Goal: Task Accomplishment & Management: Complete application form

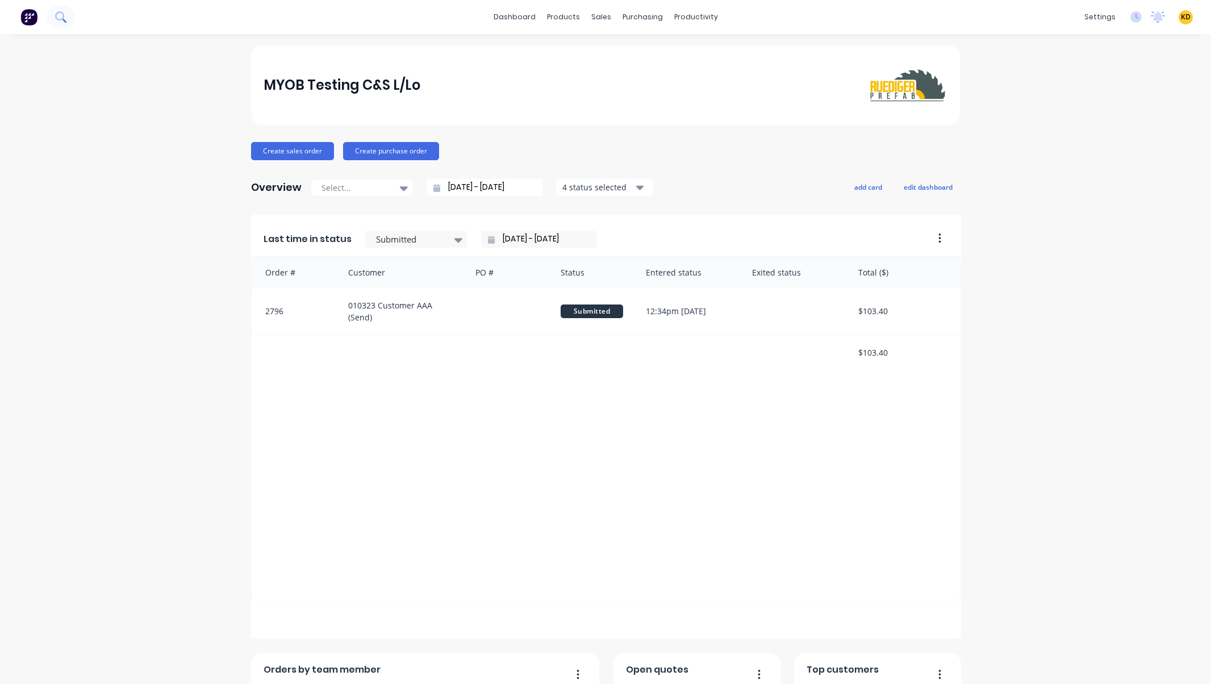
click at [60, 18] on icon at bounding box center [60, 16] width 11 height 11
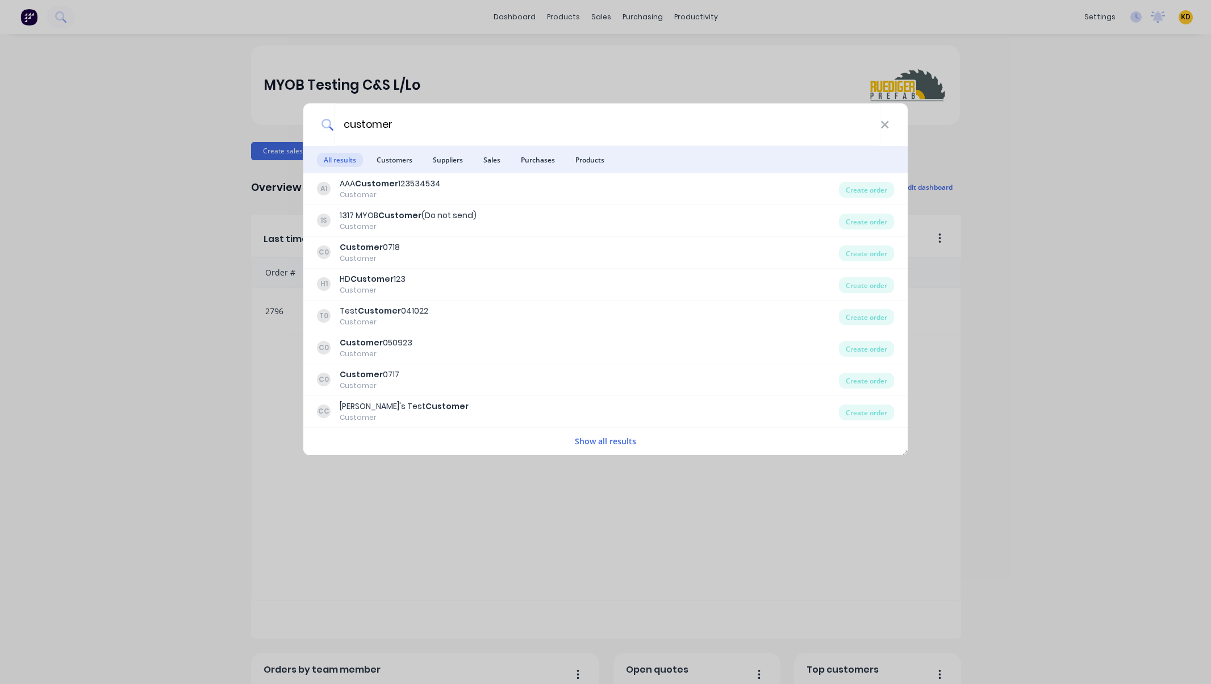
type input "customer"
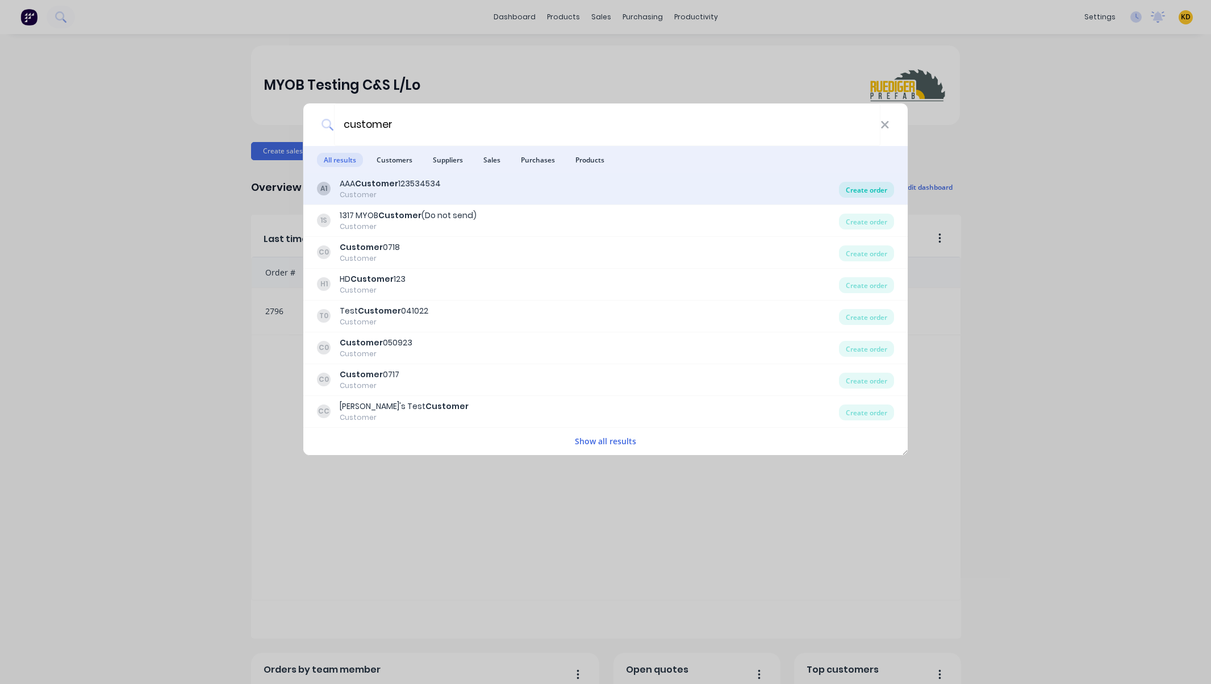
click at [864, 189] on div "Create order" at bounding box center [866, 190] width 55 height 16
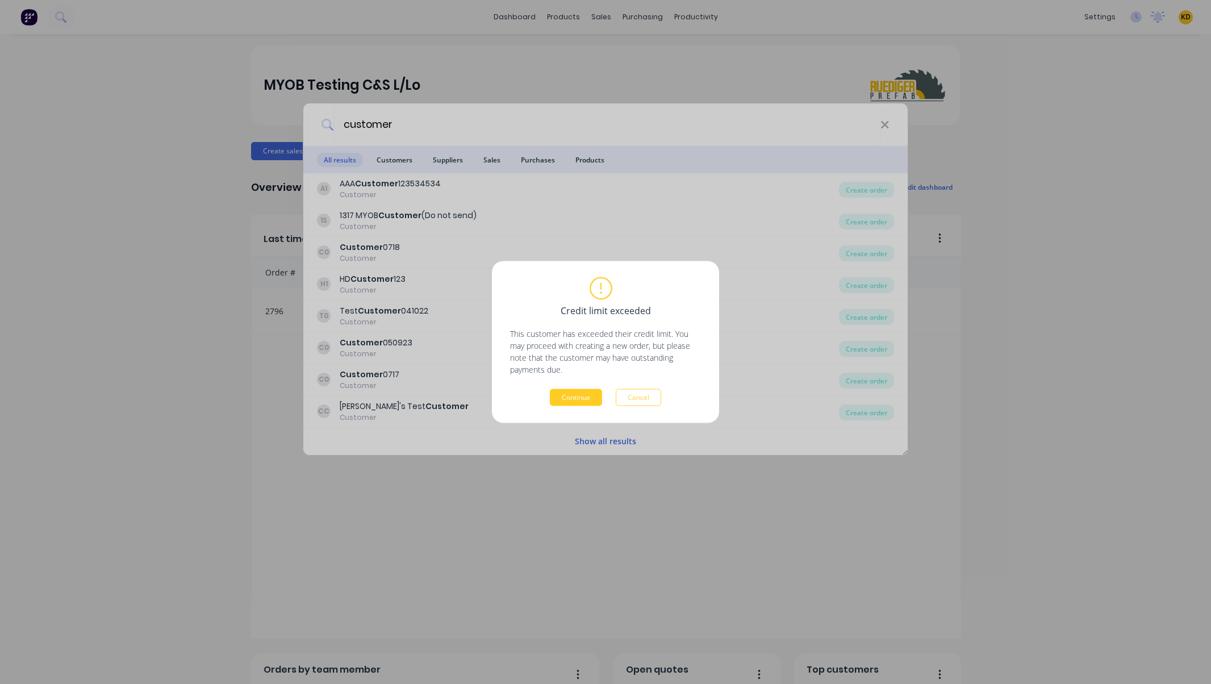
click at [574, 394] on button "Continue" at bounding box center [576, 397] width 52 height 17
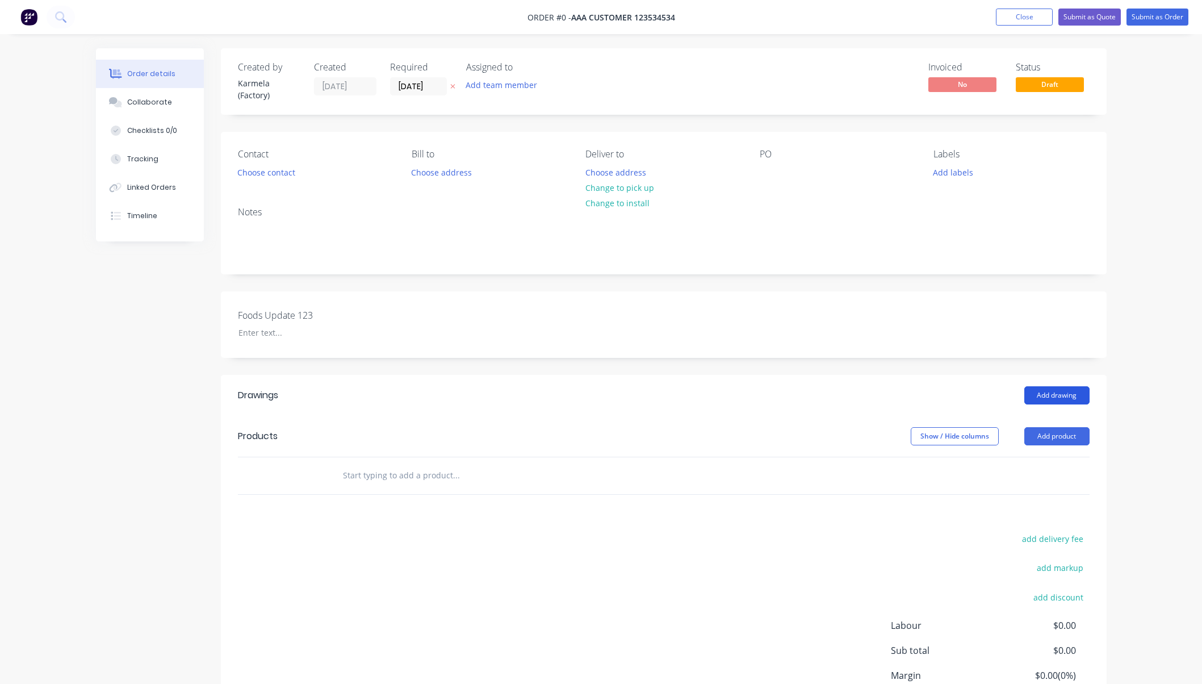
click at [1046, 403] on button "Add drawing" at bounding box center [1057, 395] width 65 height 18
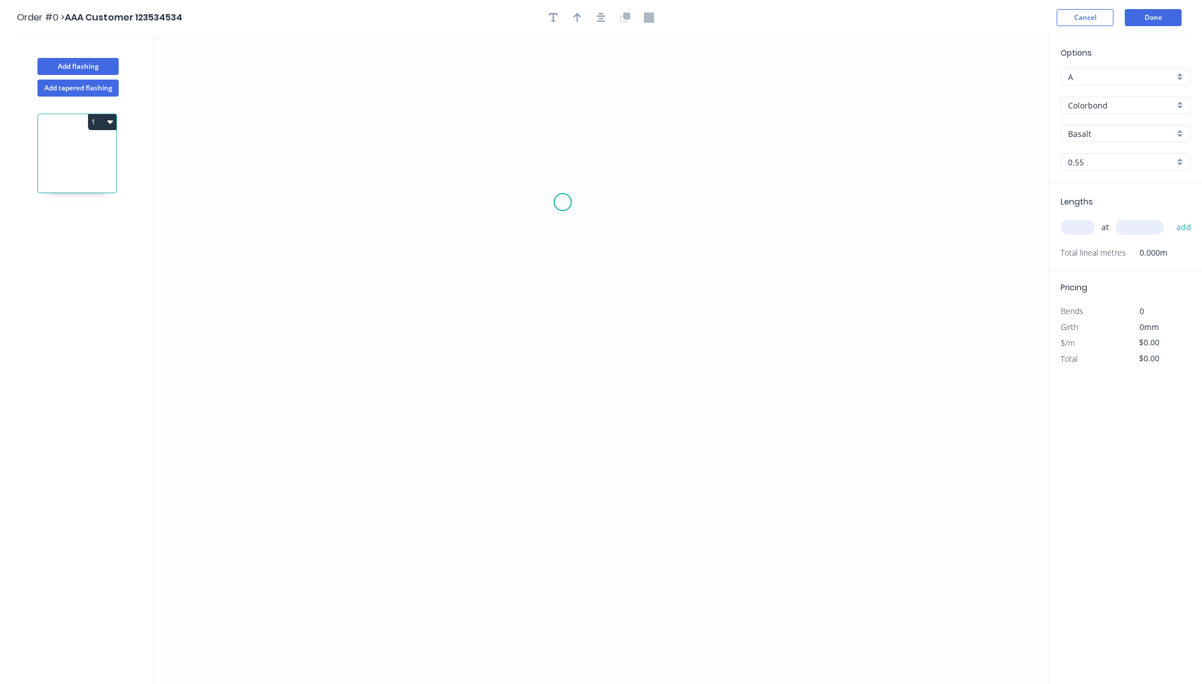
click at [508, 190] on icon "0" at bounding box center [601, 359] width 896 height 649
click at [720, 151] on icon "0" at bounding box center [601, 359] width 896 height 649
click at [712, 397] on icon "0 ?" at bounding box center [601, 359] width 896 height 649
click at [720, 396] on icon at bounding box center [720, 396] width 0 height 0
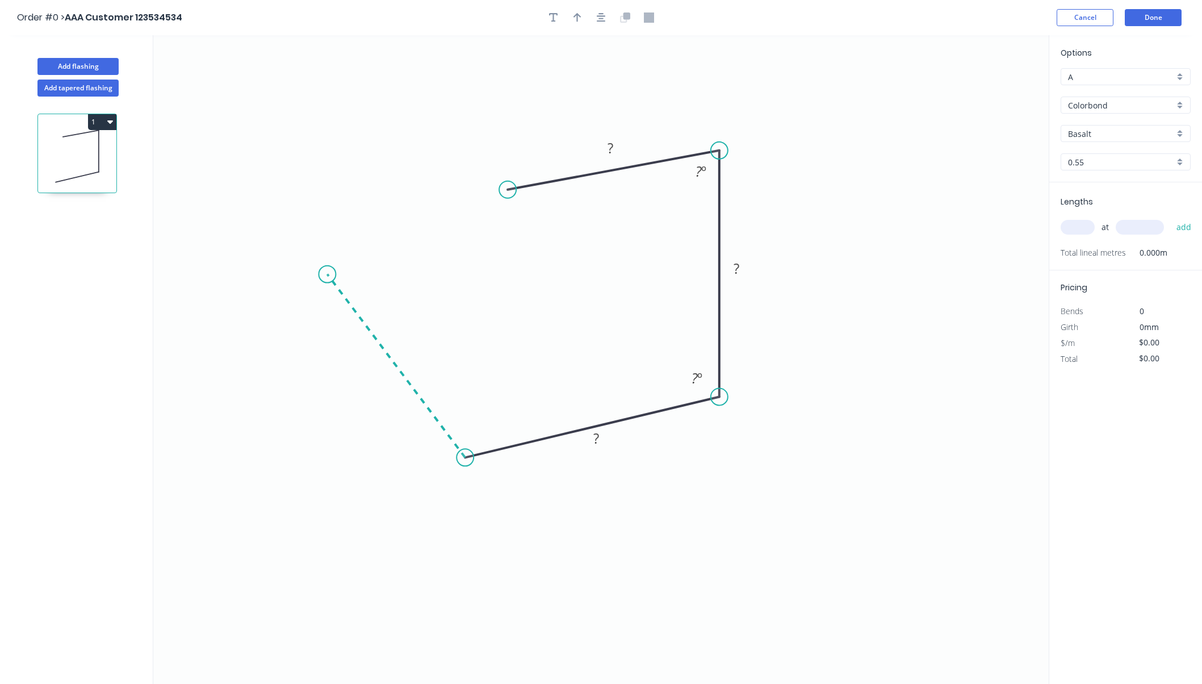
click at [327, 274] on icon at bounding box center [396, 365] width 138 height 183
click at [379, 378] on rect at bounding box center [382, 371] width 23 height 16
click at [471, 440] on rect at bounding box center [475, 429] width 37 height 23
click at [481, 429] on rect at bounding box center [474, 431] width 23 height 16
click at [591, 445] on rect at bounding box center [596, 439] width 23 height 16
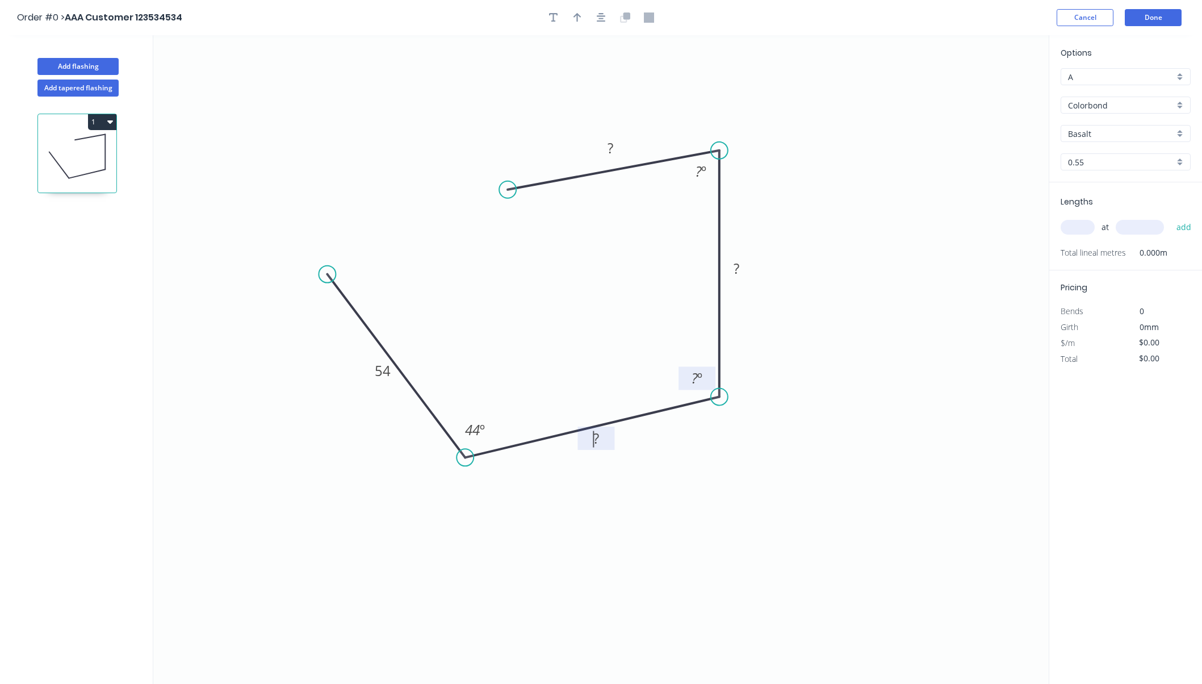
click at [688, 377] on rect at bounding box center [697, 379] width 23 height 16
click at [605, 437] on rect at bounding box center [596, 439] width 23 height 16
click at [108, 220] on div "1" at bounding box center [77, 401] width 149 height 608
click at [706, 168] on tspan "º" at bounding box center [703, 171] width 5 height 19
click at [603, 147] on rect at bounding box center [610, 149] width 23 height 16
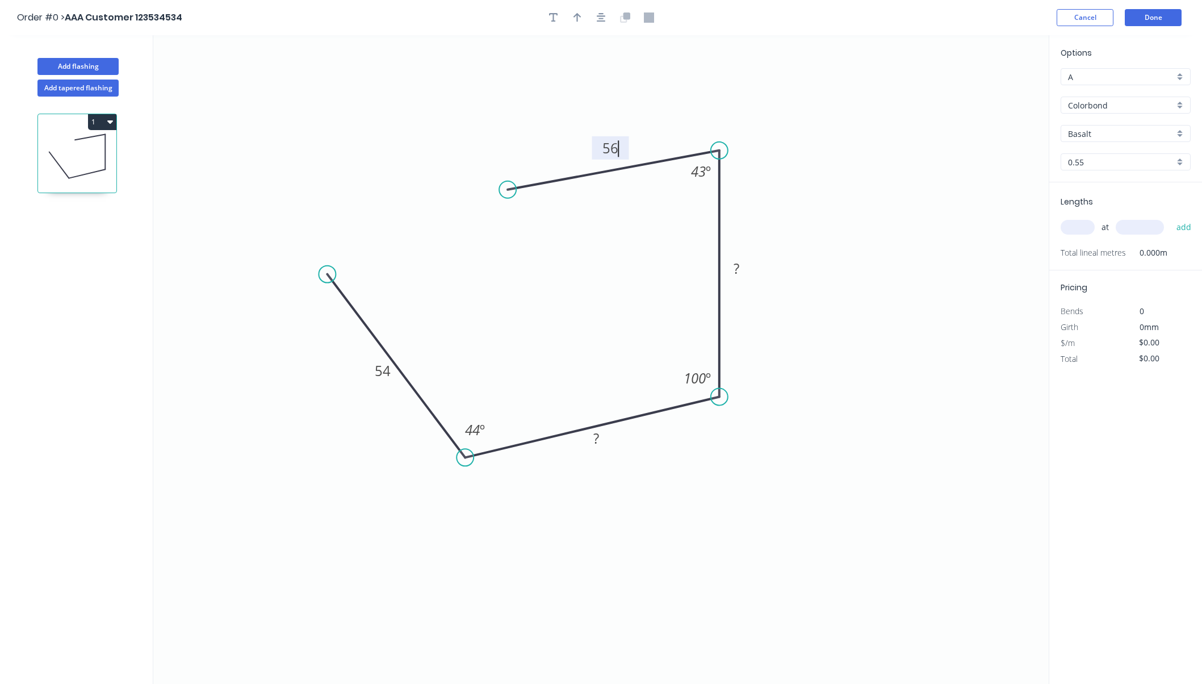
click at [898, 198] on icon "0 54 ? ? 56 43 º 100 º 44 º" at bounding box center [601, 359] width 896 height 649
click at [743, 257] on rect at bounding box center [736, 268] width 37 height 23
click at [741, 270] on rect at bounding box center [736, 269] width 23 height 16
click at [792, 225] on icon "0 54 ? 8 56 43 º 100 º 44 º" at bounding box center [601, 359] width 896 height 649
click at [591, 438] on rect at bounding box center [596, 439] width 23 height 16
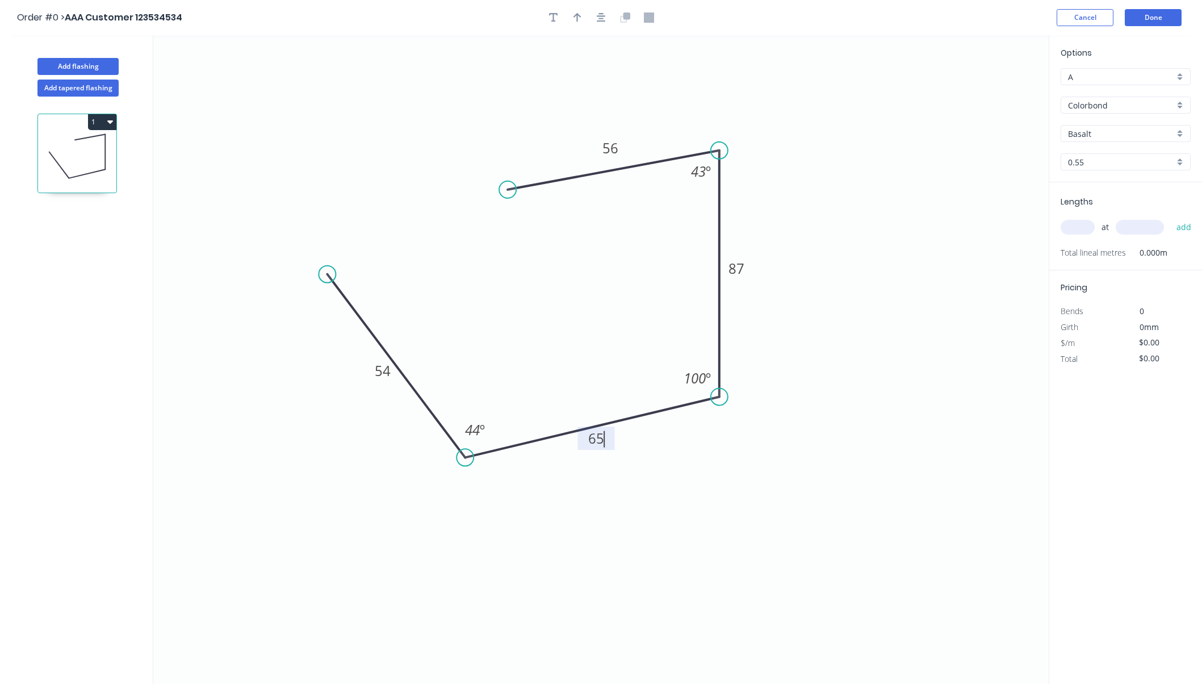
click at [795, 399] on icon "0 54 65 87 56 43 º 100 º 44 º" at bounding box center [601, 359] width 896 height 649
type input "$1.00"
click at [1081, 228] on input "text" at bounding box center [1078, 227] width 34 height 15
type input "300"
type input "12000"
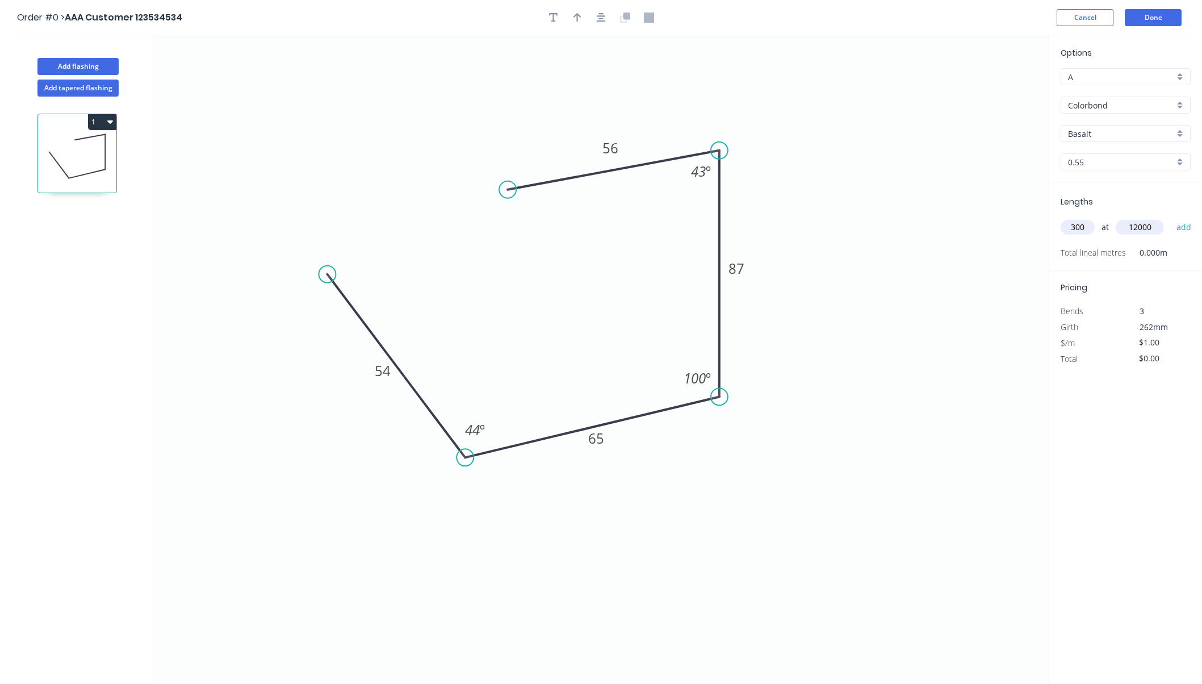
click at [1171, 218] on button "add" at bounding box center [1184, 227] width 27 height 19
click at [1144, 458] on div "Options A A Colorbond Colorbond Colorbond Ultra Copy of Colorbond Ultra Basalt …" at bounding box center [1125, 360] width 153 height 650
click at [1187, 253] on icon "button" at bounding box center [1186, 251] width 10 height 14
type input "$0.00"
click at [1086, 229] on input "text" at bounding box center [1078, 227] width 34 height 15
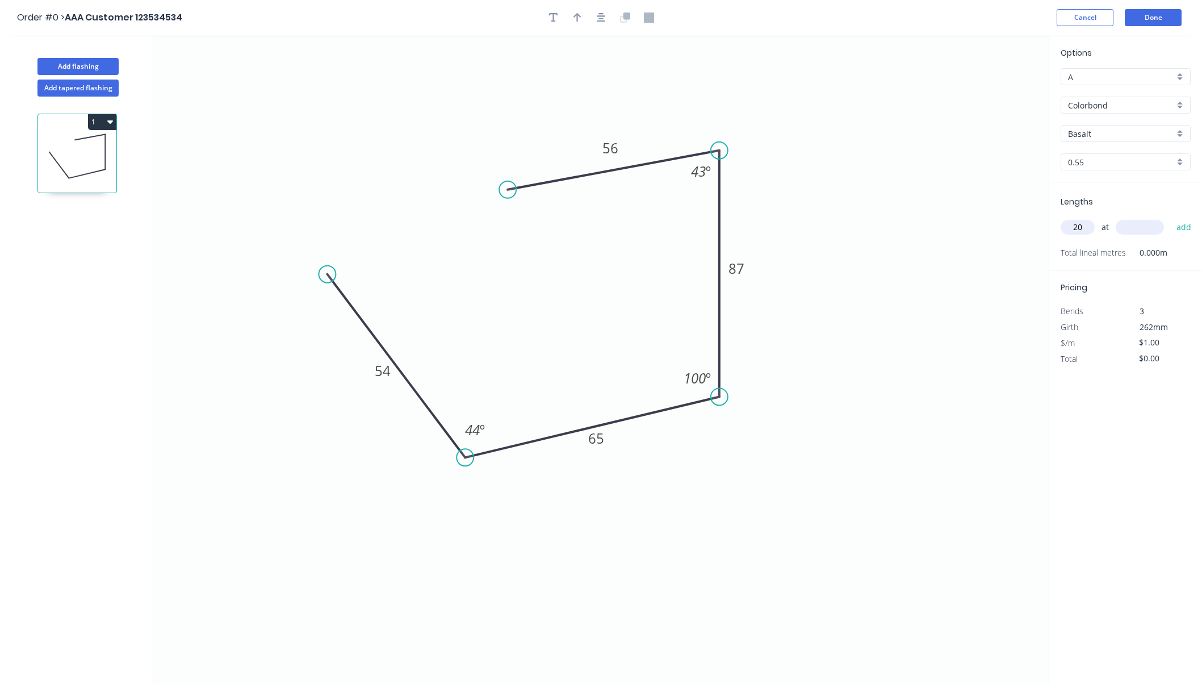
type input "20"
type input "1000"
click at [1171, 218] on button "add" at bounding box center [1184, 227] width 27 height 19
click at [1089, 461] on div "Options A A Colorbond Colorbond Colorbond Ultra Copy of Colorbond Ultra Basalt …" at bounding box center [1125, 360] width 153 height 650
click at [114, 122] on button "1" at bounding box center [102, 122] width 28 height 16
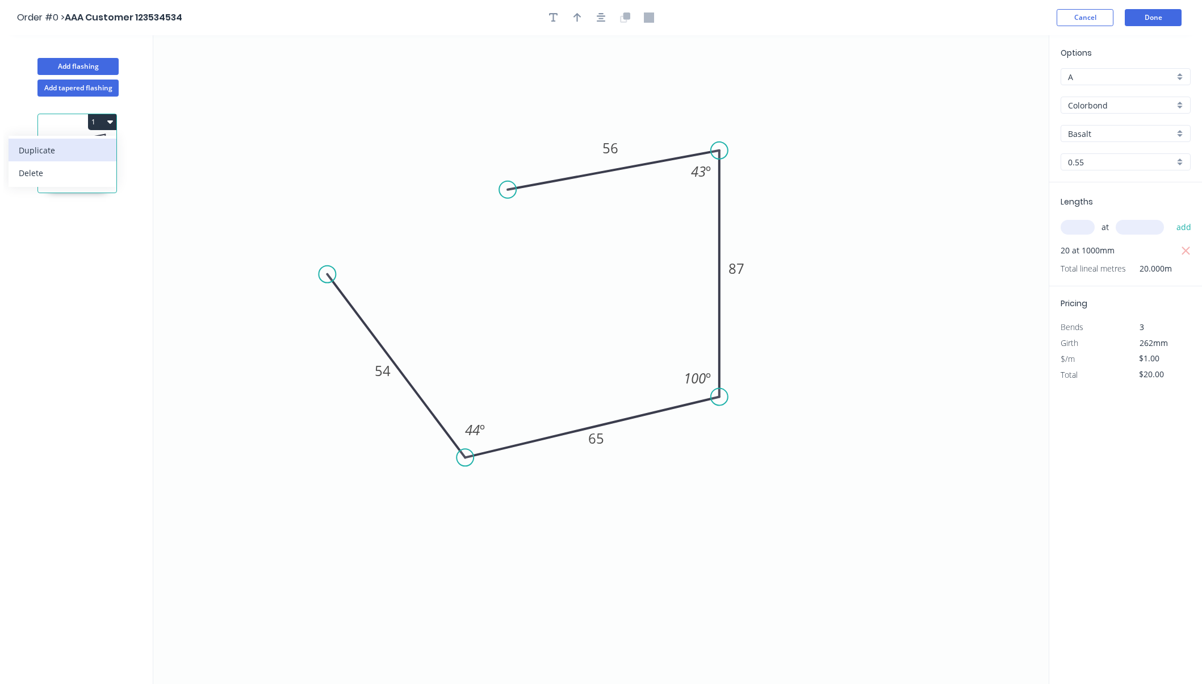
click at [74, 147] on div "Duplicate" at bounding box center [62, 150] width 87 height 16
type input "$0.00"
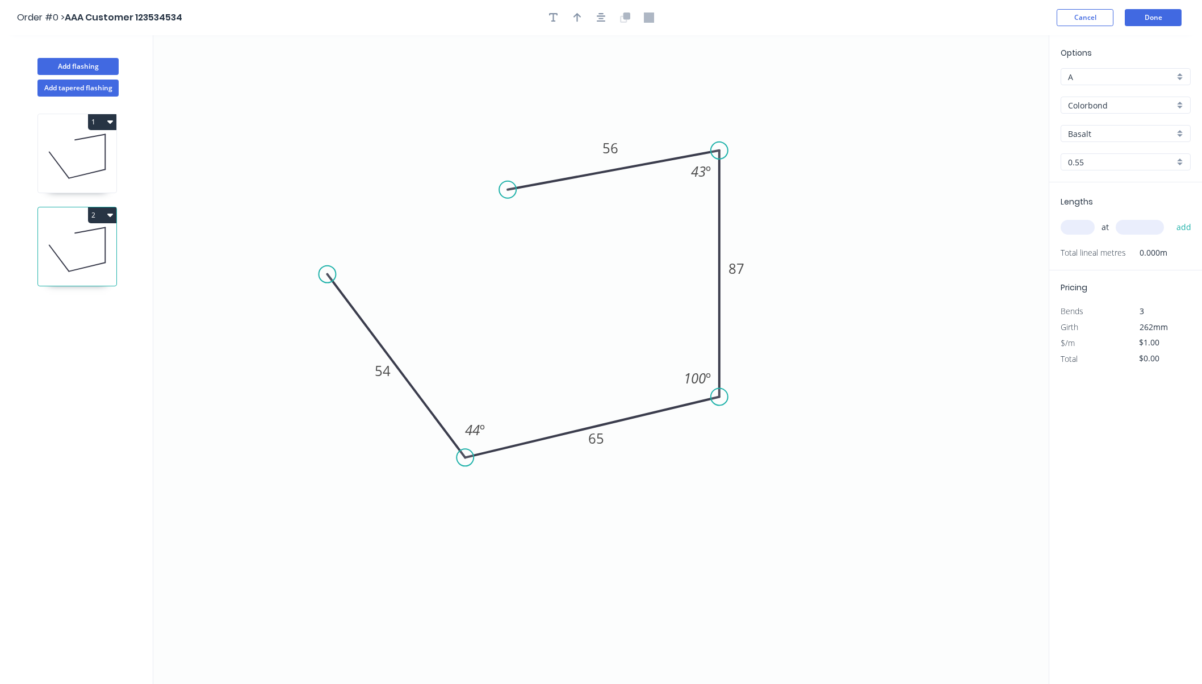
click at [781, 279] on icon "0 54 65 87 56 43 º 100 º 44 º" at bounding box center [601, 359] width 896 height 649
click at [1145, 16] on button "Done" at bounding box center [1153, 17] width 57 height 17
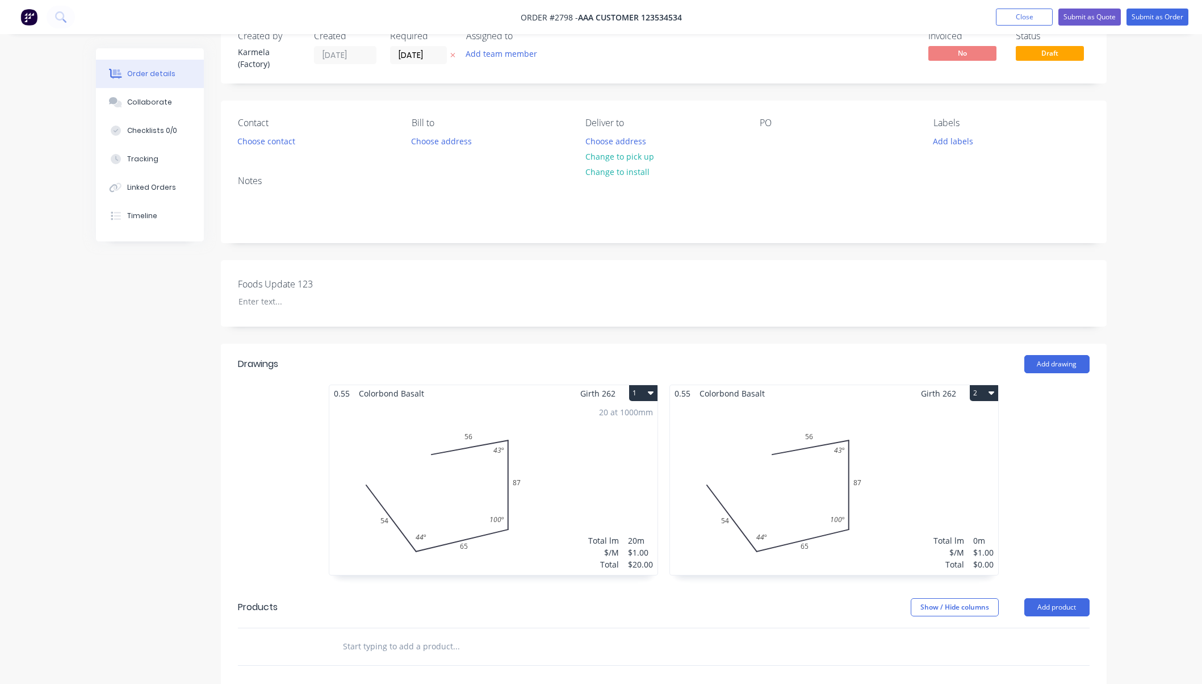
scroll to position [204, 0]
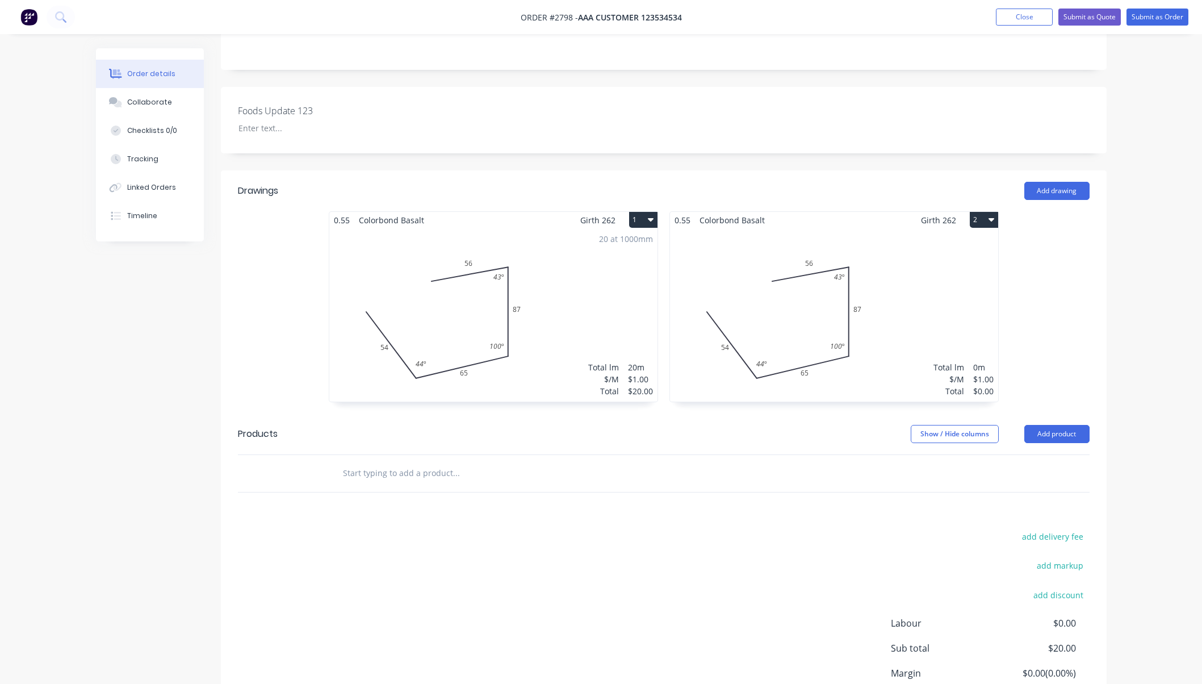
click at [1176, 375] on div "Order details Collaborate Checklists 0/0 Tracking Linked Orders Timeline Order …" at bounding box center [601, 289] width 1202 height 987
click at [966, 261] on div "Total lm $/M Total 0m $1.00 $0.00" at bounding box center [834, 314] width 328 height 173
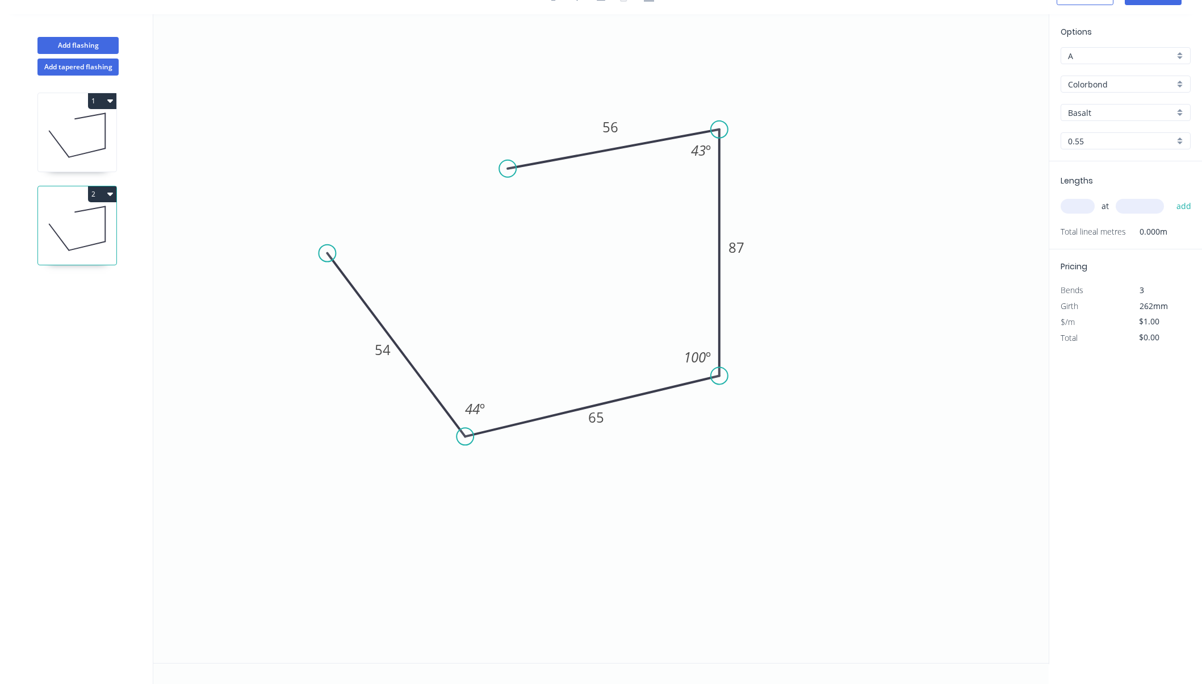
scroll to position [21, 0]
click at [375, 352] on tspan "54" at bounding box center [383, 349] width 16 height 19
click at [388, 406] on icon "0 54 65 87 56 43 º 100 º 44 º" at bounding box center [601, 338] width 896 height 649
click at [513, 324] on icon "0 54 65 87 56 43 º 100 º 44 º" at bounding box center [601, 338] width 896 height 649
drag, startPoint x: 396, startPoint y: 341, endPoint x: 299, endPoint y: 515, distance: 199.1
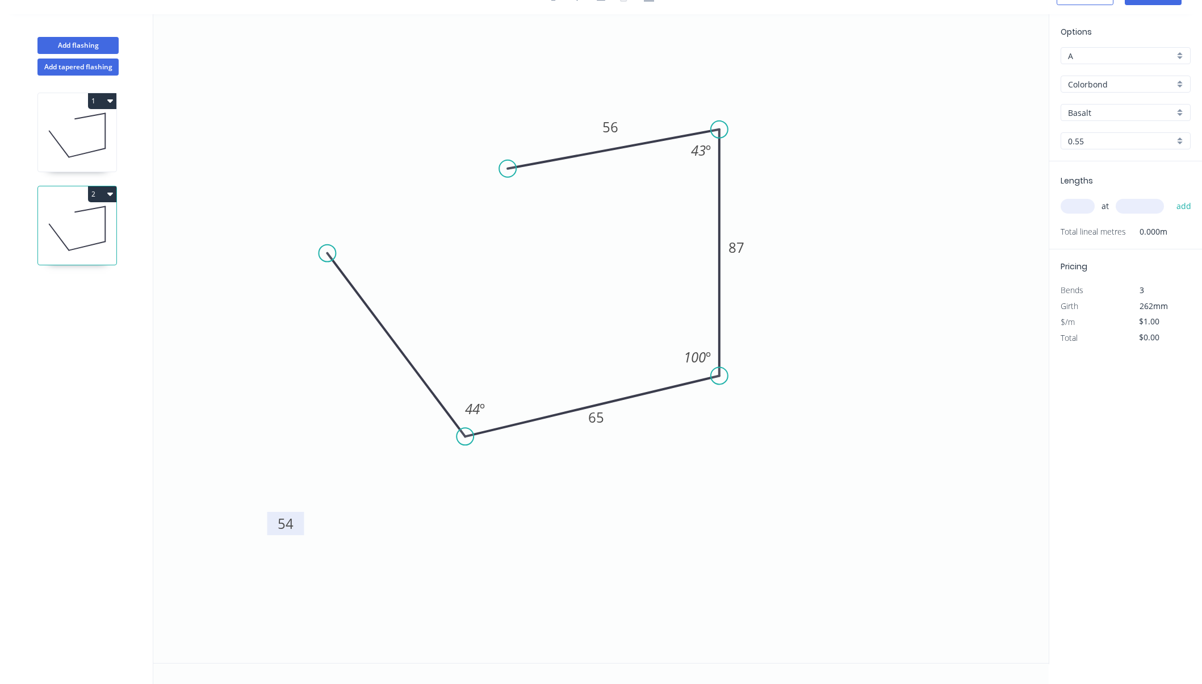
click at [299, 515] on rect at bounding box center [286, 523] width 37 height 23
click at [501, 304] on icon "0 54 65 87 56 43 º 100 º 44 º" at bounding box center [601, 338] width 896 height 649
click at [55, 123] on icon at bounding box center [77, 135] width 78 height 73
click at [101, 229] on icon at bounding box center [77, 228] width 78 height 73
type input "$0.00"
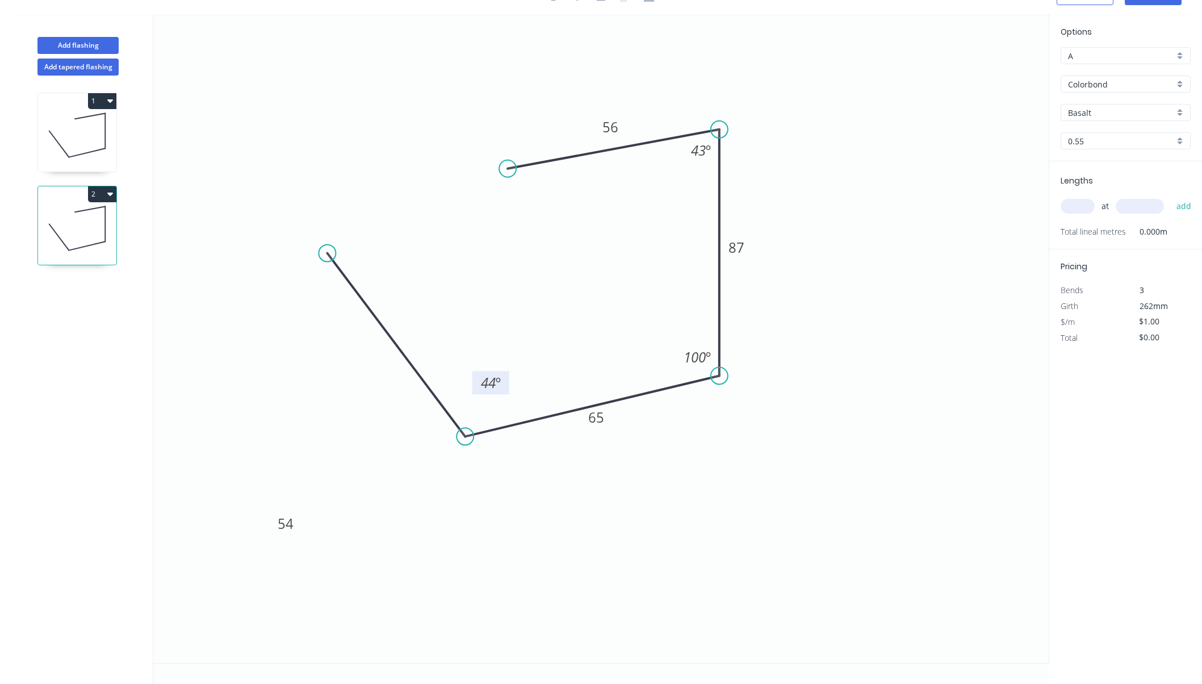
drag, startPoint x: 481, startPoint y: 398, endPoint x: 497, endPoint y: 372, distance: 30.6
click at [497, 372] on rect at bounding box center [491, 382] width 37 height 23
drag, startPoint x: 280, startPoint y: 534, endPoint x: 358, endPoint y: 515, distance: 80.6
click at [358, 515] on rect at bounding box center [364, 504] width 37 height 23
click at [174, 78] on icon "0 54 65 87 56 43 º 100 º 44 º" at bounding box center [601, 338] width 896 height 649
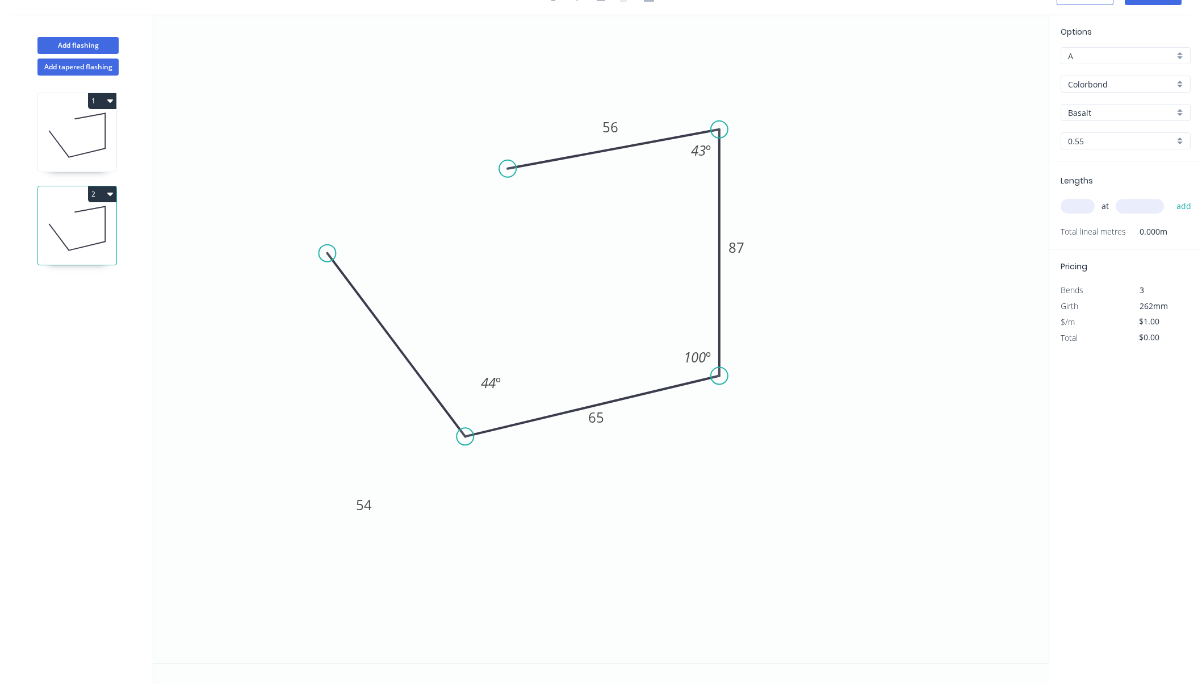
click at [174, 78] on icon "0 54 65 87 56 43 º 100 º 44 º" at bounding box center [601, 338] width 896 height 649
click at [235, 200] on icon "0 54 65 87 56 43 º 100 º 44 º" at bounding box center [601, 338] width 896 height 649
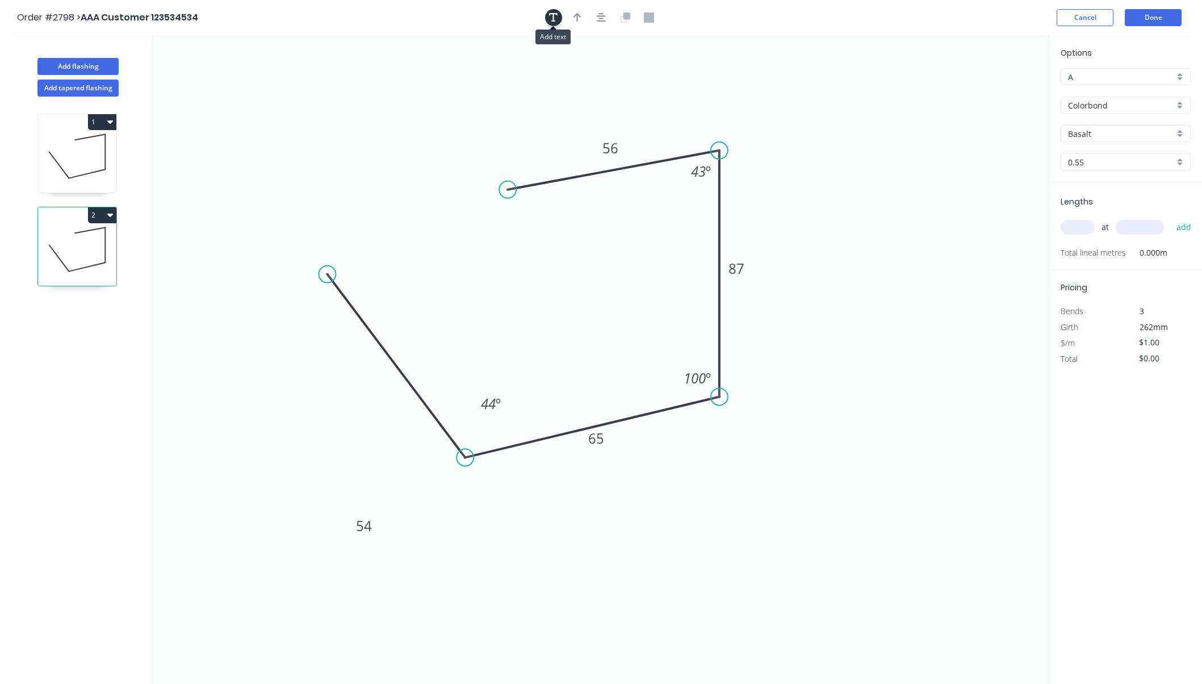
click at [554, 18] on icon "button" at bounding box center [553, 17] width 9 height 10
click at [215, 82] on textarea at bounding box center [227, 80] width 92 height 42
click at [239, 257] on icon "LABEL 2 54 65 87 56 43 º 100 º 44 º" at bounding box center [601, 359] width 896 height 649
type textarea "LABEL 2"
click at [82, 153] on icon at bounding box center [77, 156] width 78 height 73
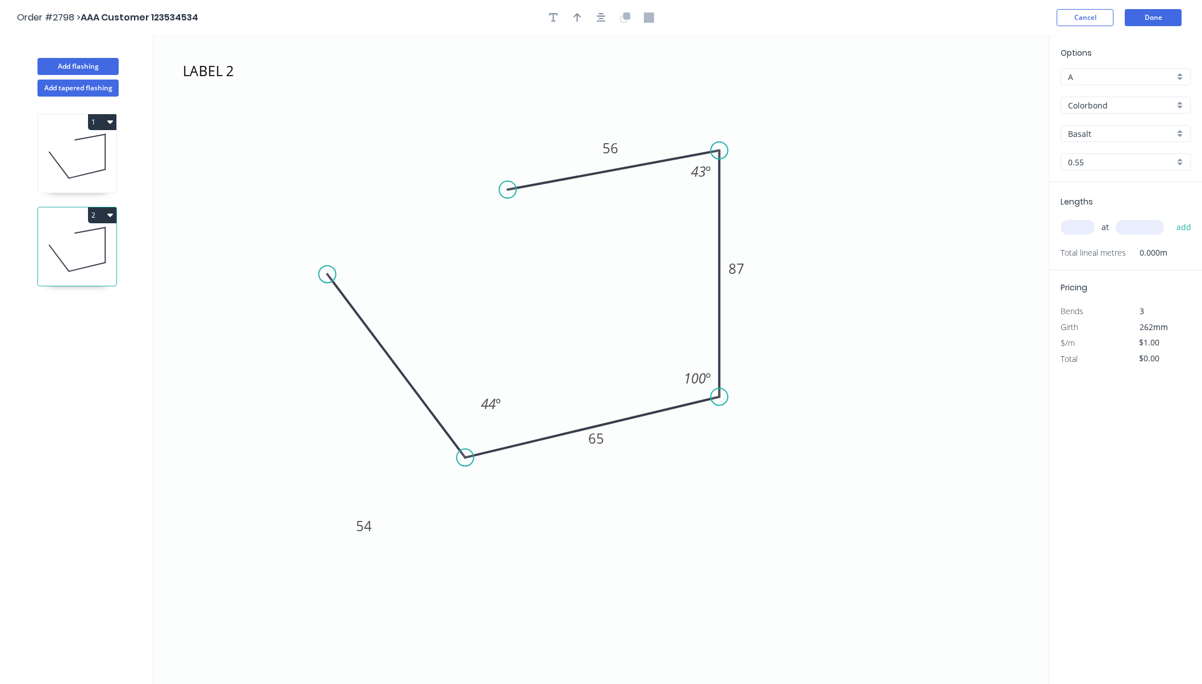
type input "$20.00"
click at [212, 97] on icon "0 54 65 87 56 43 º 100 º 44 º" at bounding box center [601, 359] width 896 height 649
click at [558, 19] on button "button" at bounding box center [553, 17] width 17 height 17
click at [218, 73] on textarea at bounding box center [227, 80] width 92 height 42
click at [356, 73] on icon "LABEL 1 54 65 87 56 43 º 100 º 44 º" at bounding box center [601, 359] width 896 height 649
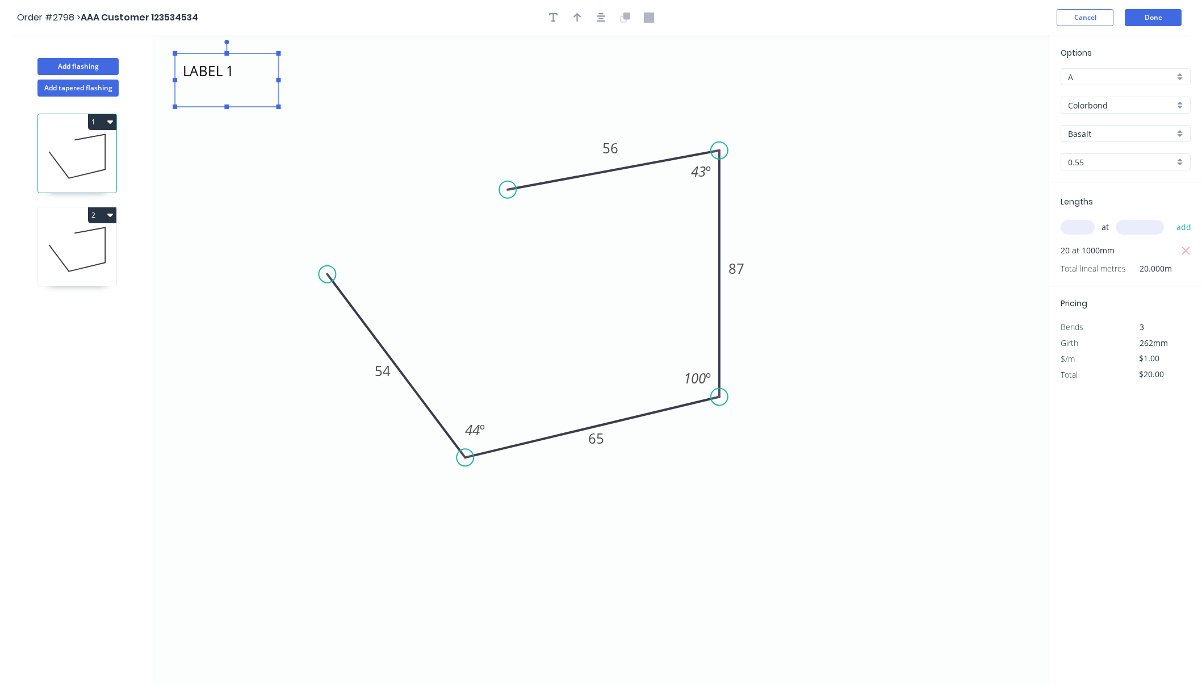
type textarea "LABEL 1"
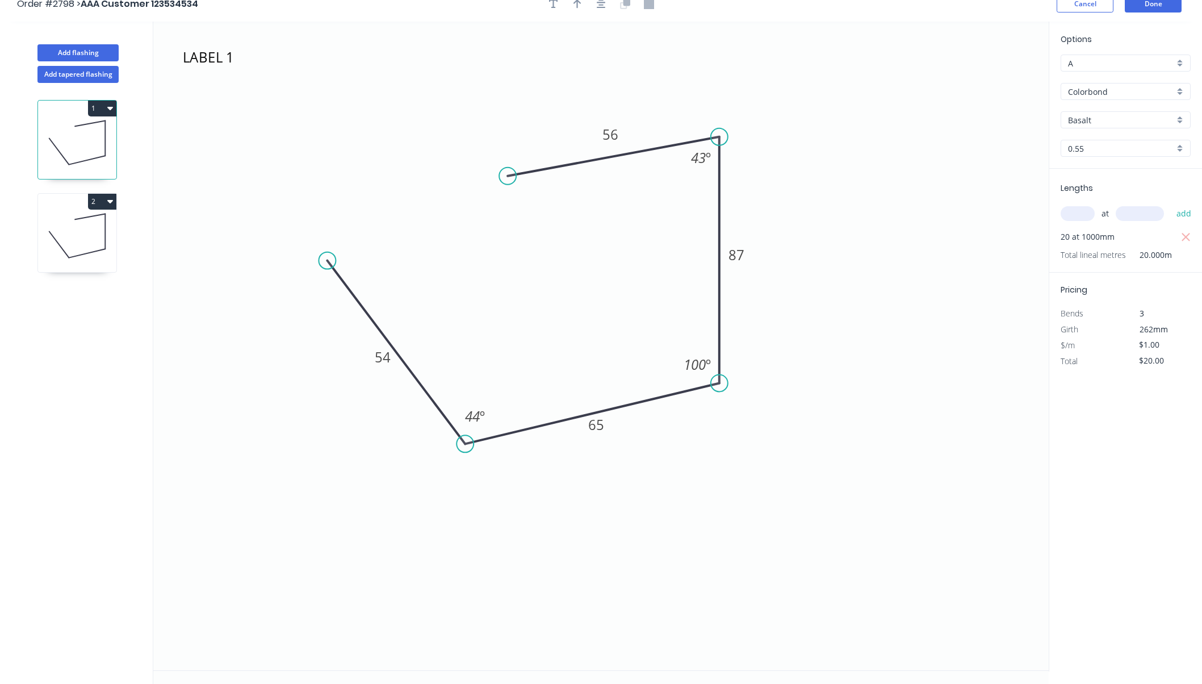
scroll to position [21, 0]
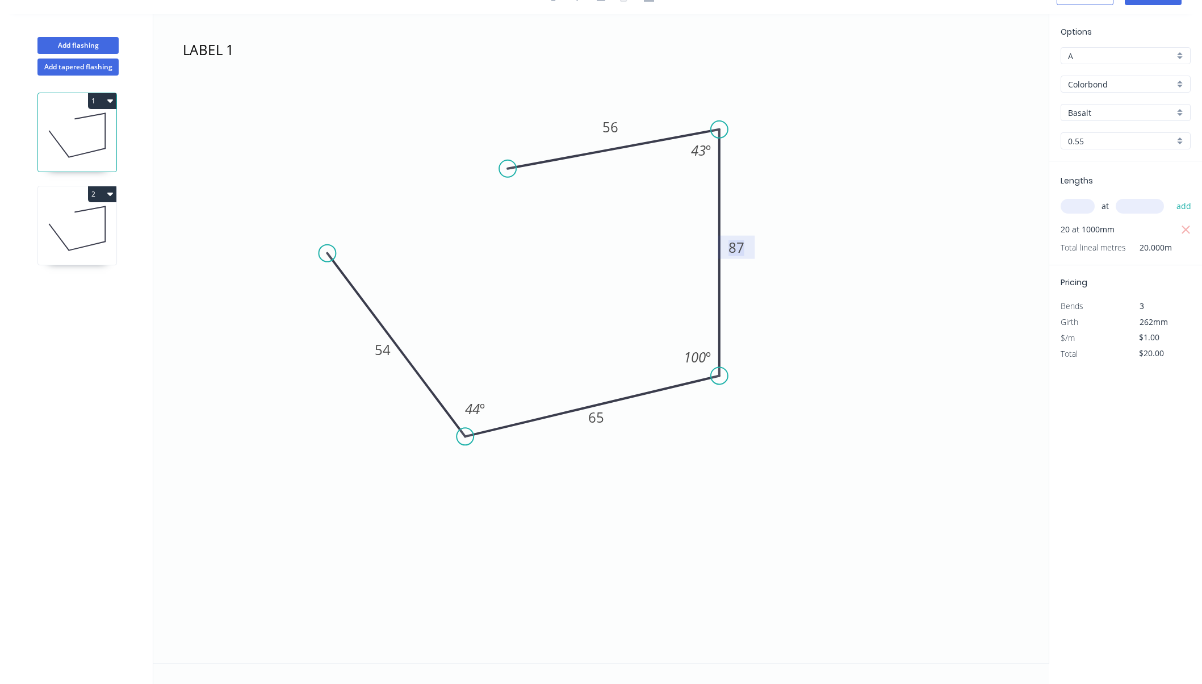
click at [745, 246] on rect at bounding box center [736, 248] width 23 height 16
click at [794, 356] on icon "LABEL 1 54 65 87 56 43 º 100 º 44 º" at bounding box center [601, 338] width 896 height 649
click at [92, 222] on icon at bounding box center [77, 228] width 78 height 73
drag, startPoint x: 742, startPoint y: 257, endPoint x: 770, endPoint y: 268, distance: 29.3
click at [755, 259] on rect at bounding box center [736, 247] width 37 height 23
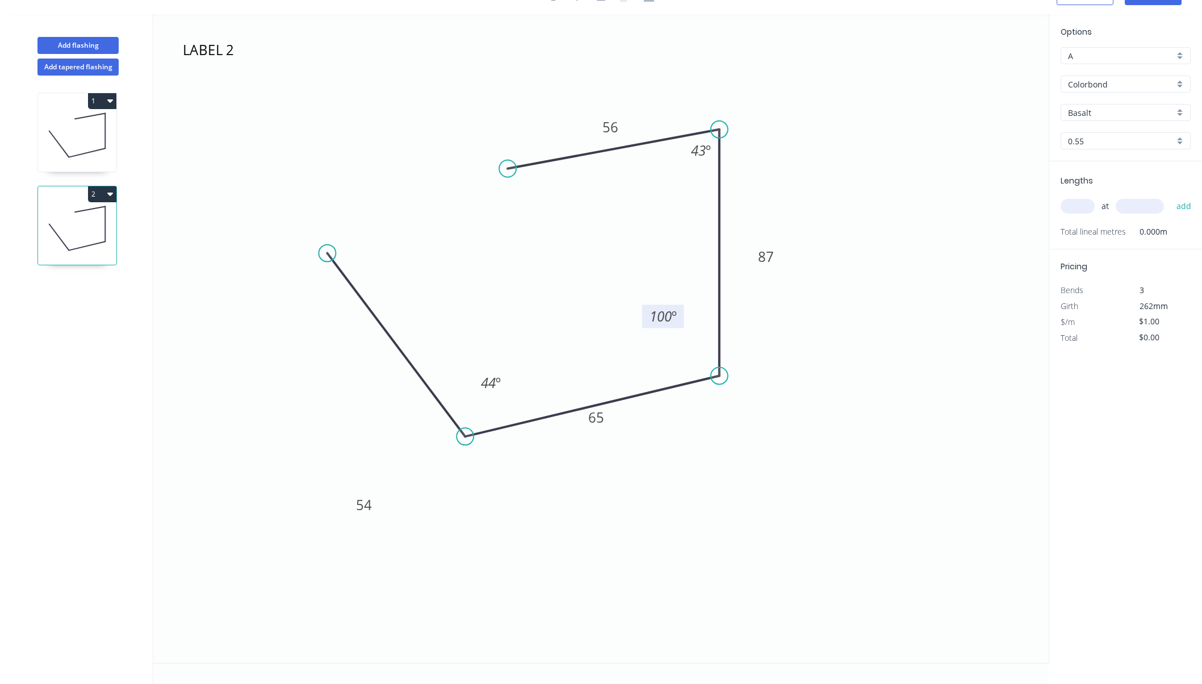
drag, startPoint x: 688, startPoint y: 346, endPoint x: 636, endPoint y: 291, distance: 75.1
click at [642, 304] on rect at bounding box center [663, 315] width 42 height 23
drag, startPoint x: 595, startPoint y: 427, endPoint x: 622, endPoint y: 446, distance: 33.4
click at [623, 459] on rect at bounding box center [615, 447] width 37 height 23
click at [608, 116] on rect at bounding box center [610, 126] width 37 height 23
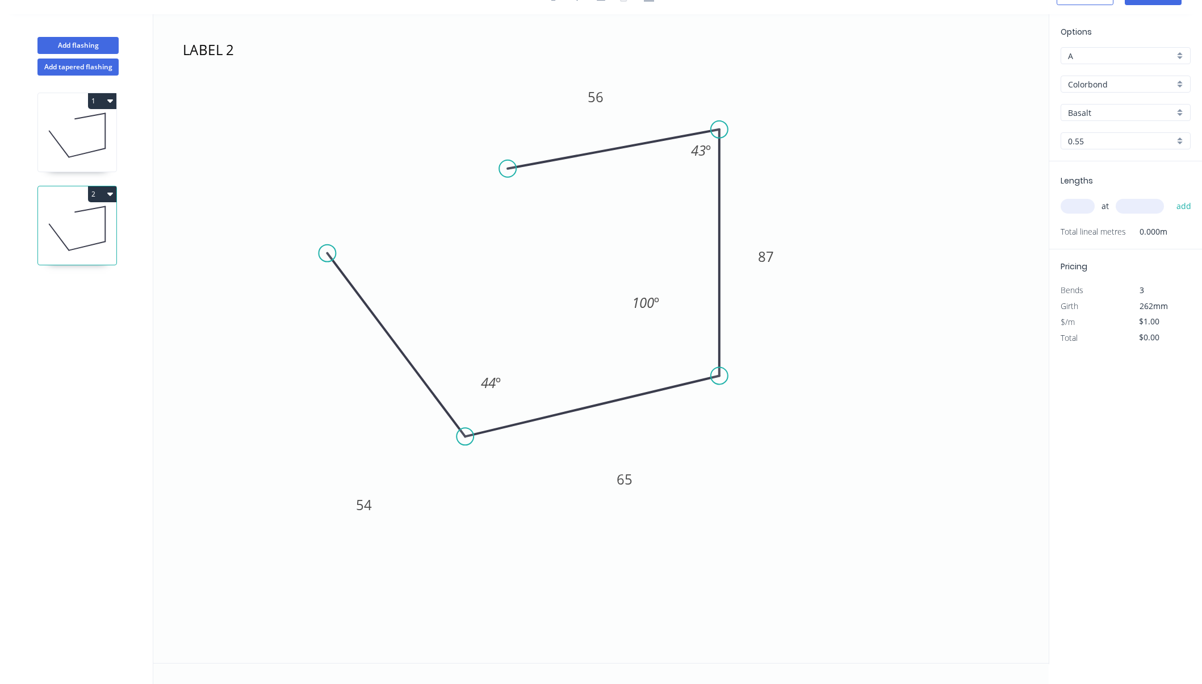
drag, startPoint x: 605, startPoint y: 115, endPoint x: 619, endPoint y: 91, distance: 27.5
click at [581, 65] on icon "LABEL 2 54 65 87 56 43 º 100 º 44 º" at bounding box center [601, 338] width 896 height 649
drag, startPoint x: 704, startPoint y: 161, endPoint x: 467, endPoint y: 227, distance: 245.1
click at [663, 189] on rect at bounding box center [661, 176] width 37 height 23
click at [309, 279] on icon "LABEL 2 54 65 87 56 43 º 100 º 44 º" at bounding box center [601, 338] width 896 height 649
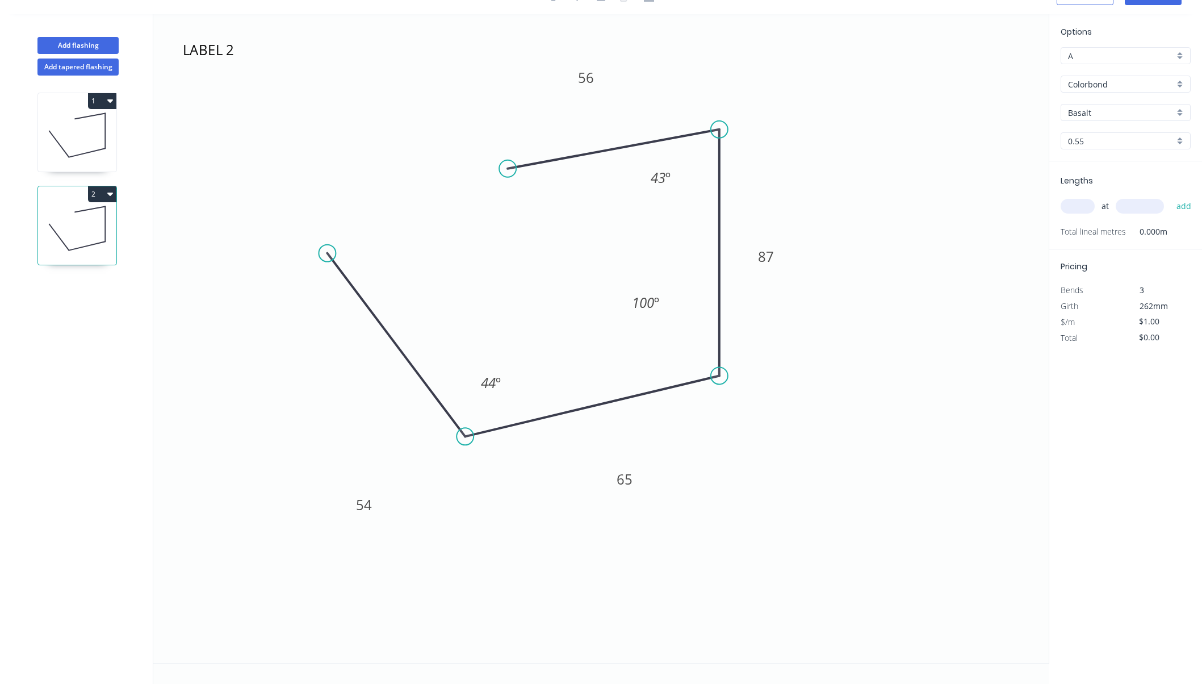
click at [57, 134] on icon at bounding box center [77, 135] width 78 height 73
type input "$20.00"
click at [203, 129] on icon "LABEL 1 54 65 87 56 43 º 100 º 44 º" at bounding box center [601, 338] width 896 height 649
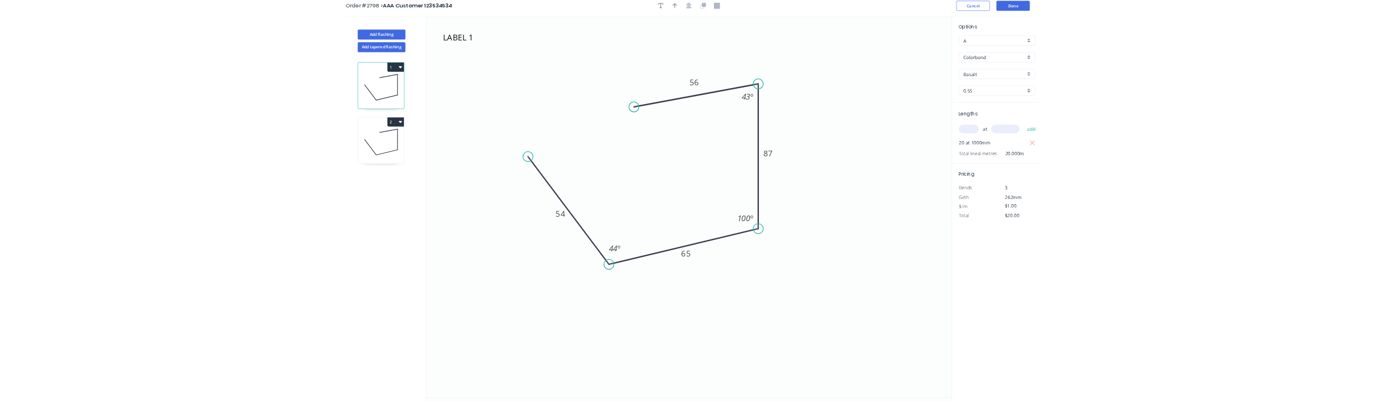
scroll to position [0, 0]
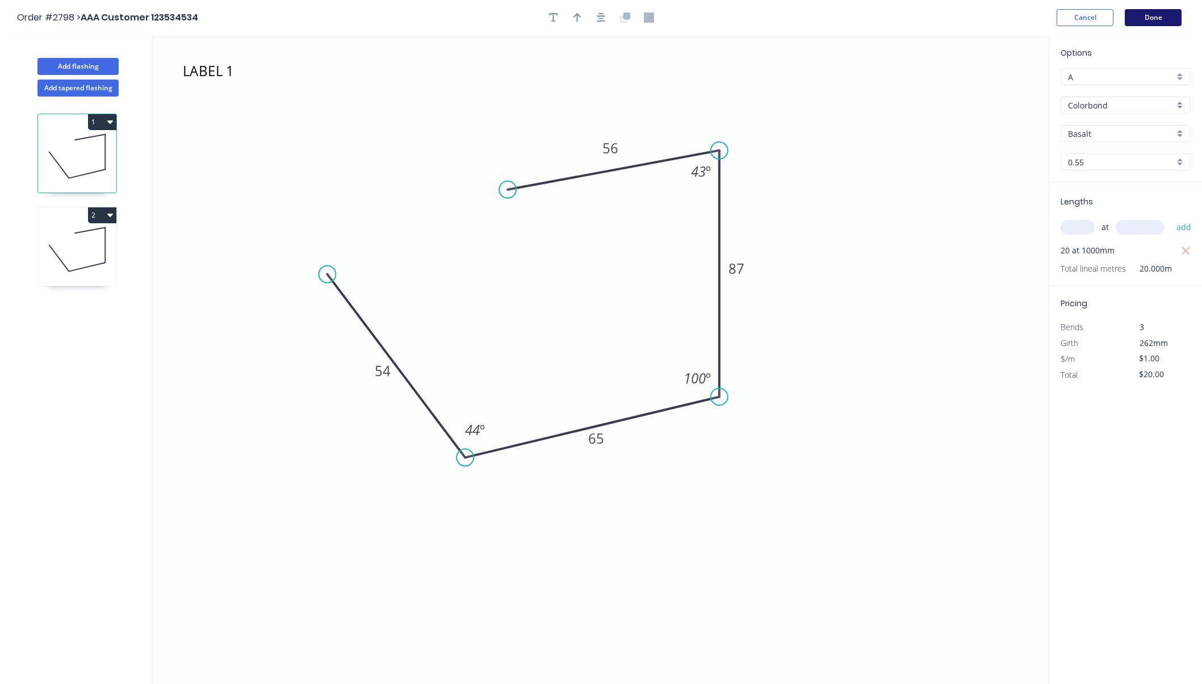
click at [1144, 18] on button "Done" at bounding box center [1153, 17] width 57 height 17
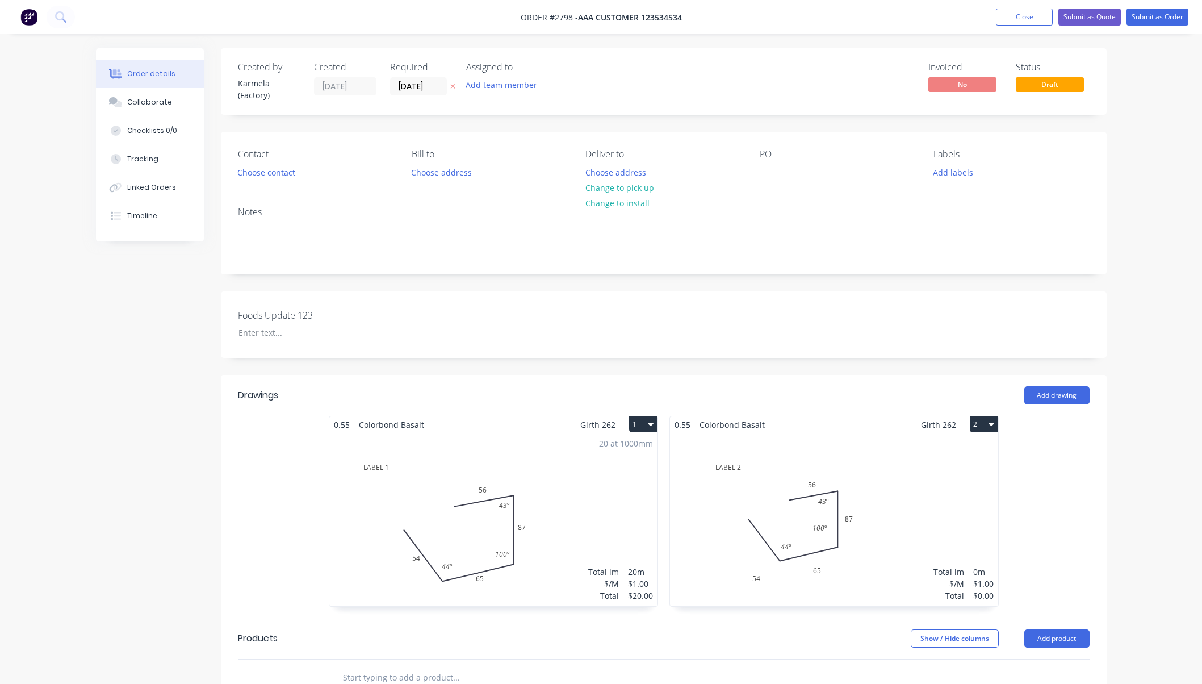
click at [866, 509] on div "Total lm $/M Total 0m $1.00 $0.00" at bounding box center [834, 519] width 328 height 173
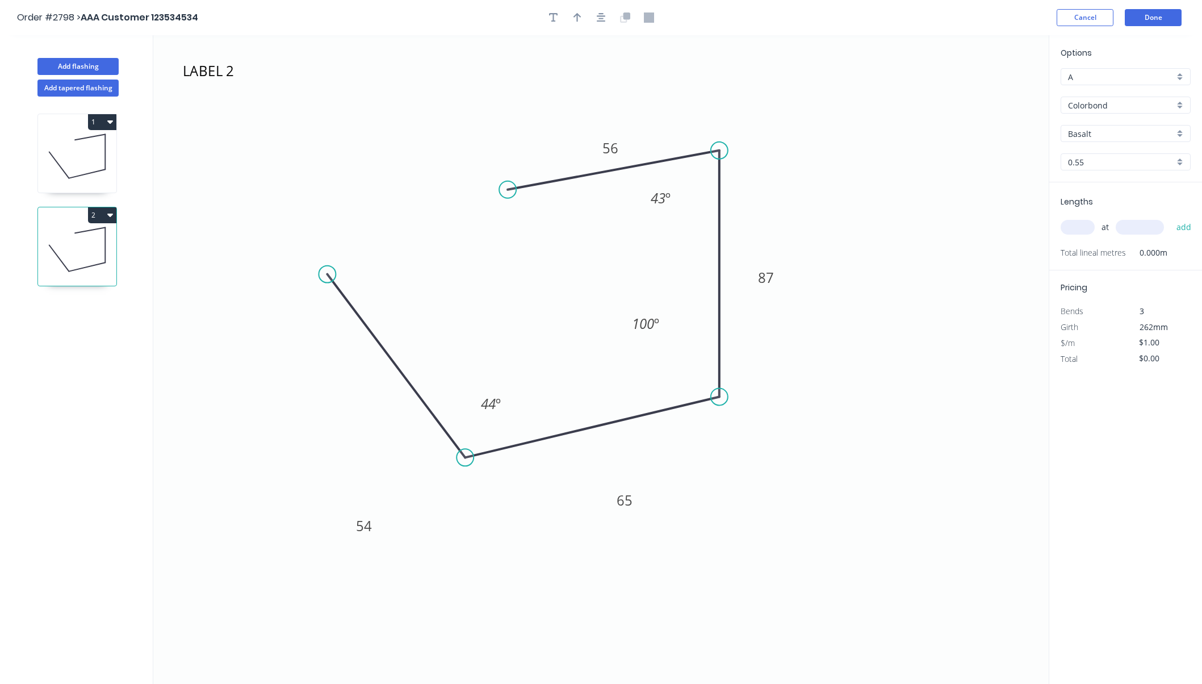
click at [65, 165] on icon at bounding box center [77, 156] width 78 height 73
click at [76, 255] on icon at bounding box center [77, 249] width 78 height 73
click at [75, 152] on icon at bounding box center [77, 156] width 78 height 73
click at [85, 228] on icon at bounding box center [77, 249] width 78 height 73
click at [96, 134] on icon at bounding box center [77, 156] width 78 height 73
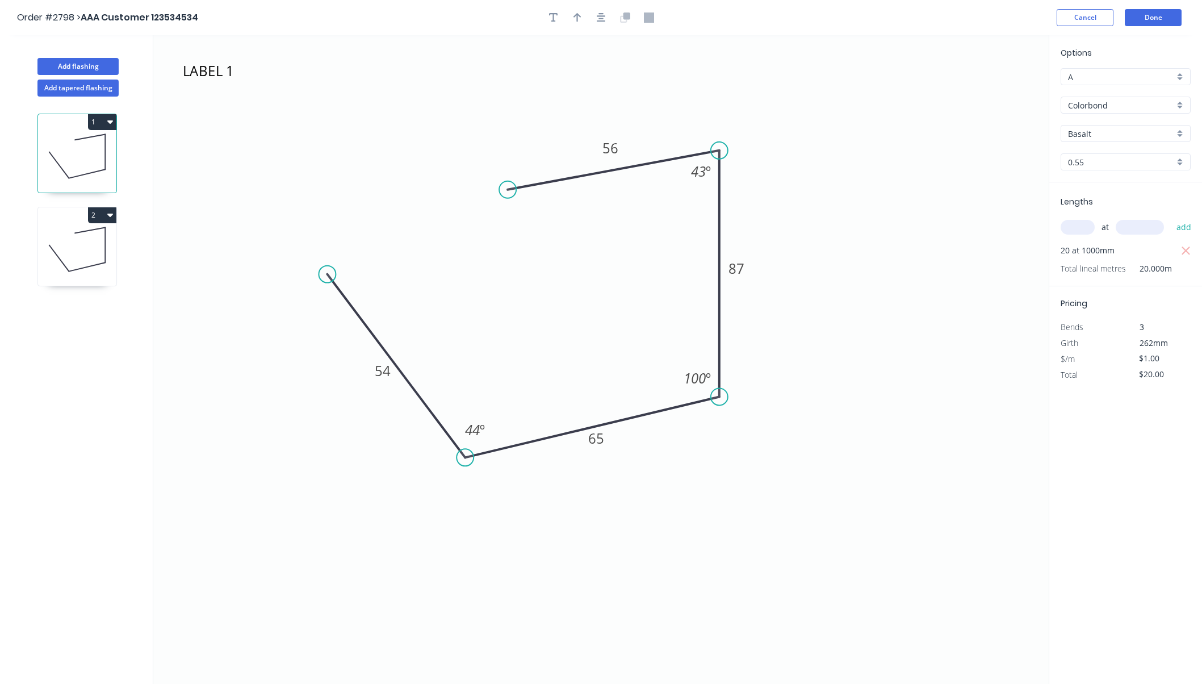
click at [88, 228] on icon at bounding box center [77, 249] width 78 height 73
type input "$0.00"
drag, startPoint x: 605, startPoint y: 137, endPoint x: 599, endPoint y: 107, distance: 31.2
click at [599, 107] on rect at bounding box center [605, 117] width 37 height 23
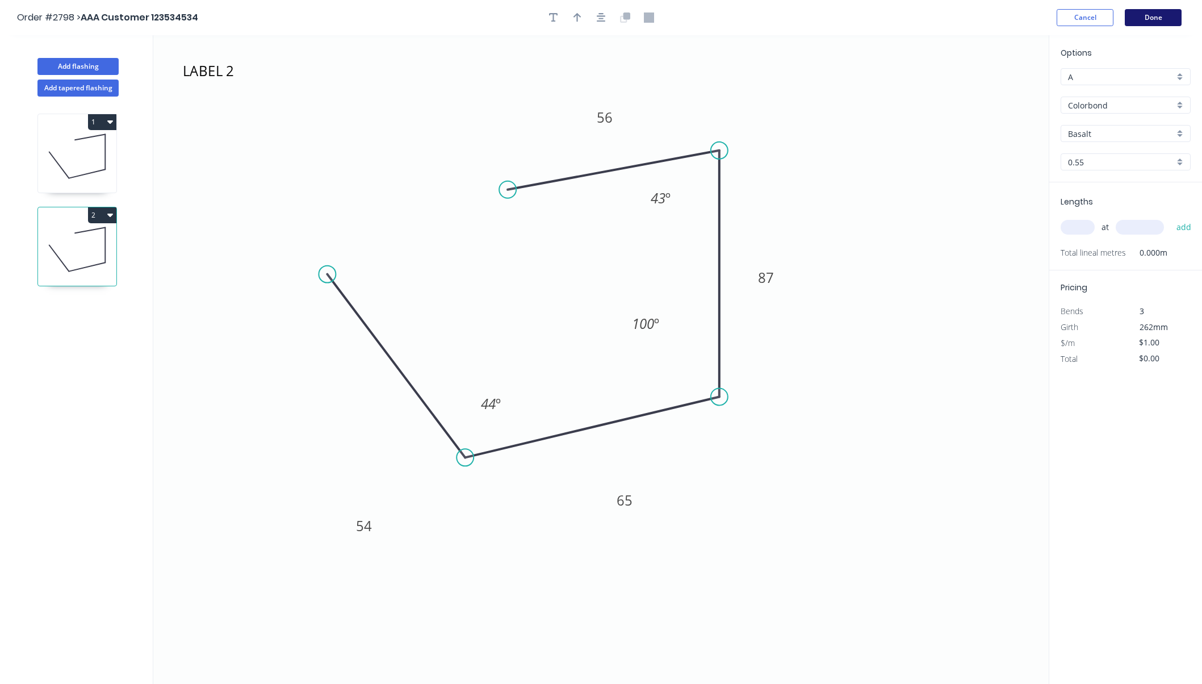
click at [1173, 11] on button "Done" at bounding box center [1153, 17] width 57 height 17
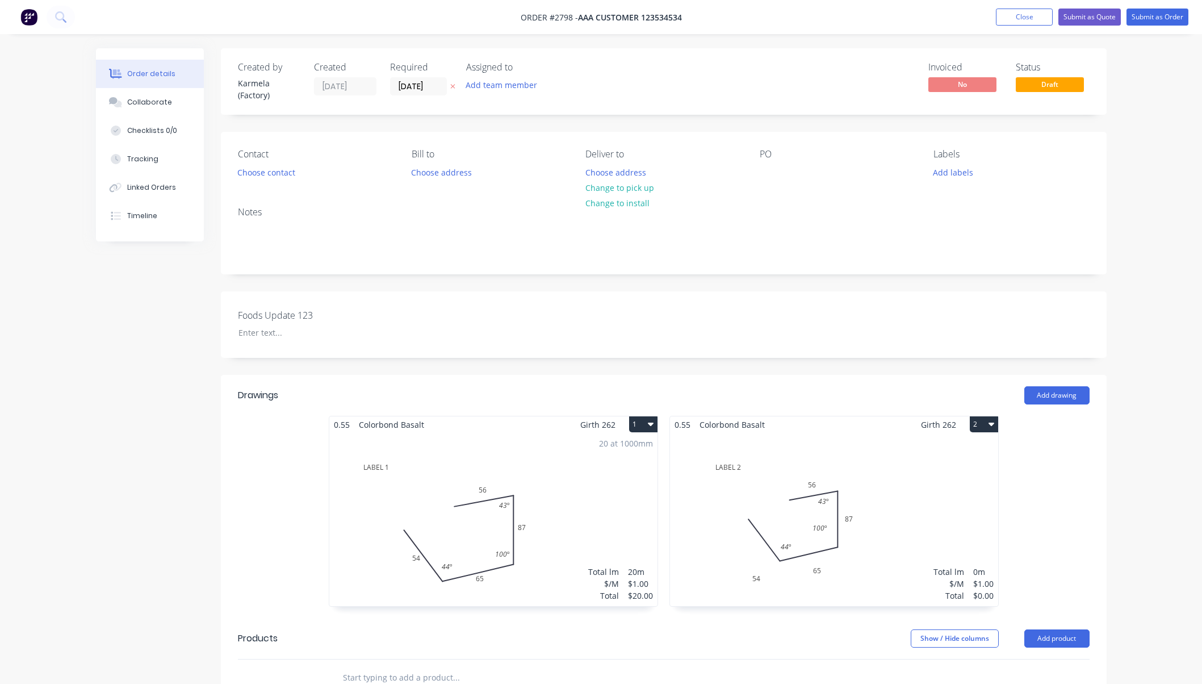
click at [886, 508] on div "Total lm $/M Total 0m $1.00 $0.00" at bounding box center [834, 519] width 328 height 173
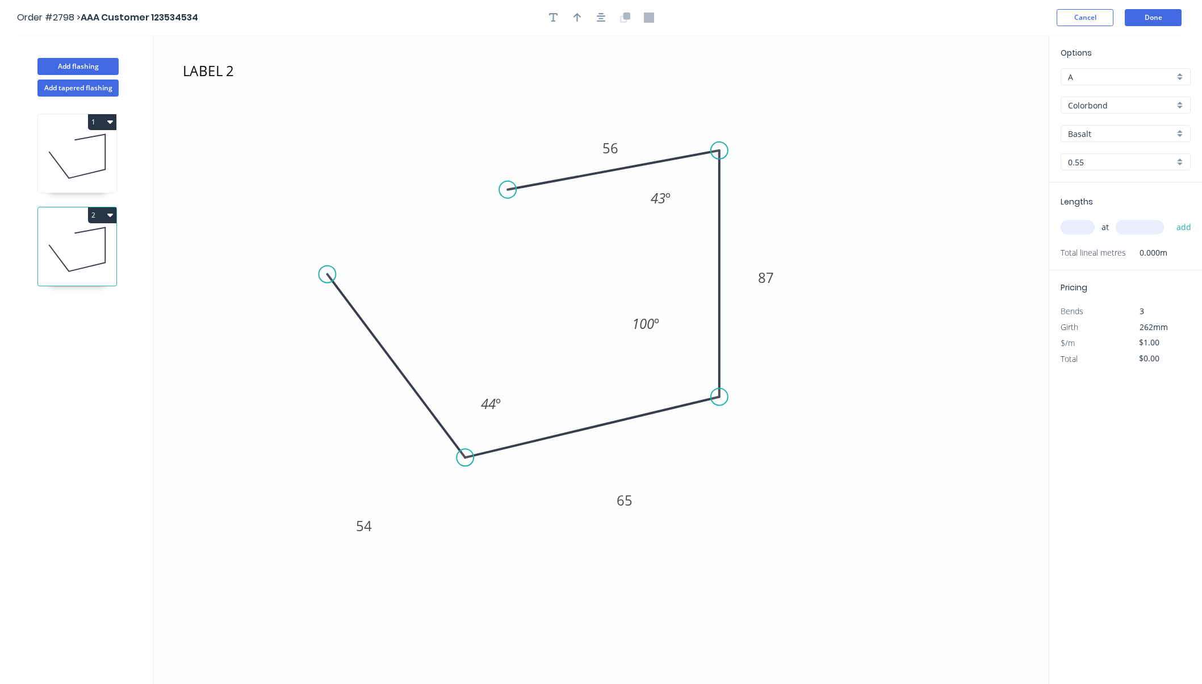
click at [88, 150] on icon at bounding box center [77, 156] width 78 height 73
click at [84, 244] on icon at bounding box center [77, 249] width 78 height 73
click at [77, 155] on icon at bounding box center [77, 156] width 78 height 73
click at [81, 227] on icon at bounding box center [77, 249] width 78 height 73
click at [88, 173] on icon at bounding box center [87, 173] width 36 height 9
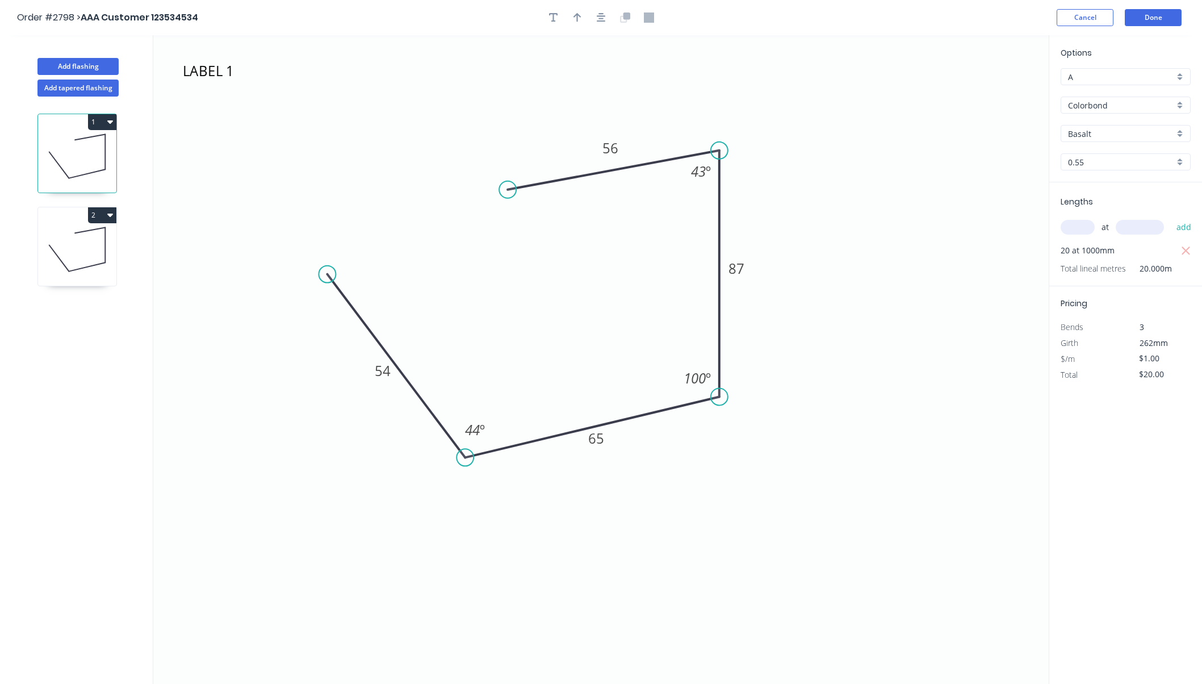
click at [86, 228] on icon at bounding box center [77, 249] width 78 height 73
click at [87, 140] on icon at bounding box center [77, 156] width 78 height 73
click at [77, 235] on icon at bounding box center [77, 249] width 78 height 73
click at [78, 151] on icon at bounding box center [77, 156] width 78 height 73
click at [85, 225] on icon at bounding box center [77, 249] width 78 height 73
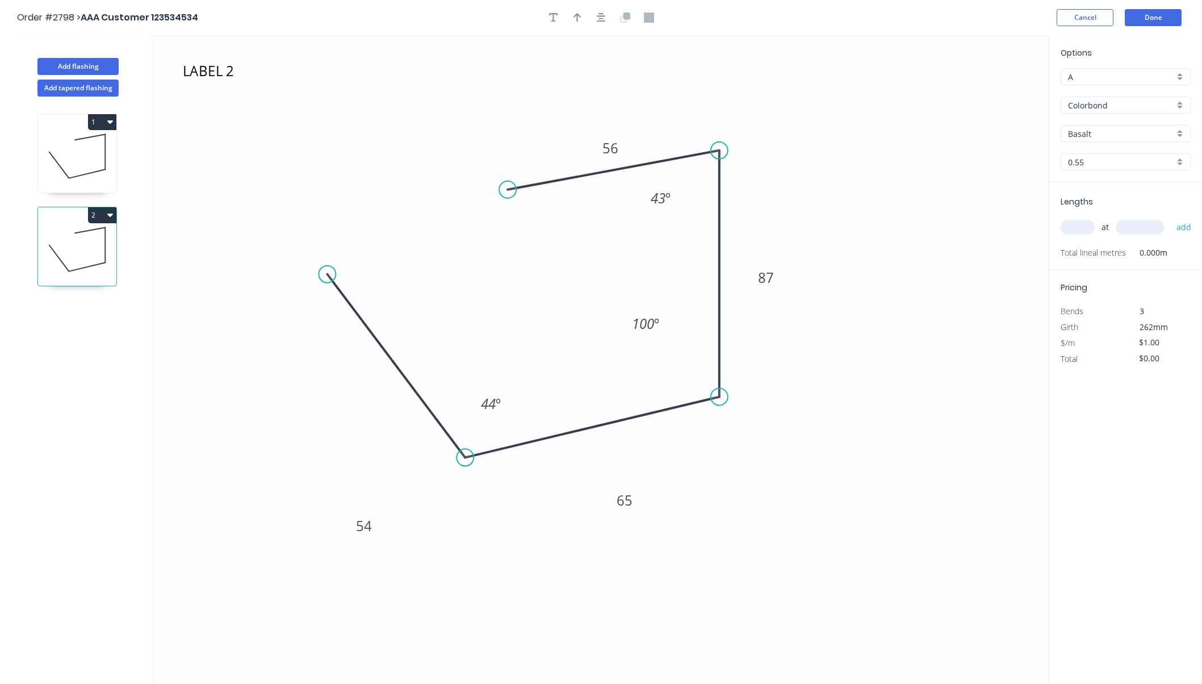
click at [87, 142] on icon at bounding box center [77, 156] width 78 height 73
click at [90, 256] on icon at bounding box center [77, 249] width 78 height 73
type input "$0.00"
drag, startPoint x: 606, startPoint y: 157, endPoint x: 551, endPoint y: 207, distance: 74.8
click at [551, 207] on rect at bounding box center [555, 198] width 37 height 23
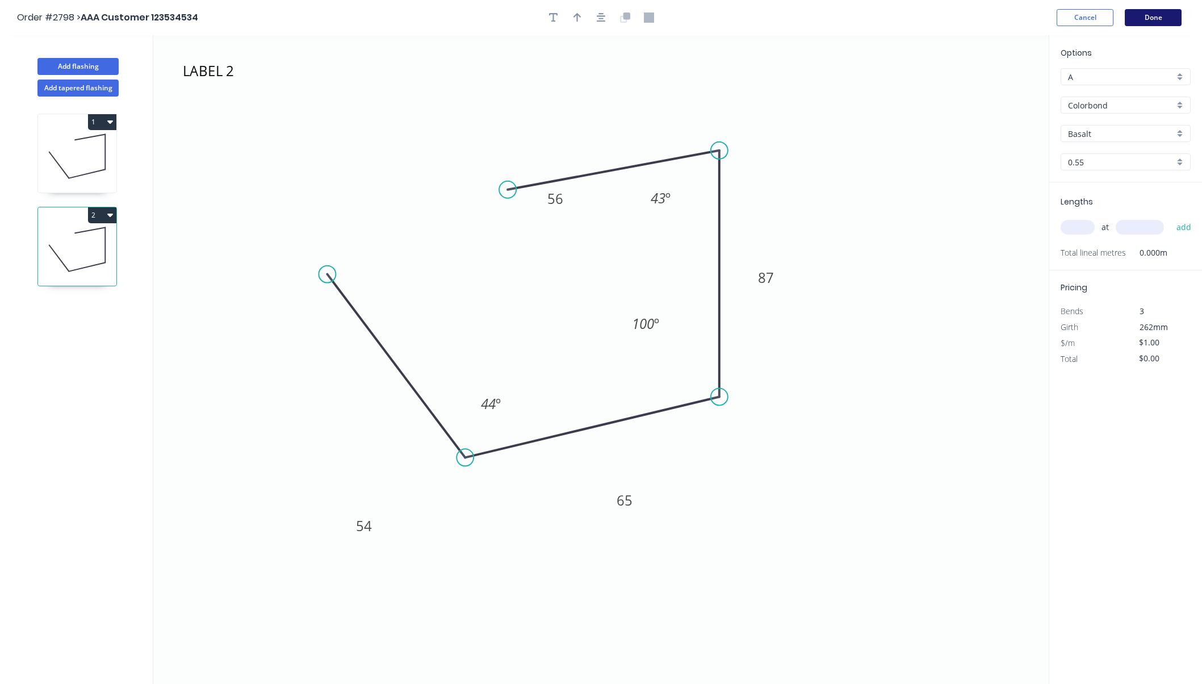
click at [1157, 23] on button "Done" at bounding box center [1153, 17] width 57 height 17
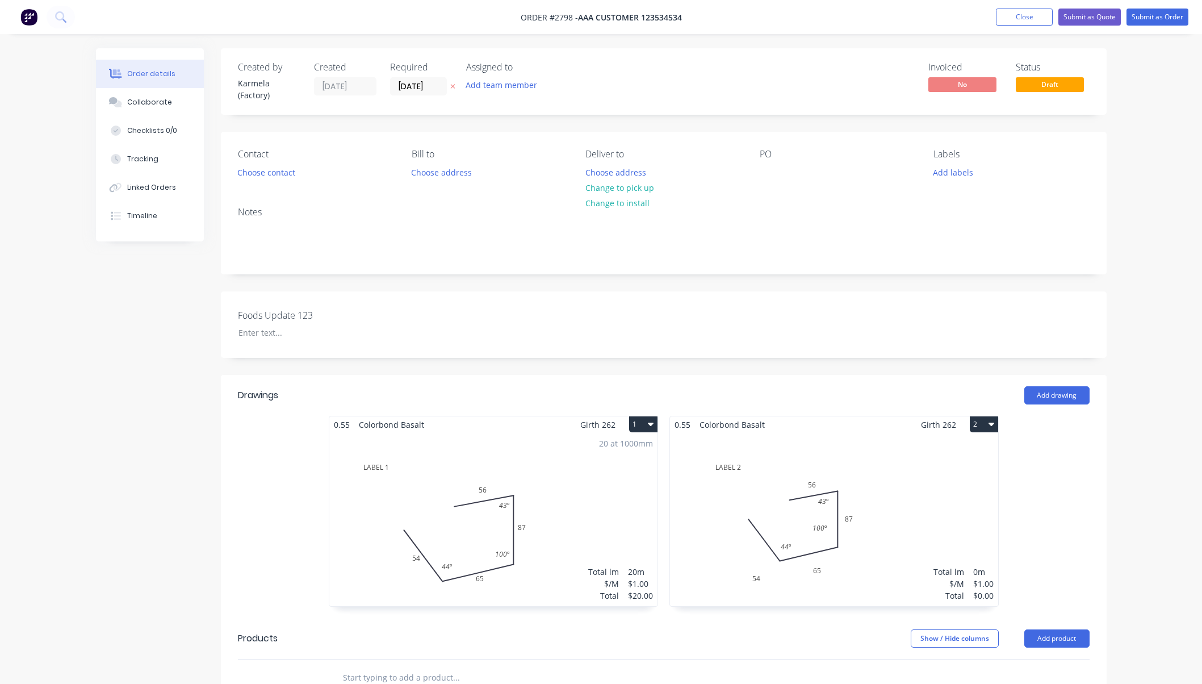
click at [877, 484] on div "Total lm $/M Total 0m $1.00 $0.00" at bounding box center [834, 519] width 328 height 173
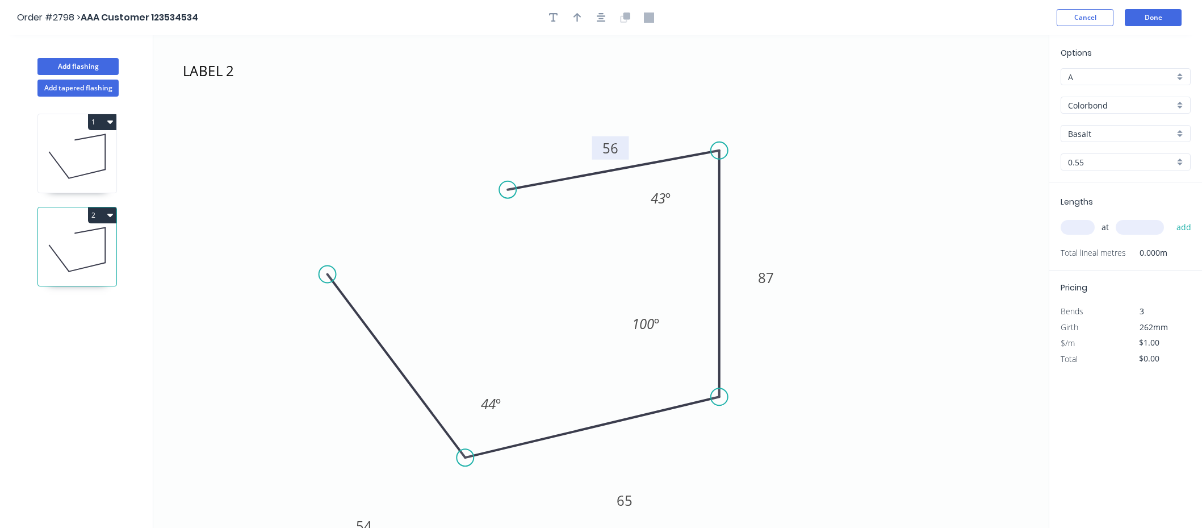
click at [610, 158] on rect at bounding box center [610, 147] width 37 height 23
drag, startPoint x: 618, startPoint y: 139, endPoint x: 678, endPoint y: 74, distance: 87.2
click at [678, 74] on rect at bounding box center [669, 83] width 37 height 23
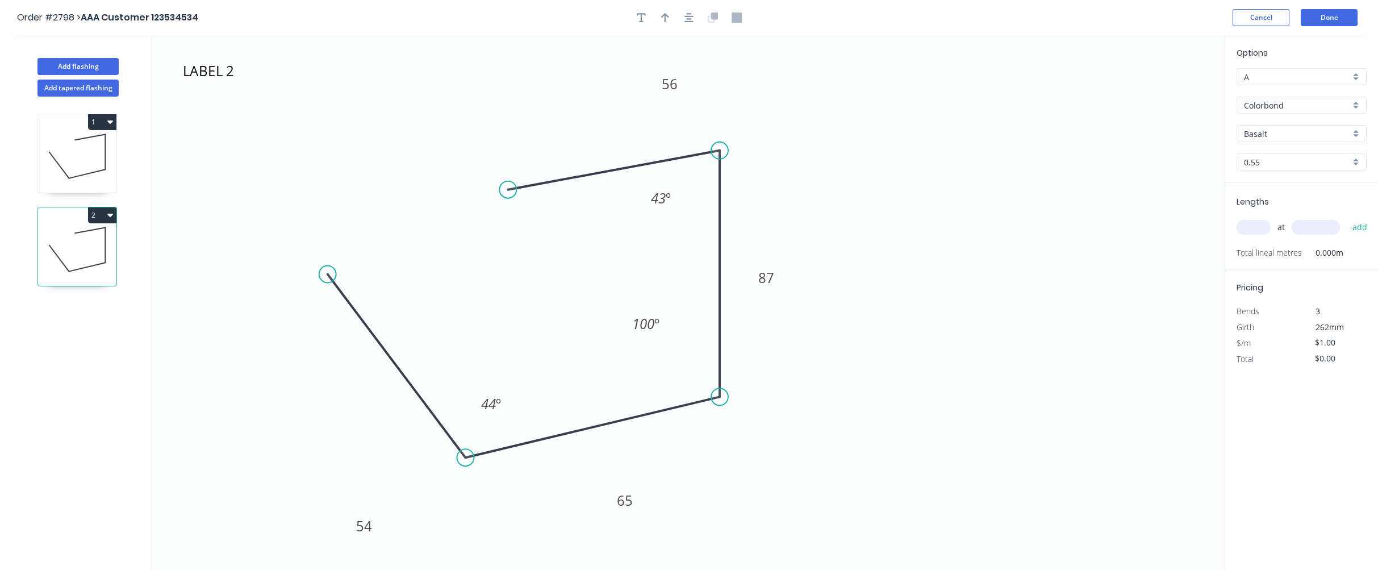
click at [71, 154] on icon at bounding box center [77, 156] width 78 height 73
click at [76, 208] on div "2" at bounding box center [77, 215] width 78 height 16
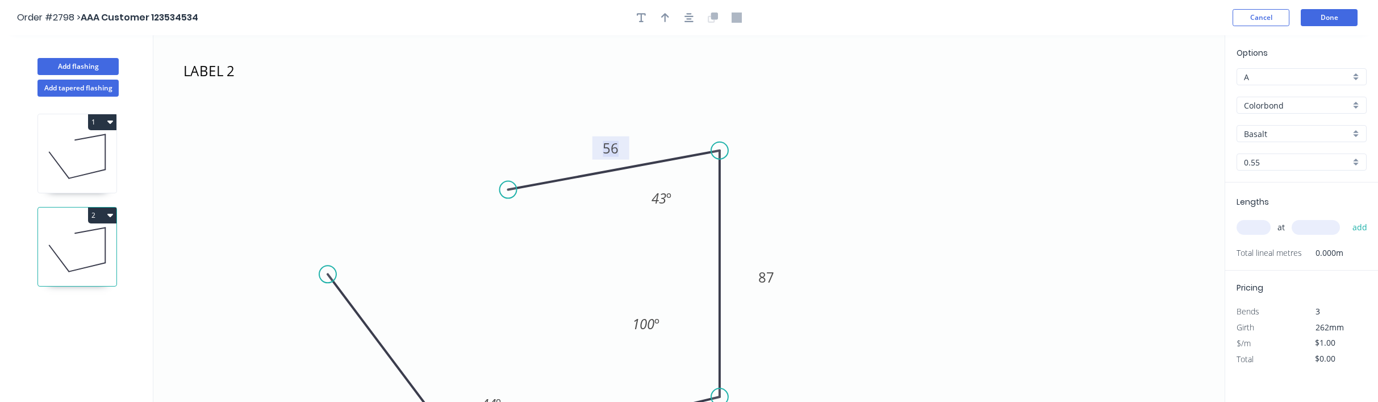
click at [607, 139] on tspan "56" at bounding box center [611, 148] width 16 height 19
click at [604, 200] on icon "LABEL 2 54 65 87 56 43 º 100 º 44 º" at bounding box center [688, 218] width 1071 height 366
drag, startPoint x: 608, startPoint y: 158, endPoint x: 483, endPoint y: 132, distance: 127.5
click at [483, 132] on rect at bounding box center [485, 122] width 37 height 23
drag, startPoint x: 487, startPoint y: 132, endPoint x: 554, endPoint y: 157, distance: 71.7
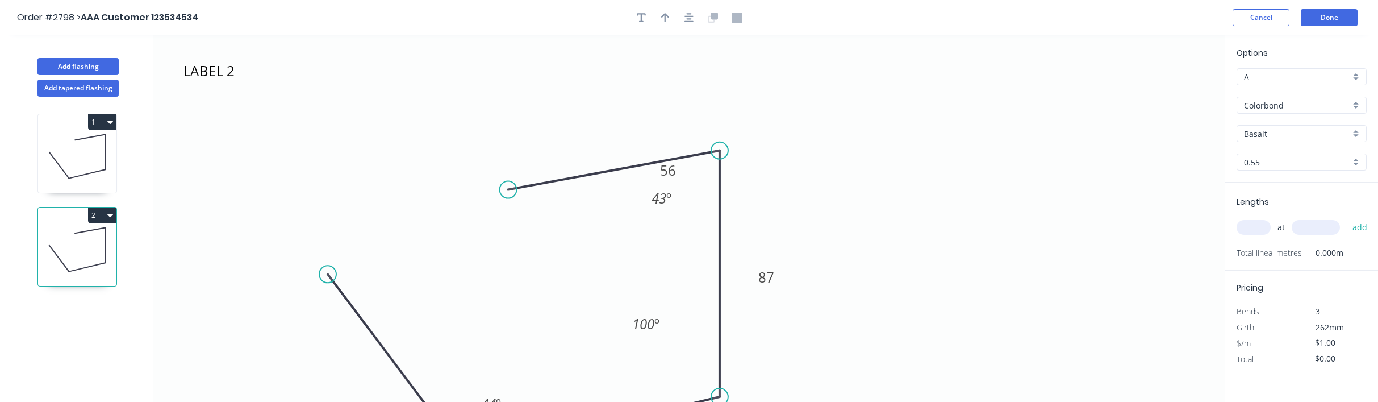
click at [554, 157] on icon "LABEL 2 54 65 87 56 43 º 100 º 44 º" at bounding box center [688, 218] width 1071 height 366
drag, startPoint x: 677, startPoint y: 183, endPoint x: 660, endPoint y: 182, distance: 17.0
click at [660, 182] on icon "LABEL 2 54 65 87 56 43 º 100 º 44 º" at bounding box center [688, 218] width 1071 height 366
click at [565, 278] on icon "LABEL 2 54 65 87 56 43 º 100 º 44 º" at bounding box center [688, 218] width 1071 height 366
click at [58, 161] on icon at bounding box center [77, 156] width 78 height 73
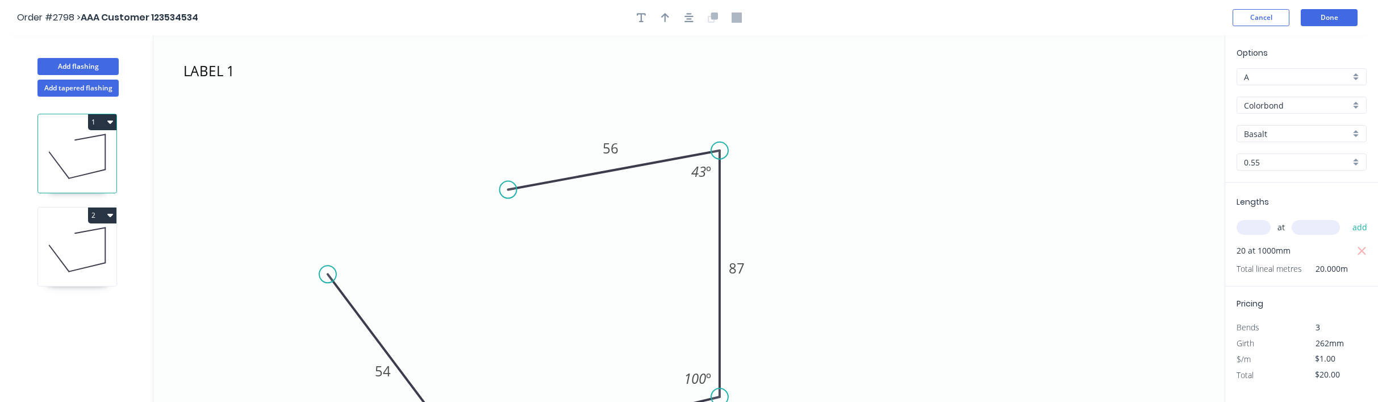
click at [99, 252] on icon at bounding box center [77, 249] width 78 height 73
drag, startPoint x: 607, startPoint y: 157, endPoint x: 619, endPoint y: 121, distance: 38.3
click at [619, 121] on rect at bounding box center [622, 111] width 37 height 23
click at [938, 118] on icon "LABEL 2 54 65 87 56 43 º 100 º 44 º" at bounding box center [688, 218] width 1071 height 366
click at [91, 150] on icon at bounding box center [77, 156] width 78 height 73
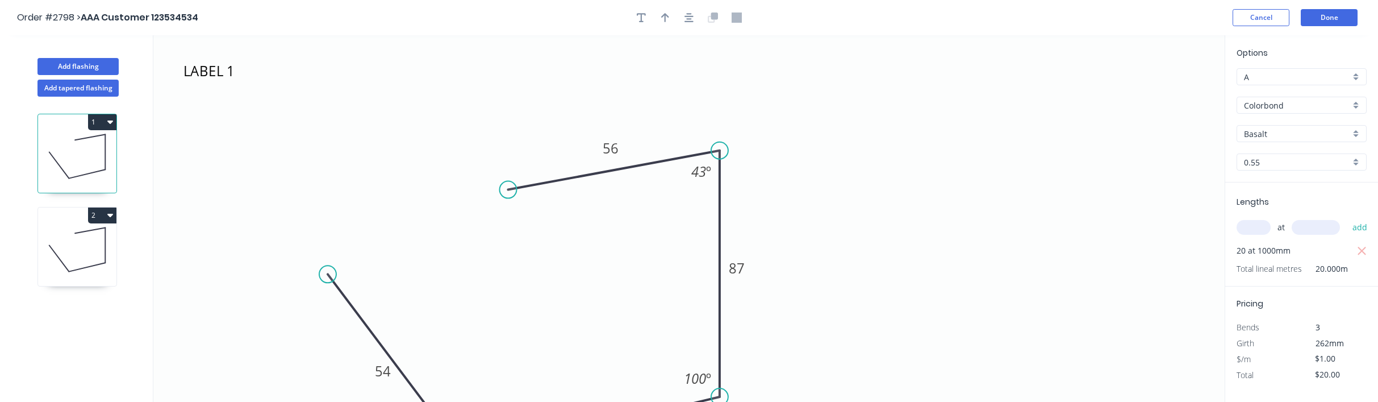
click at [89, 241] on icon at bounding box center [77, 249] width 78 height 73
click at [87, 147] on icon at bounding box center [77, 156] width 78 height 73
click at [82, 239] on icon at bounding box center [77, 249] width 78 height 73
drag, startPoint x: 615, startPoint y: 158, endPoint x: 522, endPoint y: 274, distance: 147.9
click at [522, 267] on rect at bounding box center [522, 255] width 37 height 23
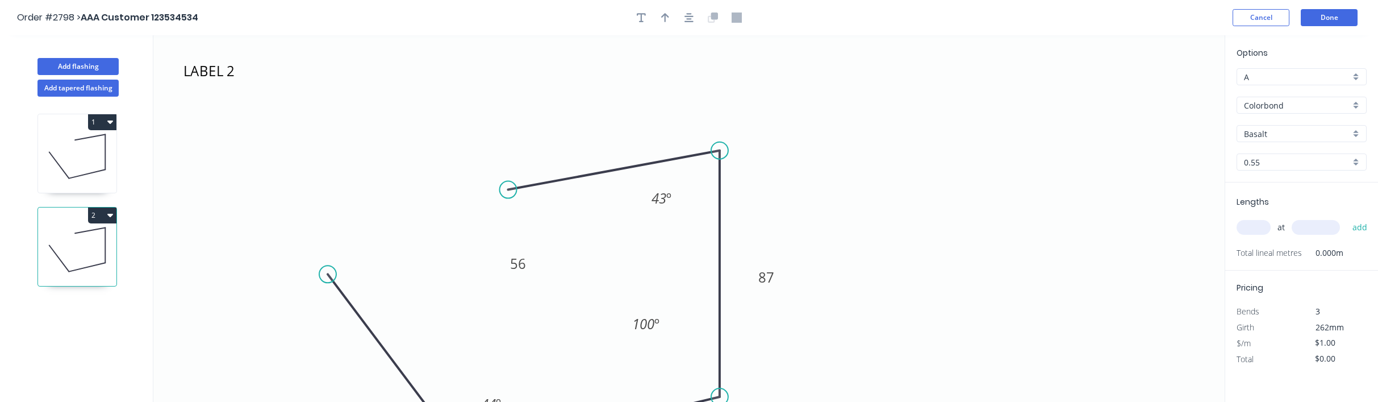
click at [74, 148] on icon at bounding box center [77, 156] width 78 height 73
click at [78, 245] on icon at bounding box center [77, 249] width 78 height 73
type input "$0.00"
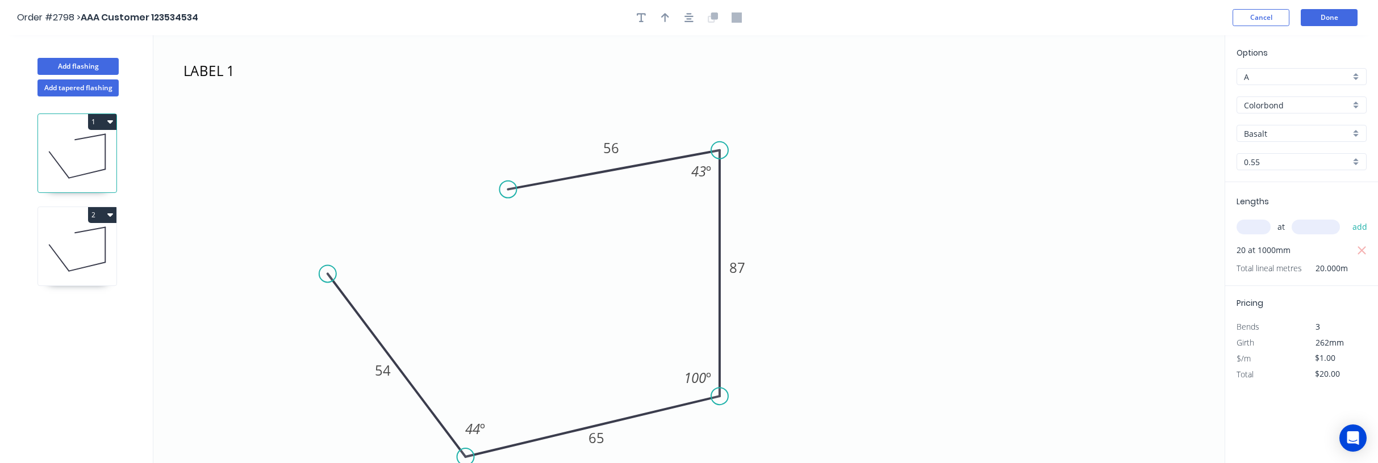
click at [80, 217] on div "2" at bounding box center [77, 215] width 78 height 16
click at [81, 144] on icon at bounding box center [77, 156] width 78 height 73
click at [94, 152] on icon at bounding box center [77, 156] width 78 height 73
click at [93, 220] on button "2" at bounding box center [102, 215] width 28 height 16
click at [114, 370] on div "1 2 Duplicate Delete" at bounding box center [77, 291] width 149 height 388
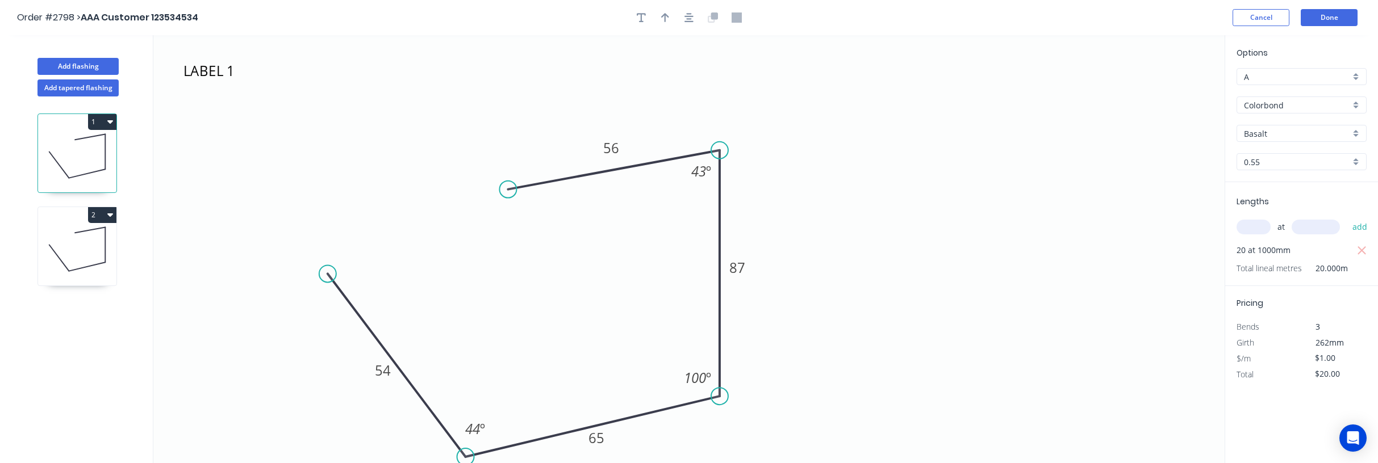
click at [82, 237] on icon at bounding box center [77, 249] width 78 height 73
click at [75, 144] on icon at bounding box center [77, 156] width 78 height 73
click at [94, 246] on icon at bounding box center [77, 249] width 78 height 73
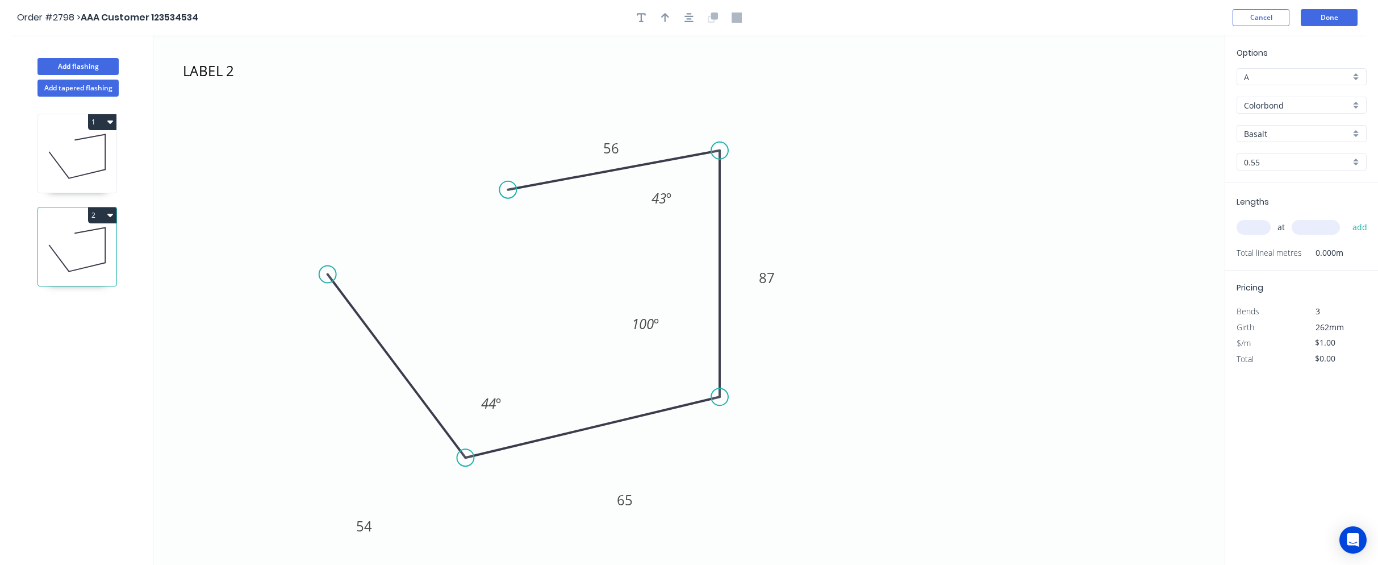
click at [600, 133] on icon "LABEL 2 54 65 87 56 43 º 100 º 44 º" at bounding box center [688, 299] width 1071 height 529
drag, startPoint x: 615, startPoint y: 159, endPoint x: 629, endPoint y: 98, distance: 62.3
click at [629, 98] on rect at bounding box center [625, 87] width 37 height 23
click at [80, 158] on icon at bounding box center [77, 156] width 78 height 73
click at [87, 259] on icon at bounding box center [77, 249] width 78 height 73
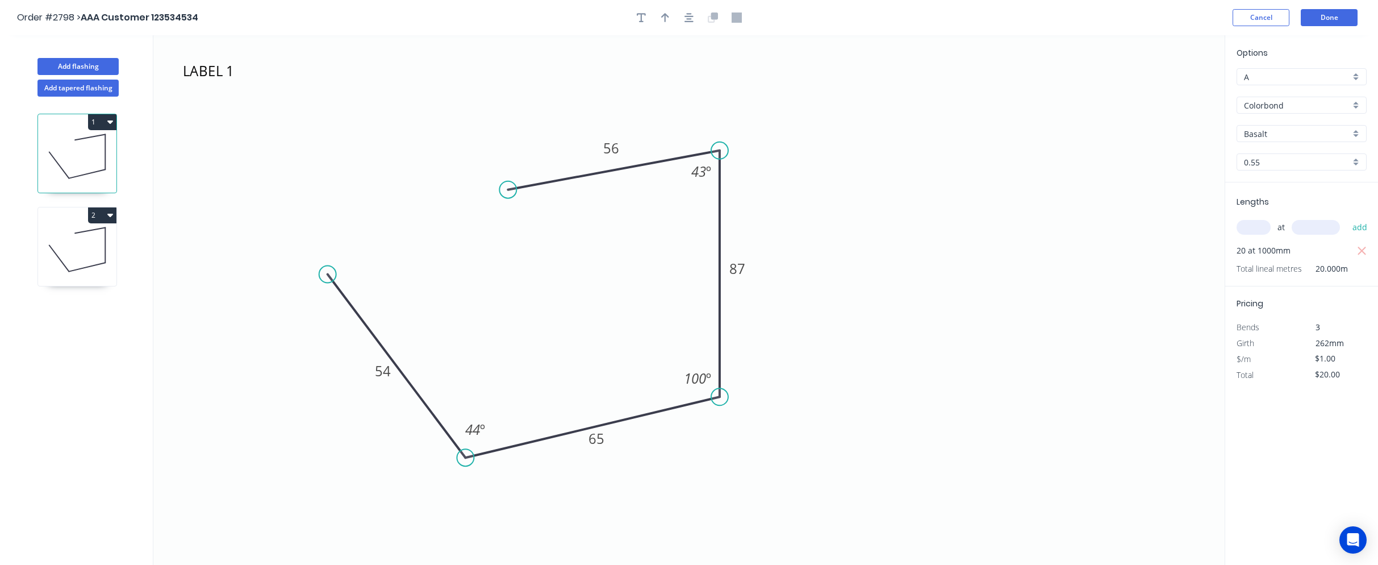
type input "$0.00"
drag, startPoint x: 605, startPoint y: 158, endPoint x: 606, endPoint y: 95, distance: 63.1
click at [606, 95] on rect at bounding box center [612, 84] width 37 height 23
drag, startPoint x: 611, startPoint y: 95, endPoint x: 457, endPoint y: 127, distance: 157.3
click at [457, 127] on icon "LABEL 2 54 65 87 56 43 º 100 º 44 º" at bounding box center [688, 299] width 1071 height 529
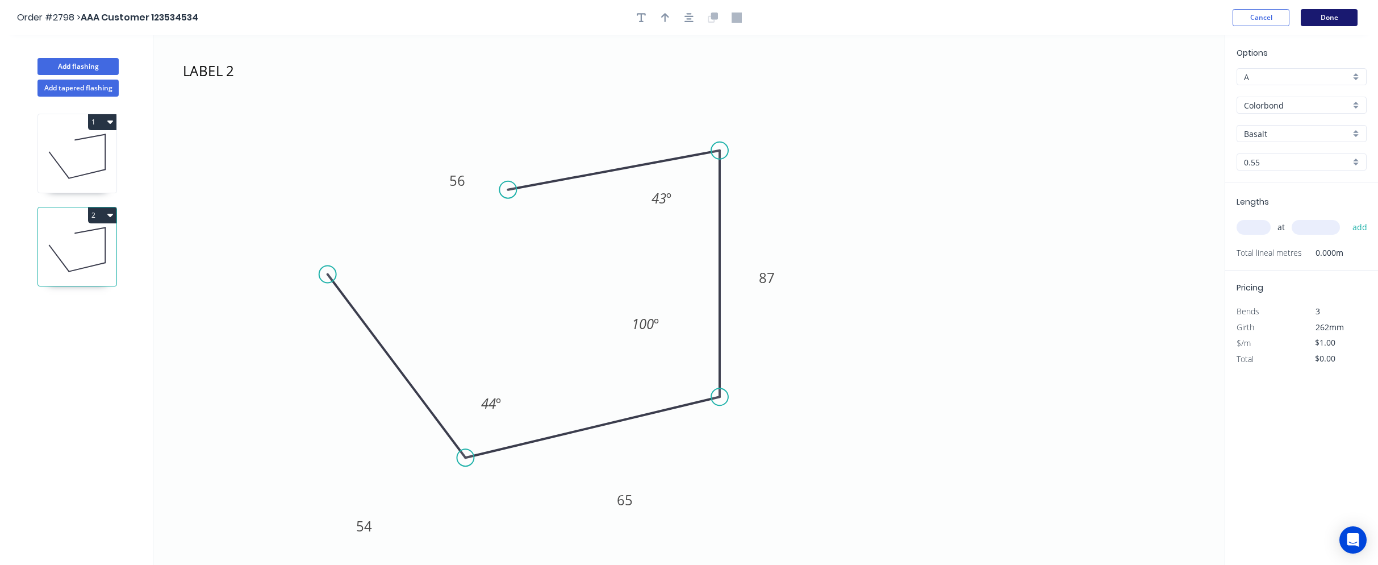
click at [1338, 17] on button "Done" at bounding box center [1329, 17] width 57 height 17
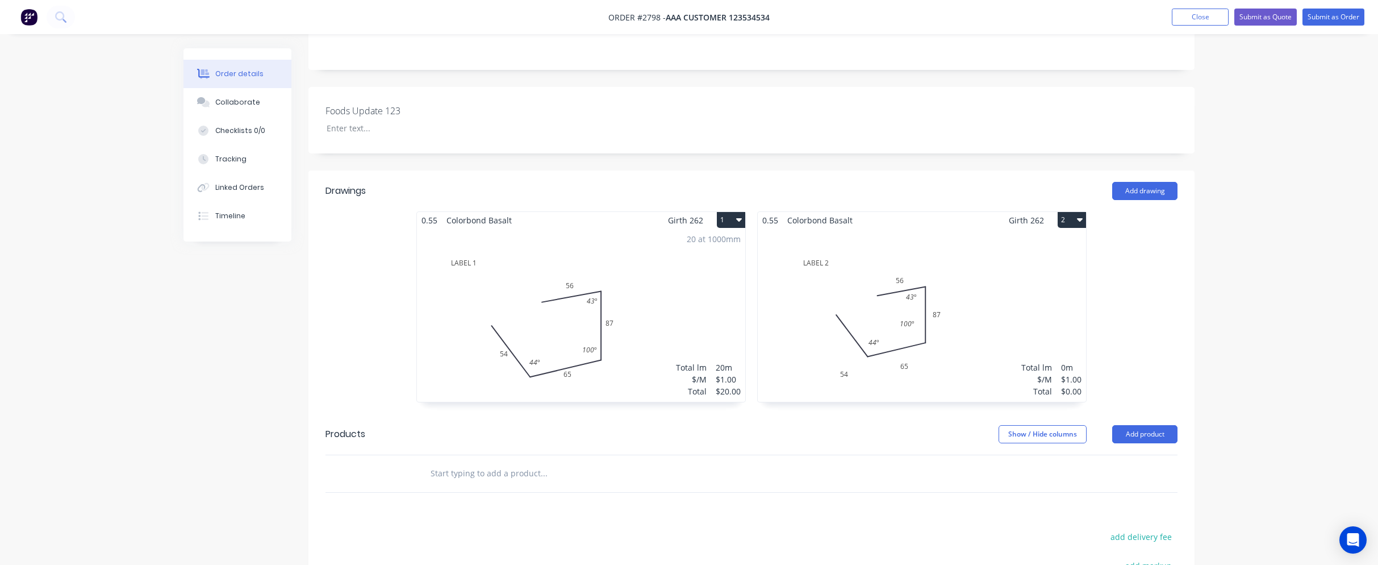
click at [1012, 283] on div "Total lm $/M Total 0m $1.00 $0.00" at bounding box center [922, 314] width 328 height 173
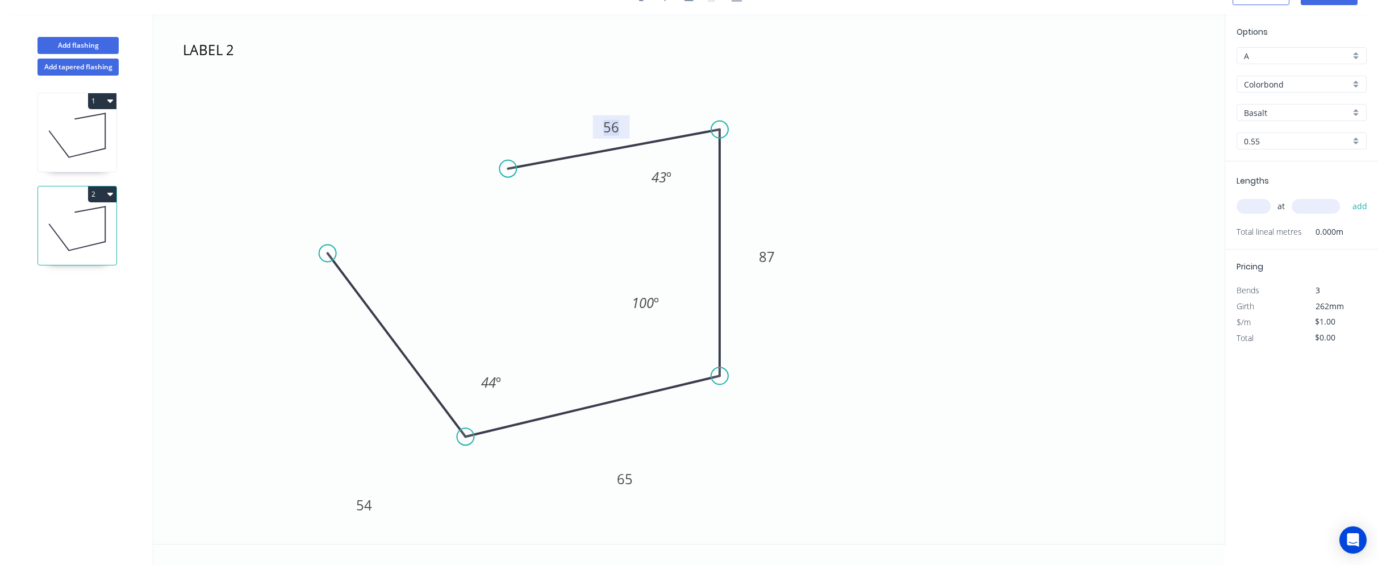
click at [609, 131] on tspan "56" at bounding box center [611, 127] width 16 height 19
click at [972, 101] on icon "LABEL 2 54 65 87 17 43 º 100 º 44 º" at bounding box center [688, 278] width 1071 height 529
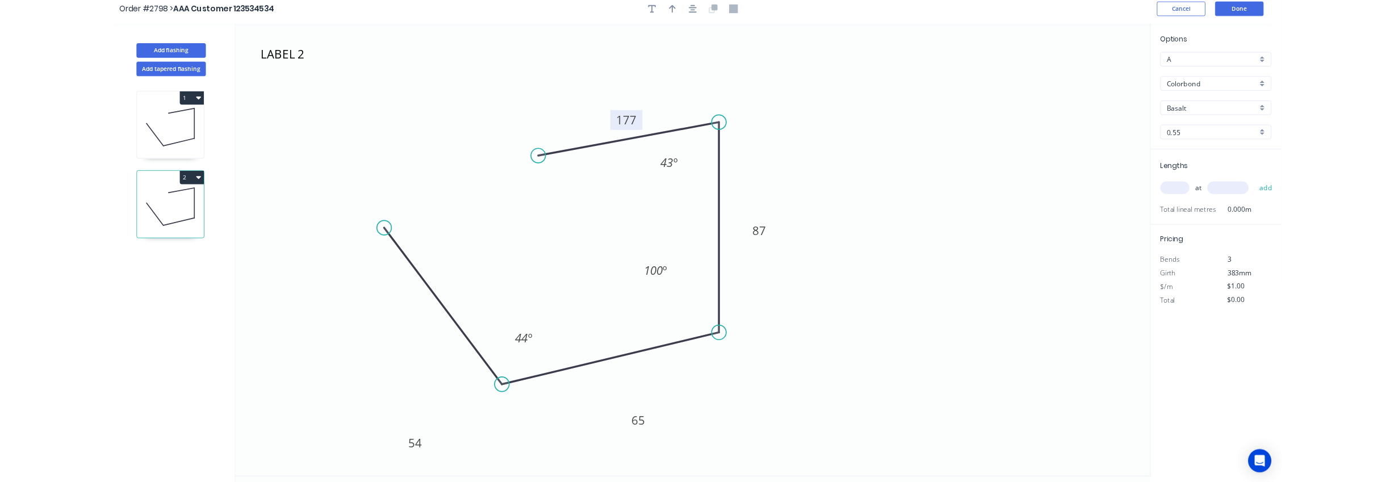
scroll to position [0, 0]
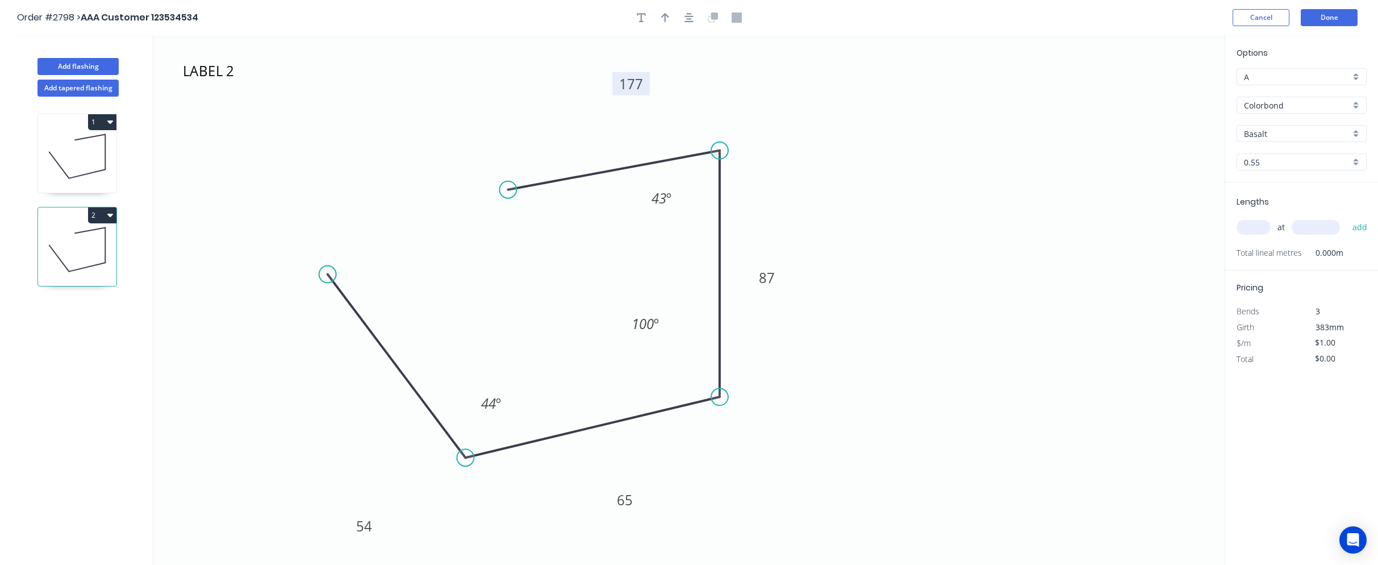
drag, startPoint x: 609, startPoint y: 157, endPoint x: 629, endPoint y: 93, distance: 67.2
click at [629, 93] on rect at bounding box center [630, 83] width 37 height 23
click at [75, 158] on icon at bounding box center [77, 156] width 78 height 73
click at [83, 235] on icon at bounding box center [77, 249] width 78 height 73
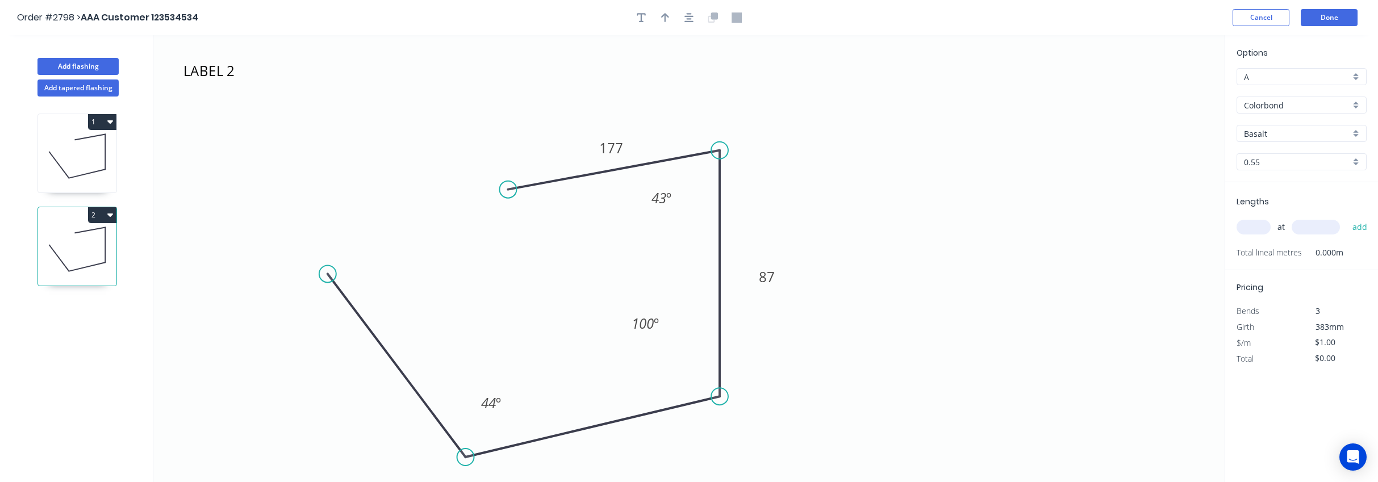
click at [53, 135] on icon at bounding box center [77, 156] width 78 height 73
click at [67, 241] on icon at bounding box center [77, 249] width 78 height 73
type input "$0.00"
drag, startPoint x: 753, startPoint y: 283, endPoint x: 616, endPoint y: 258, distance: 138.7
click at [616, 258] on rect at bounding box center [630, 251] width 37 height 23
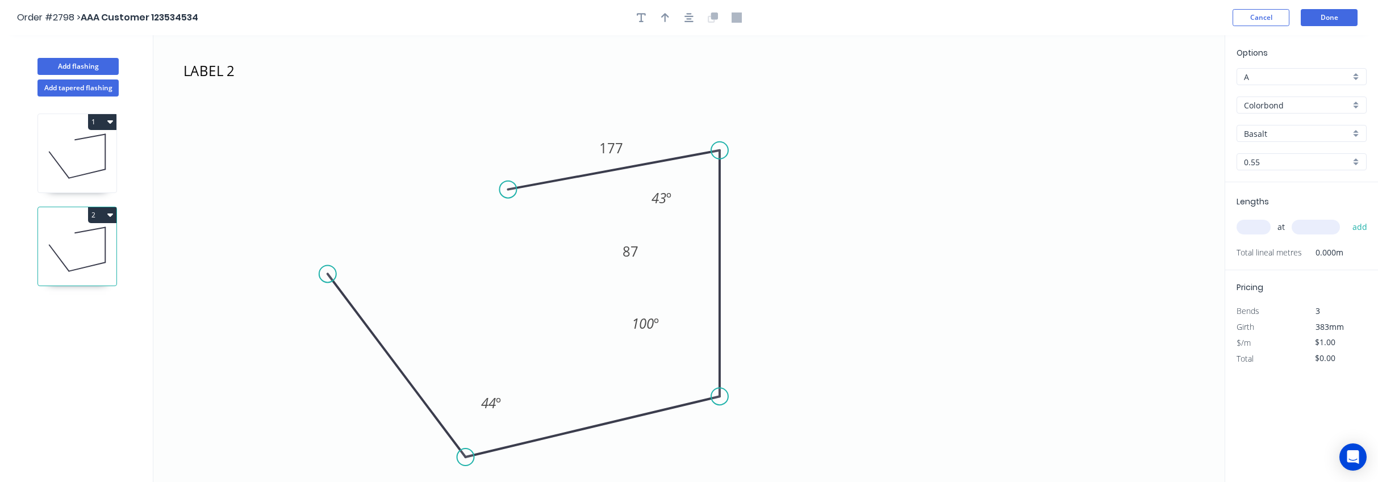
click at [897, 207] on icon "LABEL 2 54 65 87 177 43 º 100 º 44 º" at bounding box center [688, 258] width 1071 height 447
click at [1349, 12] on button "Done" at bounding box center [1329, 17] width 57 height 17
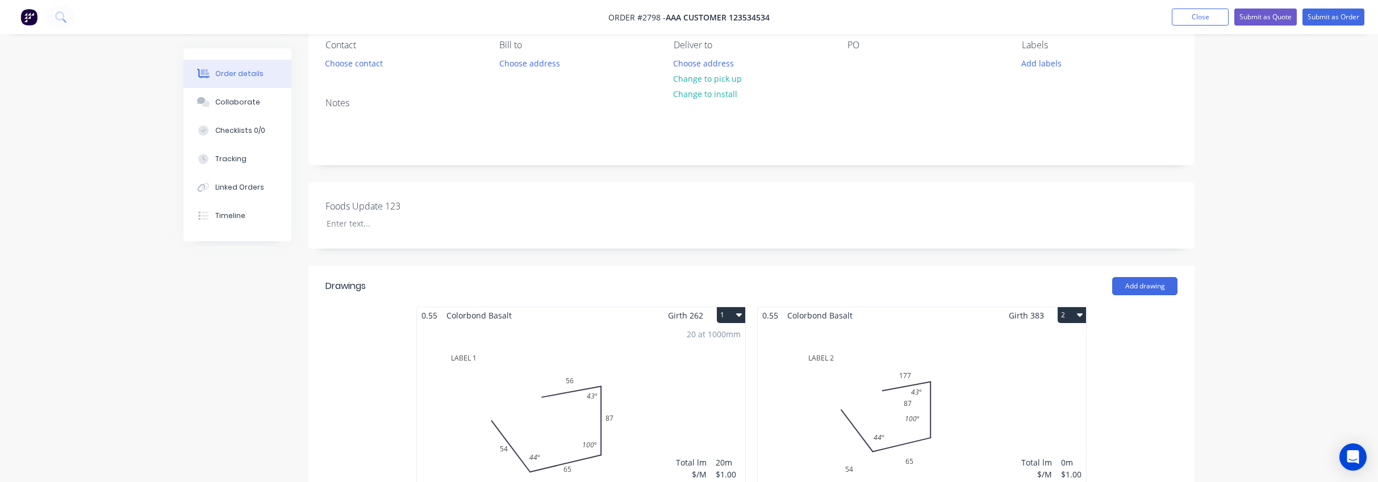
scroll to position [409, 0]
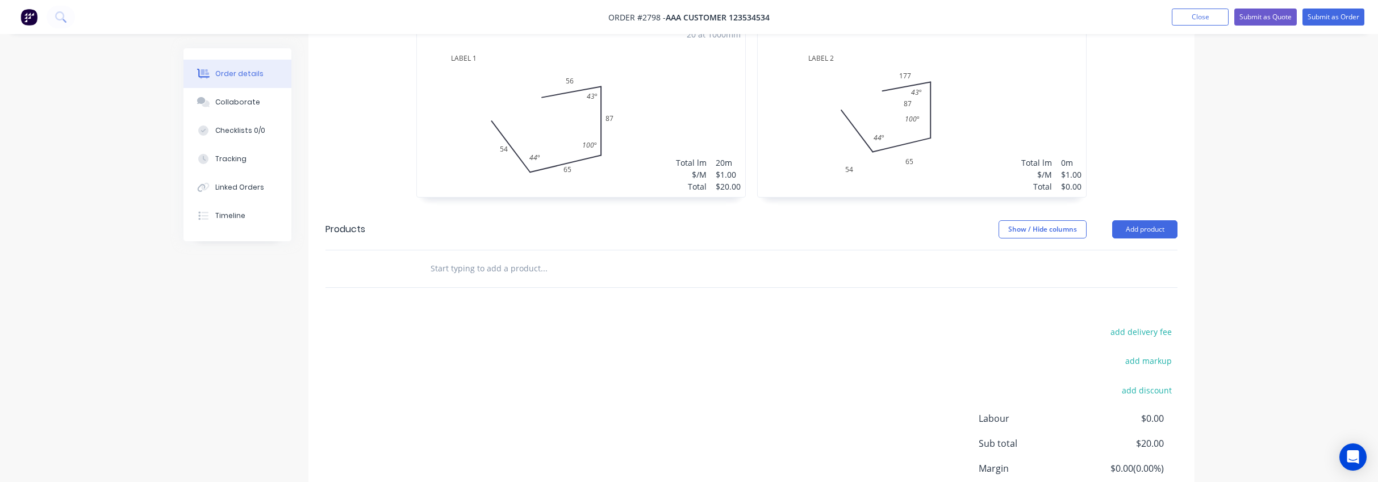
click at [946, 119] on div "Total lm $/M Total 0m $1.00 $0.00" at bounding box center [922, 110] width 328 height 173
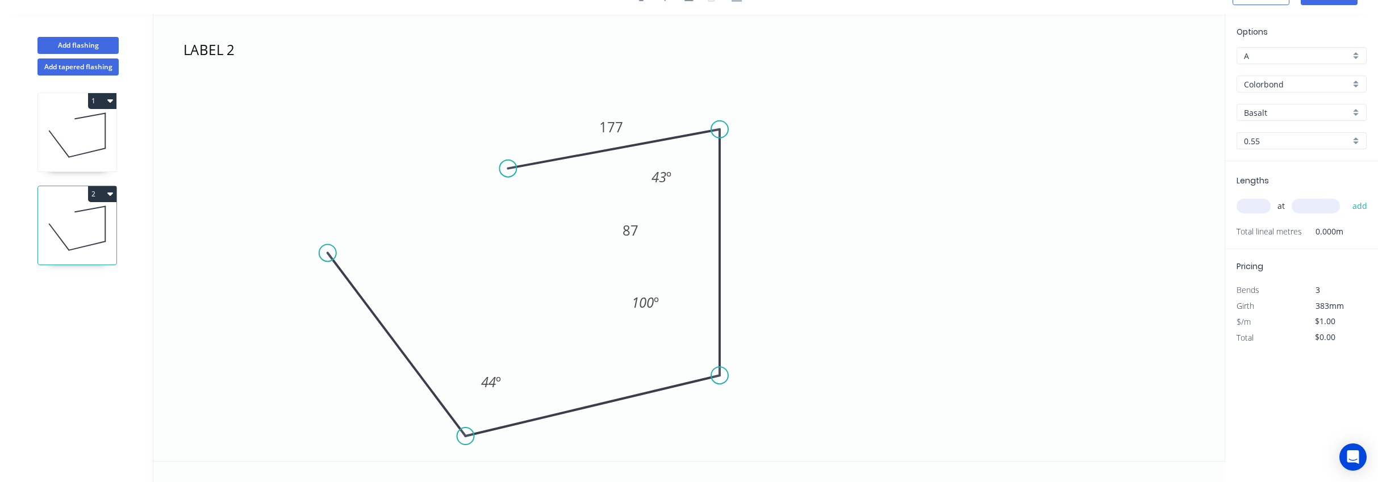
scroll to position [21, 0]
click at [67, 147] on icon at bounding box center [77, 135] width 78 height 73
click at [82, 232] on icon at bounding box center [77, 228] width 78 height 73
click at [616, 126] on tspan "177" at bounding box center [611, 127] width 24 height 19
click at [911, 61] on icon "LABEL 2 54 65 87 56 43 º 100 º 44 º" at bounding box center [688, 237] width 1071 height 447
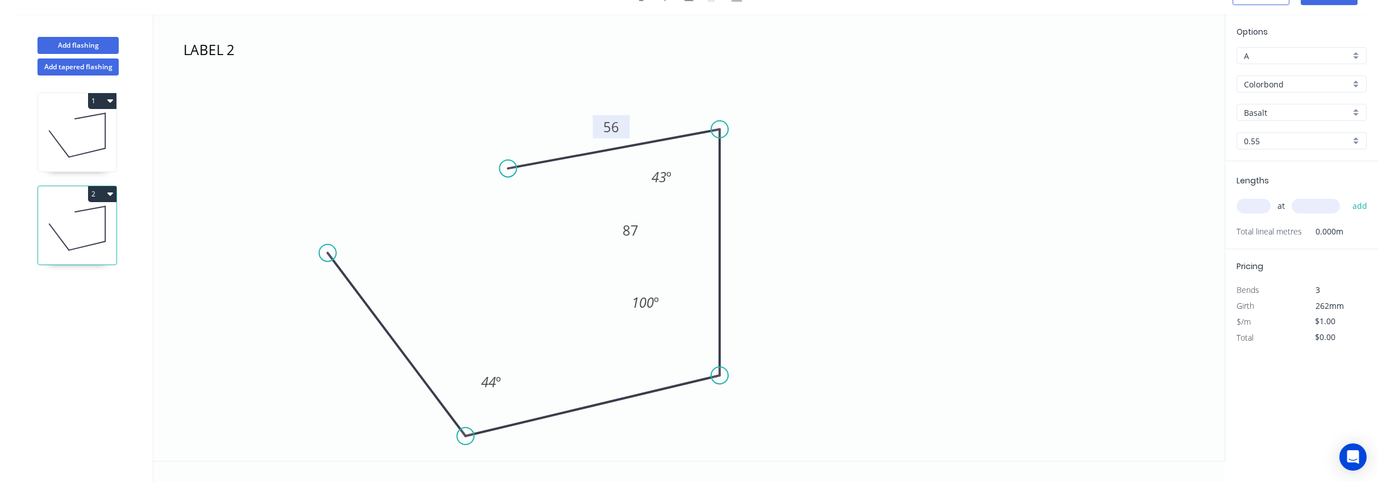
click at [55, 154] on icon at bounding box center [77, 135] width 78 height 73
click at [78, 225] on icon at bounding box center [77, 228] width 78 height 73
drag, startPoint x: 640, startPoint y: 307, endPoint x: 843, endPoint y: 308, distance: 202.8
click at [843, 308] on icon "LABEL 2 54 65 87 56 43 º 100 º 44 º" at bounding box center [688, 237] width 1071 height 447
click at [866, 307] on icon "LABEL 2 54 65 87 56 43 º 100 º 44 º" at bounding box center [688, 237] width 1071 height 447
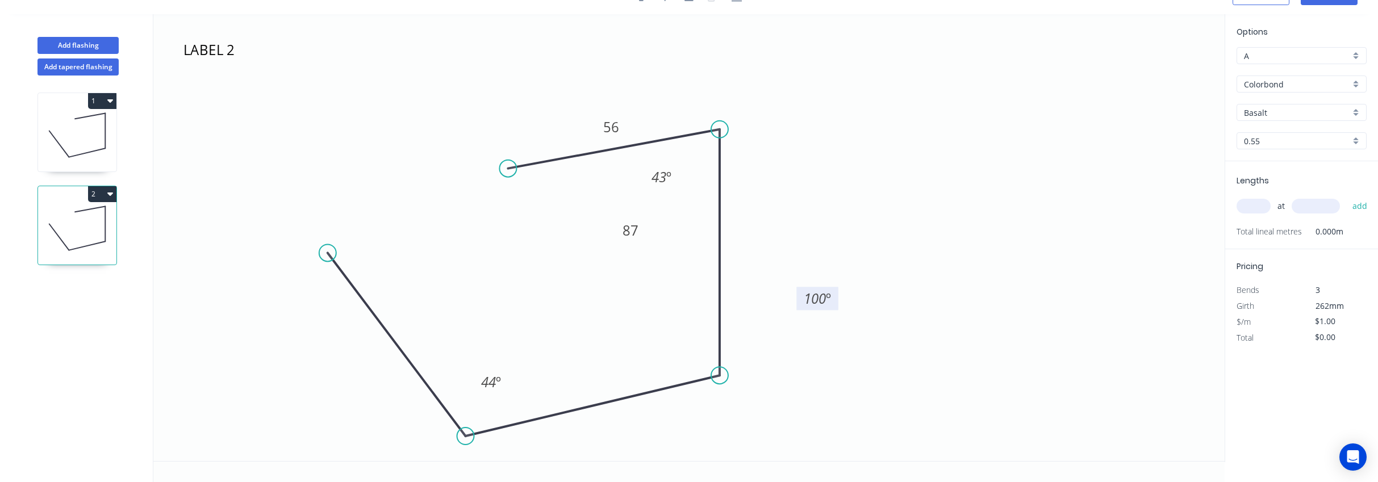
drag, startPoint x: 661, startPoint y: 310, endPoint x: 833, endPoint y: 306, distance: 172.1
click at [833, 306] on rect at bounding box center [817, 298] width 42 height 23
click at [828, 202] on icon "LABEL 2 54 65 87 56 43 º 100 º 44 º" at bounding box center [688, 237] width 1071 height 447
click at [83, 129] on icon at bounding box center [77, 135] width 78 height 73
click at [89, 216] on icon at bounding box center [77, 228] width 78 height 73
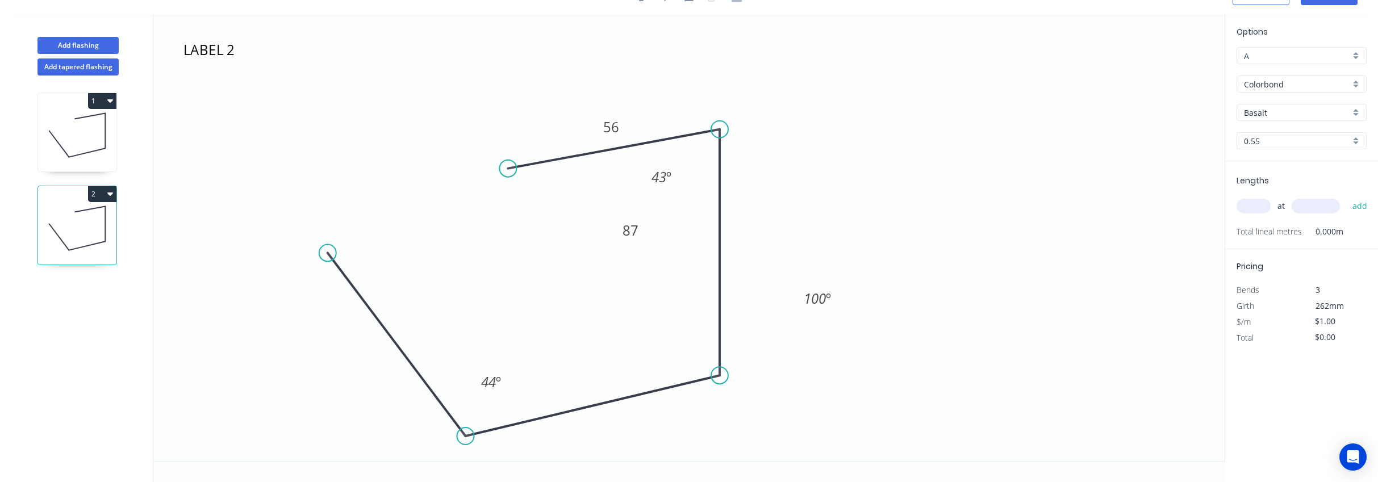
click at [90, 107] on button "1" at bounding box center [102, 101] width 28 height 16
click at [132, 183] on div "1 Duplicate Delete 2" at bounding box center [77, 279] width 149 height 407
click at [73, 144] on icon at bounding box center [77, 135] width 78 height 73
click at [76, 200] on div "2" at bounding box center [77, 194] width 78 height 16
click at [68, 131] on icon at bounding box center [77, 135] width 78 height 73
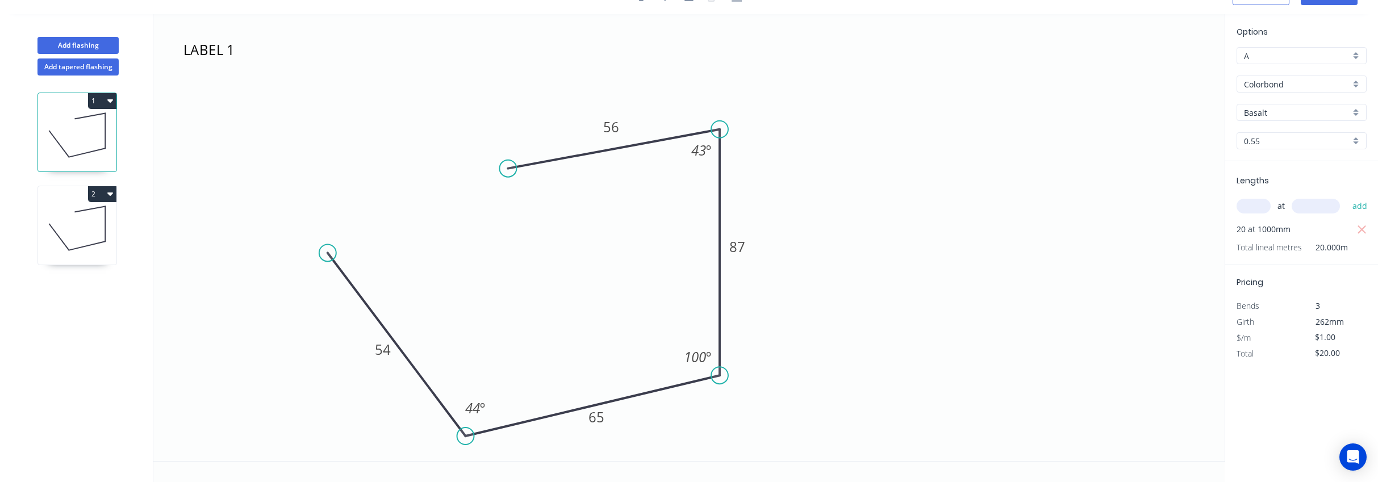
click at [85, 216] on icon at bounding box center [77, 228] width 78 height 73
drag, startPoint x: 629, startPoint y: 240, endPoint x: 678, endPoint y: 282, distance: 64.9
click at [678, 279] on rect at bounding box center [667, 267] width 37 height 23
click at [818, 311] on icon "LABEL 2 54 65 87 56 43 º 100 º 44 º" at bounding box center [688, 237] width 1071 height 447
drag, startPoint x: 816, startPoint y: 308, endPoint x: 682, endPoint y: 365, distance: 145.6
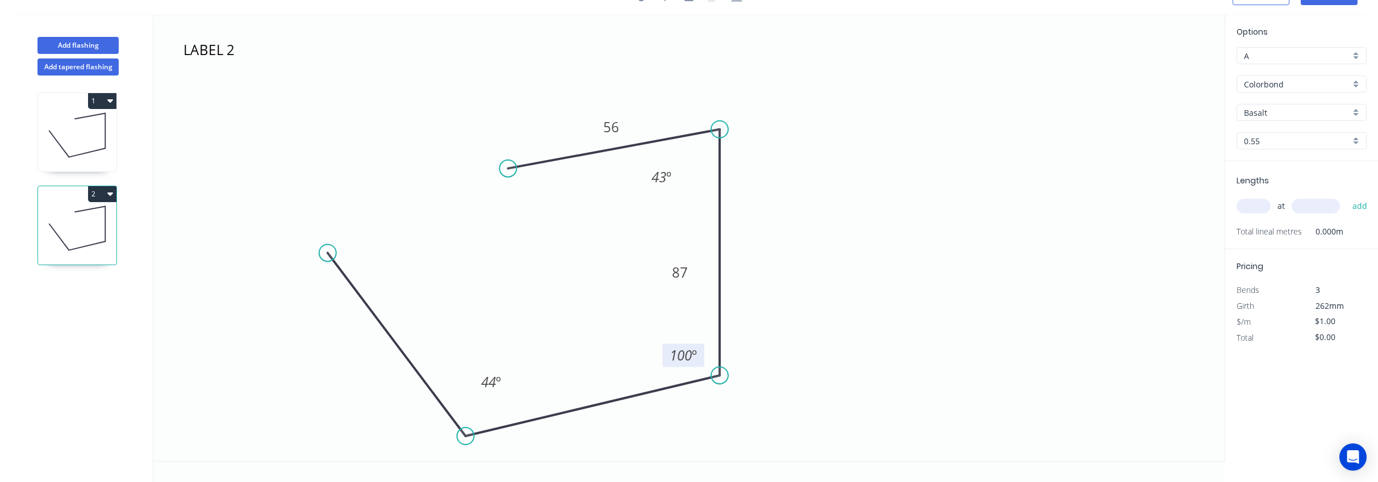
click at [682, 365] on g "100 º" at bounding box center [683, 355] width 42 height 23
click at [896, 323] on icon "LABEL 2 54 65 87 56 43 º 100 º 44 º" at bounding box center [688, 237] width 1071 height 447
click at [32, 139] on div "1 2" at bounding box center [77, 279] width 149 height 407
click at [83, 144] on icon at bounding box center [77, 135] width 78 height 73
click at [91, 203] on icon at bounding box center [77, 228] width 78 height 73
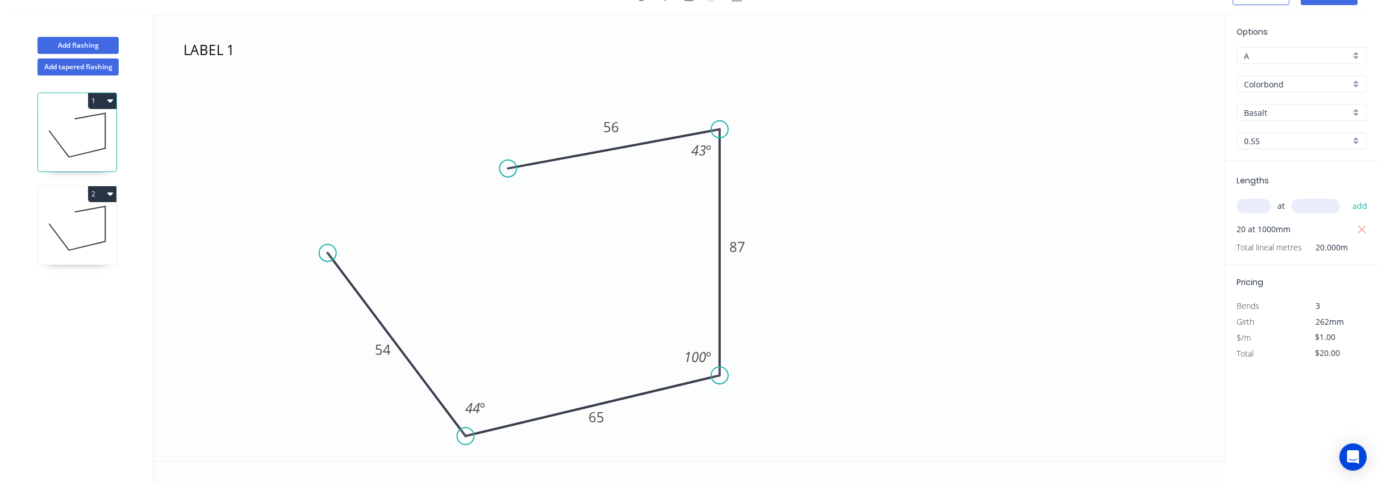
type input "$0.00"
click at [103, 193] on button "2" at bounding box center [102, 194] width 28 height 16
click at [97, 102] on button "1" at bounding box center [102, 101] width 28 height 16
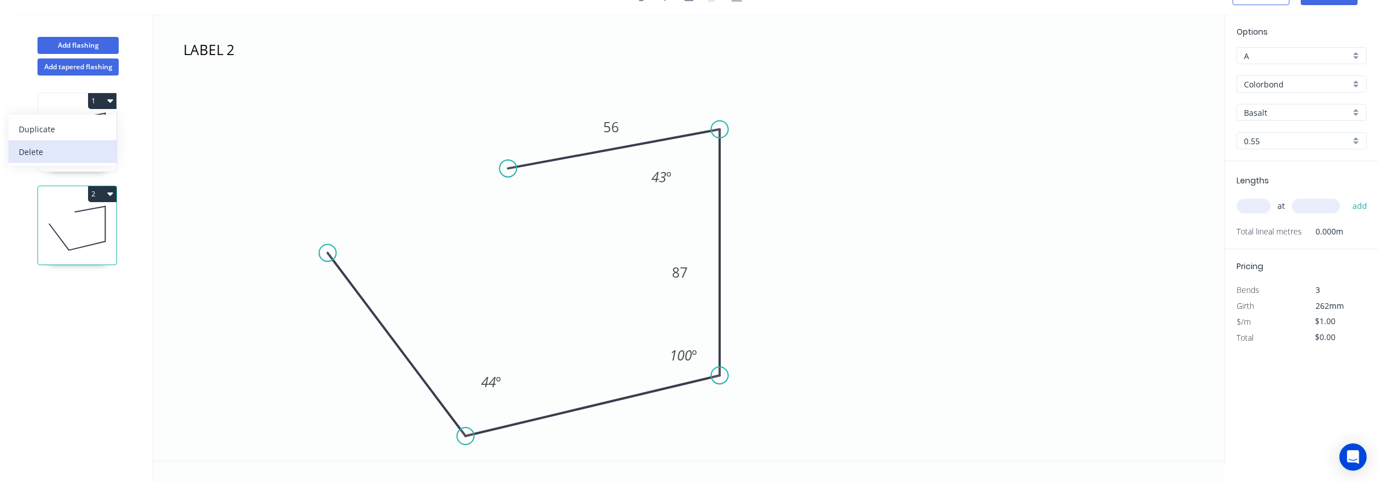
click at [77, 152] on div "Delete" at bounding box center [62, 152] width 87 height 16
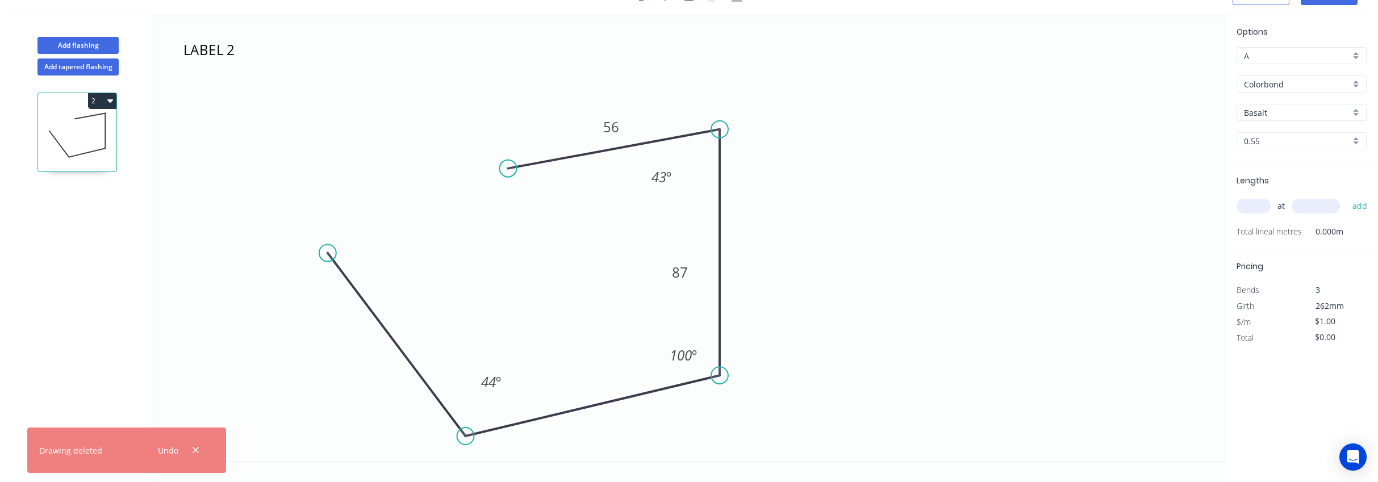
click at [896, 266] on icon "LABEL 2 54 65 87 56 43 º 100 º 44 º" at bounding box center [688, 237] width 1071 height 447
click at [192, 450] on icon "button" at bounding box center [195, 450] width 7 height 10
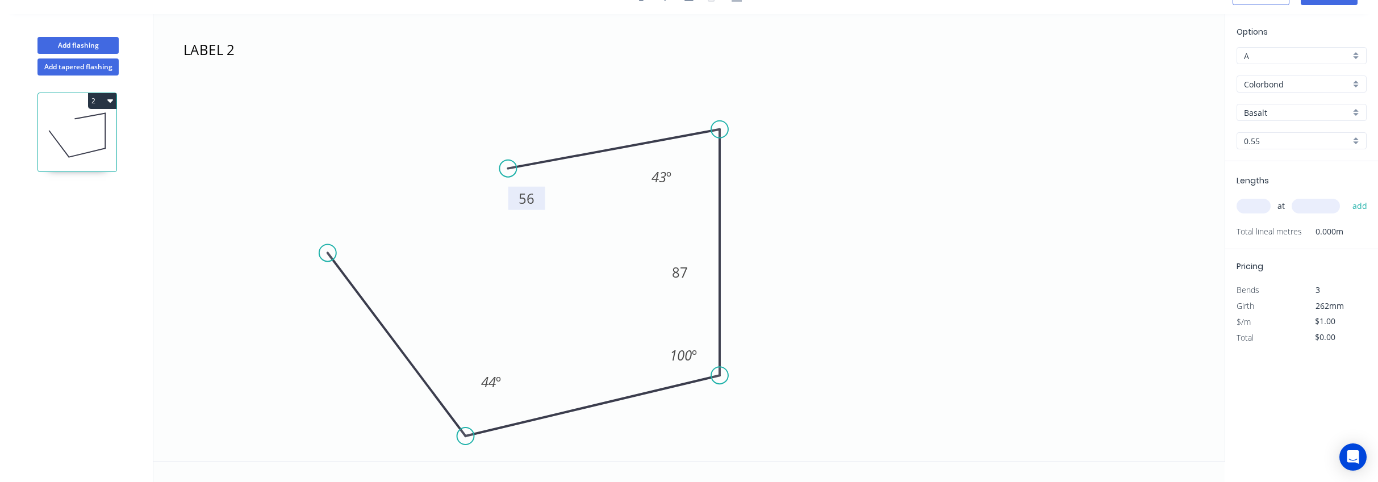
drag, startPoint x: 611, startPoint y: 136, endPoint x: 526, endPoint y: 208, distance: 110.8
click at [526, 208] on rect at bounding box center [526, 198] width 37 height 23
click at [1004, 165] on icon "LABEL 2 54 65 87 56 43 º 100 º 44 º" at bounding box center [688, 237] width 1071 height 447
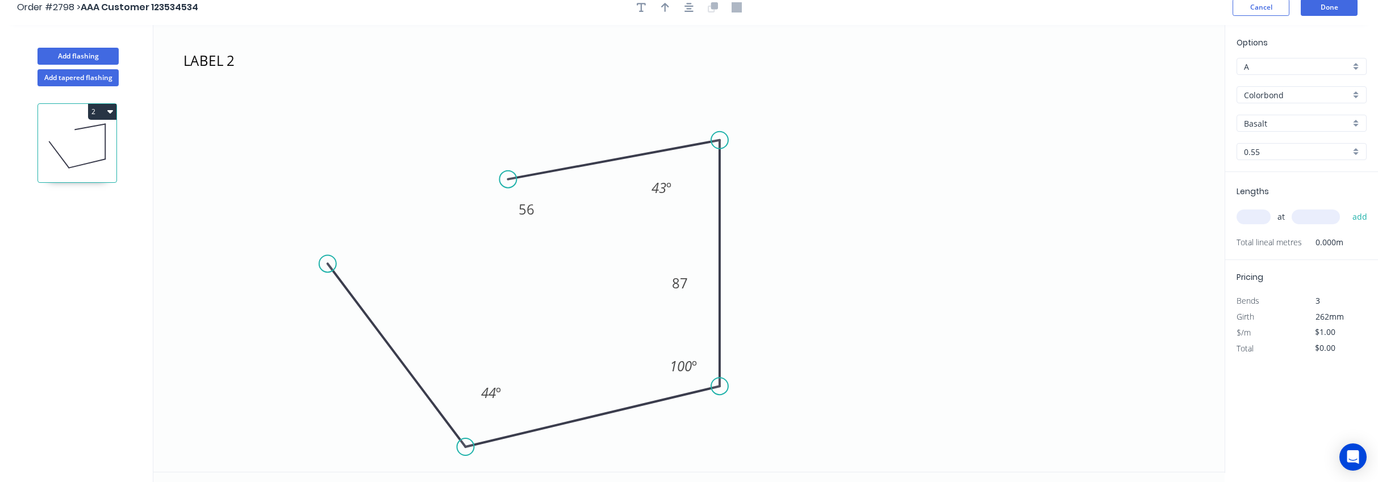
scroll to position [0, 0]
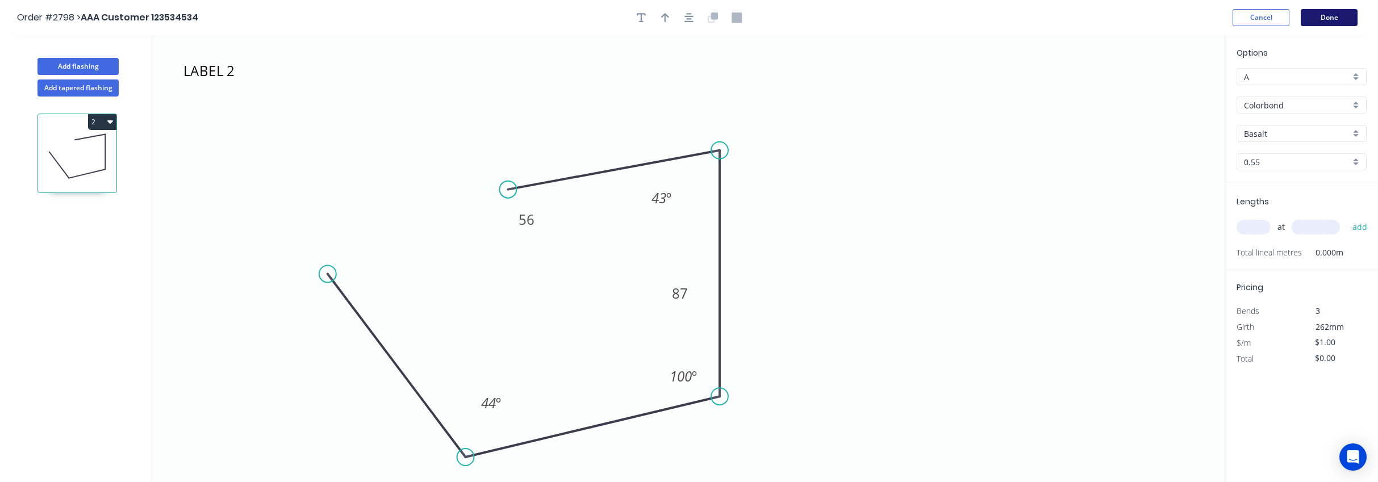
click at [1338, 9] on button "Done" at bounding box center [1329, 17] width 57 height 17
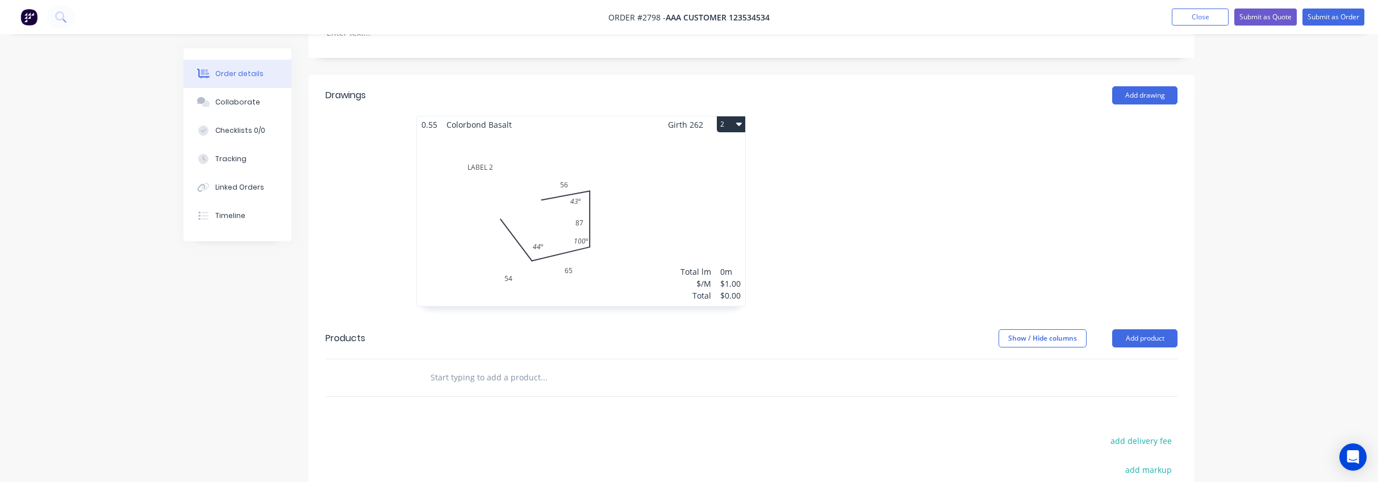
click at [644, 199] on div "Total lm $/M Total 0m $1.00 $0.00" at bounding box center [581, 219] width 328 height 173
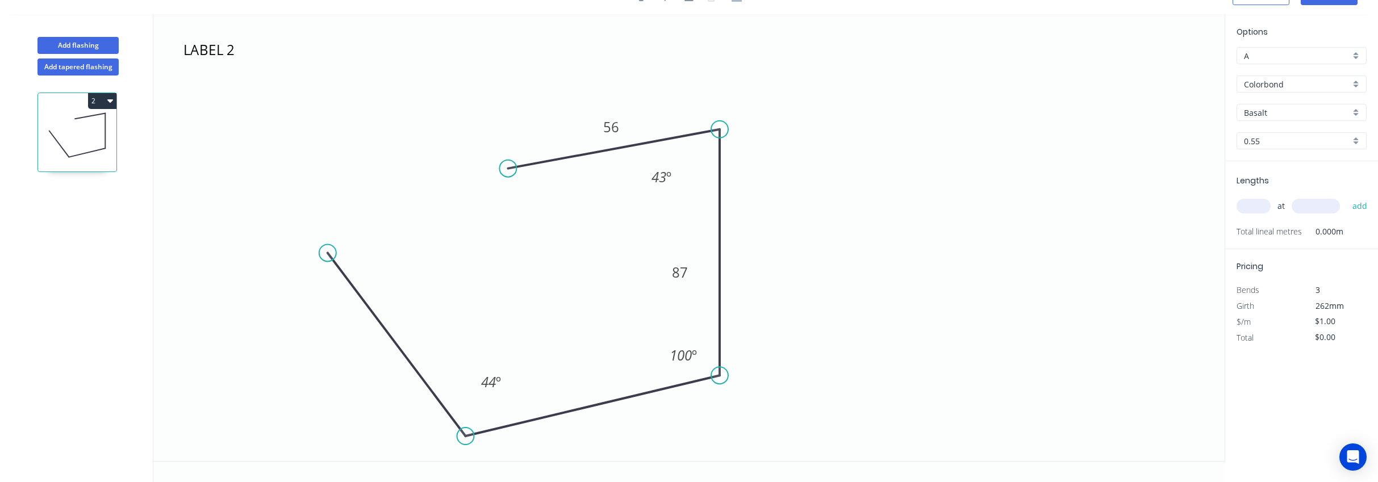
scroll to position [21, 0]
click at [962, 141] on icon "LABEL 2 54 65 87 56 43 º 100 º 44 º" at bounding box center [688, 237] width 1071 height 447
drag, startPoint x: 486, startPoint y: 391, endPoint x: 349, endPoint y: 361, distance: 140.1
click at [349, 361] on rect at bounding box center [354, 351] width 37 height 23
click at [877, 244] on icon "LABEL 2 54 65 87 56 43 º 100 º 44 º" at bounding box center [688, 237] width 1071 height 447
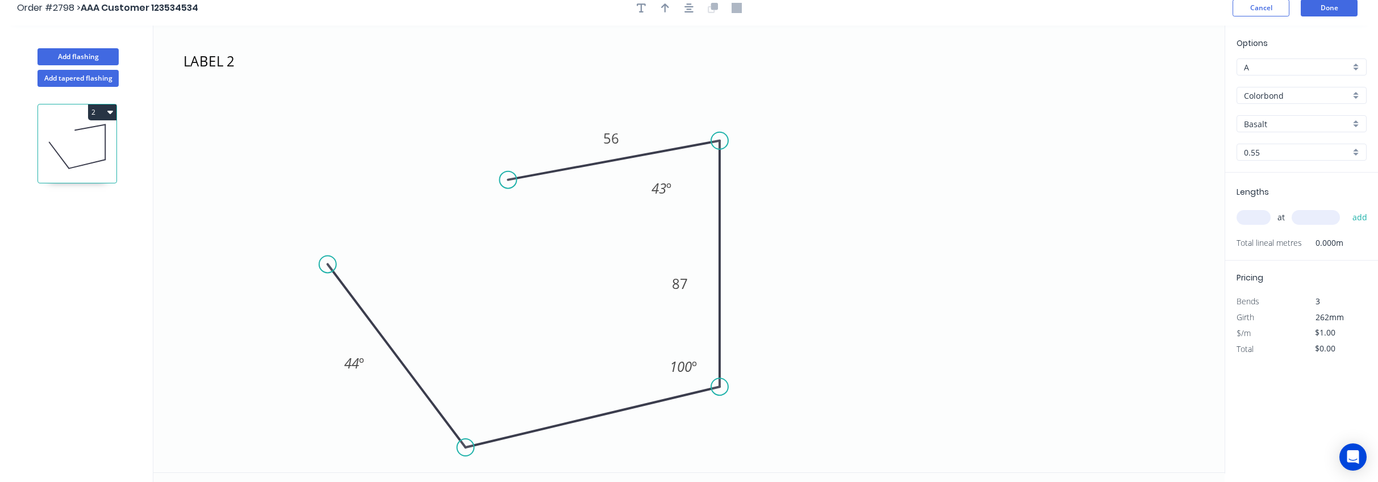
scroll to position [0, 0]
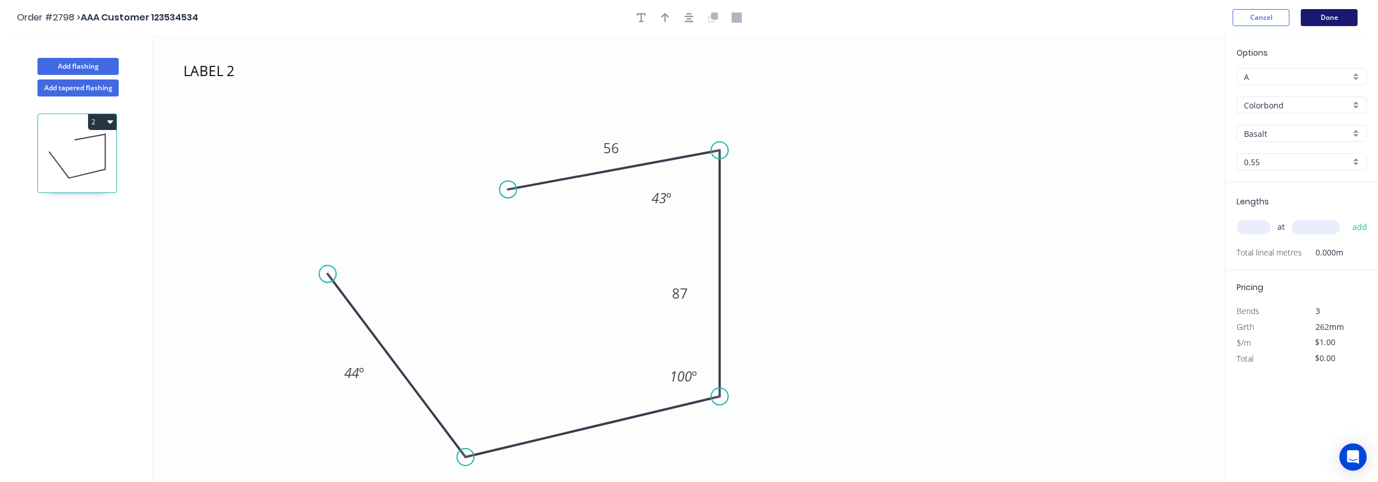
click at [1322, 13] on button "Done" at bounding box center [1329, 17] width 57 height 17
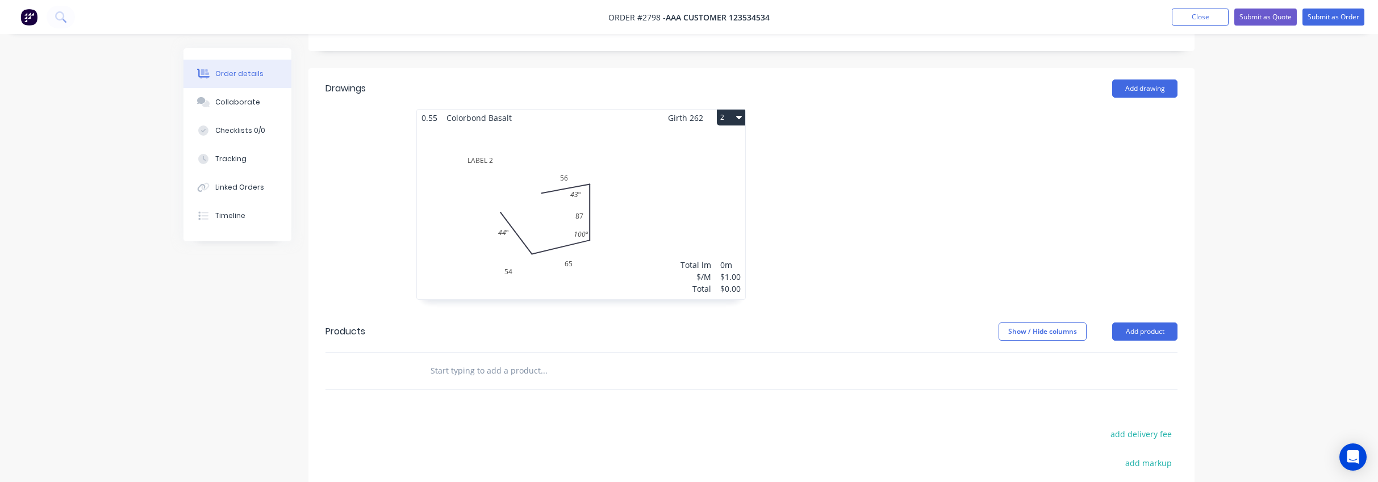
click at [634, 228] on div "Total lm $/M Total 0m $1.00 $0.00" at bounding box center [581, 212] width 328 height 173
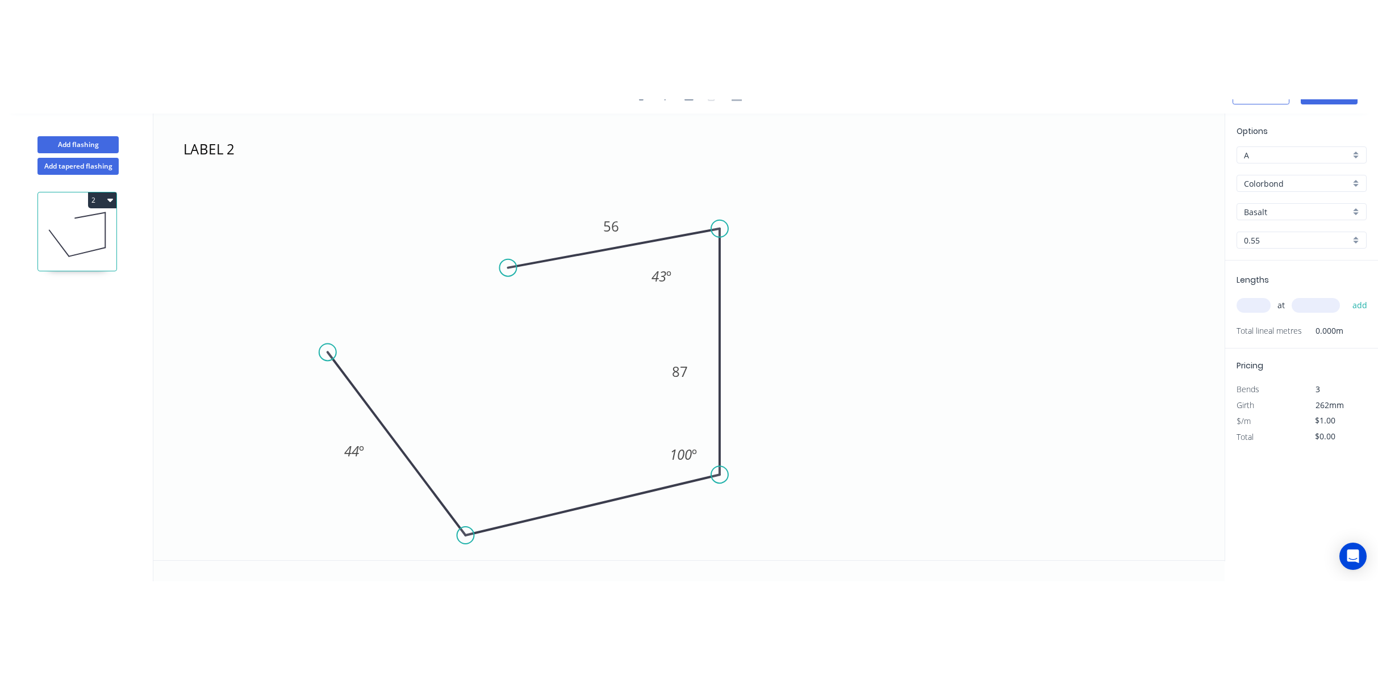
scroll to position [21, 0]
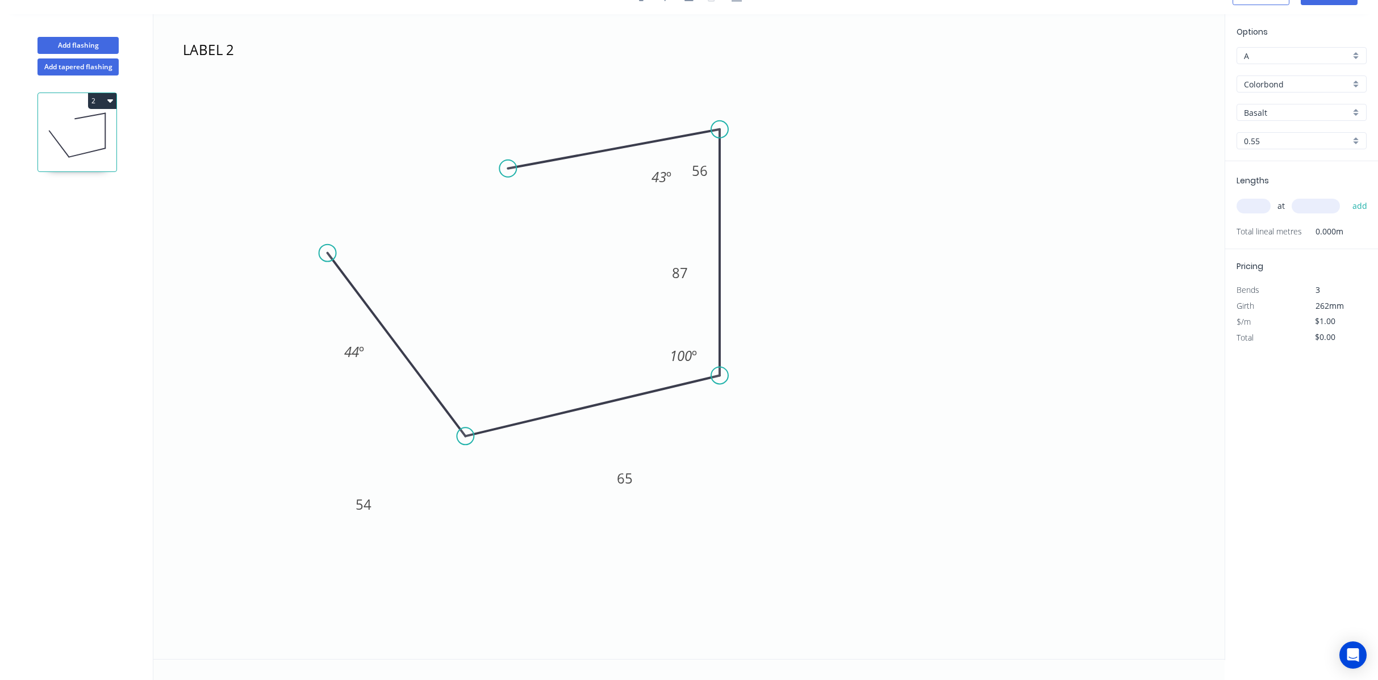
drag, startPoint x: 616, startPoint y: 115, endPoint x: 760, endPoint y: 157, distance: 150.1
click at [705, 159] on rect at bounding box center [700, 170] width 37 height 23
click at [929, 145] on icon "LABEL 2 54 65 87 56 43 º 100 º 44 º" at bounding box center [688, 336] width 1071 height 645
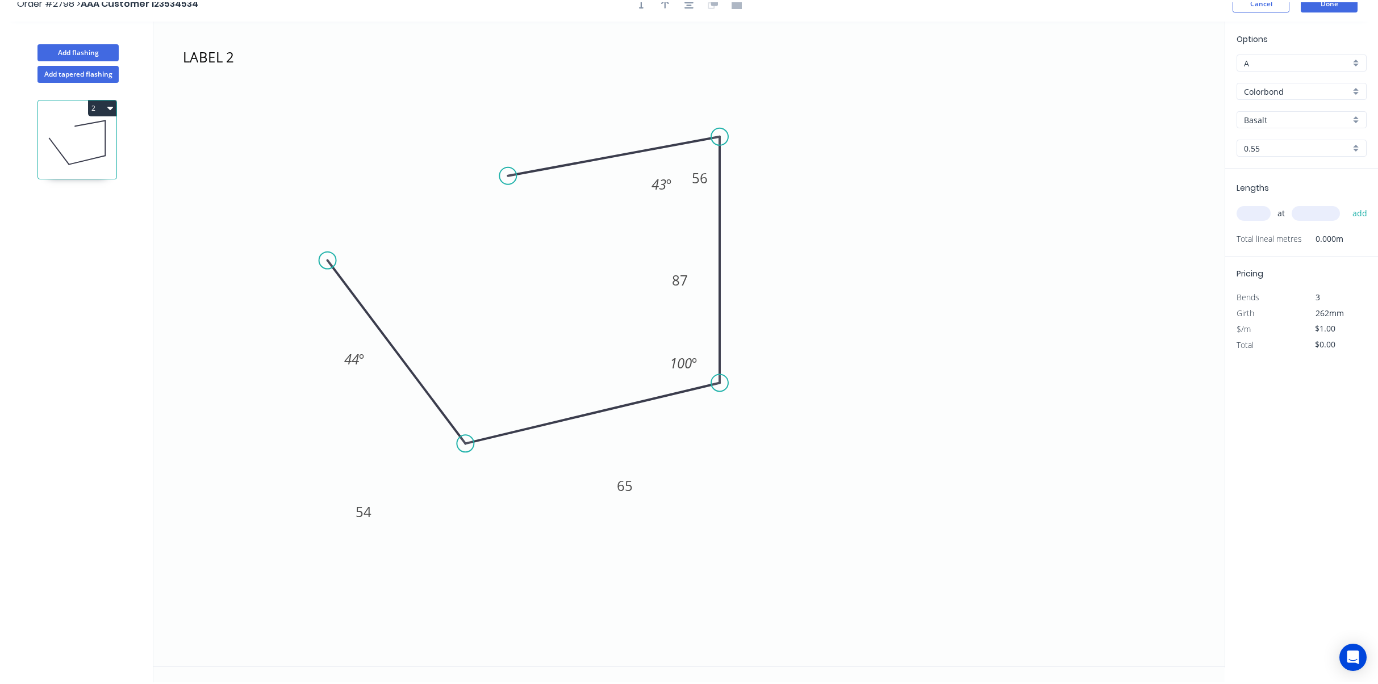
scroll to position [0, 0]
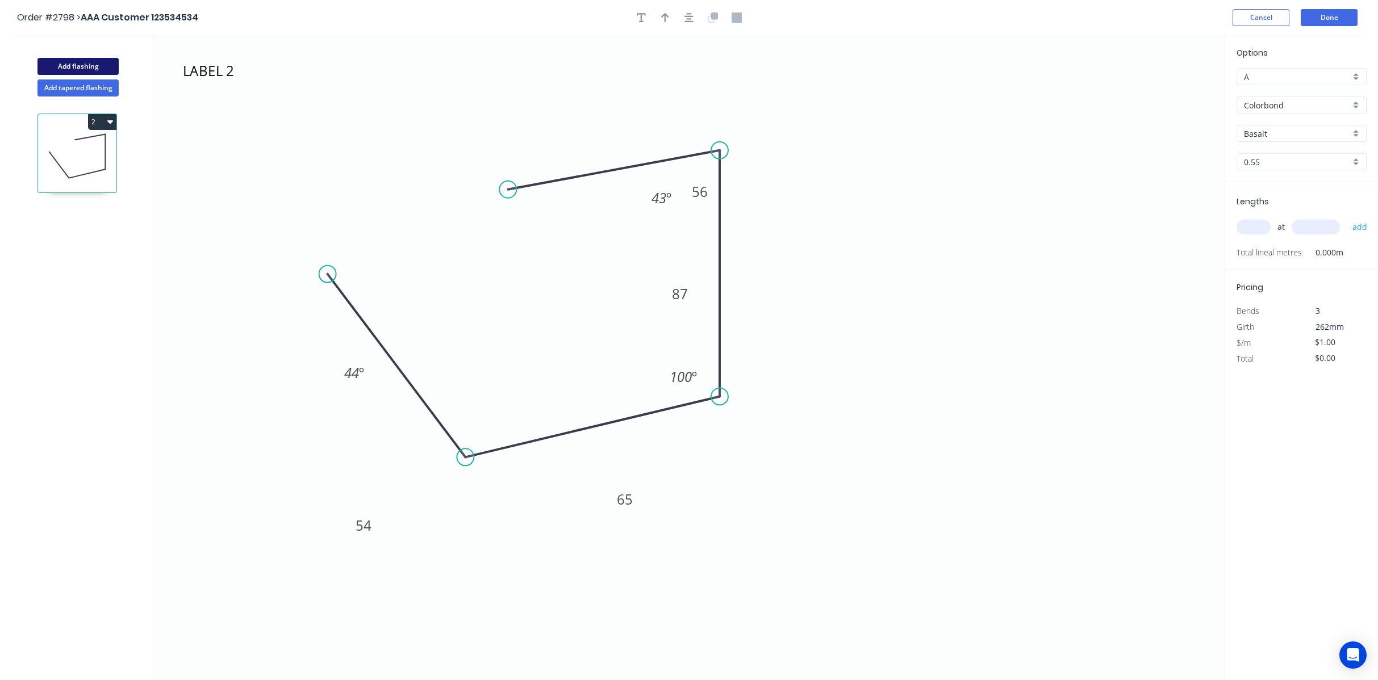
click at [88, 67] on button "Add flashing" at bounding box center [77, 66] width 81 height 17
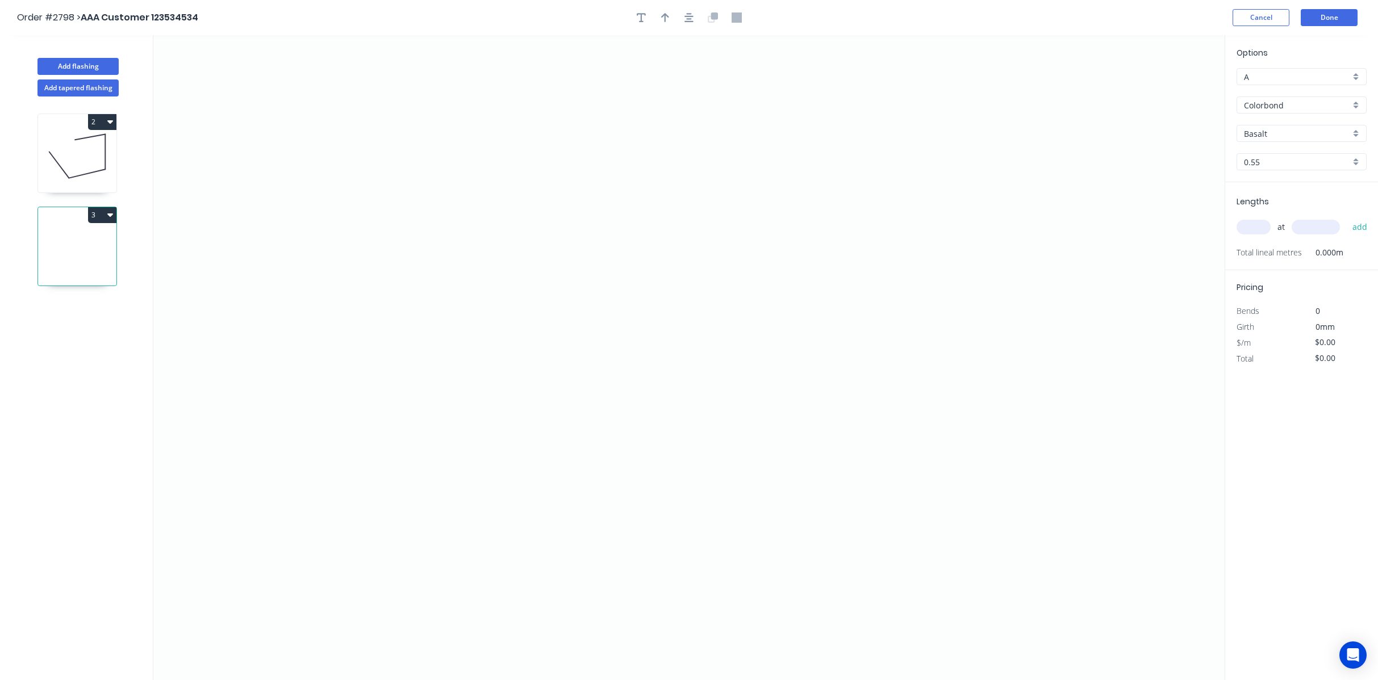
click at [80, 161] on icon at bounding box center [77, 156] width 78 height 73
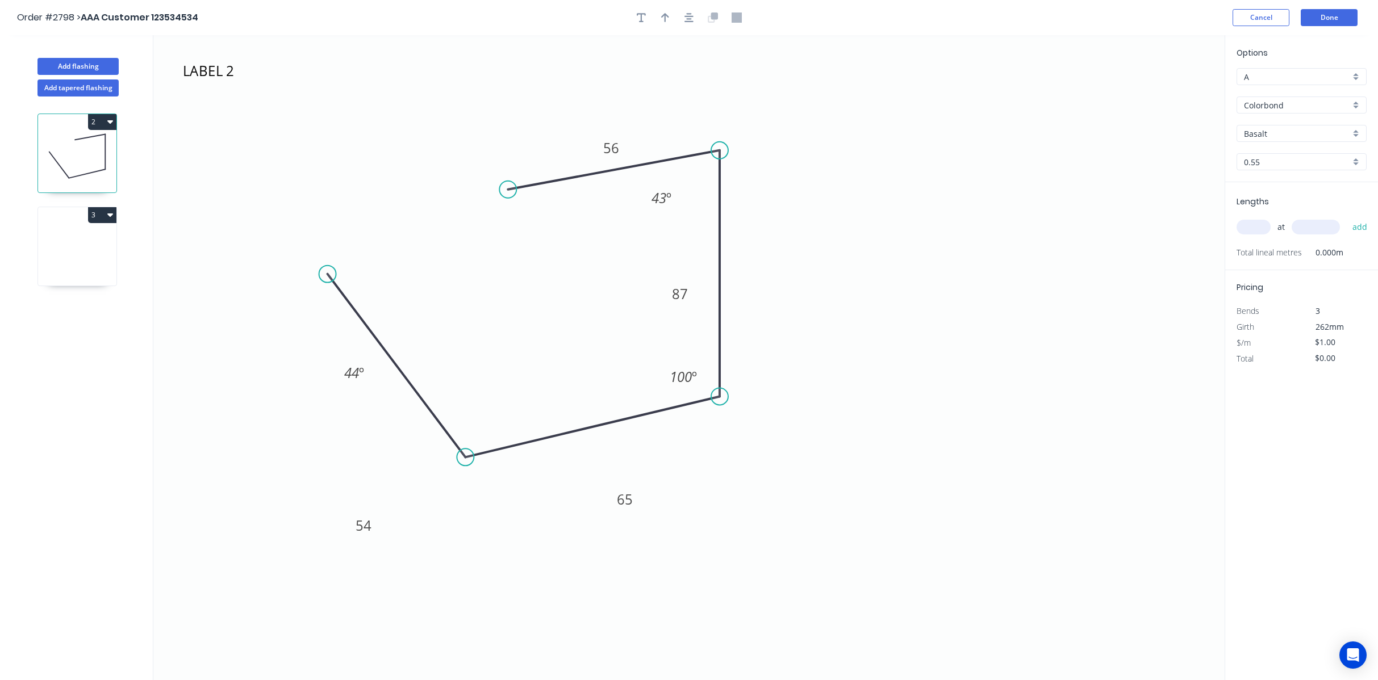
click at [101, 223] on button "3" at bounding box center [102, 215] width 28 height 16
click at [90, 273] on div "Delete" at bounding box center [62, 266] width 87 height 16
click at [855, 249] on icon "LABEL 2 54 65 87 56 43 º 100 º 44 º" at bounding box center [688, 357] width 1071 height 645
click at [199, 463] on icon "button" at bounding box center [195, 648] width 7 height 10
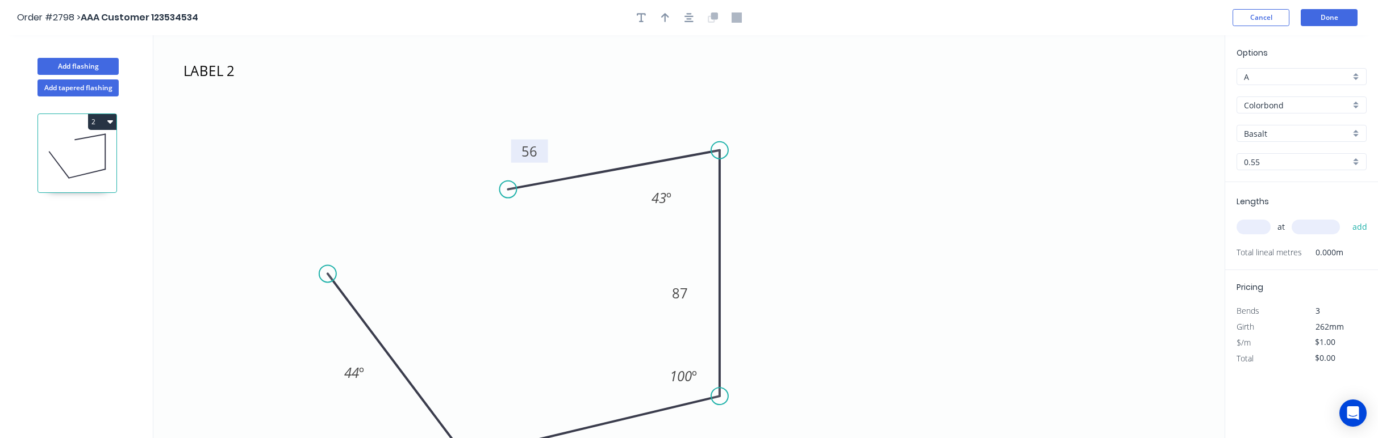
drag, startPoint x: 605, startPoint y: 158, endPoint x: 524, endPoint y: 161, distance: 81.9
click at [524, 161] on rect at bounding box center [529, 151] width 37 height 23
click at [332, 137] on icon "LABEL 2 54 65 87 56 43 º 100 º 44 º" at bounding box center [688, 236] width 1071 height 403
click at [86, 62] on button "Add flashing" at bounding box center [77, 66] width 81 height 17
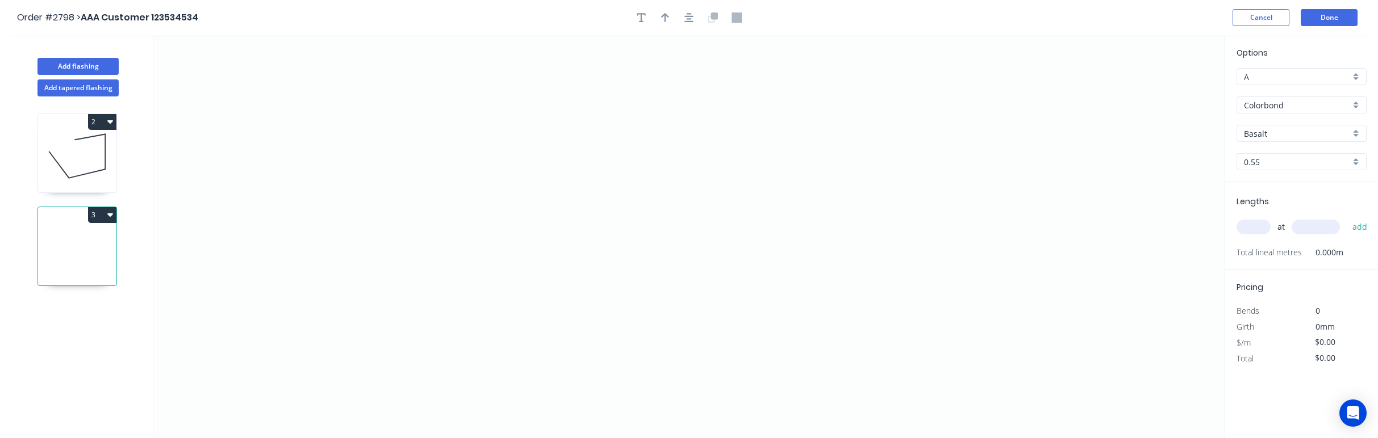
click at [70, 145] on icon at bounding box center [77, 156] width 78 height 73
type input "$1.00"
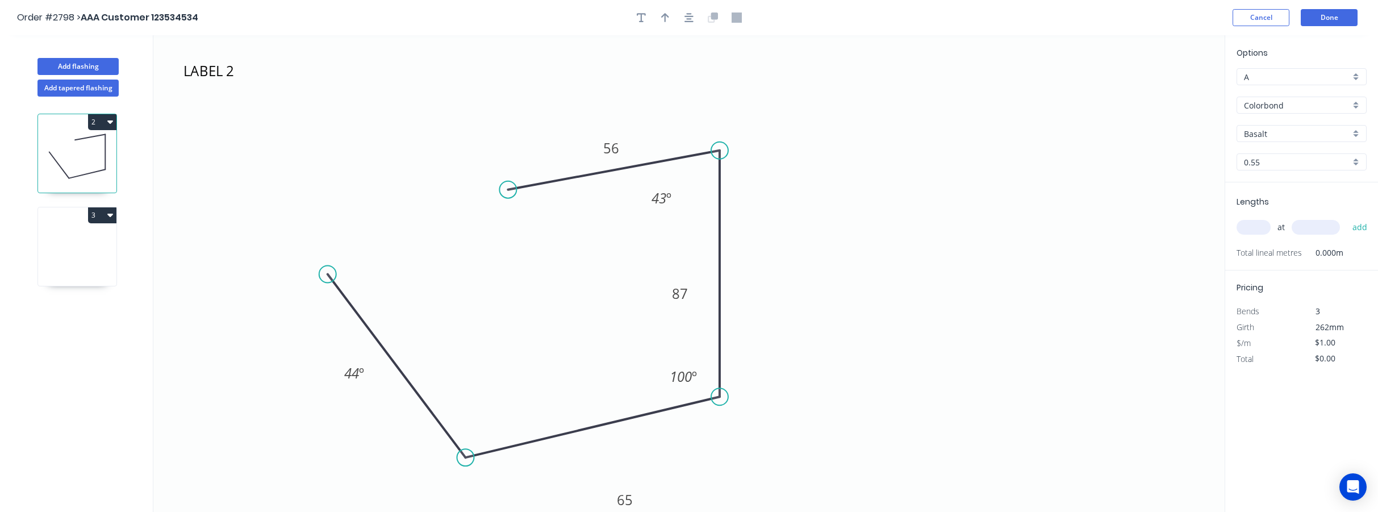
click at [103, 214] on button "3" at bounding box center [102, 215] width 28 height 16
click at [88, 268] on div "Delete" at bounding box center [62, 266] width 87 height 16
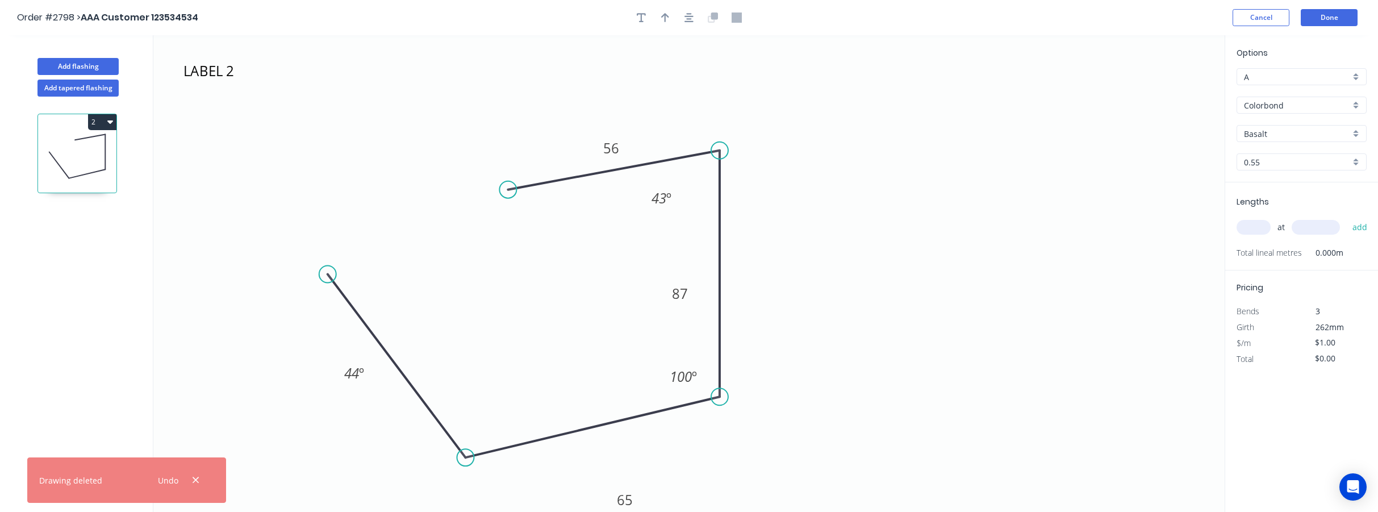
click at [956, 188] on icon "LABEL 2 54 65 87 56 43 º 100 º 44 º" at bounding box center [688, 273] width 1071 height 477
click at [1327, 22] on button "Done" at bounding box center [1329, 17] width 57 height 17
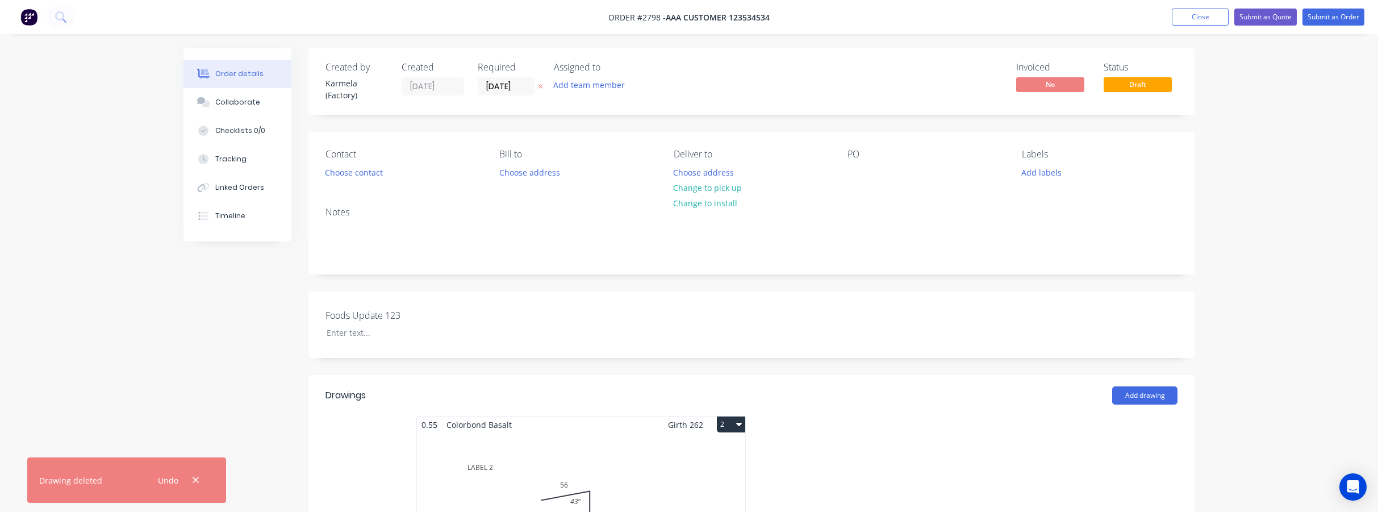
click at [204, 463] on div "Undo" at bounding box center [177, 480] width 74 height 29
click at [200, 463] on button "button" at bounding box center [196, 480] width 14 height 15
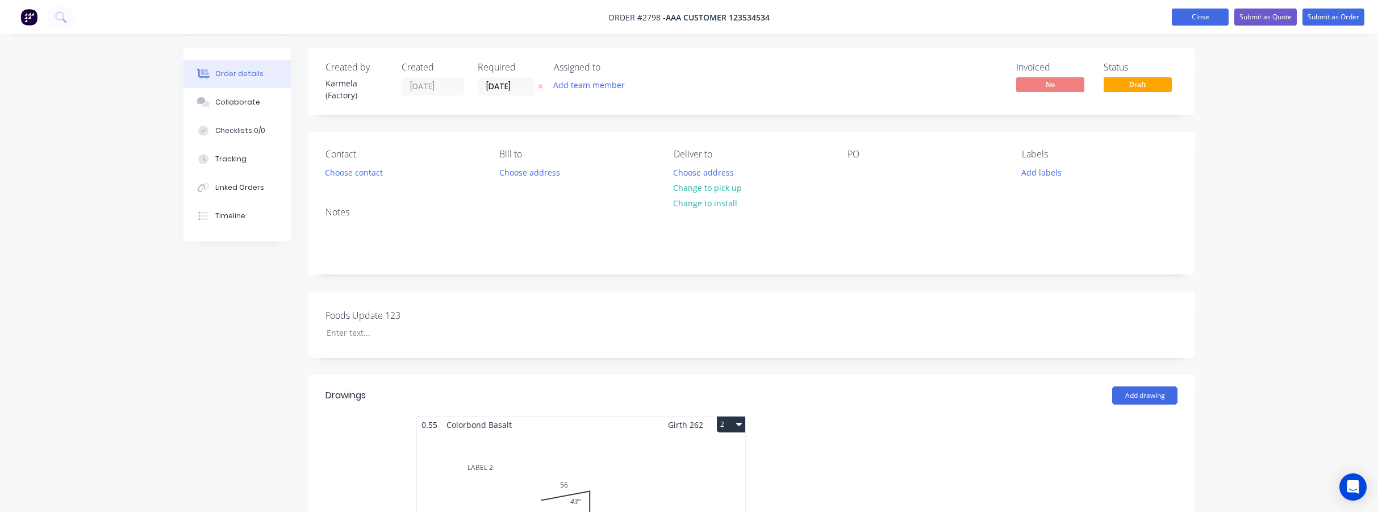
click at [1190, 16] on button "Close" at bounding box center [1200, 17] width 57 height 17
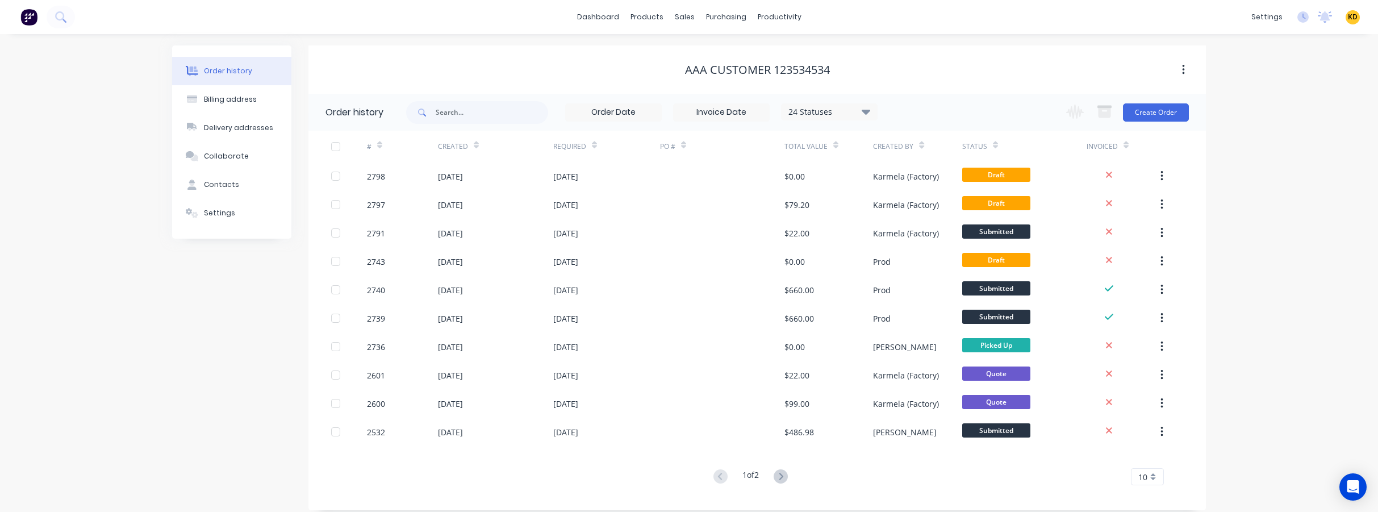
click at [1361, 15] on div "settings No new notifications Mark all as read Billy mentioned you in a message…" at bounding box center [1312, 17] width 132 height 17
click at [1355, 18] on span "KD" at bounding box center [1353, 17] width 10 height 10
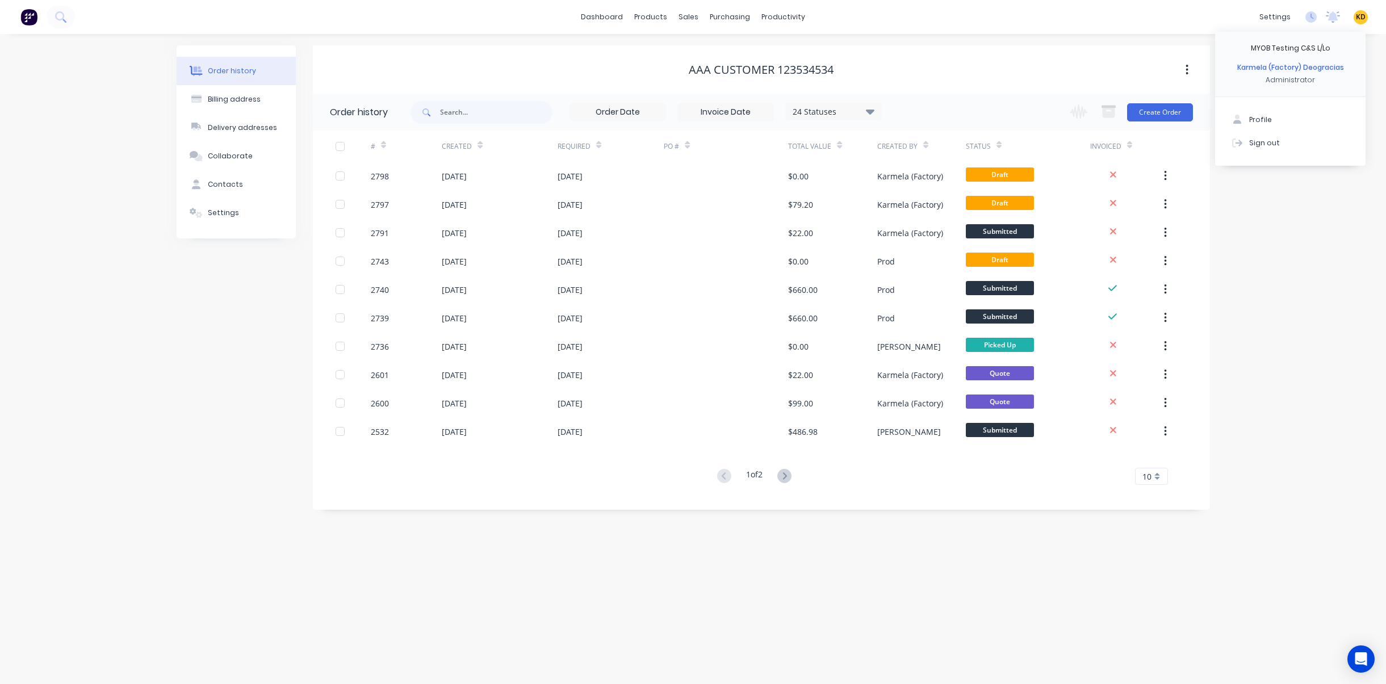
click at [1347, 286] on div "Order history Billing address Delivery addresses Collaborate Contacts Settings …" at bounding box center [693, 359] width 1386 height 650
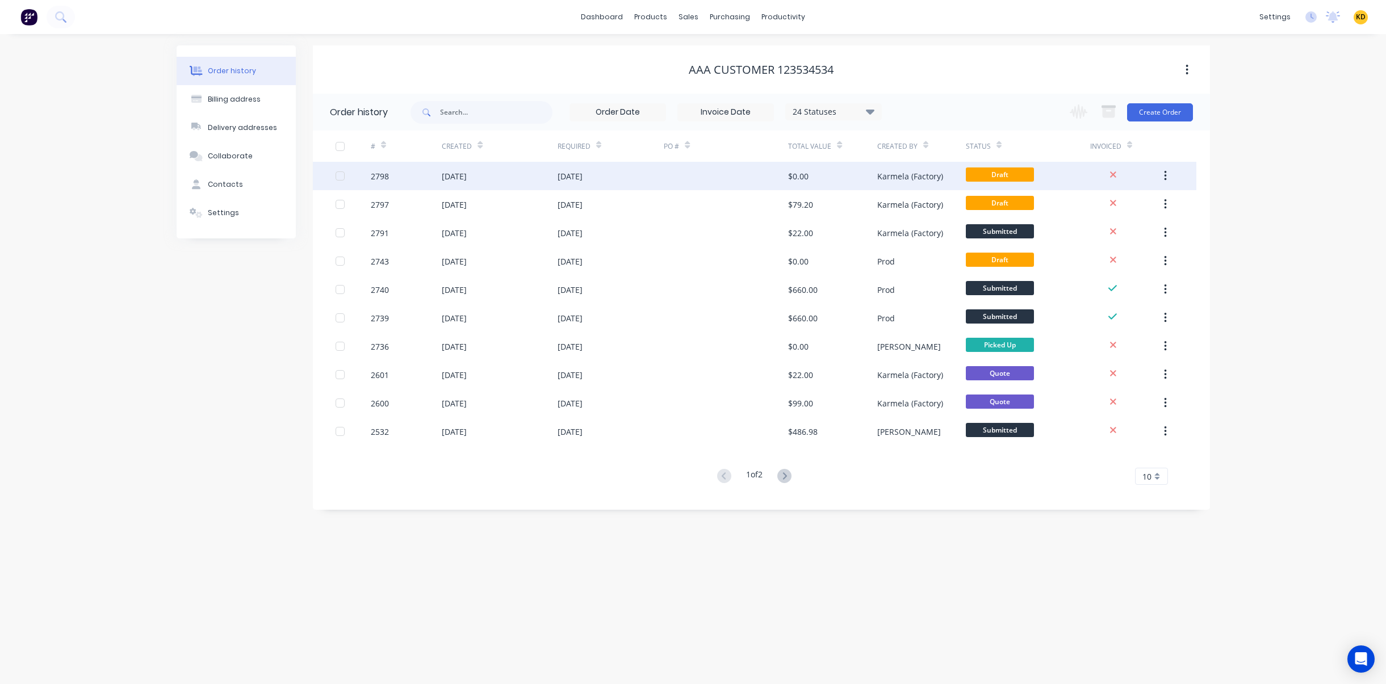
click at [876, 171] on div "$0.00" at bounding box center [832, 176] width 89 height 28
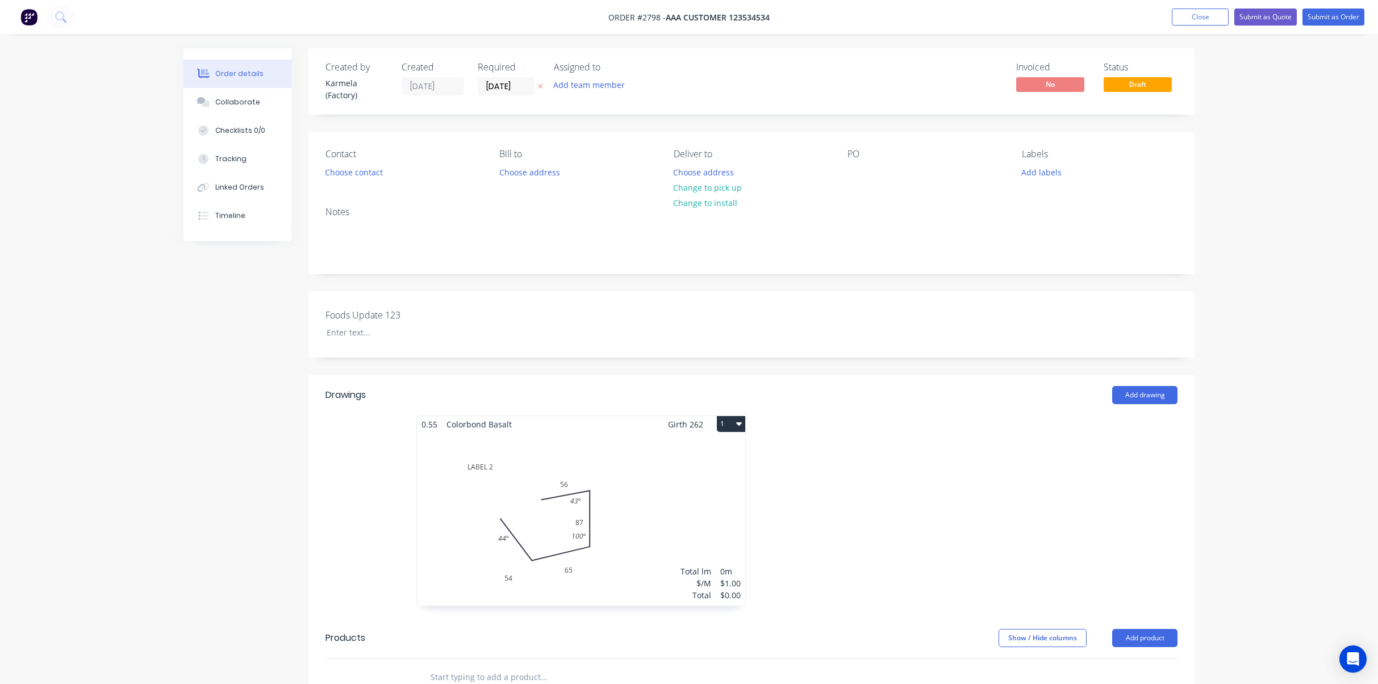
click at [1269, 190] on div "Order details Collaborate Checklists 0/0 Tracking Linked Orders Timeline Order …" at bounding box center [689, 493] width 1378 height 987
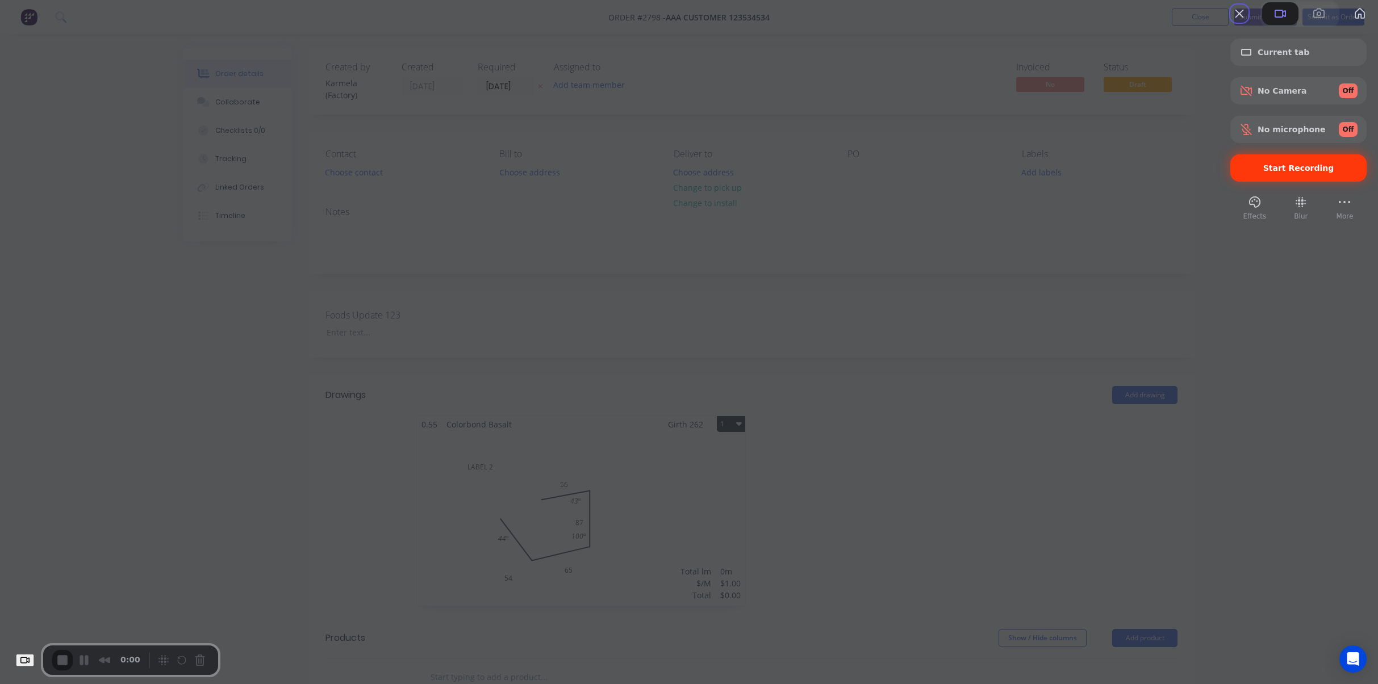
click at [1305, 173] on span "Start Recording" at bounding box center [1298, 168] width 71 height 9
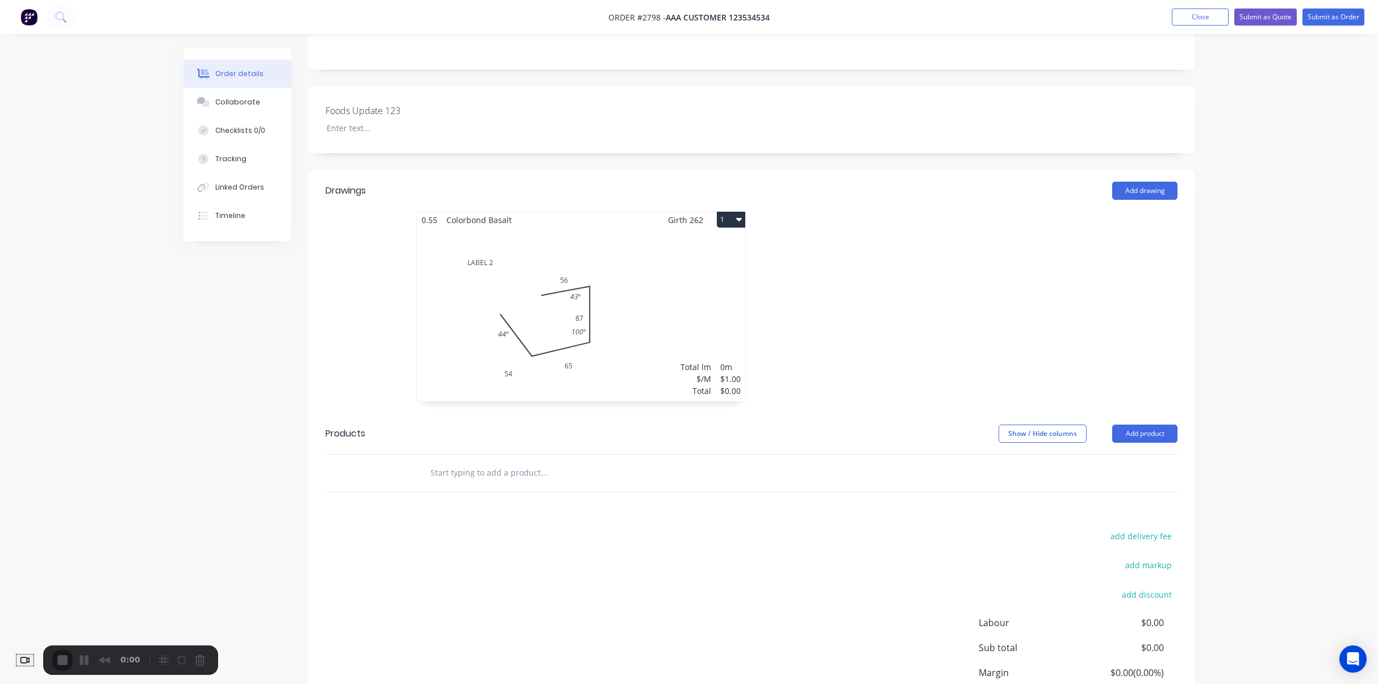
click at [628, 329] on div "Total lm $/M Total 0m $1.00 $0.00" at bounding box center [581, 314] width 328 height 173
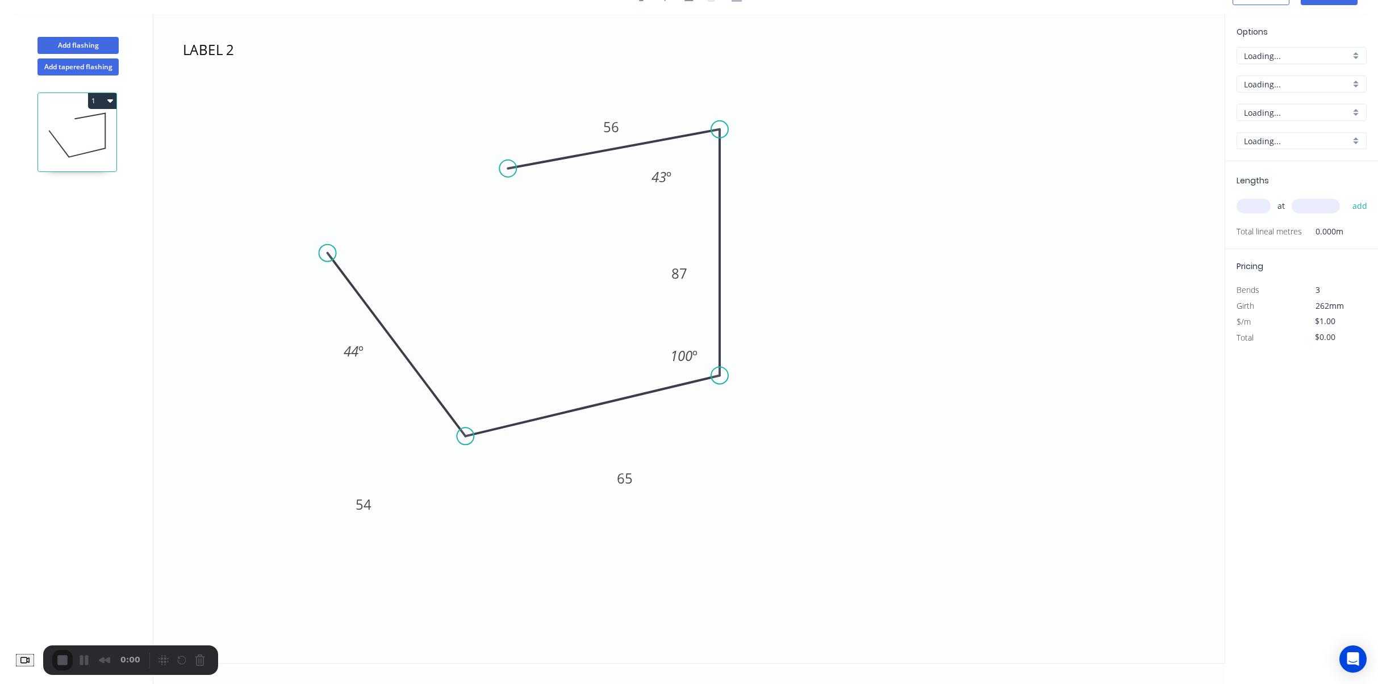
scroll to position [21, 0]
drag, startPoint x: 608, startPoint y: 116, endPoint x: 403, endPoint y: 55, distance: 214.2
click at [403, 55] on rect at bounding box center [406, 64] width 37 height 23
click at [958, 178] on icon "LABEL 2 54 65 87 56 43 º 100 º 44 º" at bounding box center [688, 338] width 1071 height 649
click at [86, 34] on div "Add flashing" at bounding box center [77, 37] width 149 height 34
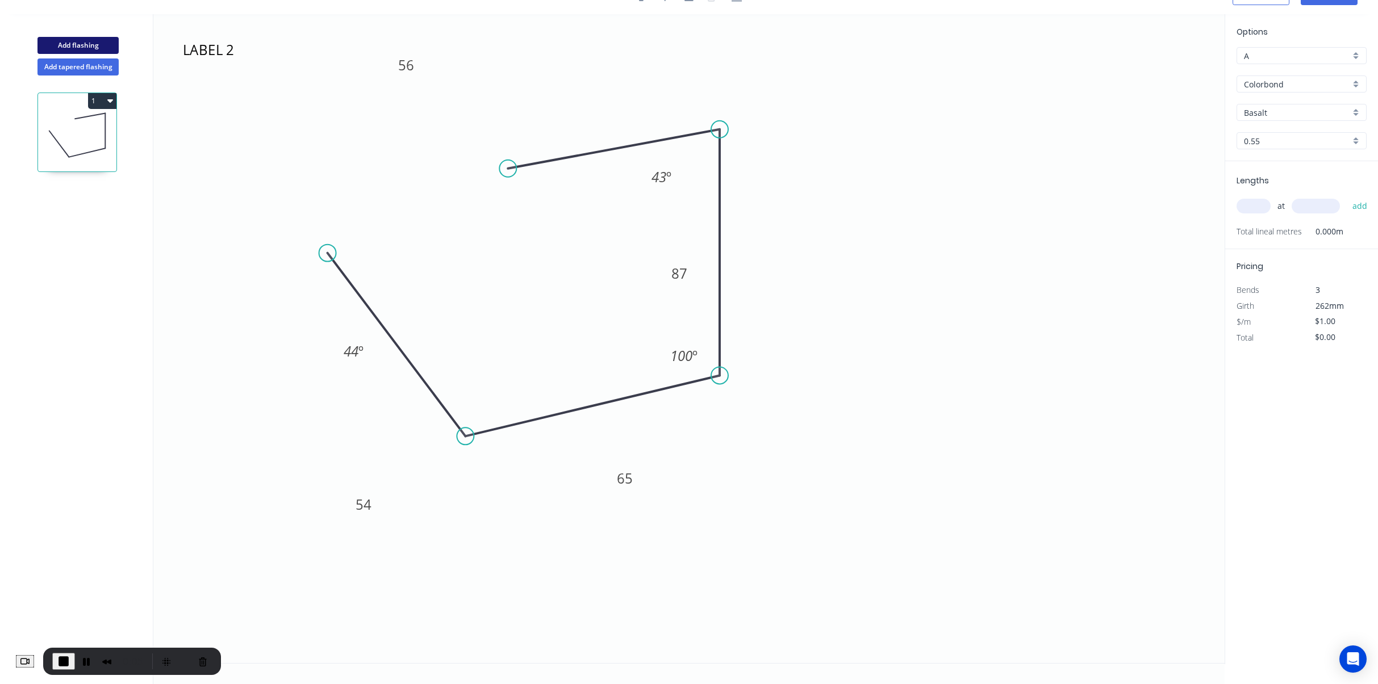
click at [83, 39] on button "Add flashing" at bounding box center [77, 45] width 81 height 17
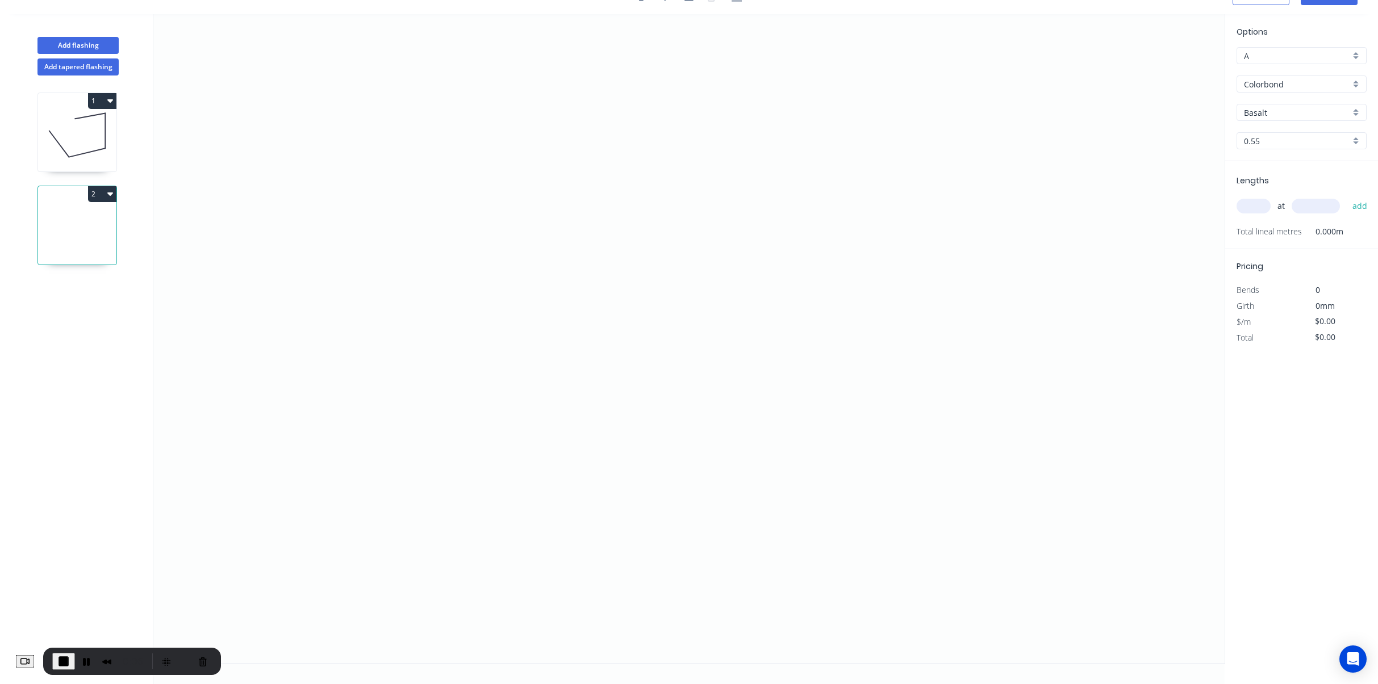
click at [60, 102] on div "1" at bounding box center [77, 101] width 78 height 16
type input "$1.00"
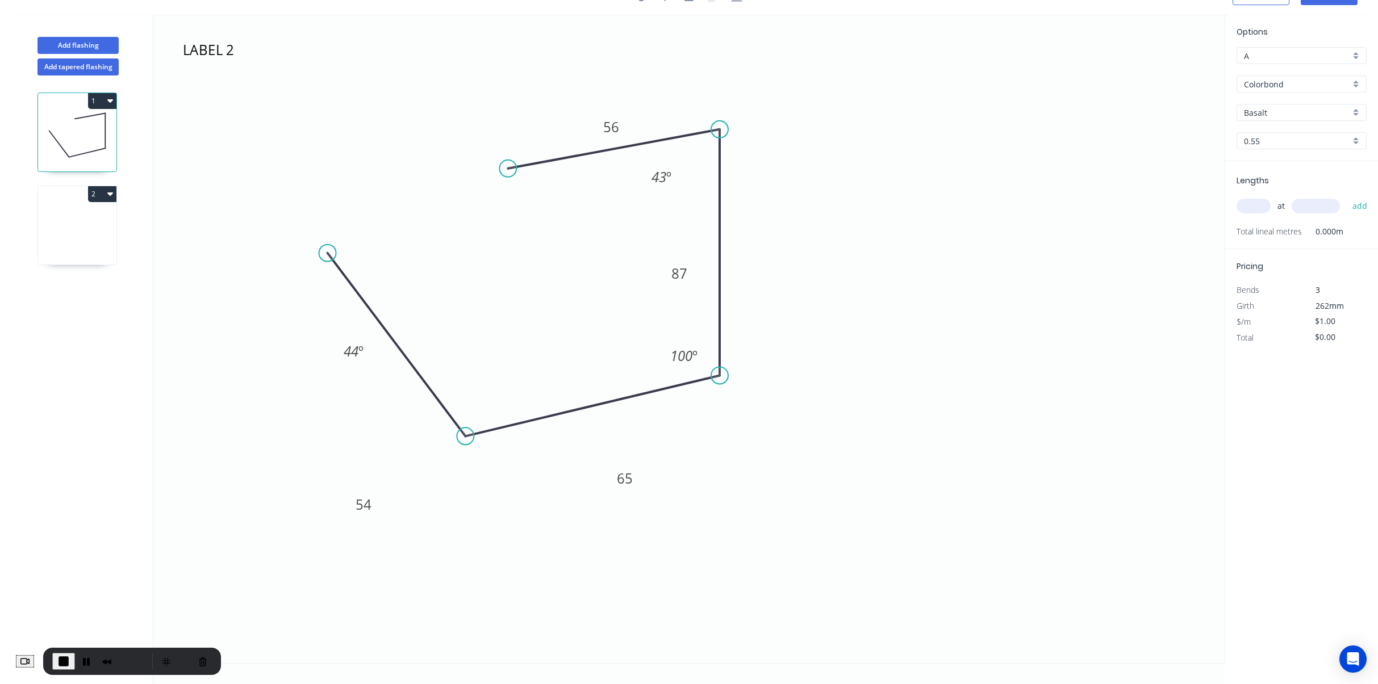
click at [106, 194] on button "2" at bounding box center [102, 194] width 28 height 16
click at [86, 245] on div "Delete" at bounding box center [62, 245] width 87 height 16
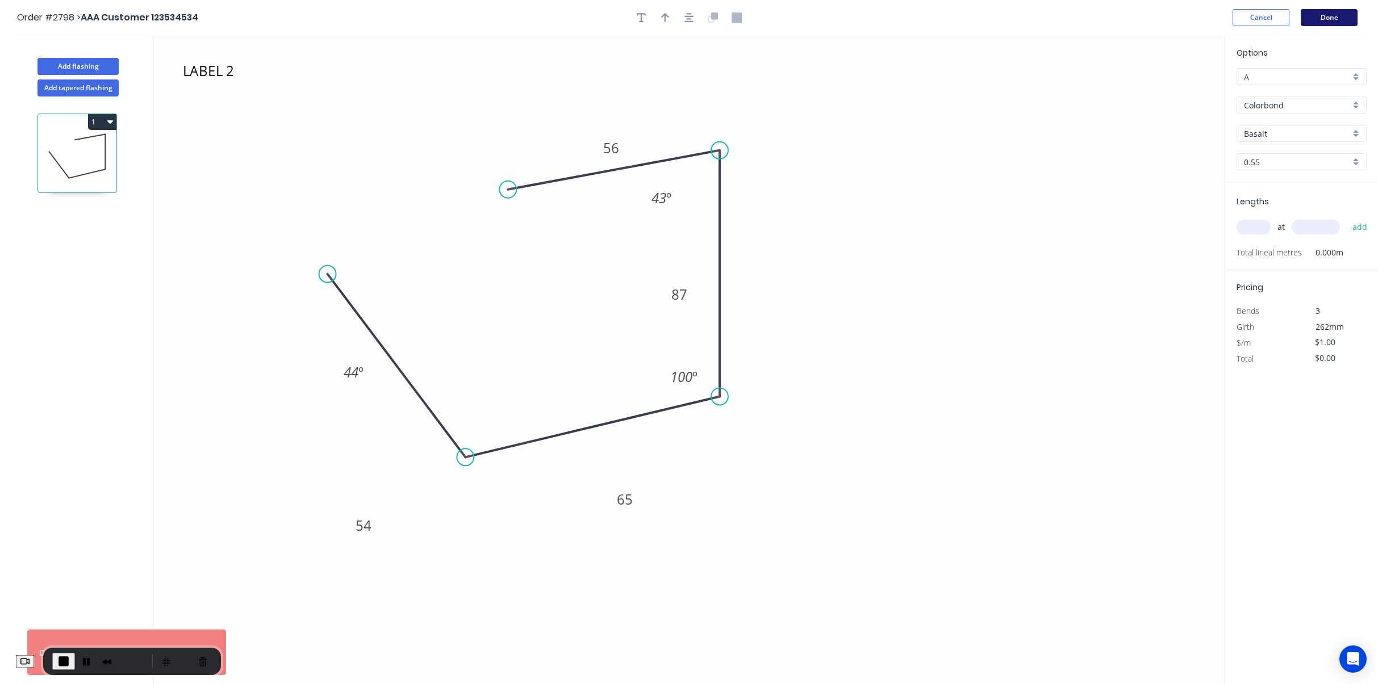
click at [1329, 19] on button "Done" at bounding box center [1329, 17] width 57 height 17
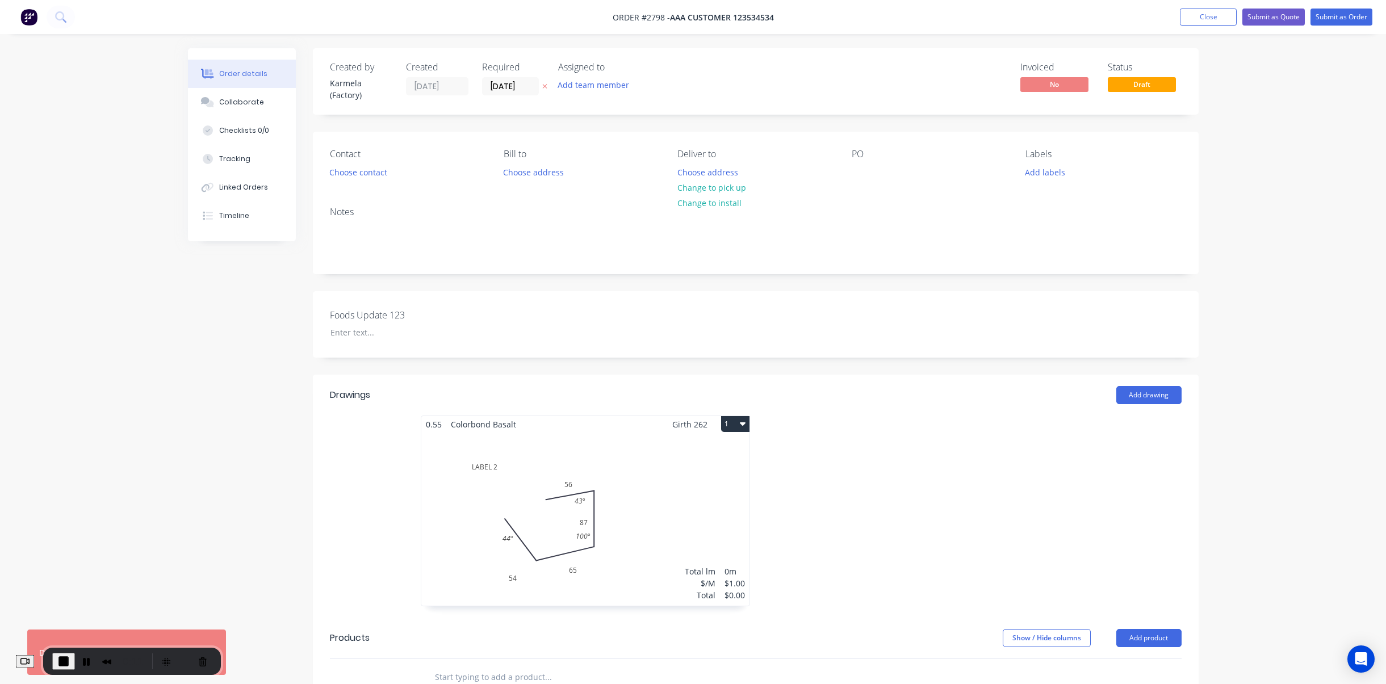
click at [70, 463] on span "End Recording" at bounding box center [64, 662] width 14 height 14
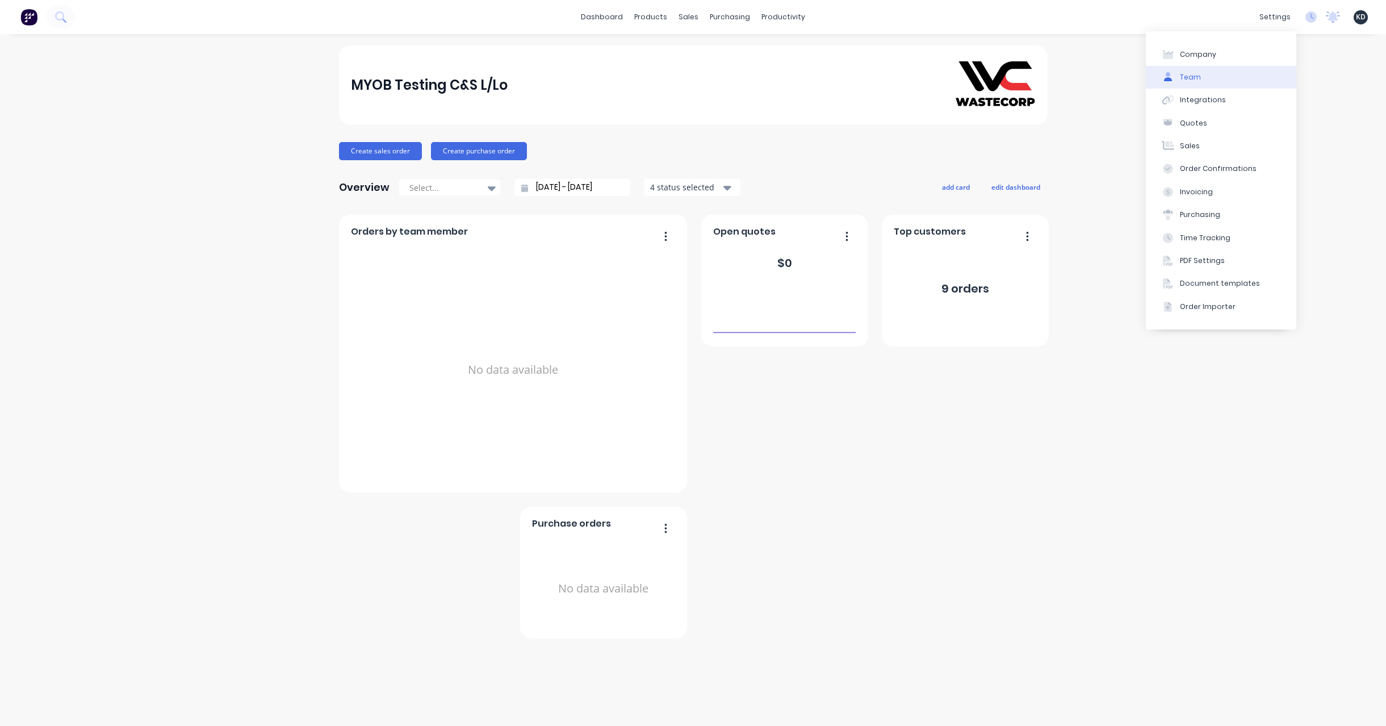
click at [1250, 80] on button "Team" at bounding box center [1221, 77] width 151 height 23
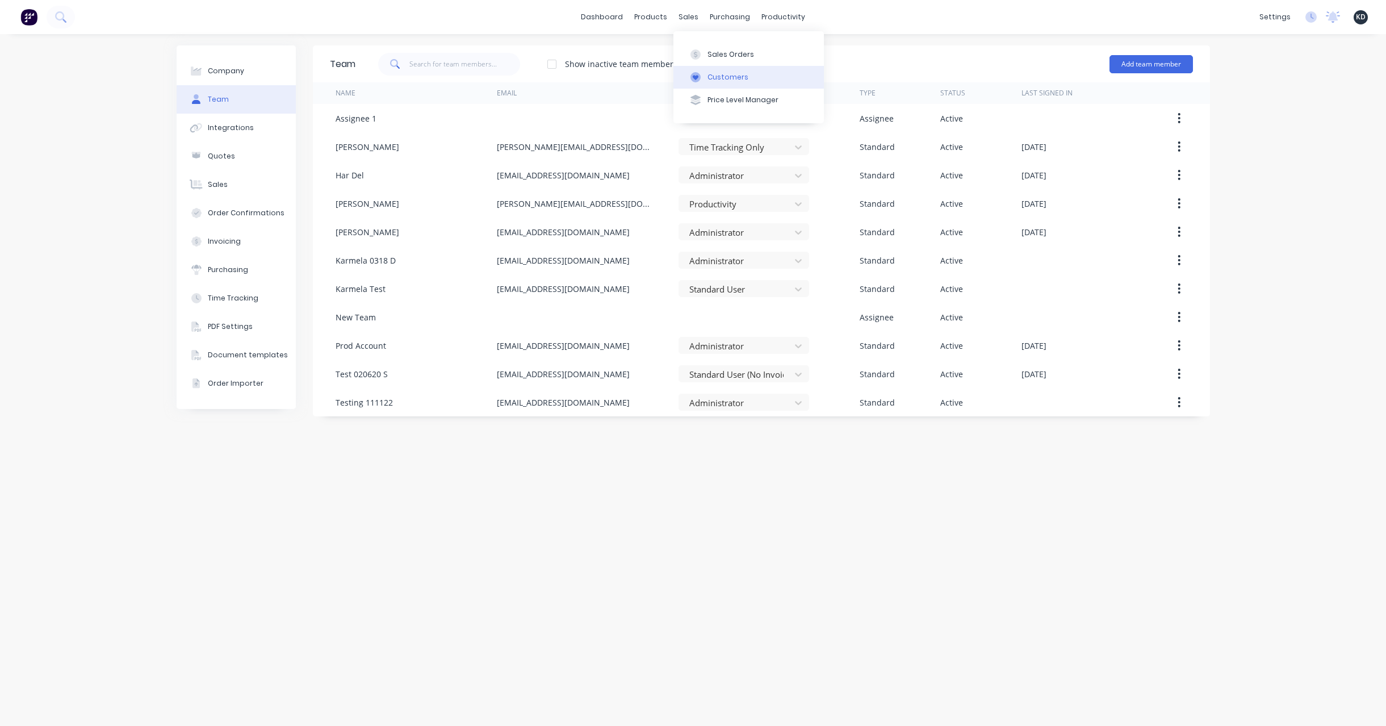
click at [713, 70] on button "Customers" at bounding box center [749, 77] width 151 height 23
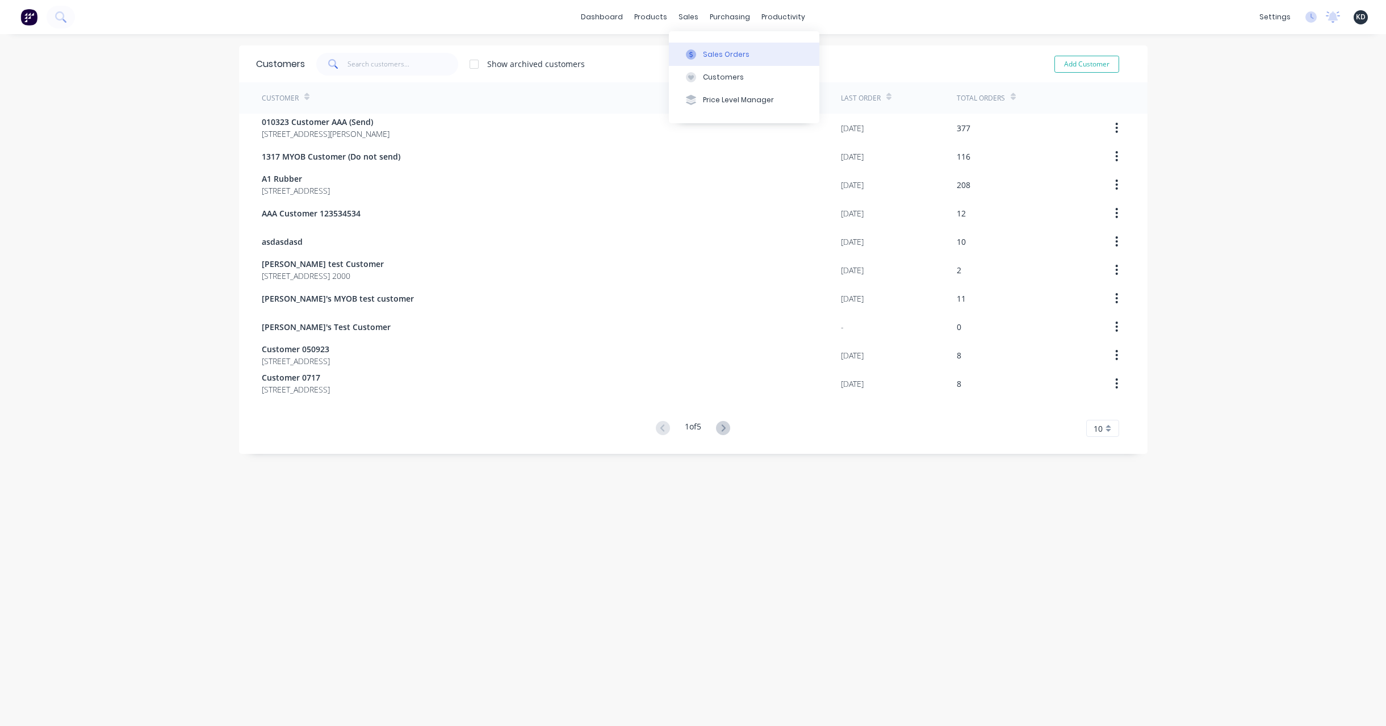
click at [710, 56] on div "Sales Orders" at bounding box center [726, 54] width 47 height 10
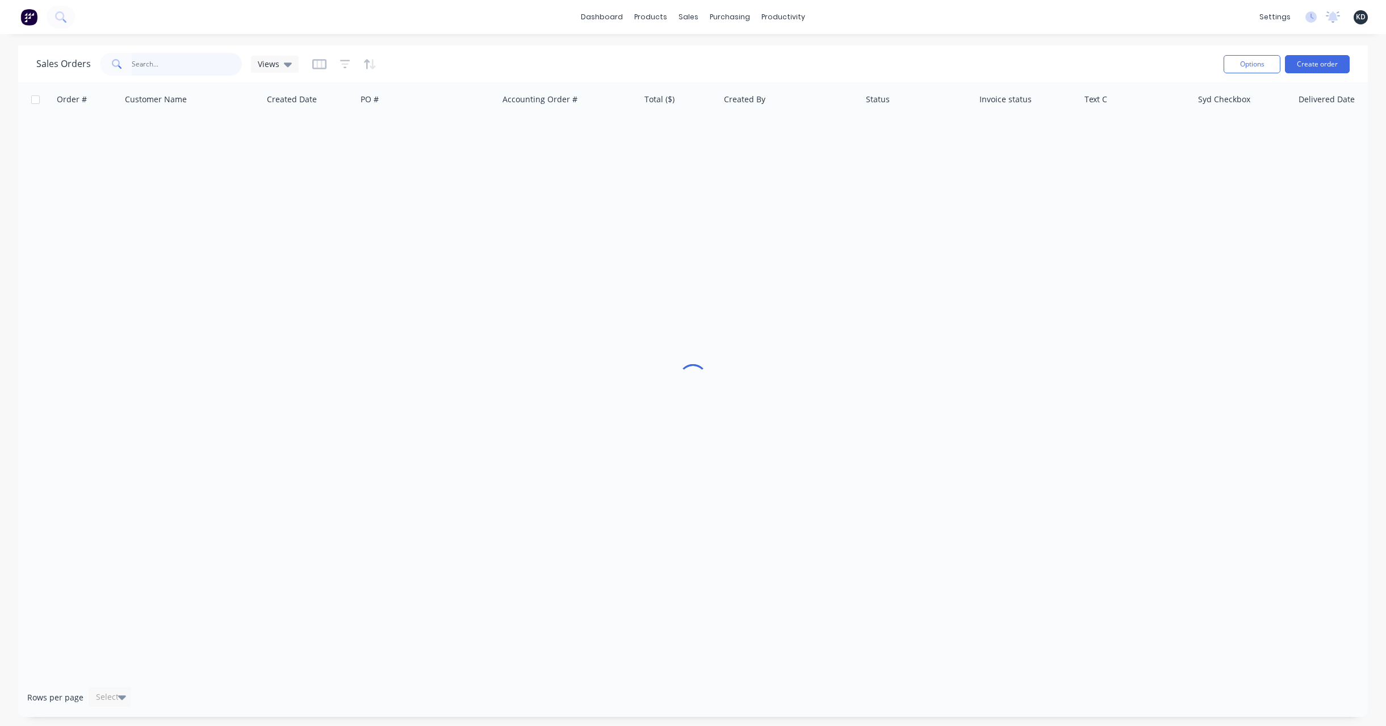
click at [189, 69] on input "text" at bounding box center [187, 64] width 111 height 23
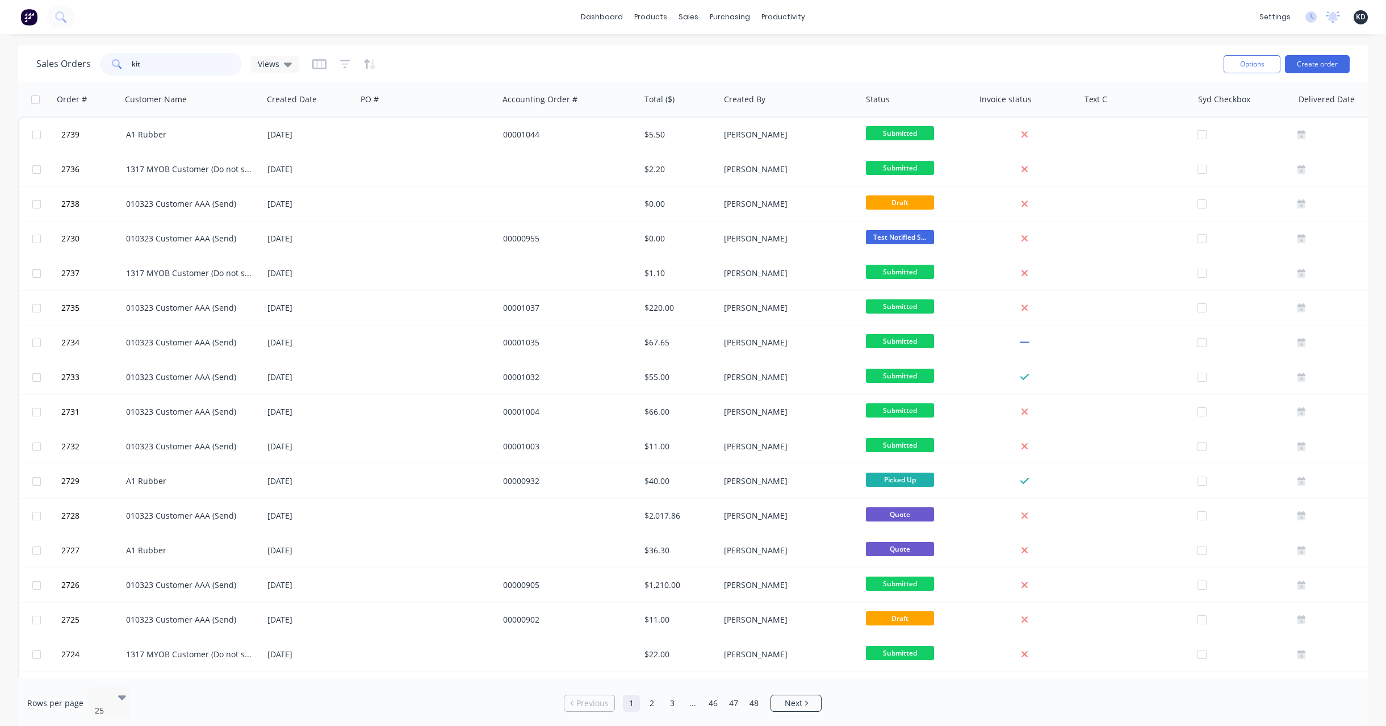
type input "kit"
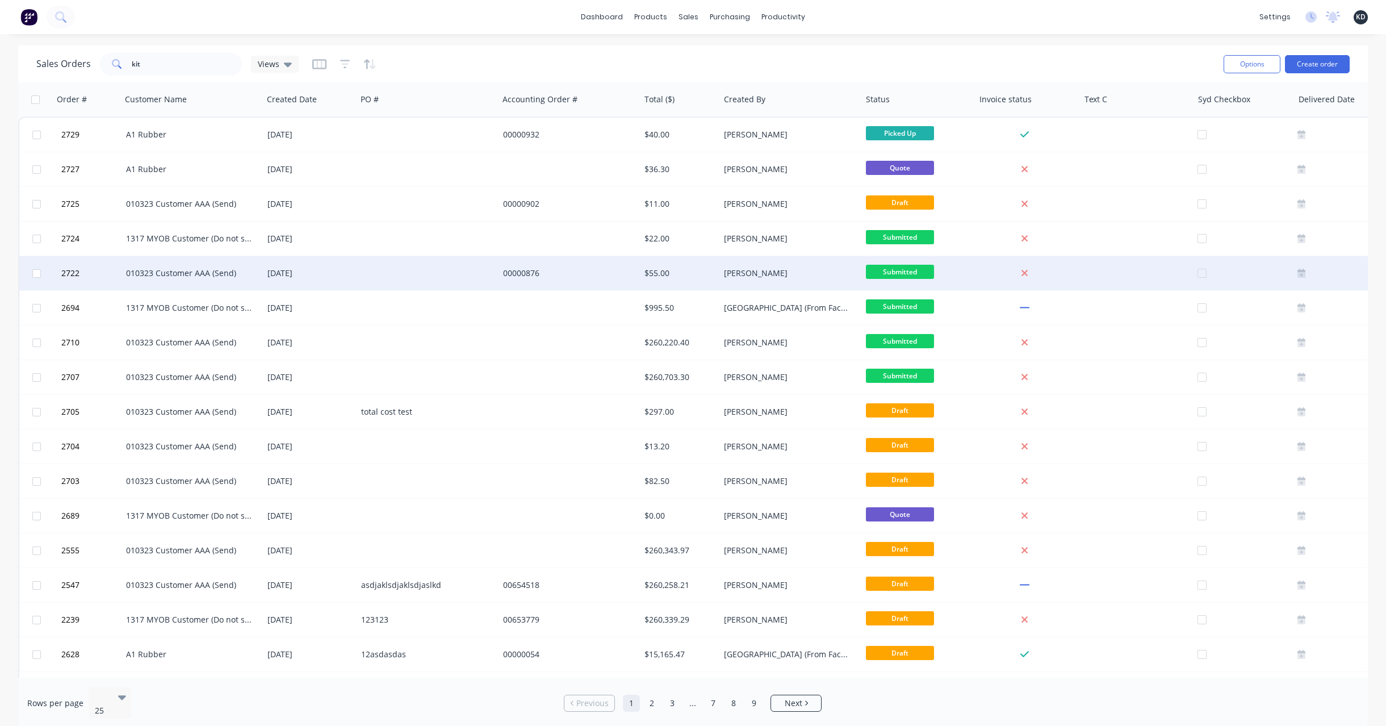
click at [561, 277] on div "00000876" at bounding box center [566, 273] width 126 height 11
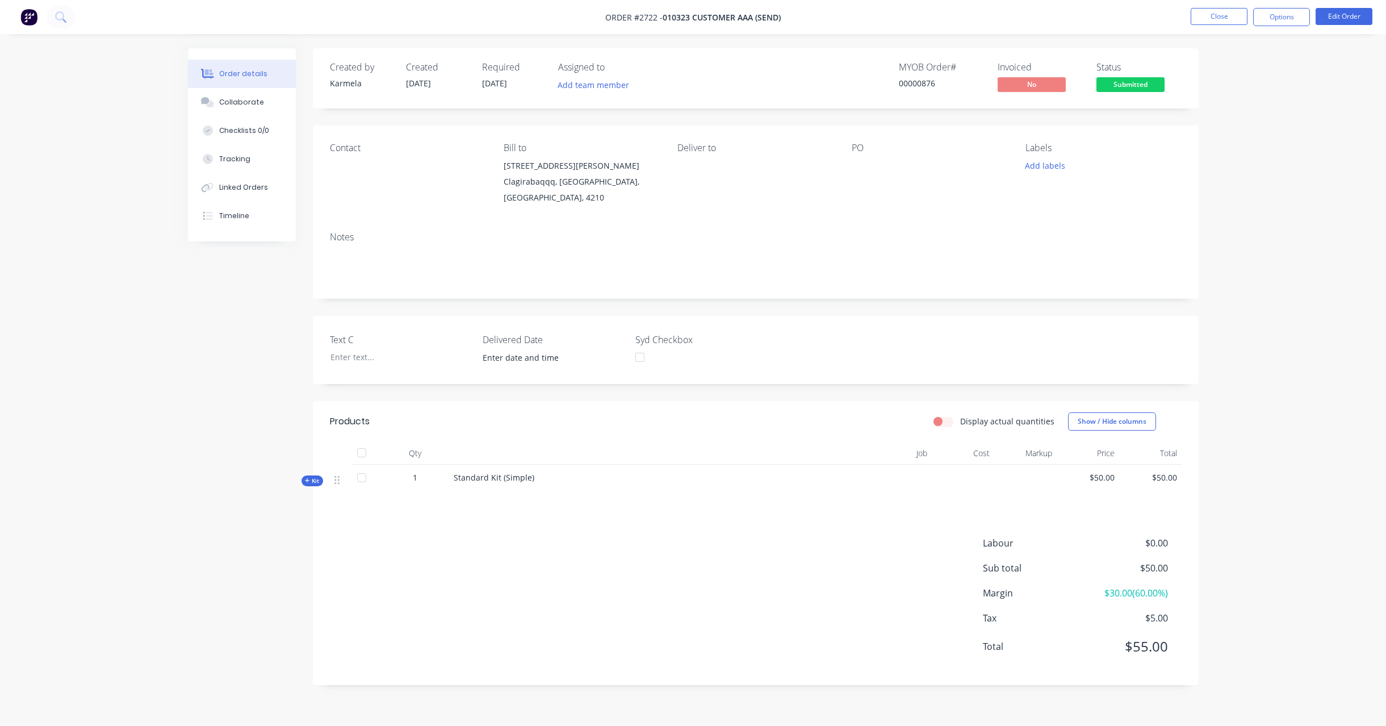
click at [183, 458] on div "Order details Collaborate Checklists 0/0 Tracking Linked Orders Timeline Order …" at bounding box center [694, 375] width 1034 height 654
click at [311, 478] on span "Kit" at bounding box center [312, 481] width 15 height 9
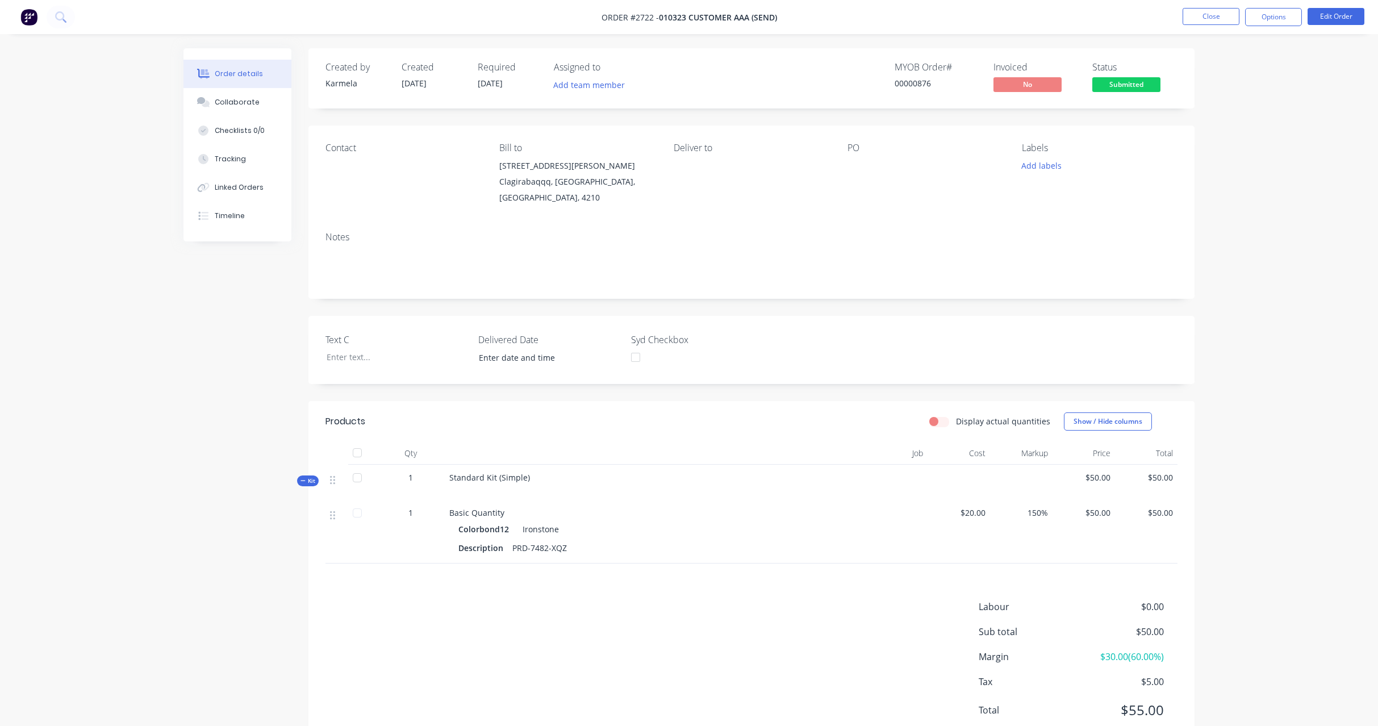
click at [1198, 462] on div "Order details Collaborate Checklists 0/0 Tracking Linked Orders Timeline Order …" at bounding box center [689, 406] width 1034 height 717
click at [1338, 26] on li "Edit Order" at bounding box center [1335, 17] width 57 height 18
click at [1340, 15] on button "Edit Order" at bounding box center [1335, 16] width 57 height 17
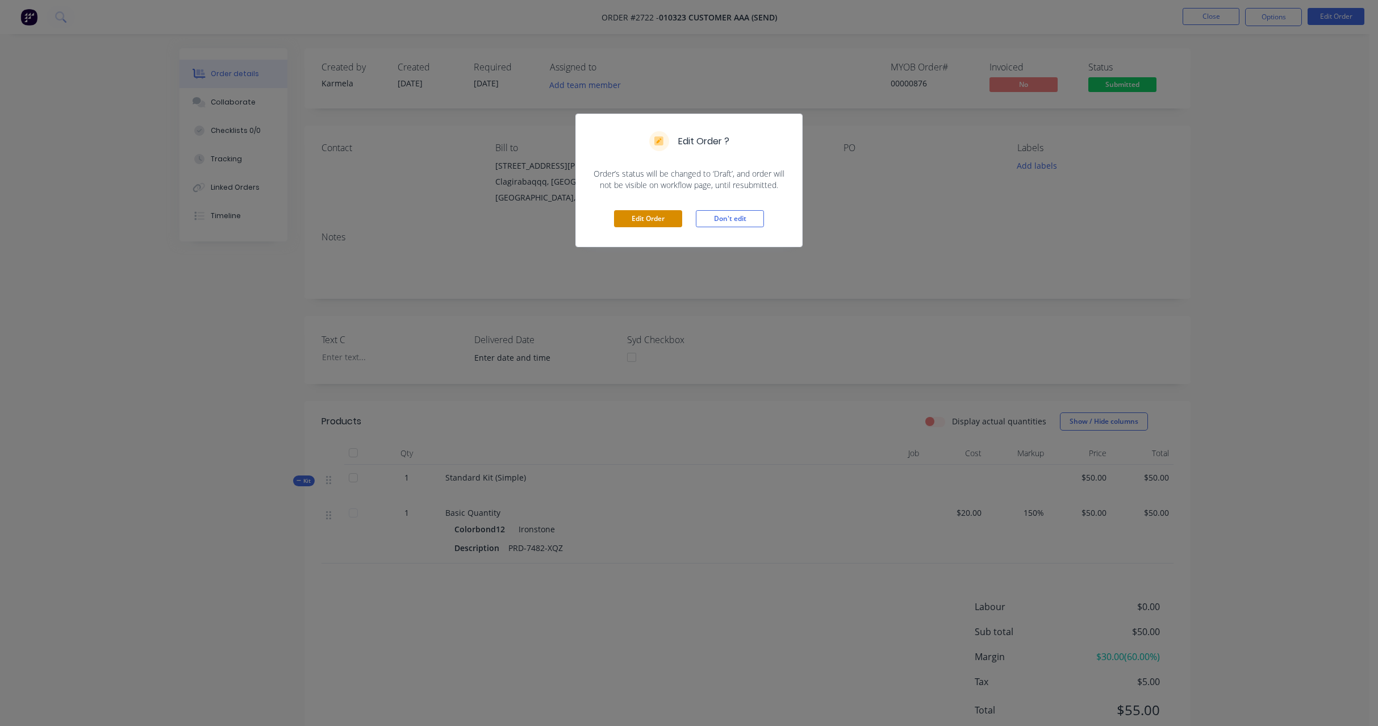
click at [657, 221] on button "Edit Order" at bounding box center [648, 218] width 68 height 17
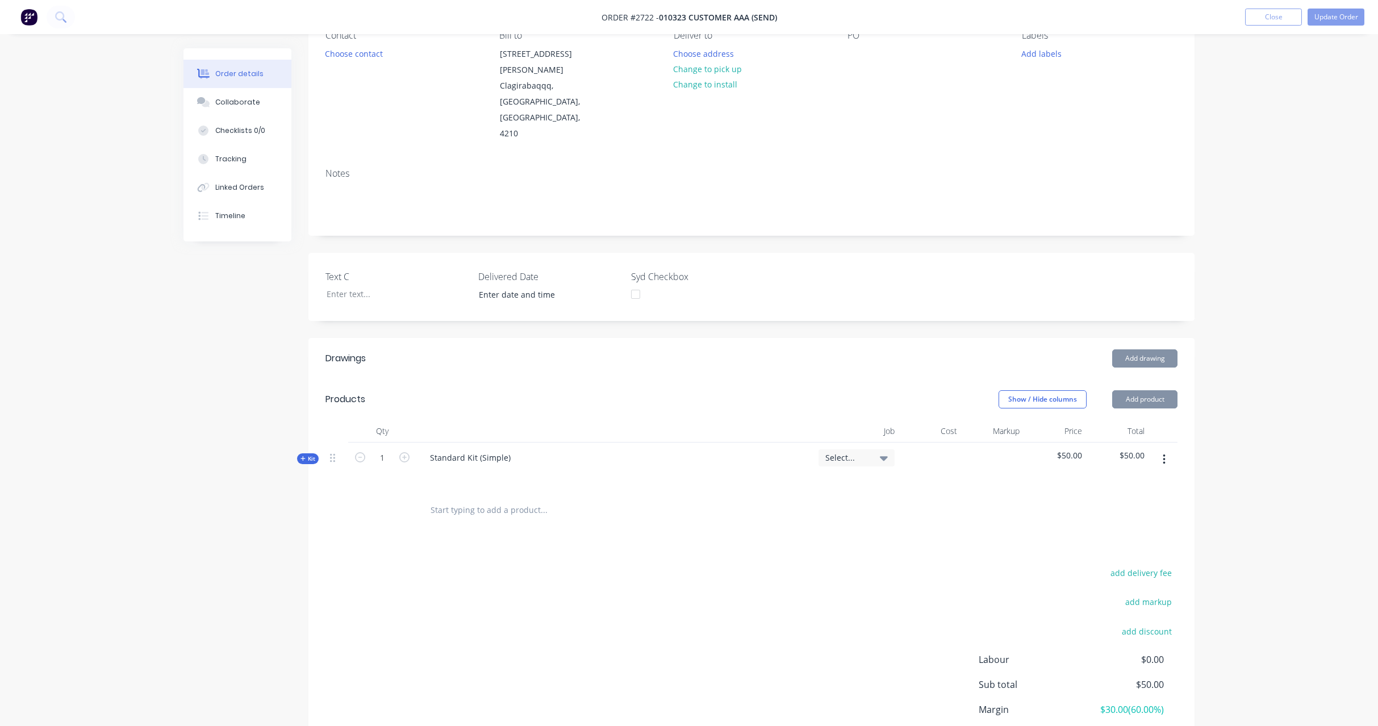
scroll to position [174, 0]
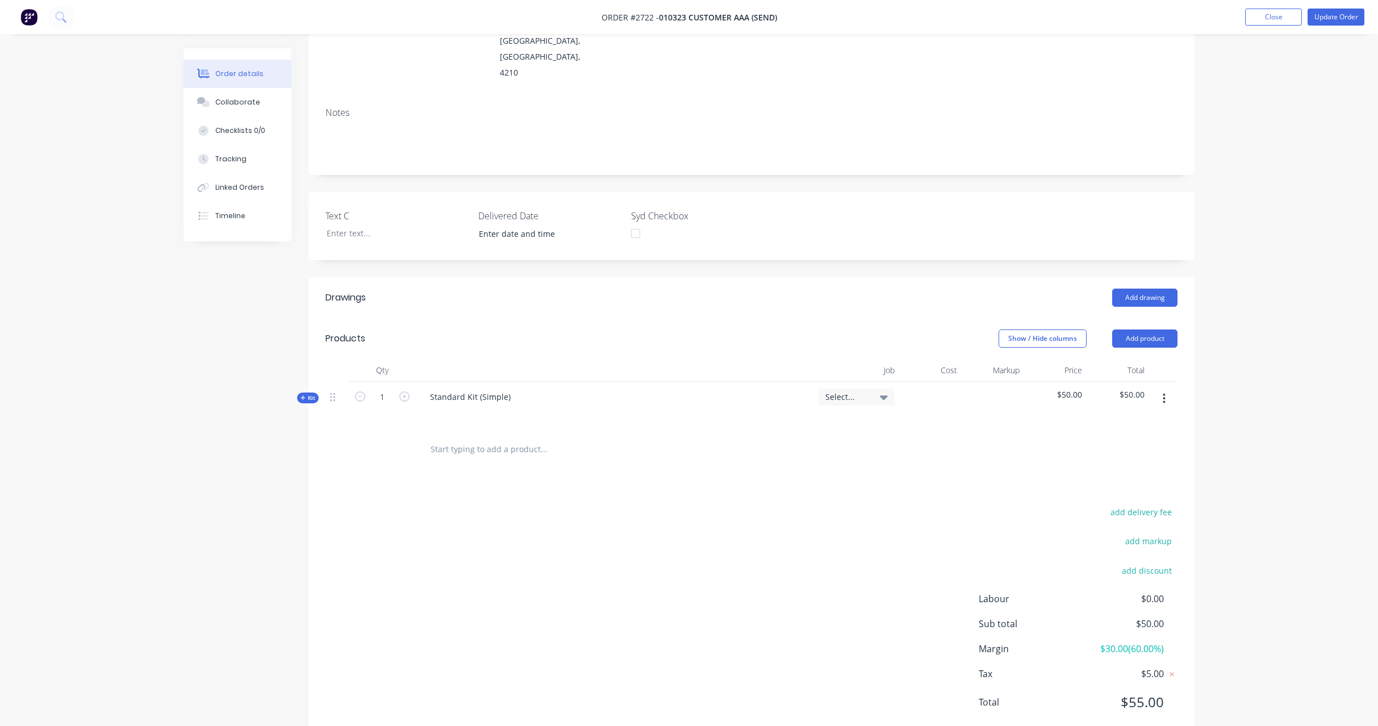
click at [306, 394] on span "Kit" at bounding box center [307, 398] width 15 height 9
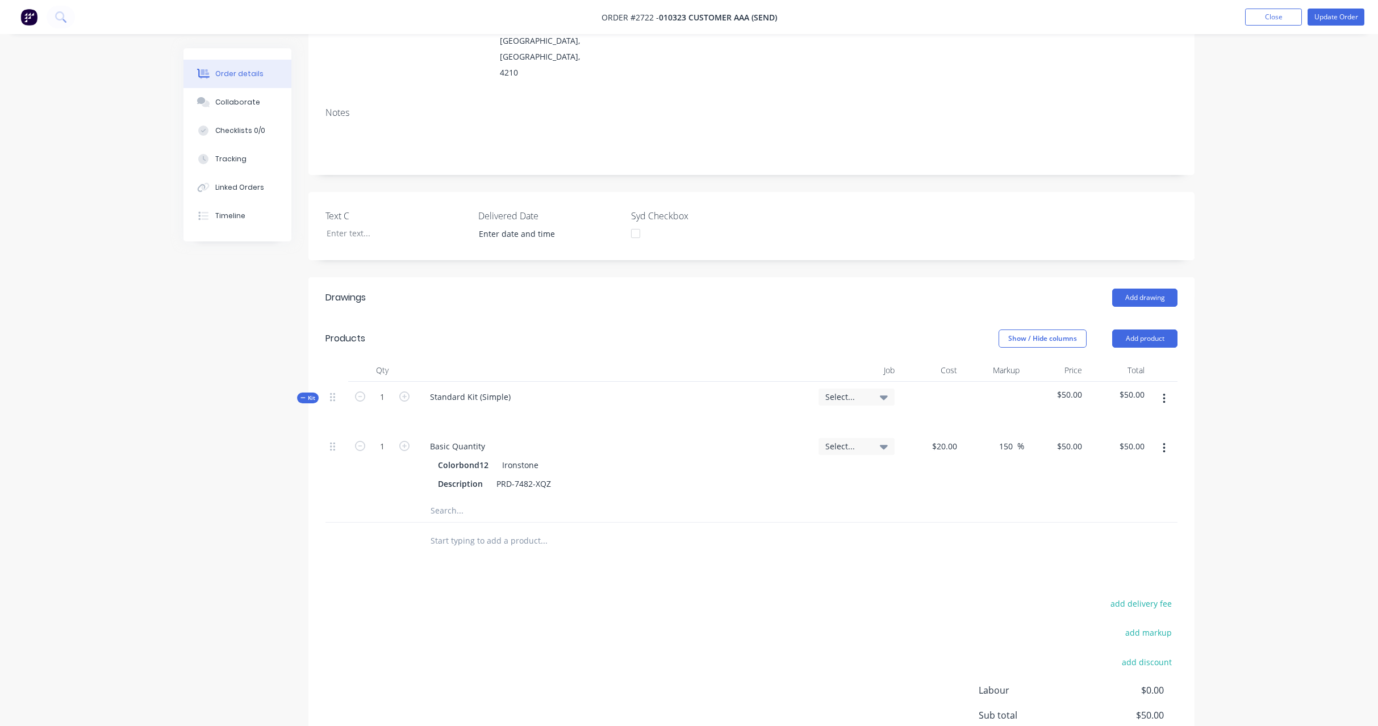
click at [1234, 381] on div "Order details Collaborate Checklists 0/0 Tracking Linked Orders Timeline Order …" at bounding box center [689, 337] width 1378 height 1023
click at [1164, 392] on icon "button" at bounding box center [1164, 398] width 3 height 12
click at [1155, 420] on div "Add product to kit" at bounding box center [1123, 428] width 87 height 16
click at [1111, 557] on div "Labour" at bounding box center [1123, 565] width 87 height 16
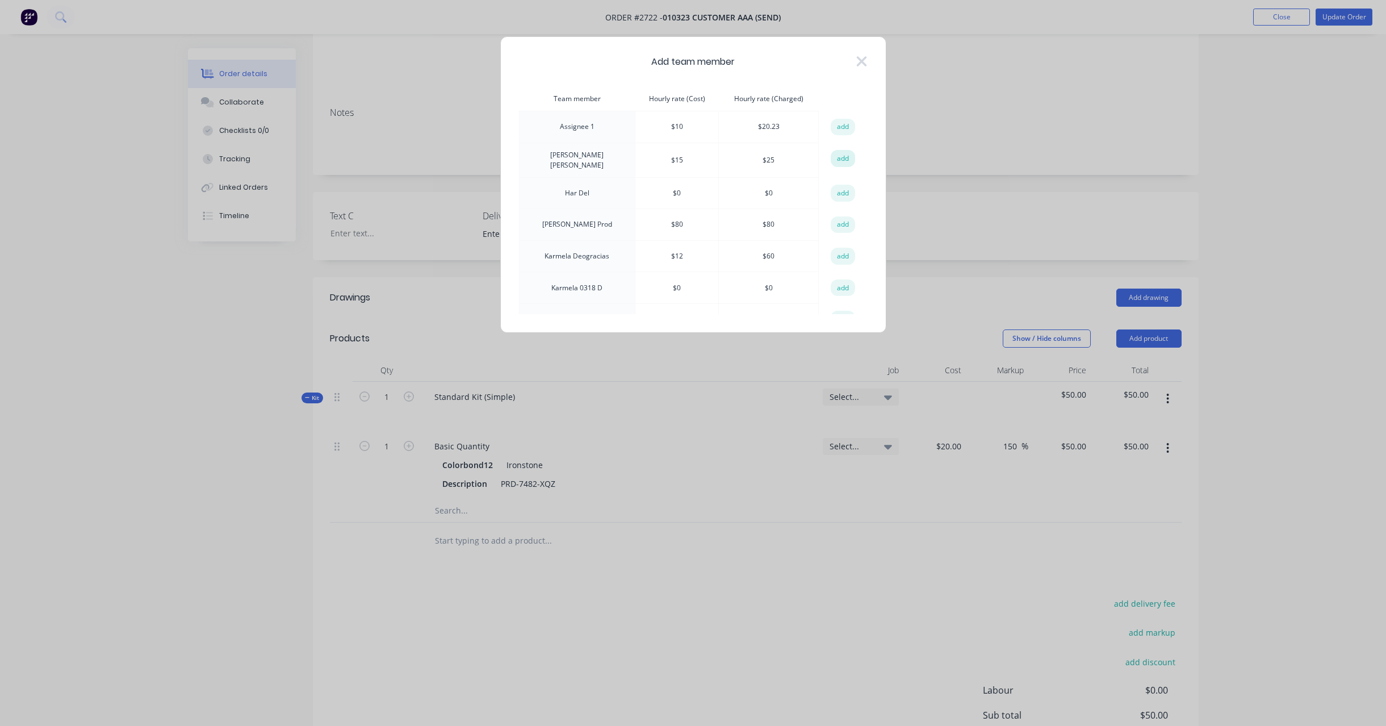
click at [836, 156] on button "add" at bounding box center [843, 158] width 25 height 17
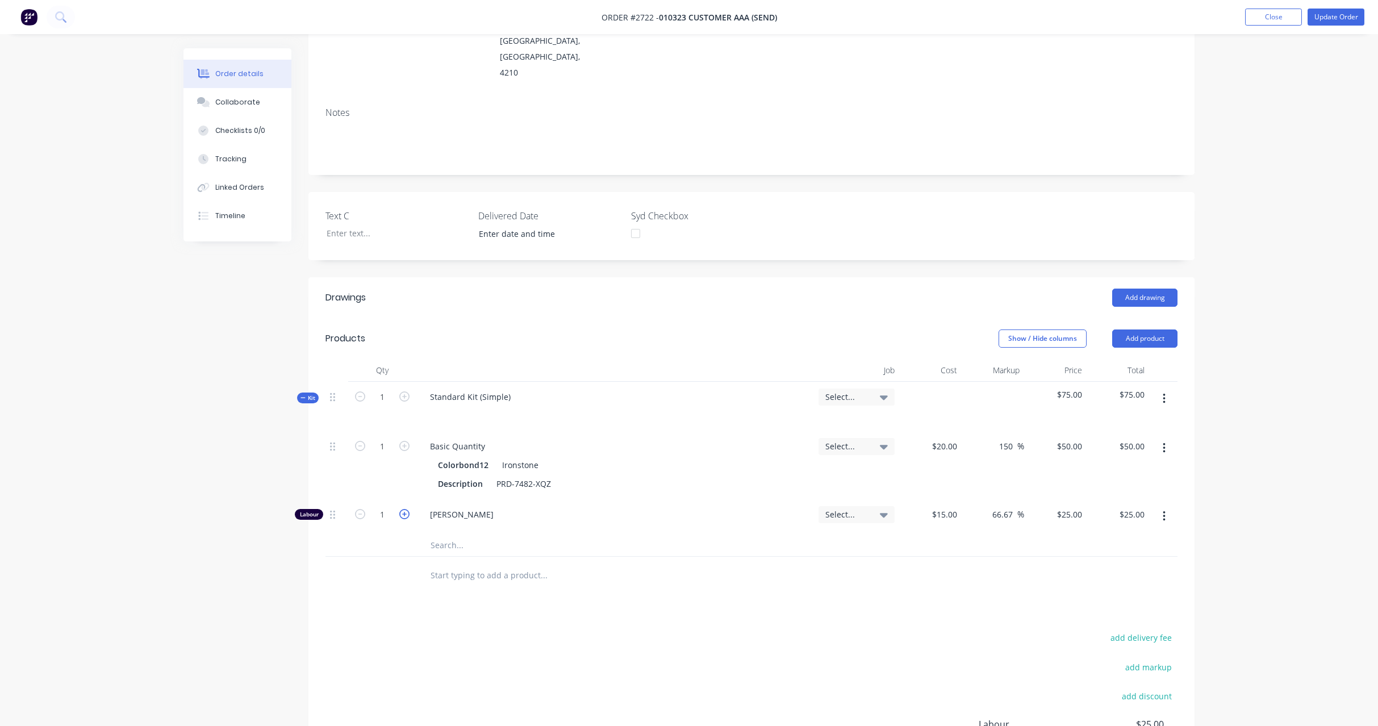
click at [407, 509] on icon "button" at bounding box center [404, 514] width 10 height 10
type input "2"
type input "$50.00"
click at [542, 572] on div "Drawings Add drawing Products Show / Hide columns Add product Qty Job Cost Mark…" at bounding box center [751, 572] width 886 height 590
click at [1164, 392] on icon "button" at bounding box center [1164, 398] width 3 height 12
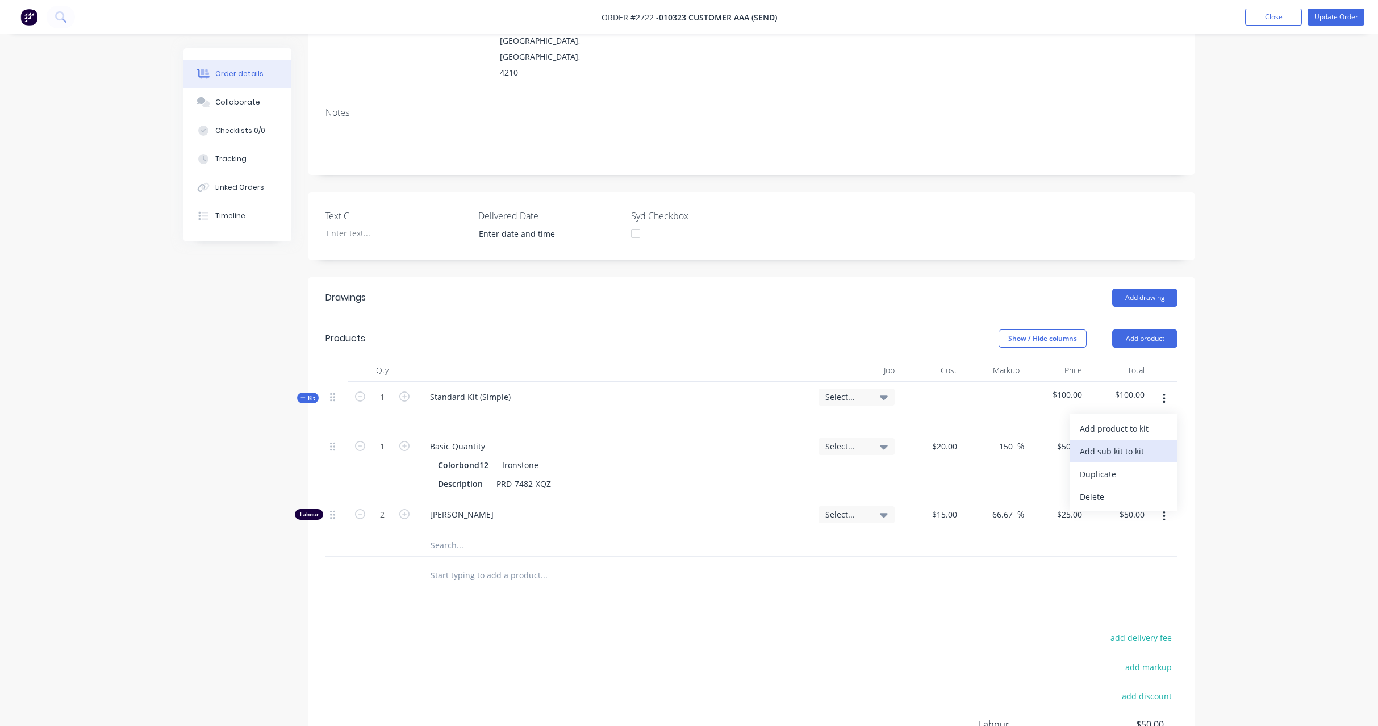
click at [1146, 443] on div "Add sub kit to kit" at bounding box center [1123, 451] width 87 height 16
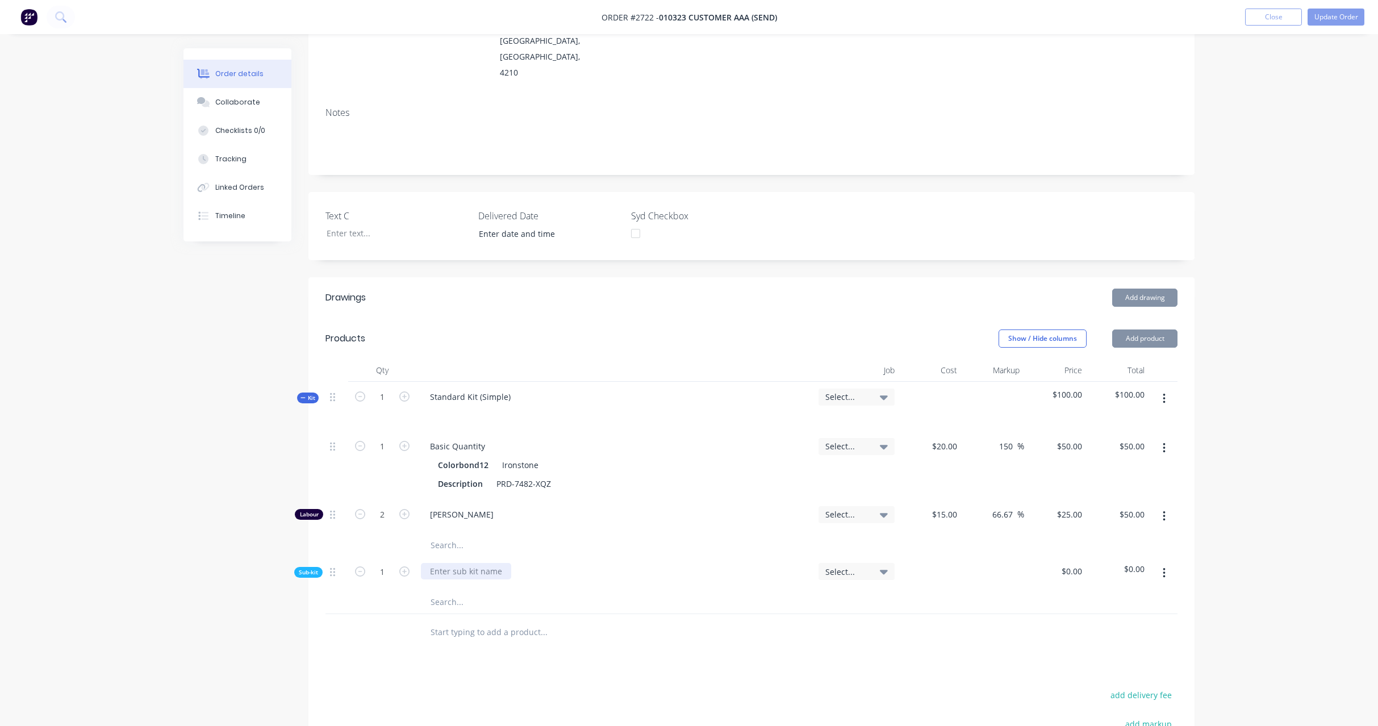
click at [453, 563] on div at bounding box center [466, 571] width 90 height 16
click at [668, 637] on div "Drawings Add drawing Products Show / Hide columns Add product Qty Job Cost Mark…" at bounding box center [751, 600] width 886 height 646
click at [1161, 563] on button "button" at bounding box center [1164, 573] width 27 height 20
click at [1147, 595] on div "Add product to kit" at bounding box center [1123, 603] width 87 height 16
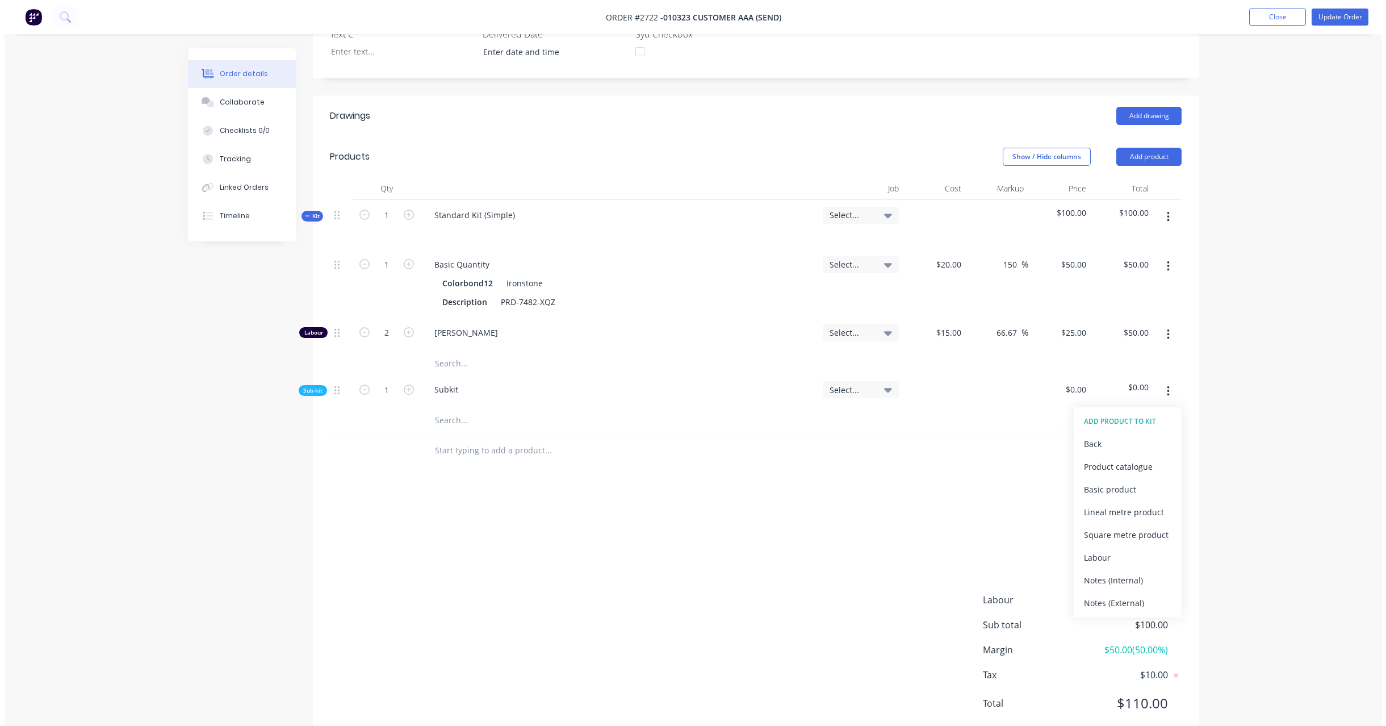
scroll to position [357, 0]
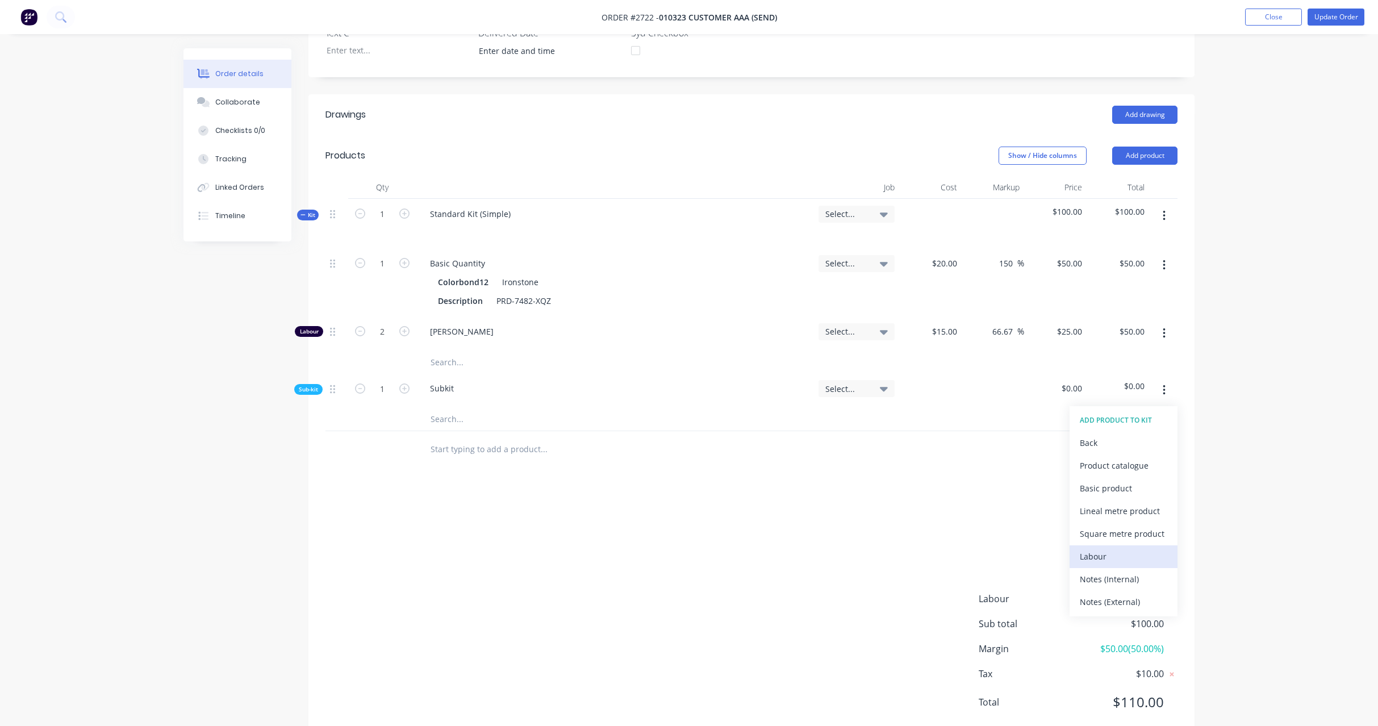
click at [1112, 548] on div "Labour" at bounding box center [1123, 556] width 87 height 16
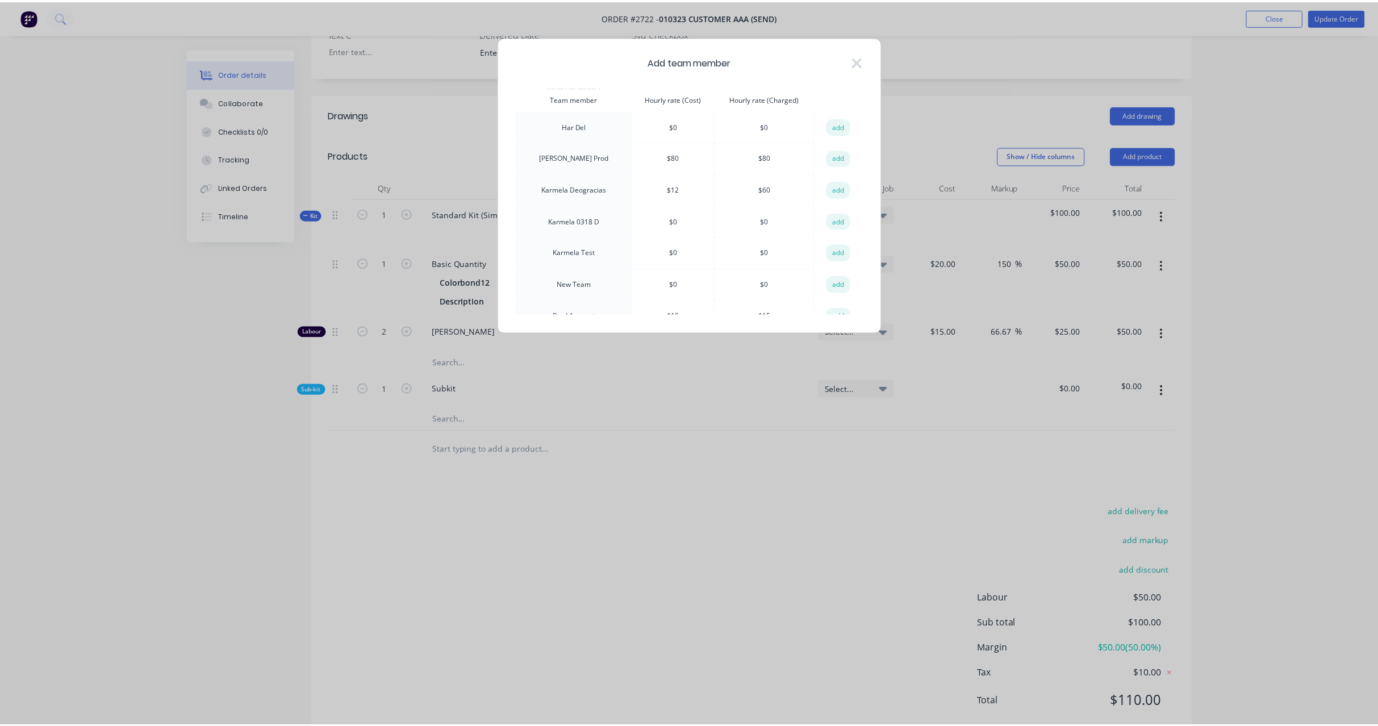
scroll to position [145, 0]
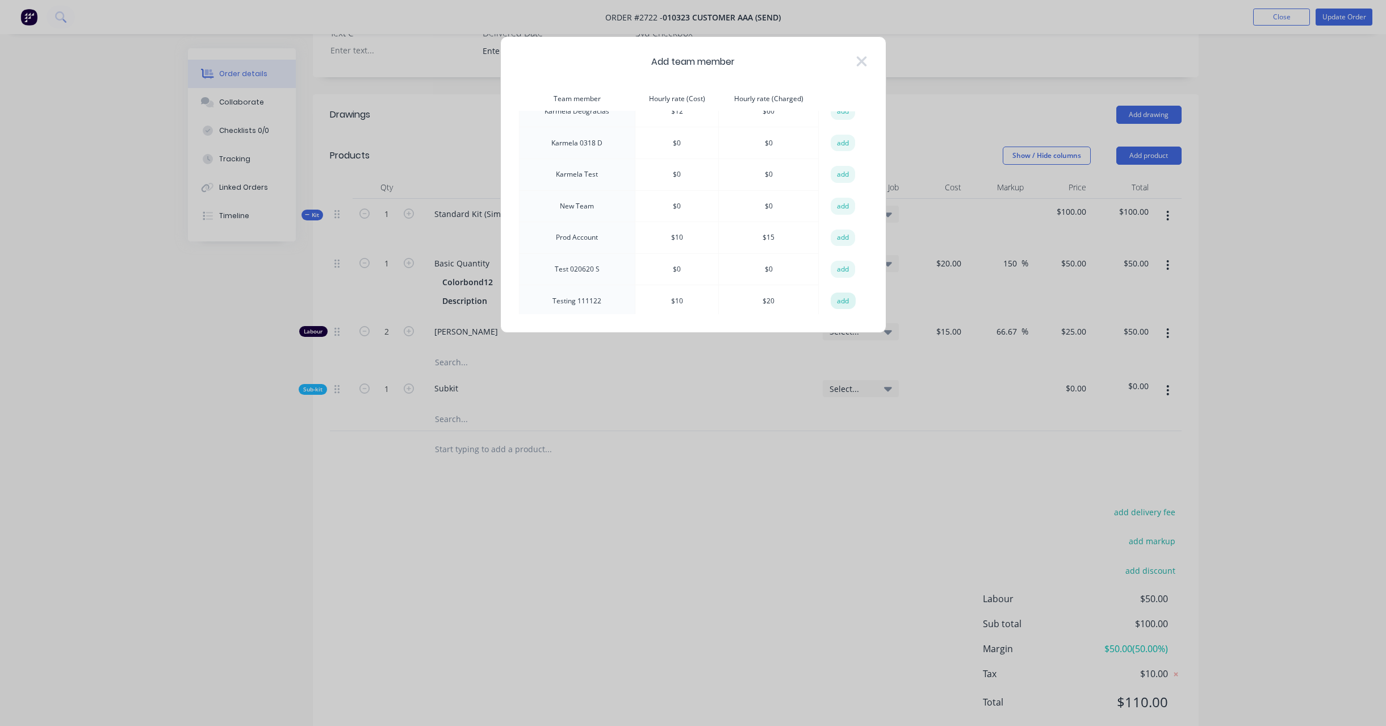
click at [839, 296] on button "add" at bounding box center [843, 300] width 25 height 17
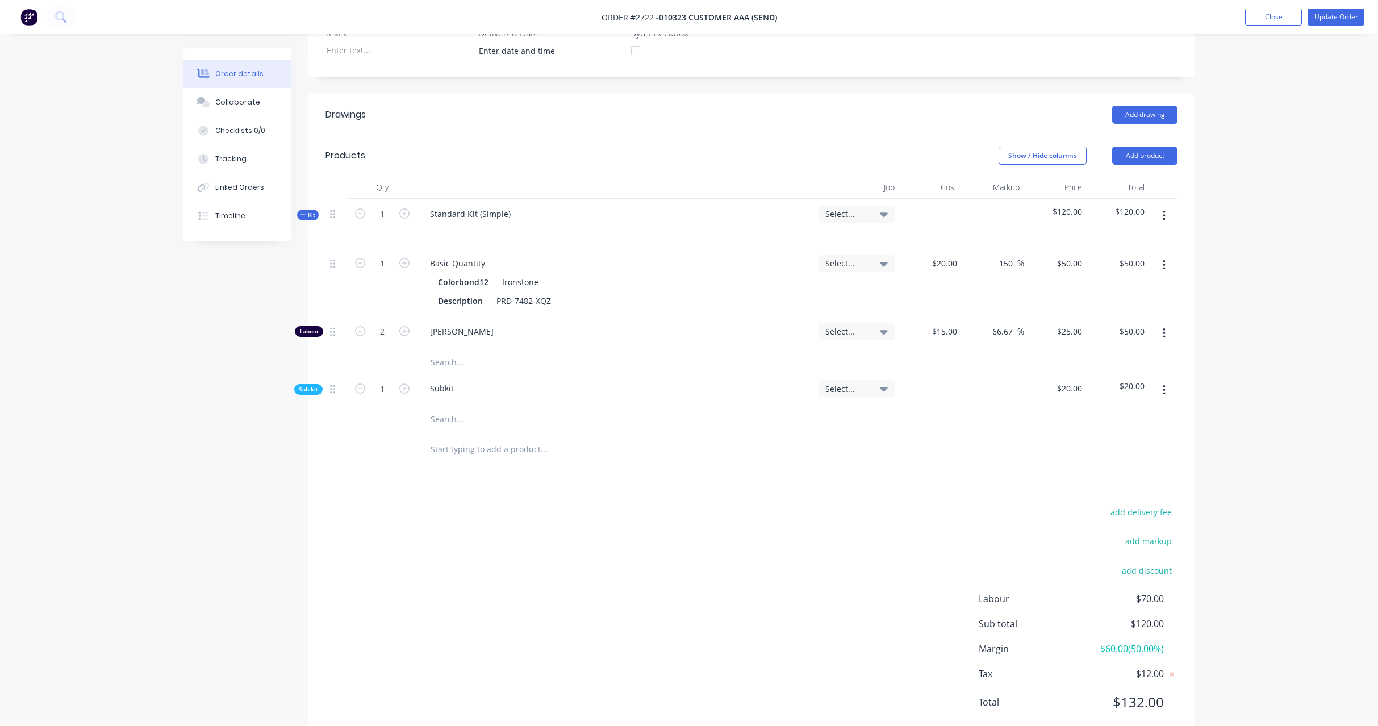
click at [306, 385] on span "Sub-kit" at bounding box center [308, 389] width 19 height 9
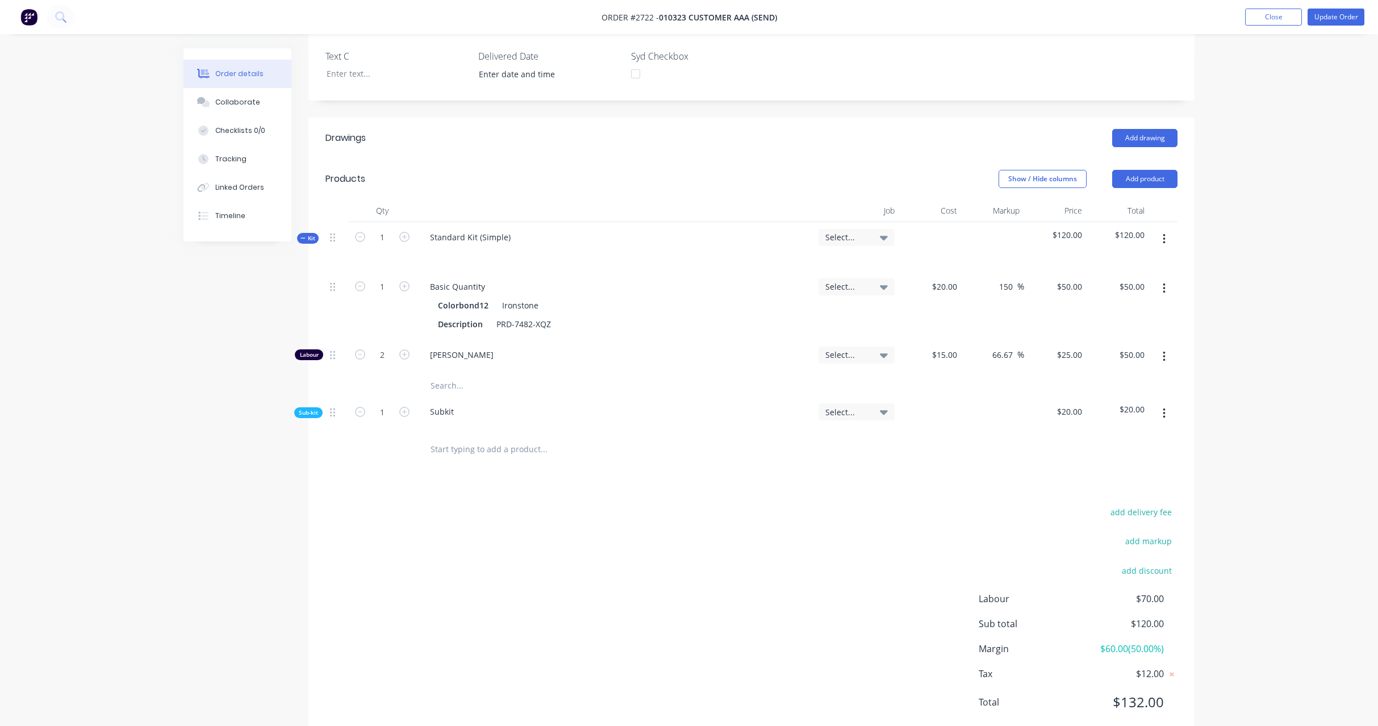
click at [308, 408] on span "Sub-kit" at bounding box center [308, 412] width 19 height 9
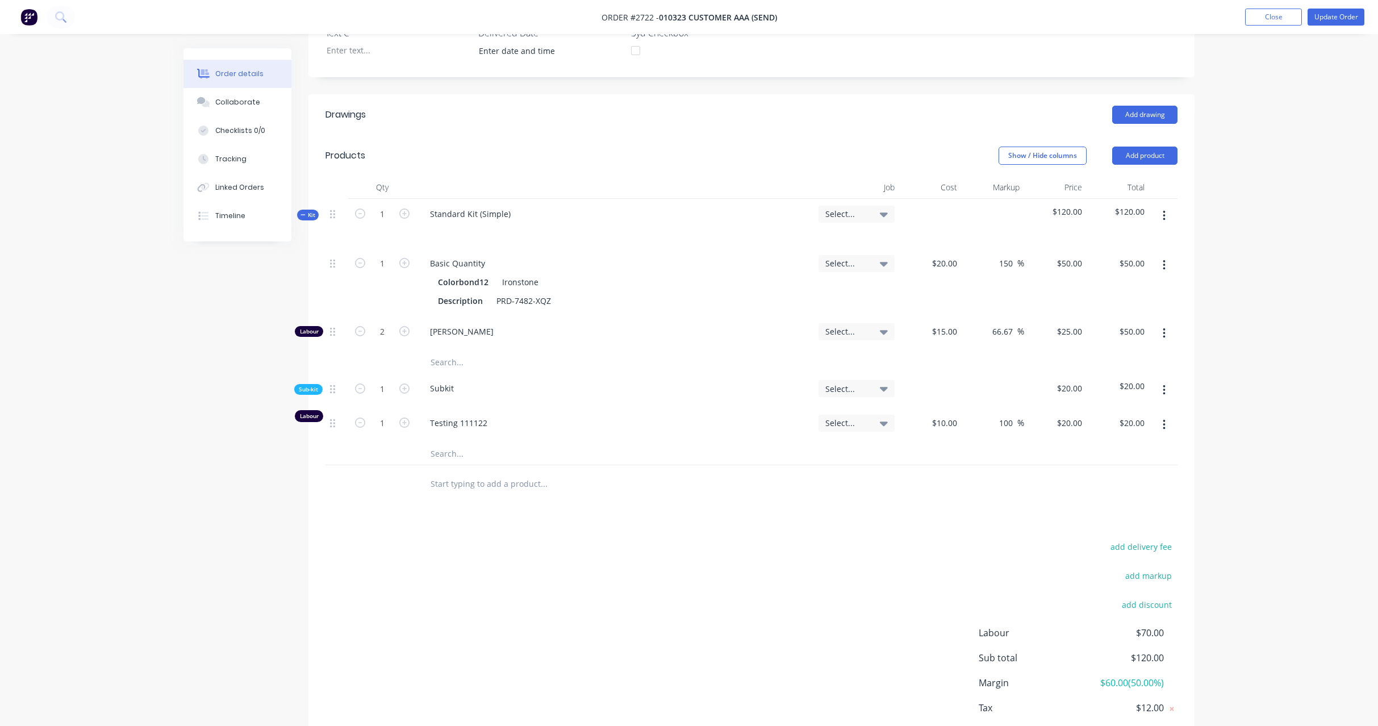
click at [808, 542] on div "add delivery fee add markup add discount Labour $70.00 Sub total $120.00 Margin…" at bounding box center [751, 647] width 852 height 219
click at [405, 417] on icon "button" at bounding box center [404, 422] width 10 height 10
type input "2"
type input "$40.00"
click at [405, 417] on icon "button" at bounding box center [404, 422] width 10 height 10
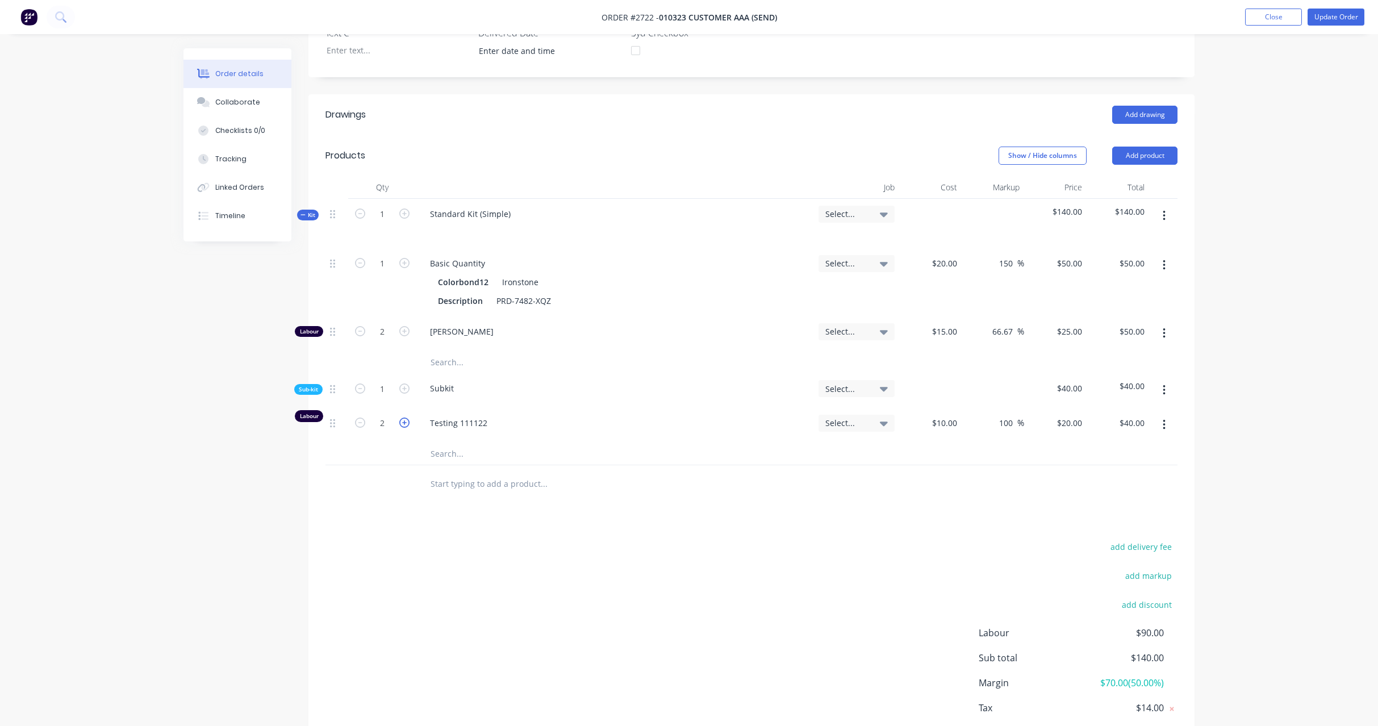
type input "3"
type input "$60.00"
click at [718, 538] on div "add delivery fee add markup add discount Labour $110.00 Sub total $160.00 Margi…" at bounding box center [751, 647] width 852 height 219
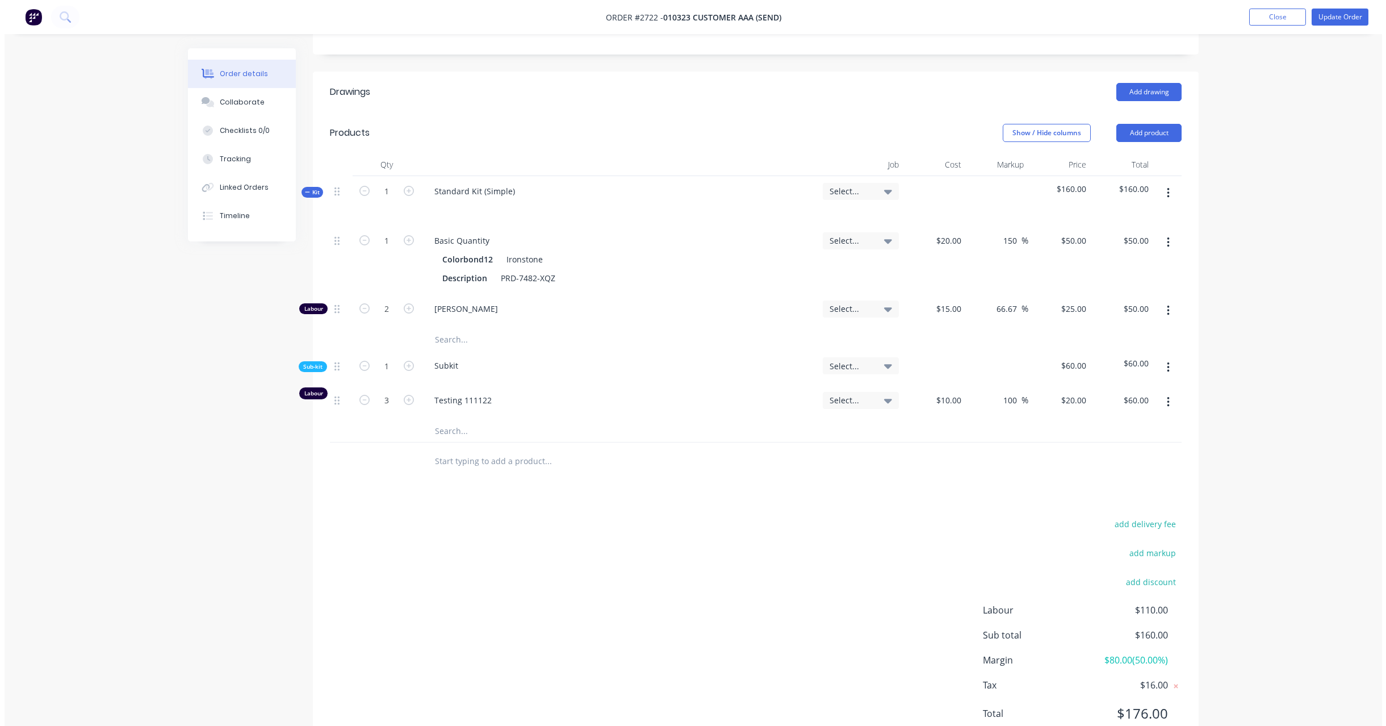
scroll to position [391, 0]
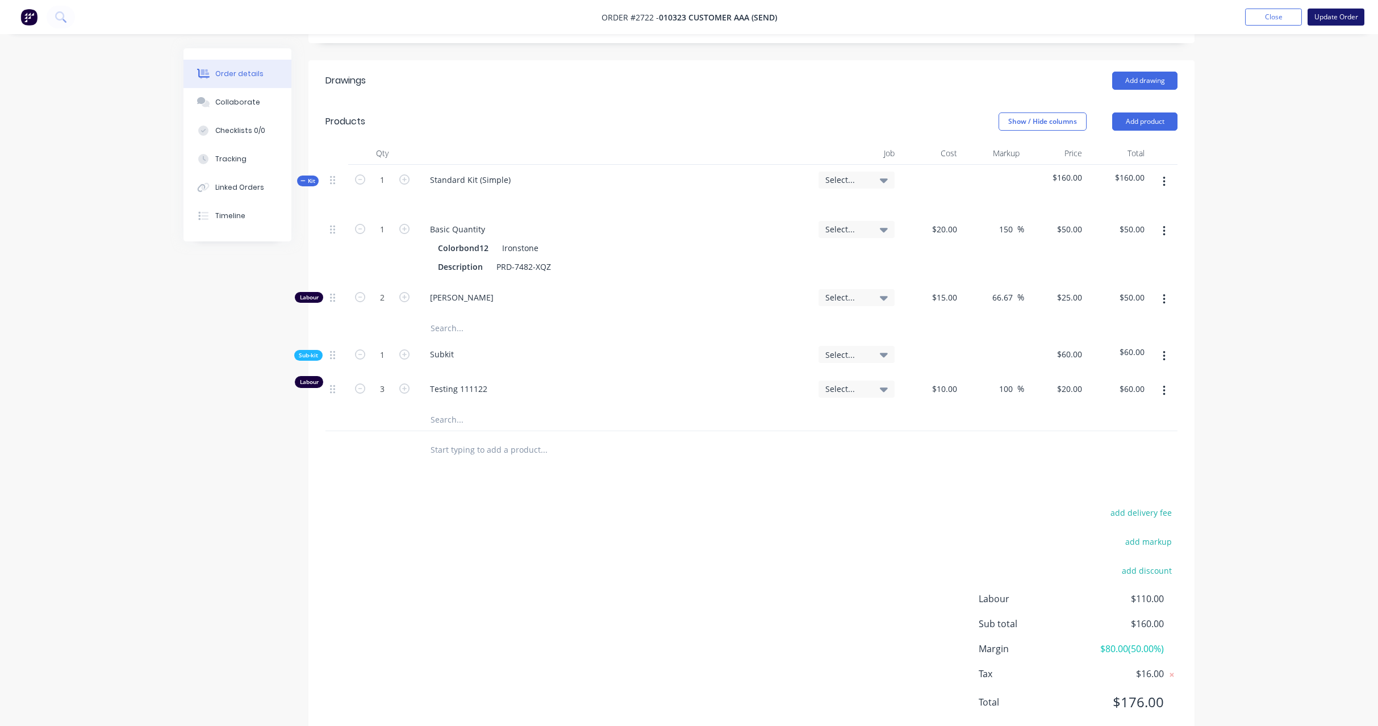
click at [1339, 18] on button "Update Order" at bounding box center [1335, 17] width 57 height 17
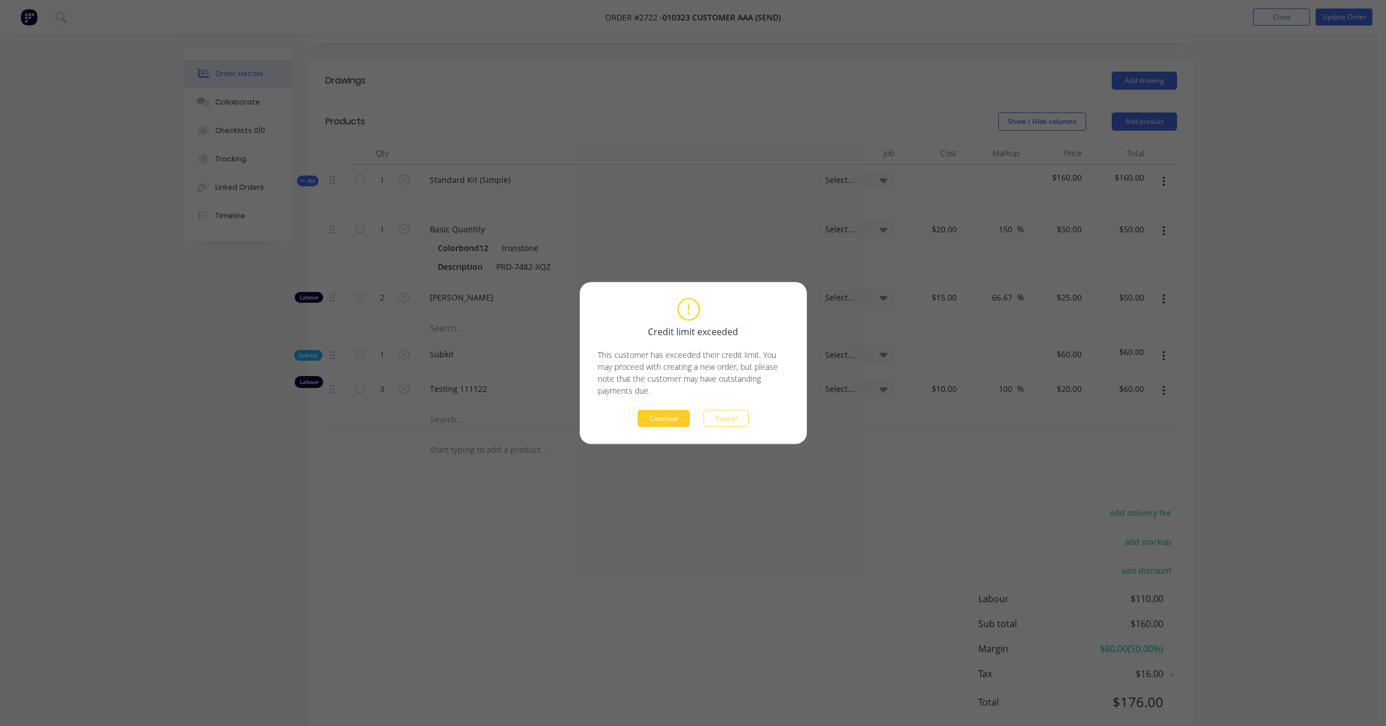
click at [673, 417] on button "Continue" at bounding box center [664, 418] width 52 height 17
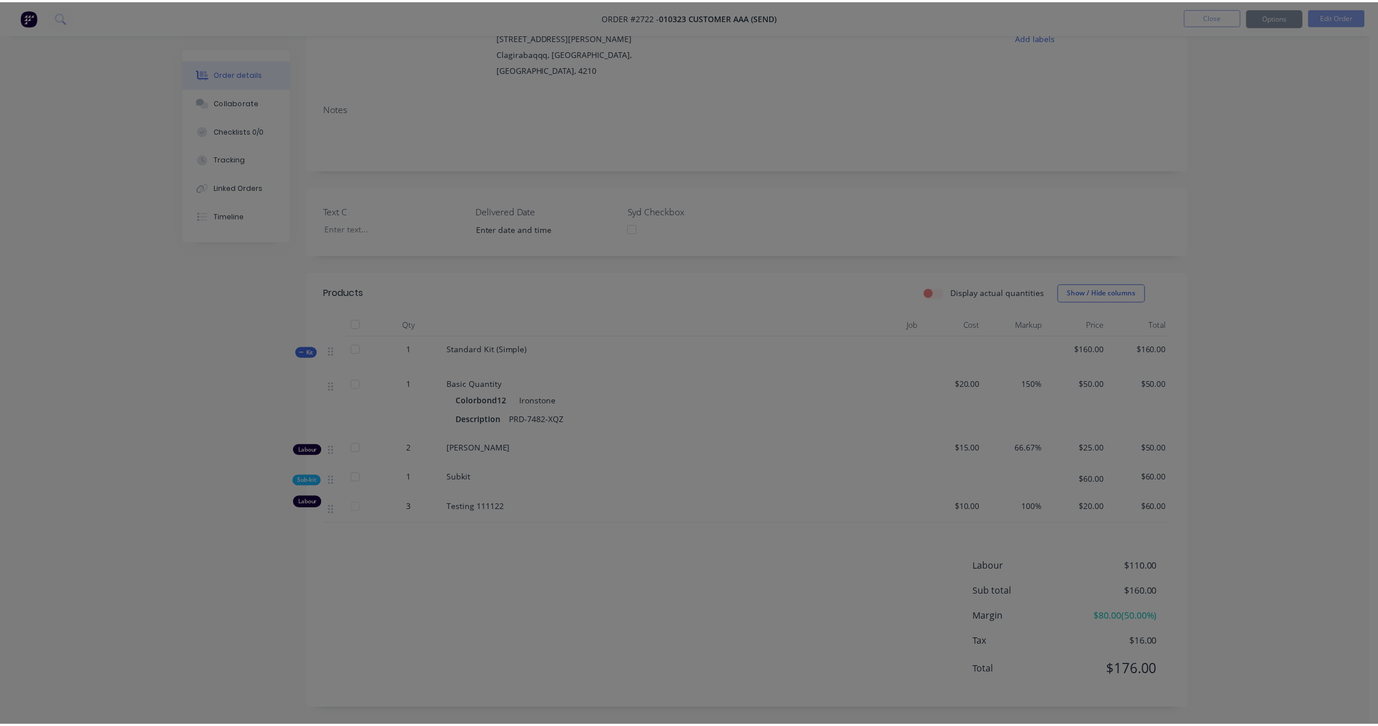
scroll to position [128, 0]
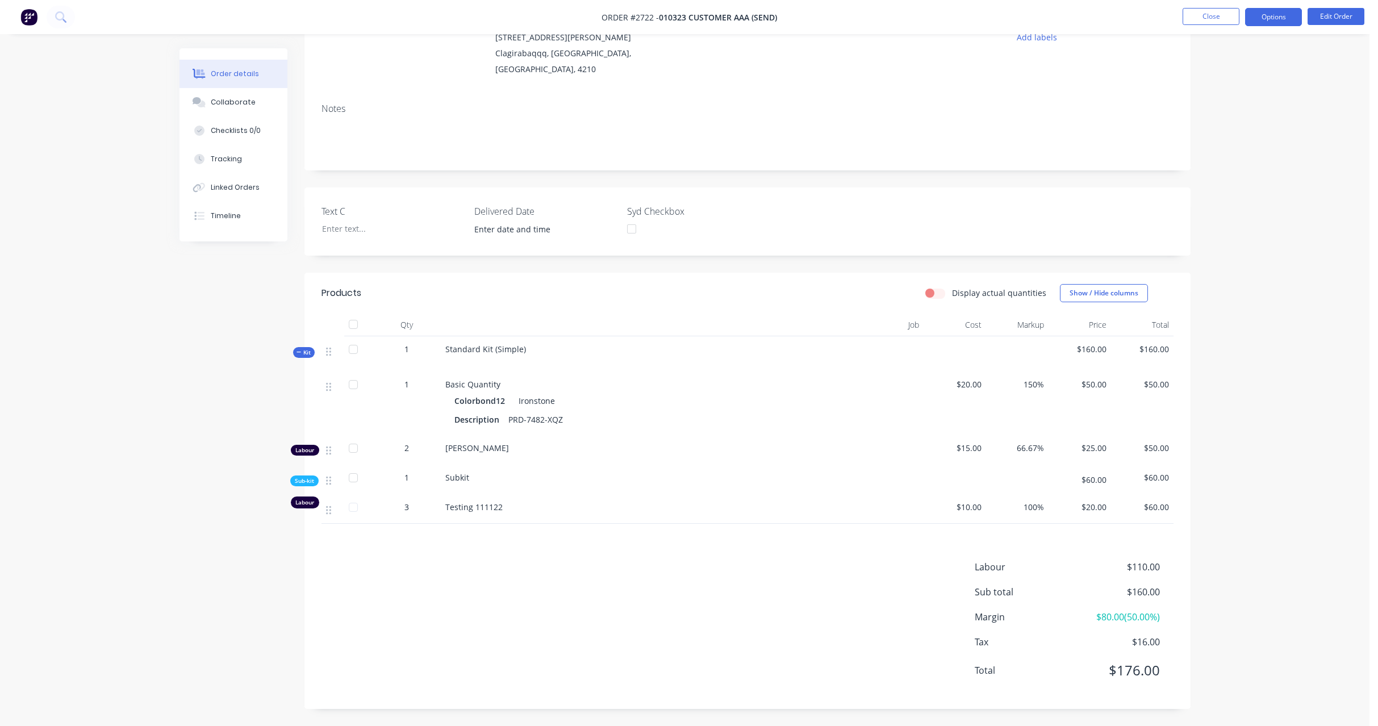
click at [1290, 8] on button "Options" at bounding box center [1273, 17] width 57 height 18
click at [1247, 137] on div "Work Order" at bounding box center [1239, 137] width 105 height 16
click at [1247, 137] on div "Custom" at bounding box center [1239, 137] width 105 height 16
click at [1247, 87] on div "With pricing" at bounding box center [1239, 91] width 105 height 16
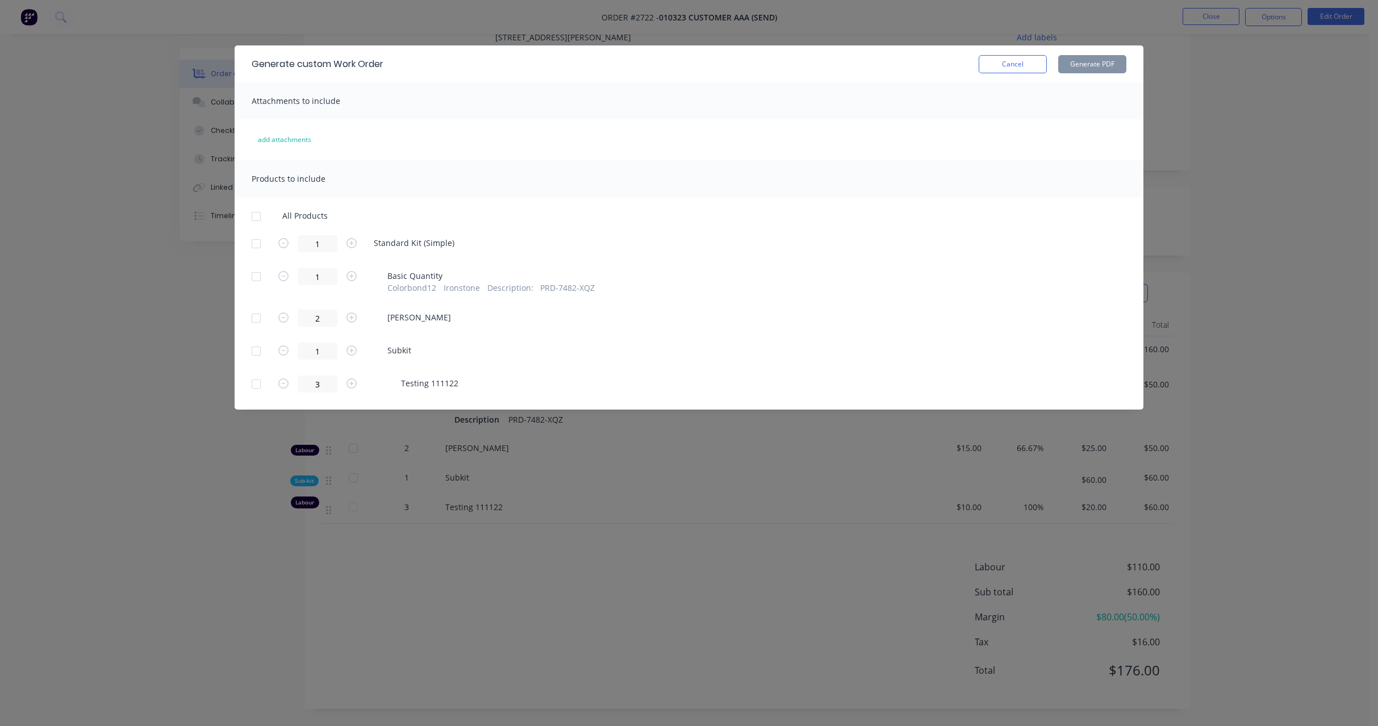
click at [260, 217] on div at bounding box center [256, 216] width 23 height 23
click at [1089, 64] on button "Generate PDF" at bounding box center [1092, 64] width 68 height 18
click at [1024, 65] on button "Cancel" at bounding box center [1013, 64] width 68 height 18
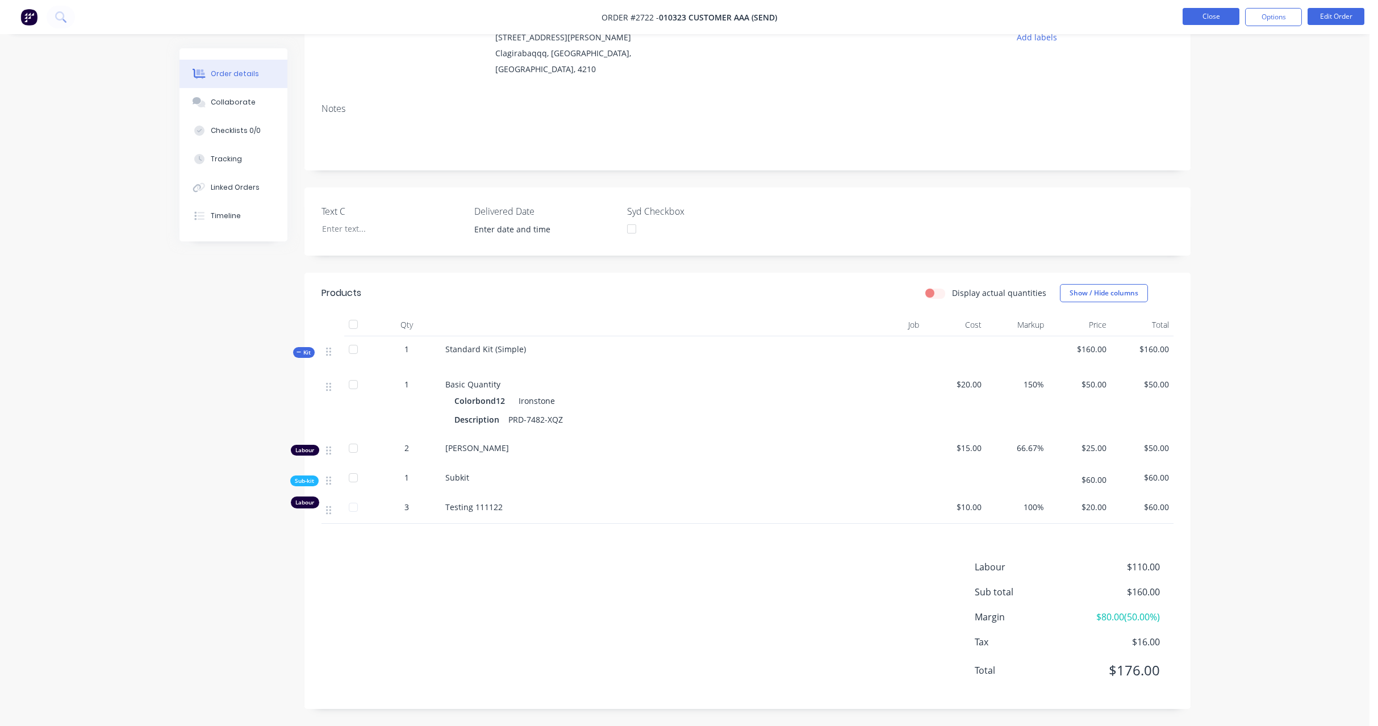
click at [1210, 19] on button "Close" at bounding box center [1210, 16] width 57 height 17
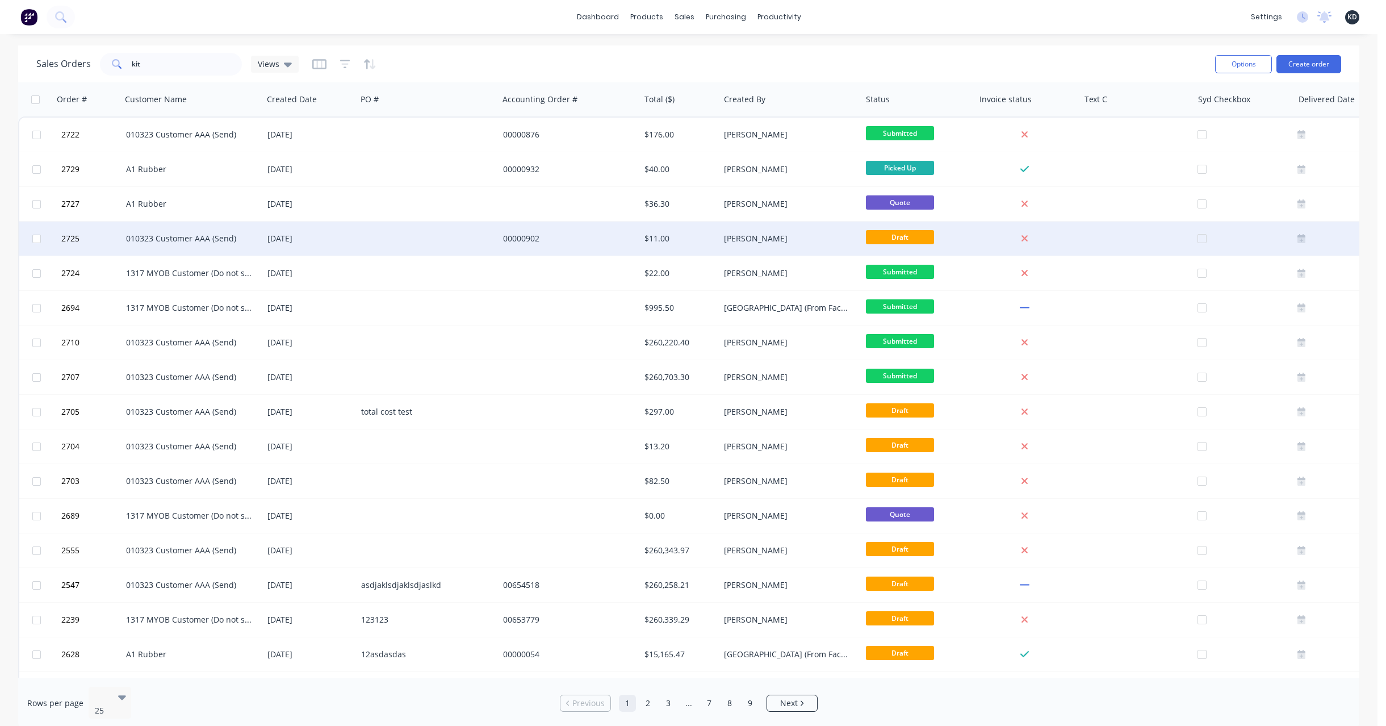
click at [799, 248] on div "Karmela Deogracias" at bounding box center [791, 238] width 142 height 34
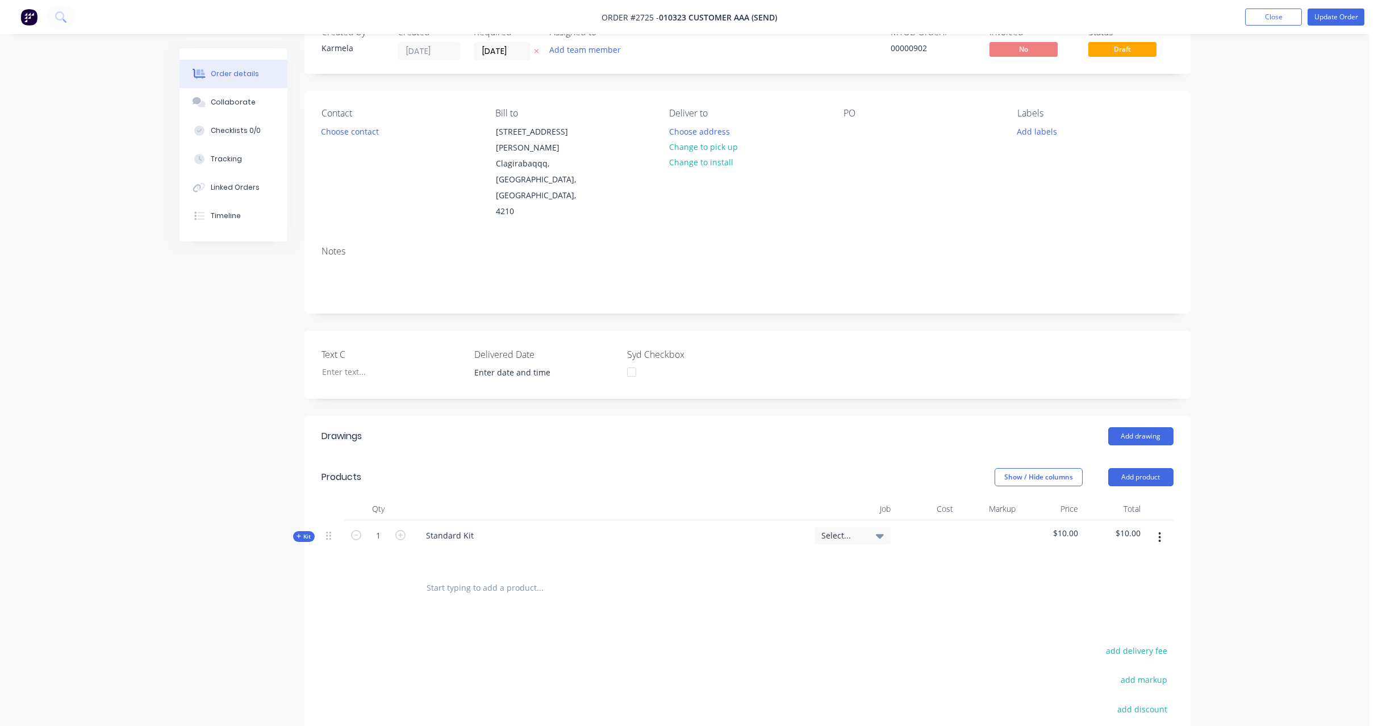
scroll to position [174, 0]
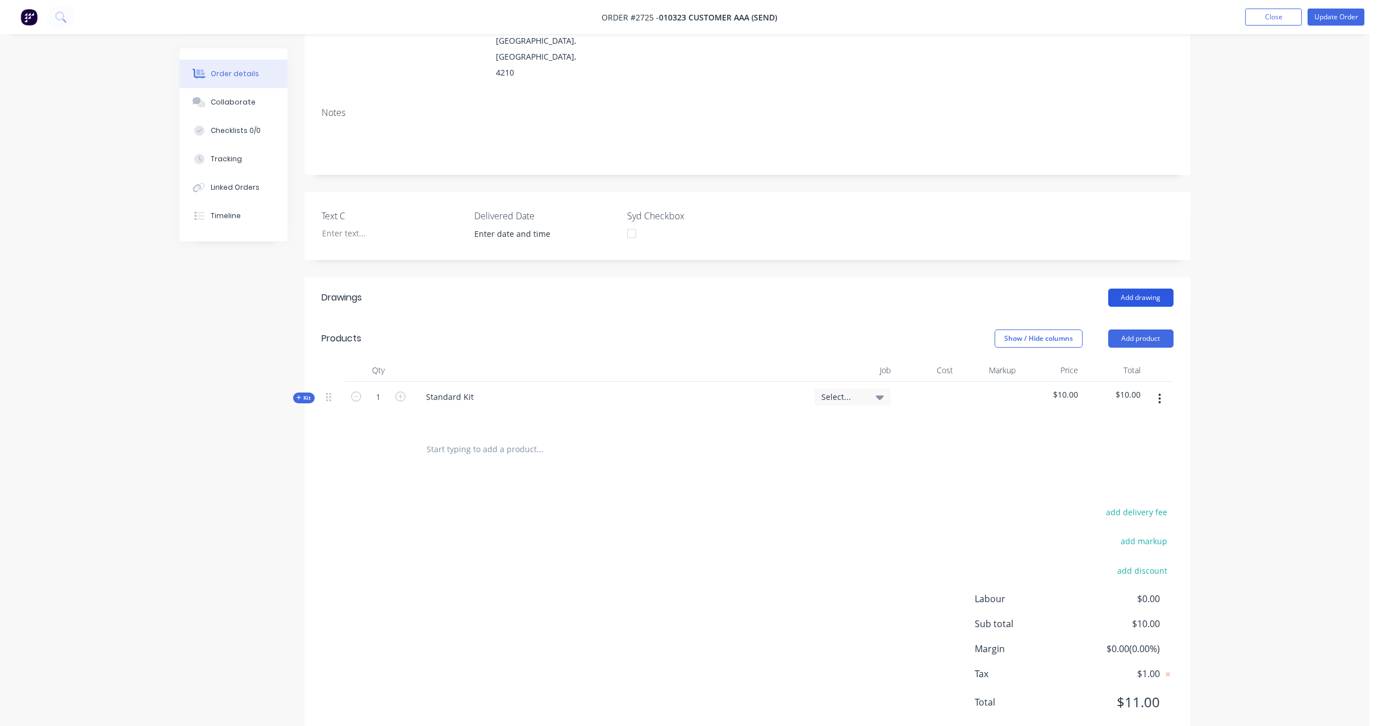
click at [1132, 289] on button "Add drawing" at bounding box center [1140, 298] width 65 height 18
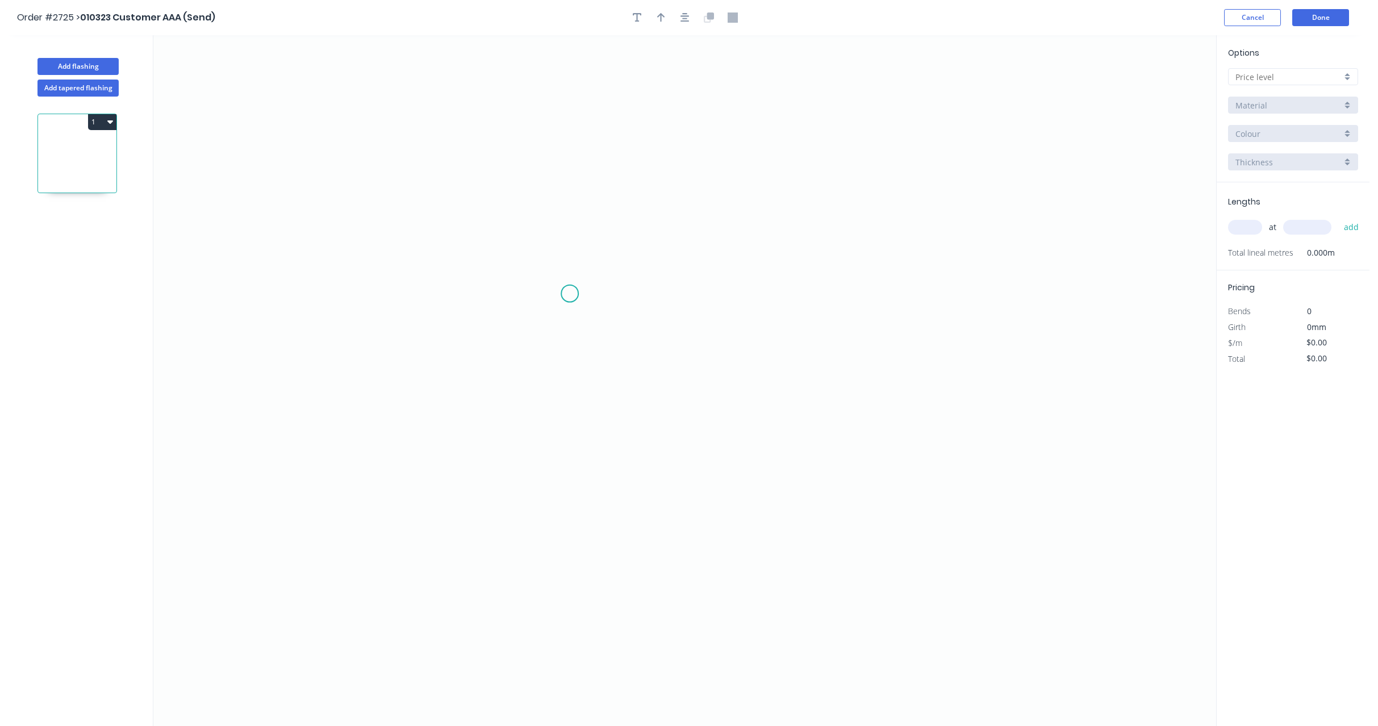
click at [570, 294] on icon "0" at bounding box center [684, 380] width 1063 height 691
click at [747, 197] on icon "0" at bounding box center [684, 380] width 1063 height 691
click at [941, 328] on icon "0 ?" at bounding box center [684, 380] width 1063 height 691
click at [654, 220] on rect at bounding box center [650, 226] width 23 height 16
click at [737, 224] on rect at bounding box center [745, 225] width 23 height 16
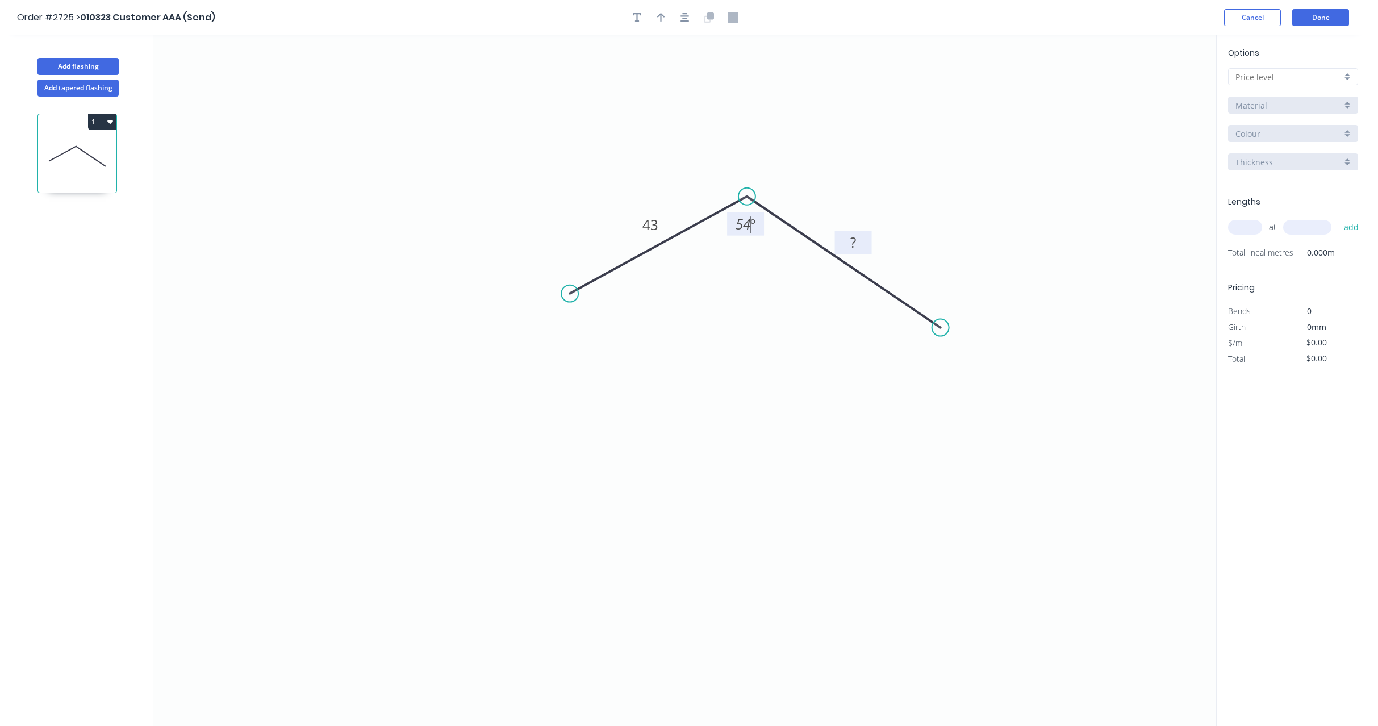
click at [862, 241] on rect at bounding box center [853, 243] width 23 height 16
click at [931, 195] on icon "0 43 34 54 º" at bounding box center [684, 380] width 1063 height 691
click at [1254, 78] on input "text" at bounding box center [1288, 77] width 106 height 12
click at [1255, 116] on div "B" at bounding box center [1292, 118] width 129 height 20
type input "B"
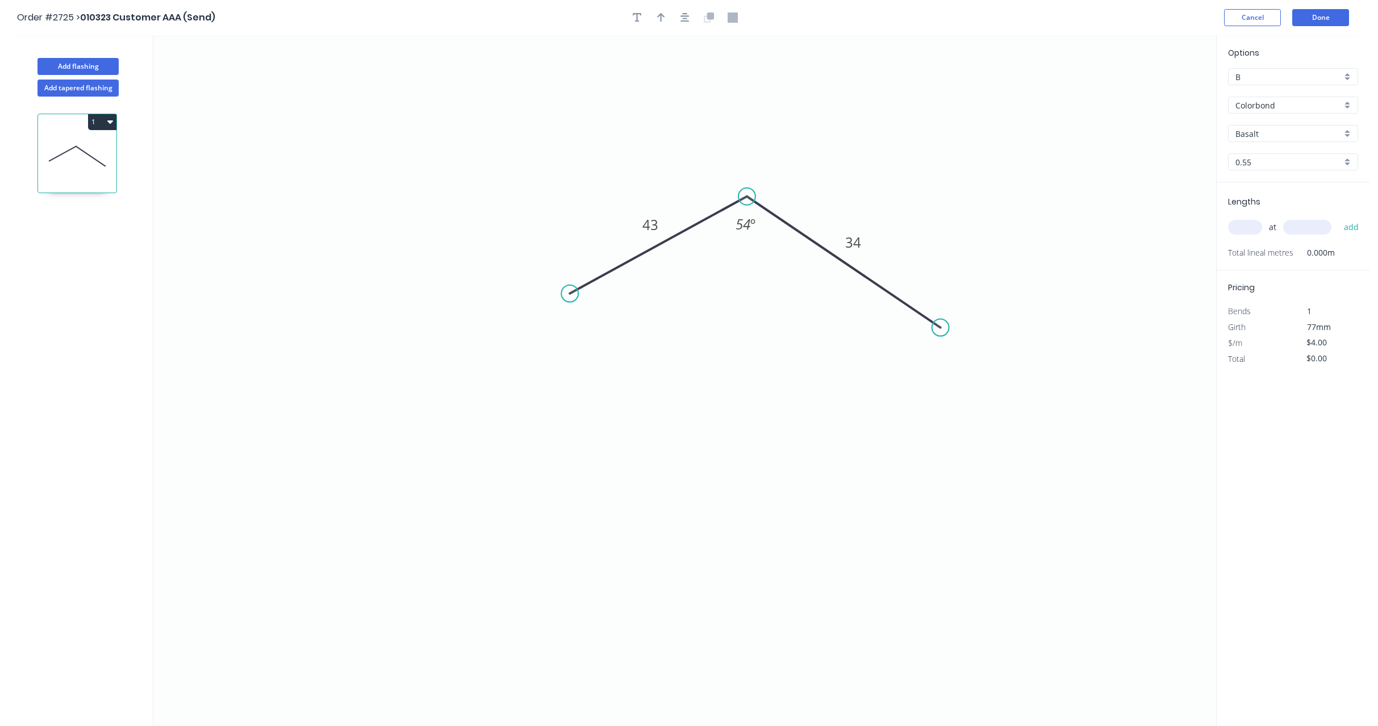
click at [585, 112] on icon "0 43 34 54 º" at bounding box center [684, 380] width 1063 height 691
click at [90, 70] on button "Add flashing" at bounding box center [77, 66] width 81 height 17
type input "$0.00"
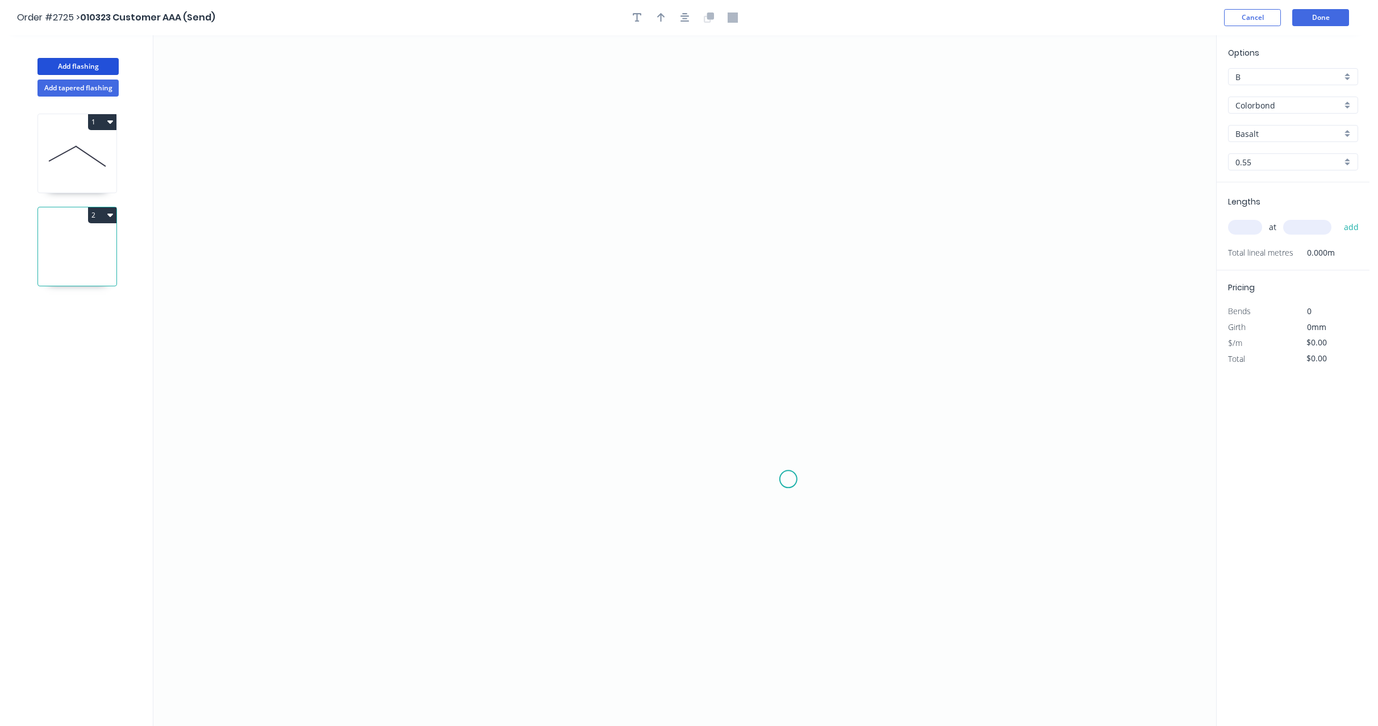
click at [794, 481] on icon "0" at bounding box center [684, 380] width 1063 height 691
click at [638, 378] on icon "0" at bounding box center [684, 380] width 1063 height 691
click at [478, 457] on icon "0 ?" at bounding box center [684, 380] width 1063 height 691
click at [552, 396] on tspan "?" at bounding box center [550, 396] width 6 height 19
click at [732, 403] on rect at bounding box center [725, 410] width 23 height 16
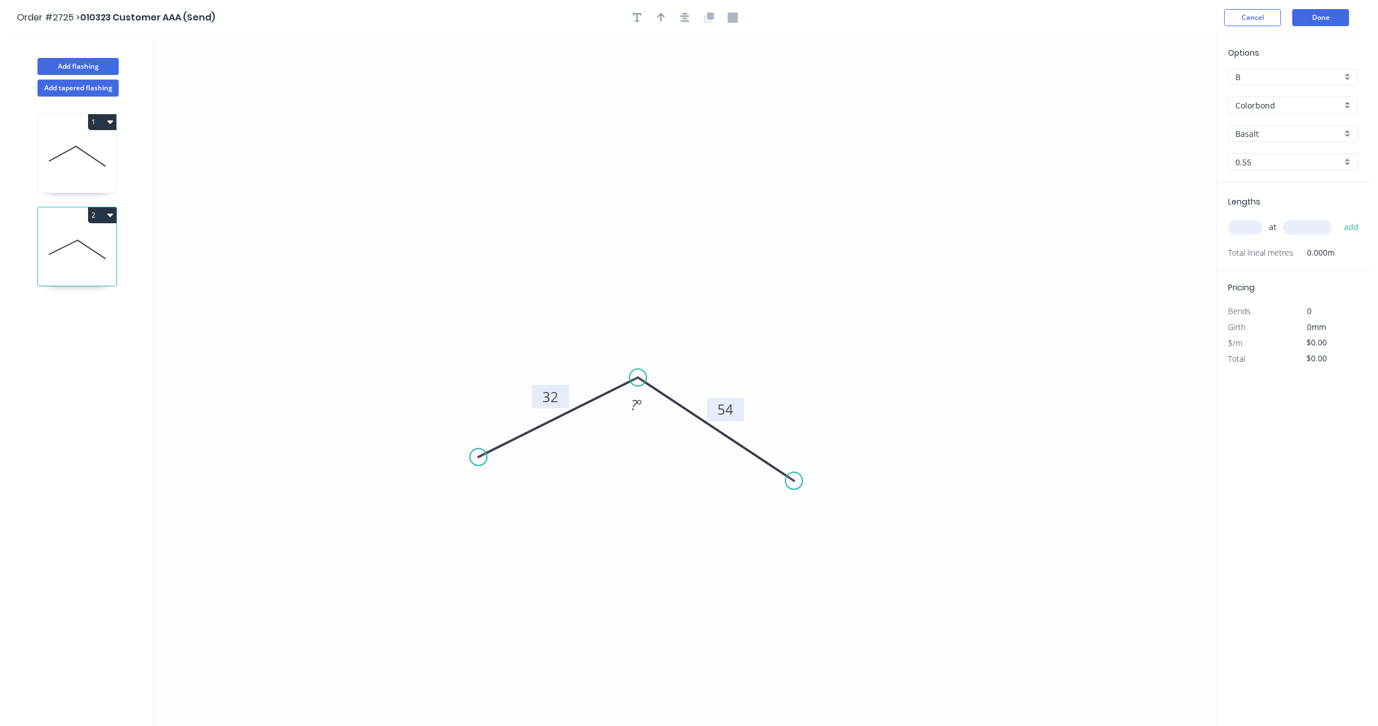
click at [819, 230] on icon "0 32 54 ? º" at bounding box center [684, 380] width 1063 height 691
type input "$4.00"
click at [1267, 77] on input "B" at bounding box center [1288, 77] width 106 height 12
click at [1252, 103] on div "A" at bounding box center [1292, 99] width 129 height 20
type input "A"
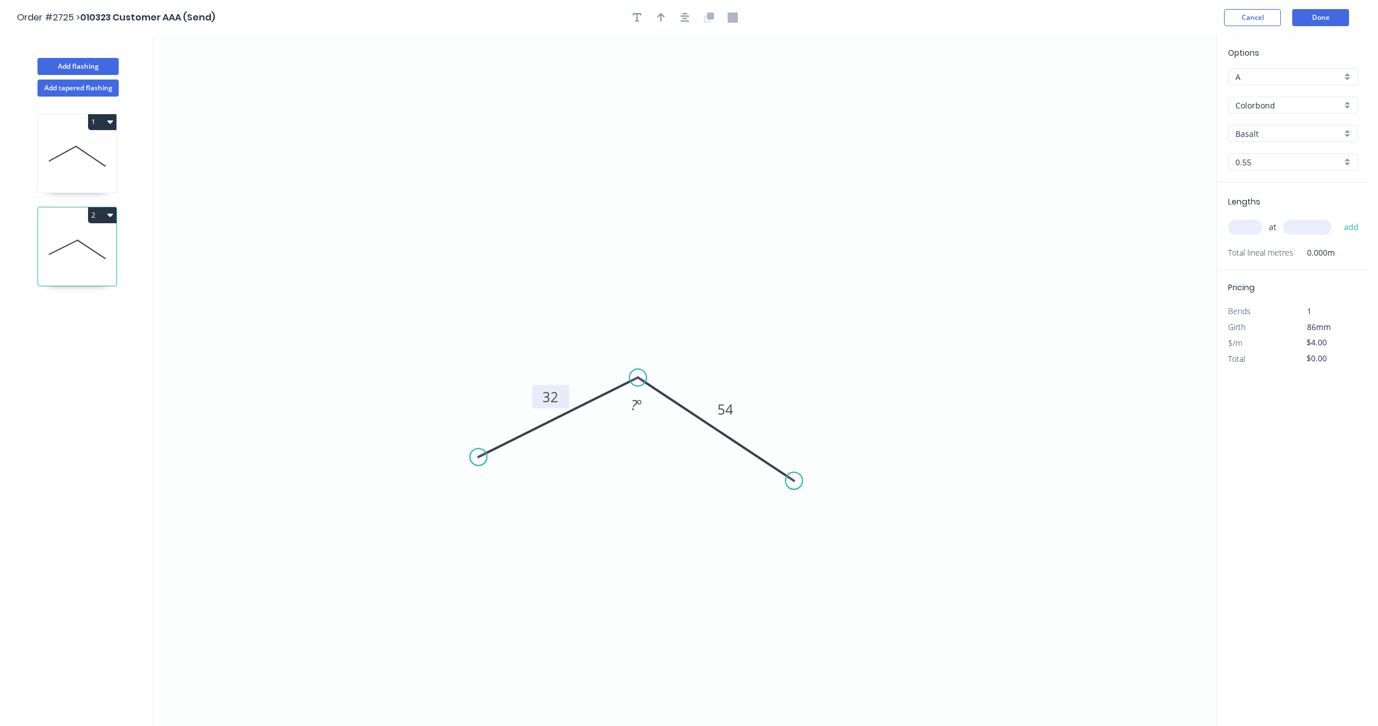
type input "$1.00"
click at [1249, 236] on div "at add" at bounding box center [1294, 227] width 132 height 19
click at [1245, 224] on input "text" at bounding box center [1245, 227] width 34 height 15
type input "4"
type input "1000"
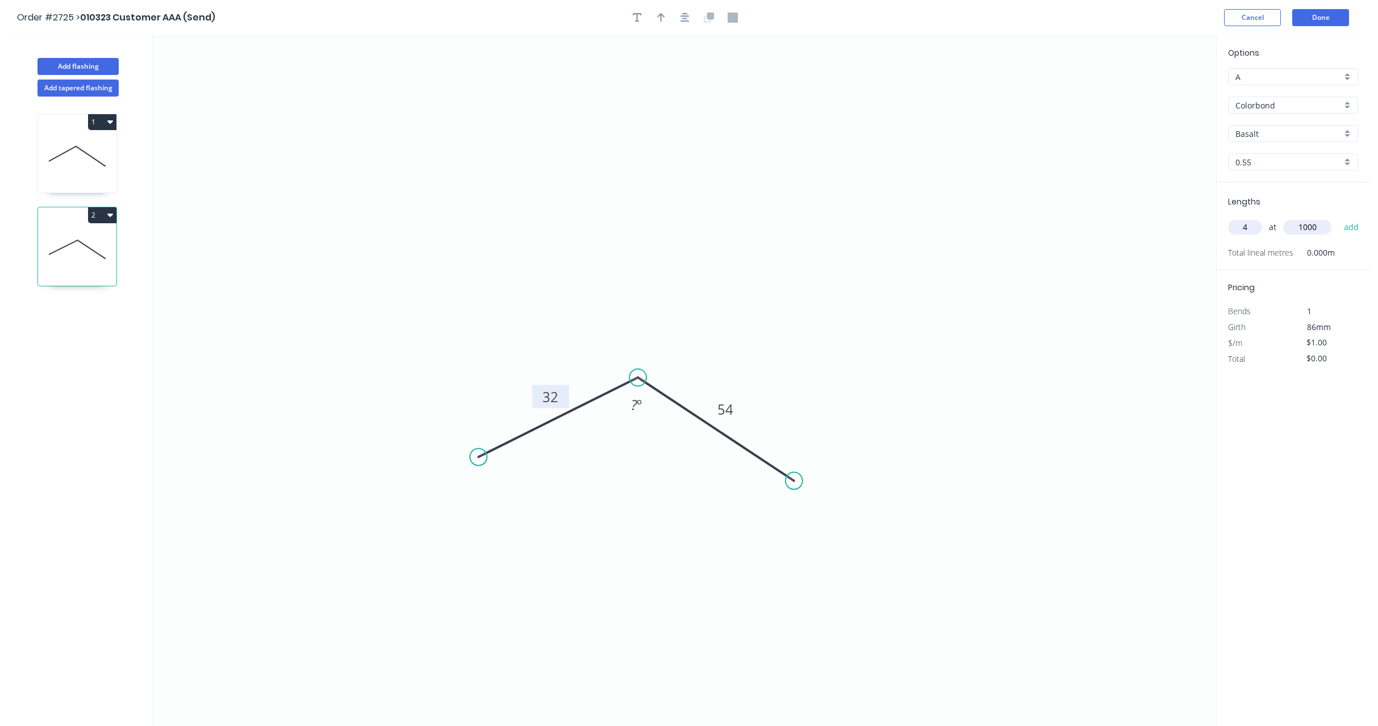
click at [1338, 218] on button "add" at bounding box center [1351, 227] width 27 height 19
type input "$4.00"
click at [84, 152] on icon at bounding box center [90, 157] width 29 height 20
type input "B"
type input "$4.00"
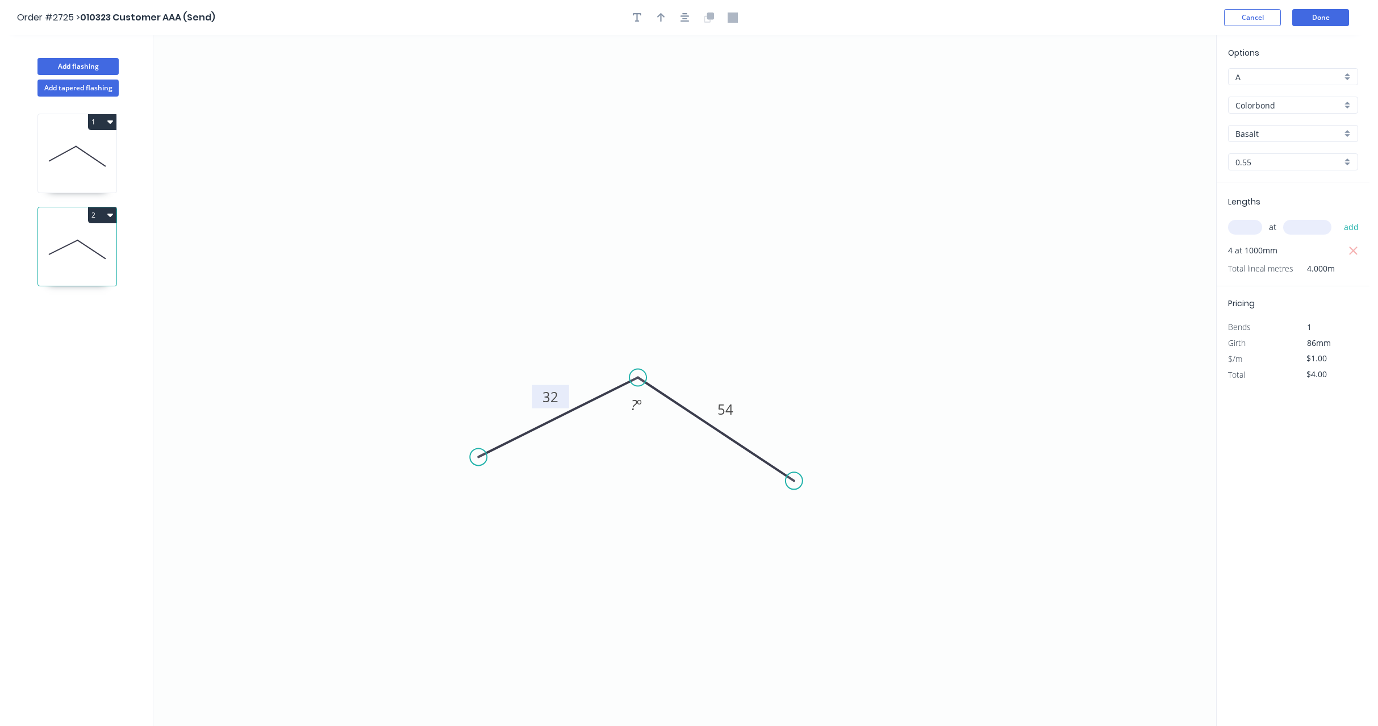
type input "$0.00"
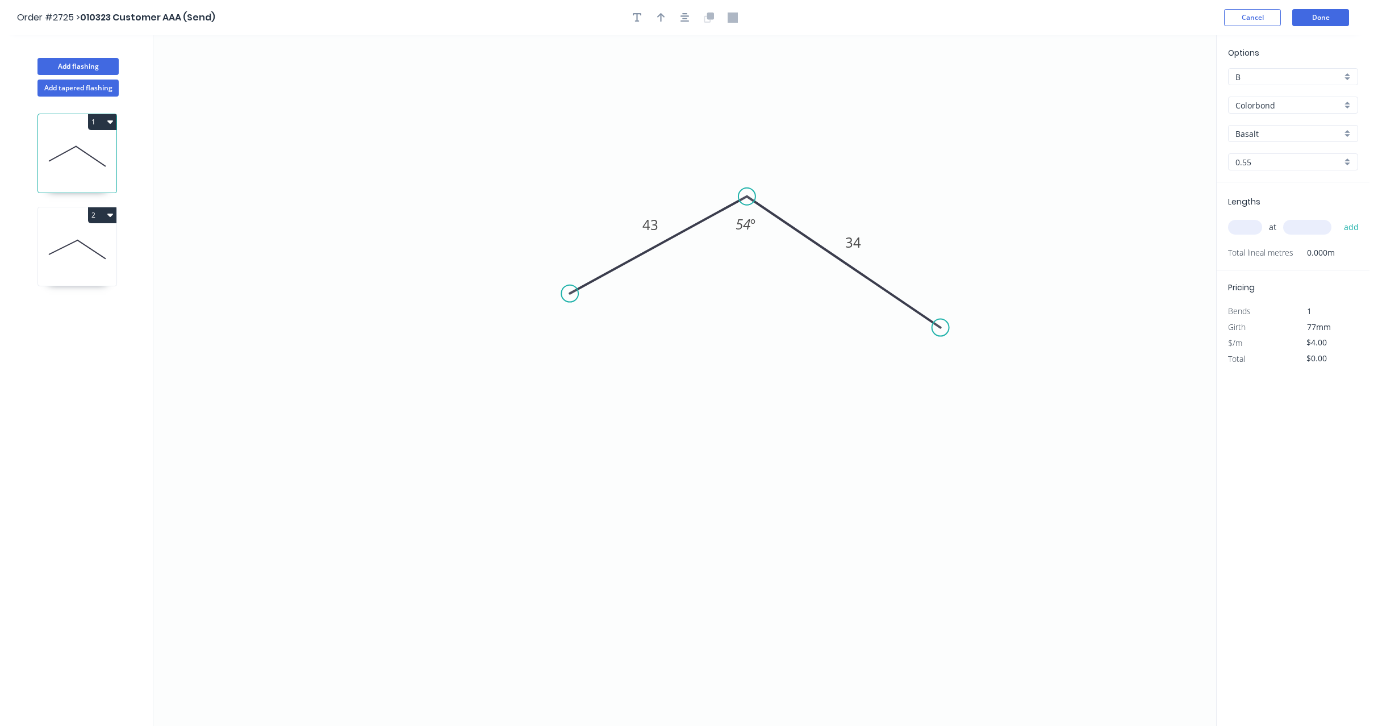
click at [65, 239] on icon at bounding box center [77, 249] width 78 height 73
type input "A"
type input "$1.00"
type input "$4.00"
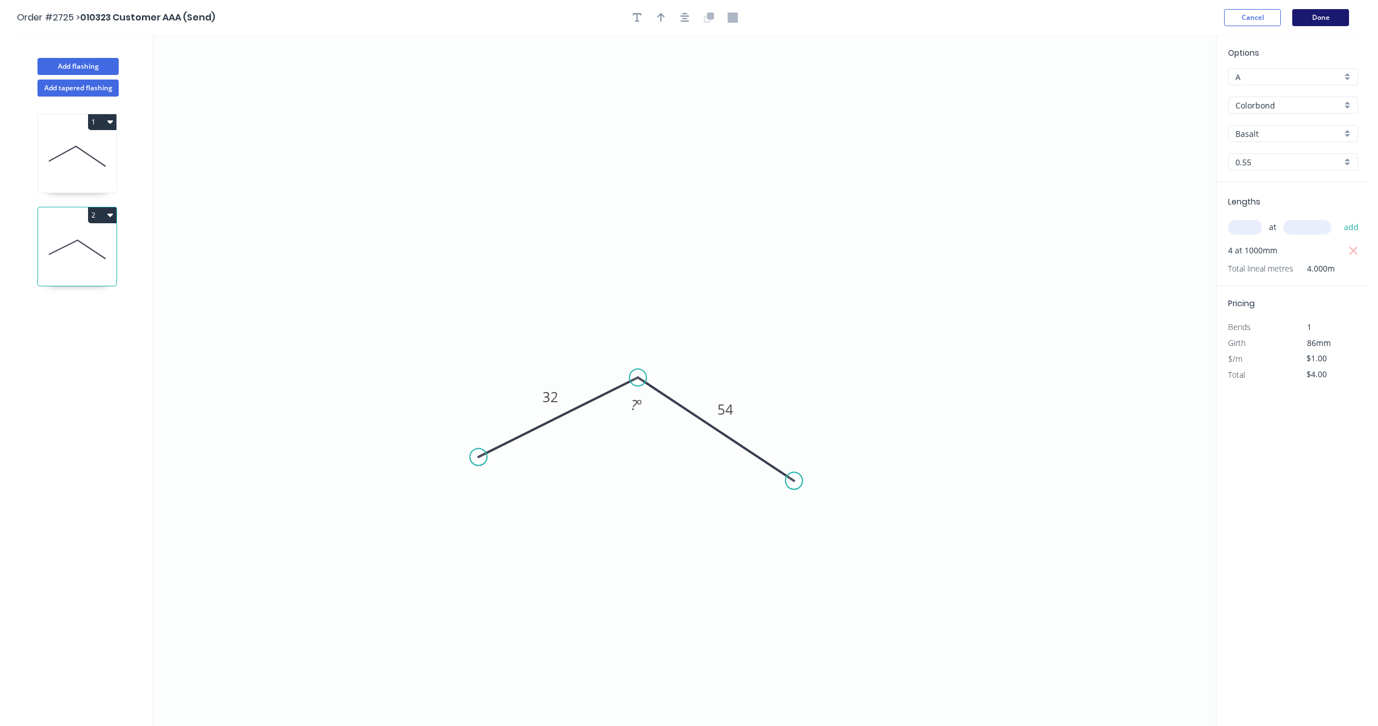
click at [1328, 18] on button "Done" at bounding box center [1320, 17] width 57 height 17
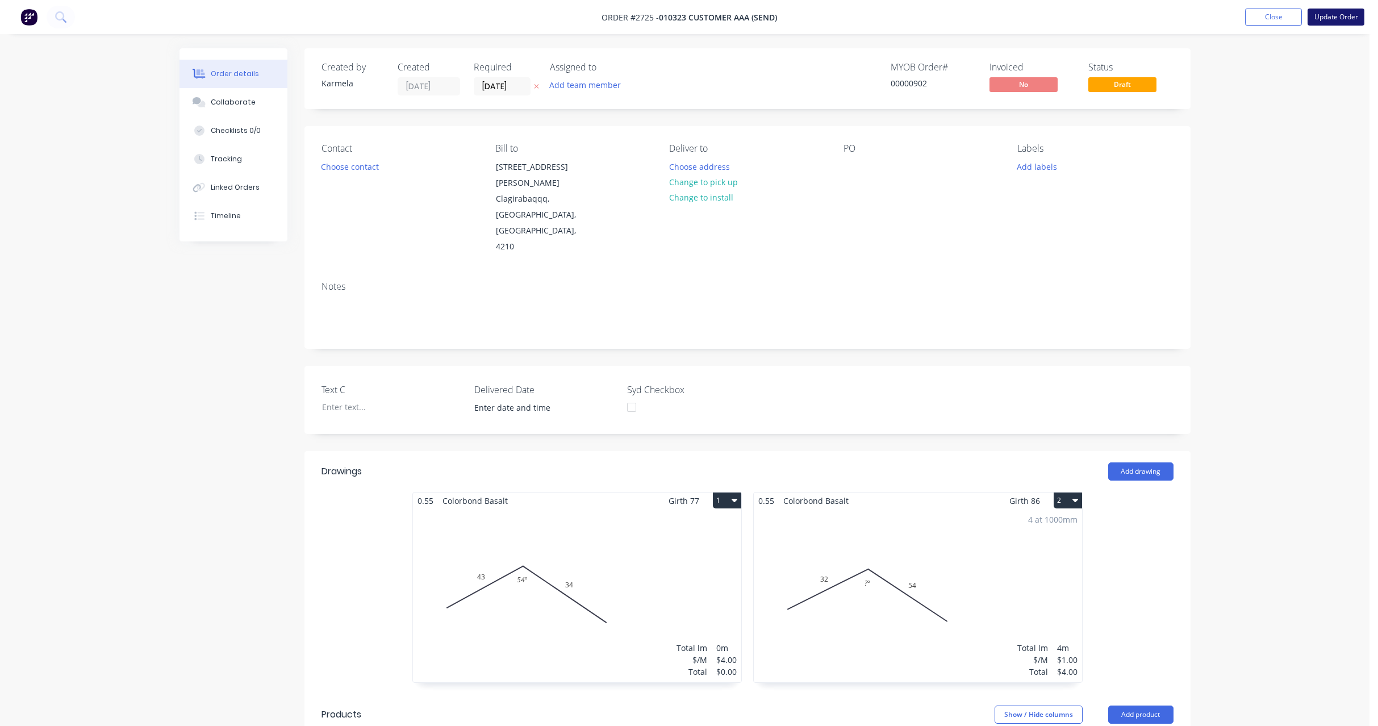
click at [1337, 15] on button "Update Order" at bounding box center [1335, 17] width 57 height 17
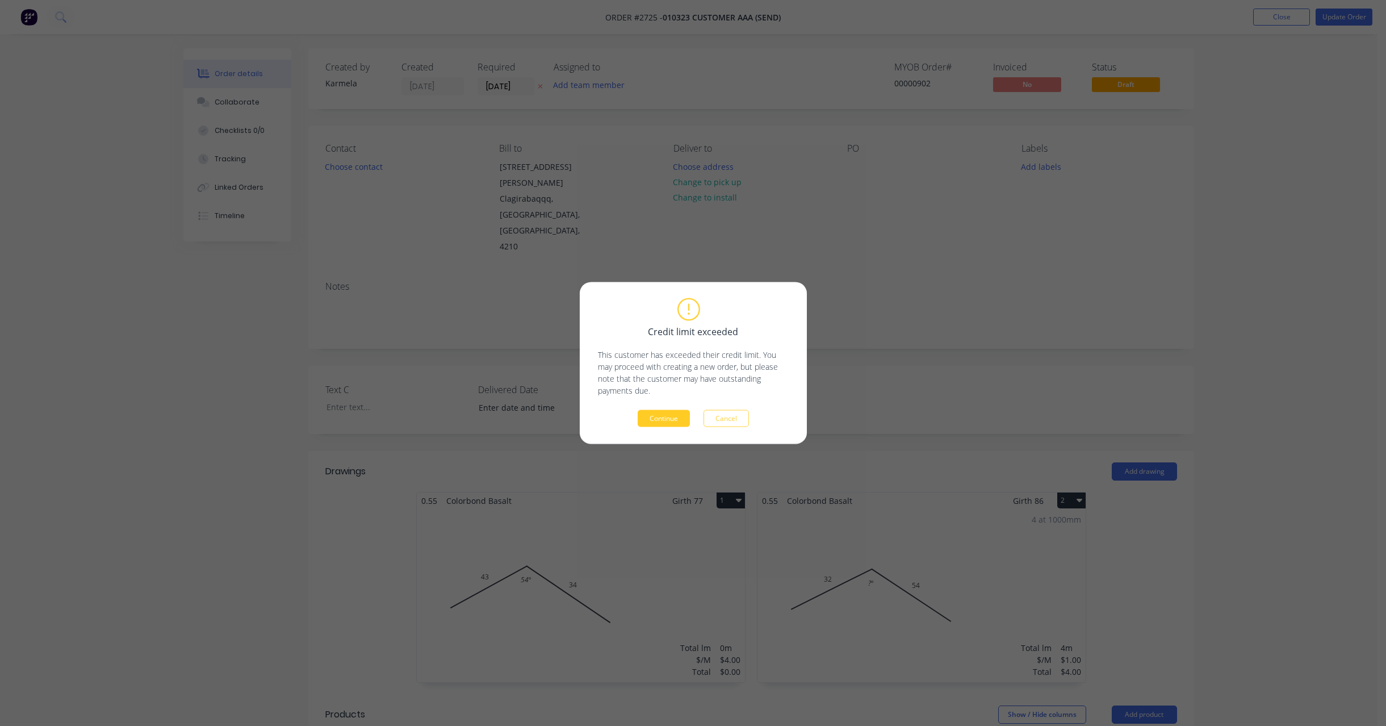
click at [659, 415] on button "Continue" at bounding box center [664, 418] width 52 height 17
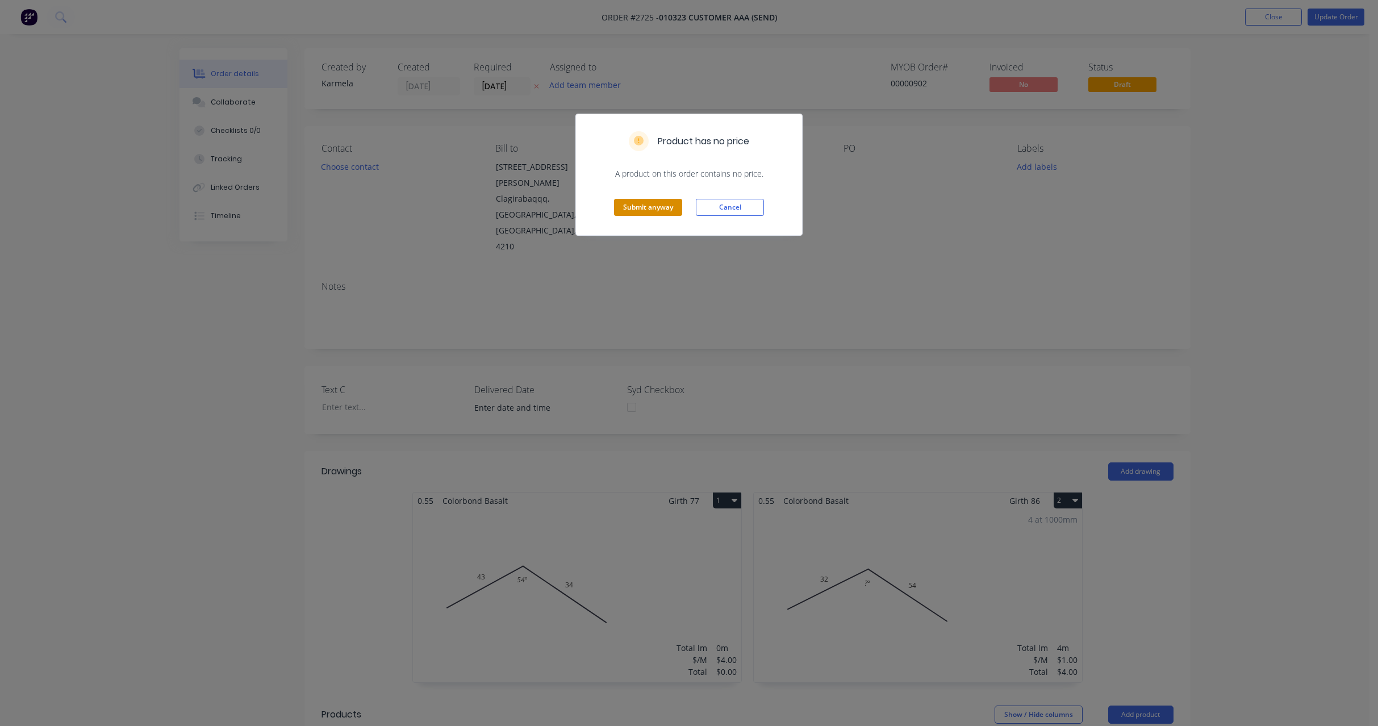
click at [635, 204] on button "Submit anyway" at bounding box center [648, 207] width 68 height 17
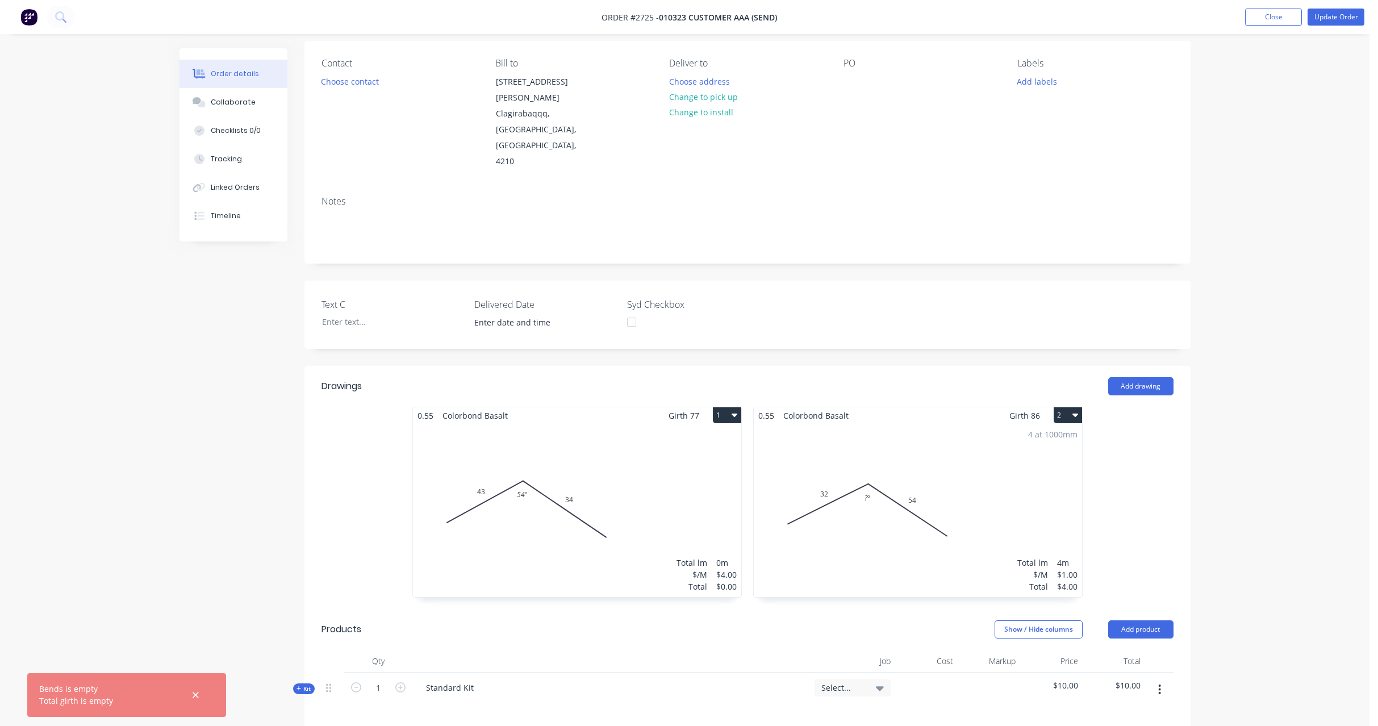
scroll to position [204, 0]
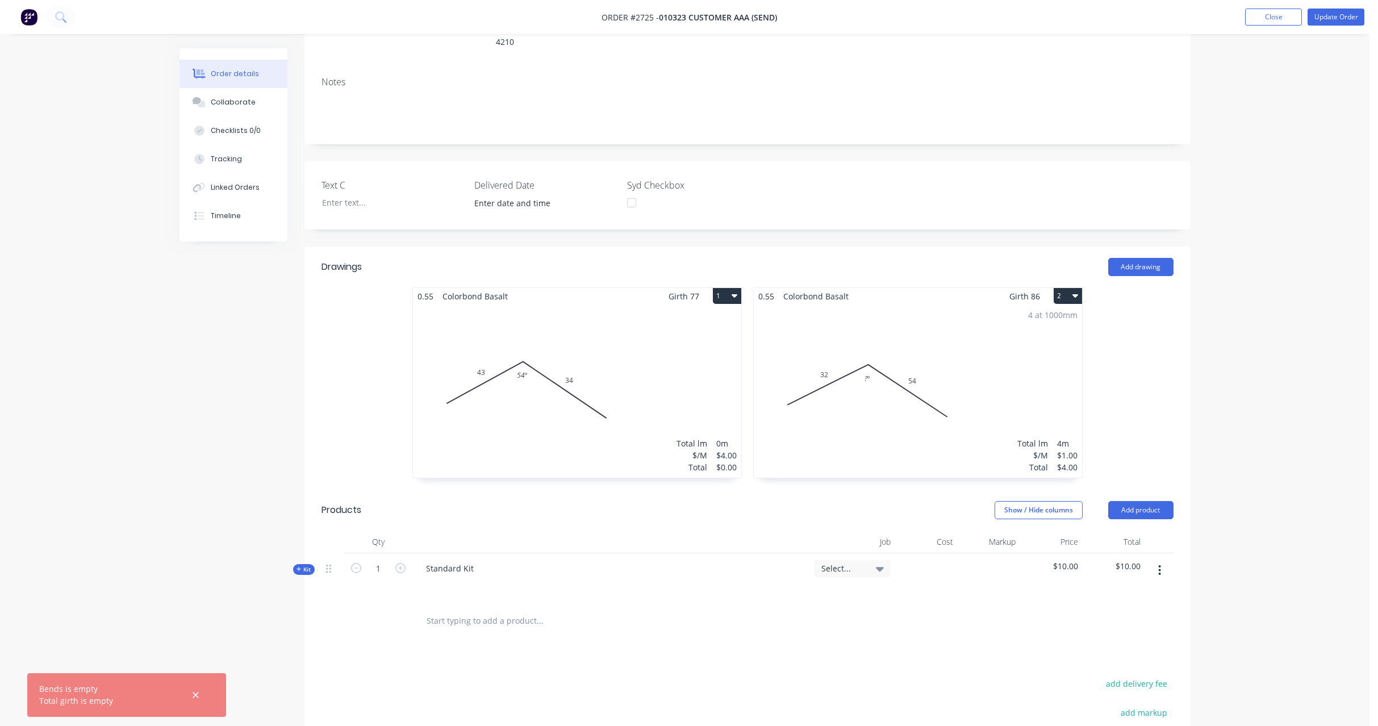
click at [1005, 334] on div "4 at 1000mm Total lm $/M Total 4m $1.00 $4.00" at bounding box center [918, 390] width 328 height 173
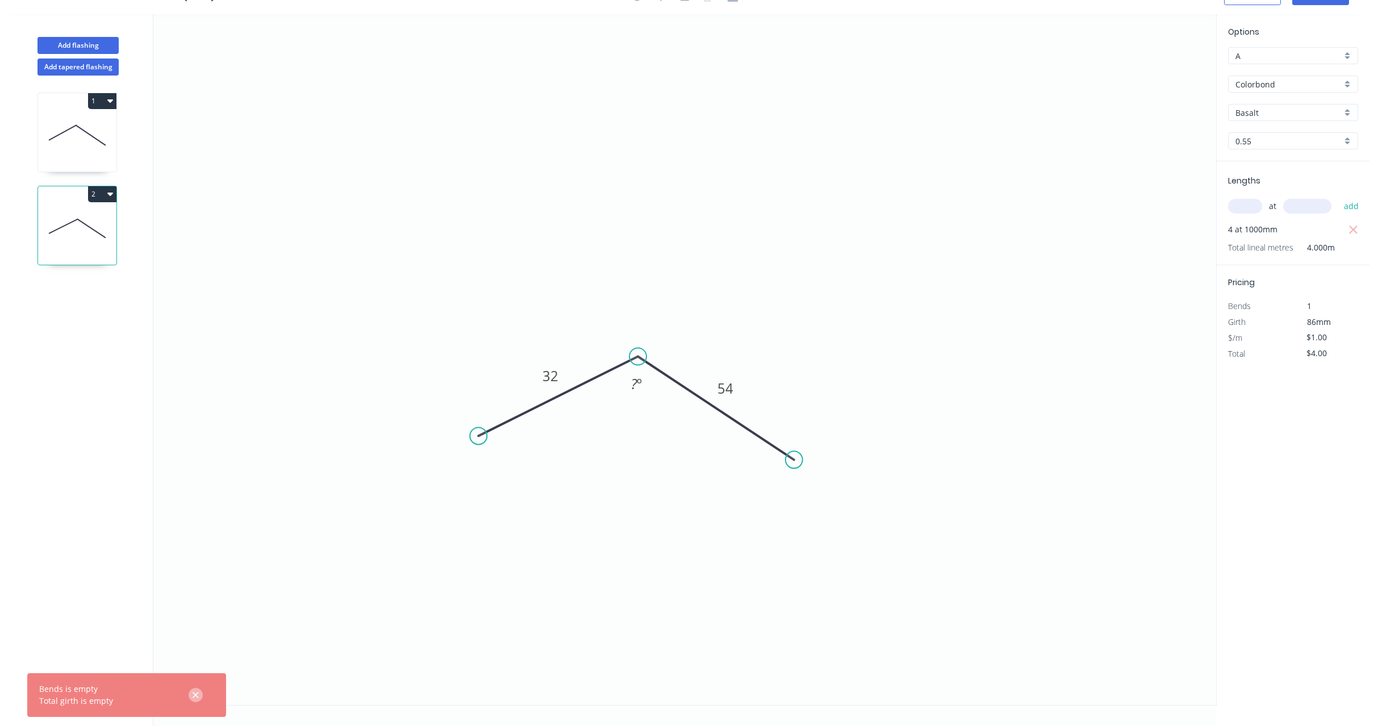
click at [199, 693] on button "button" at bounding box center [196, 695] width 14 height 14
click at [91, 141] on icon at bounding box center [77, 135] width 78 height 73
type input "B"
type input "$4.00"
type input "$0.00"
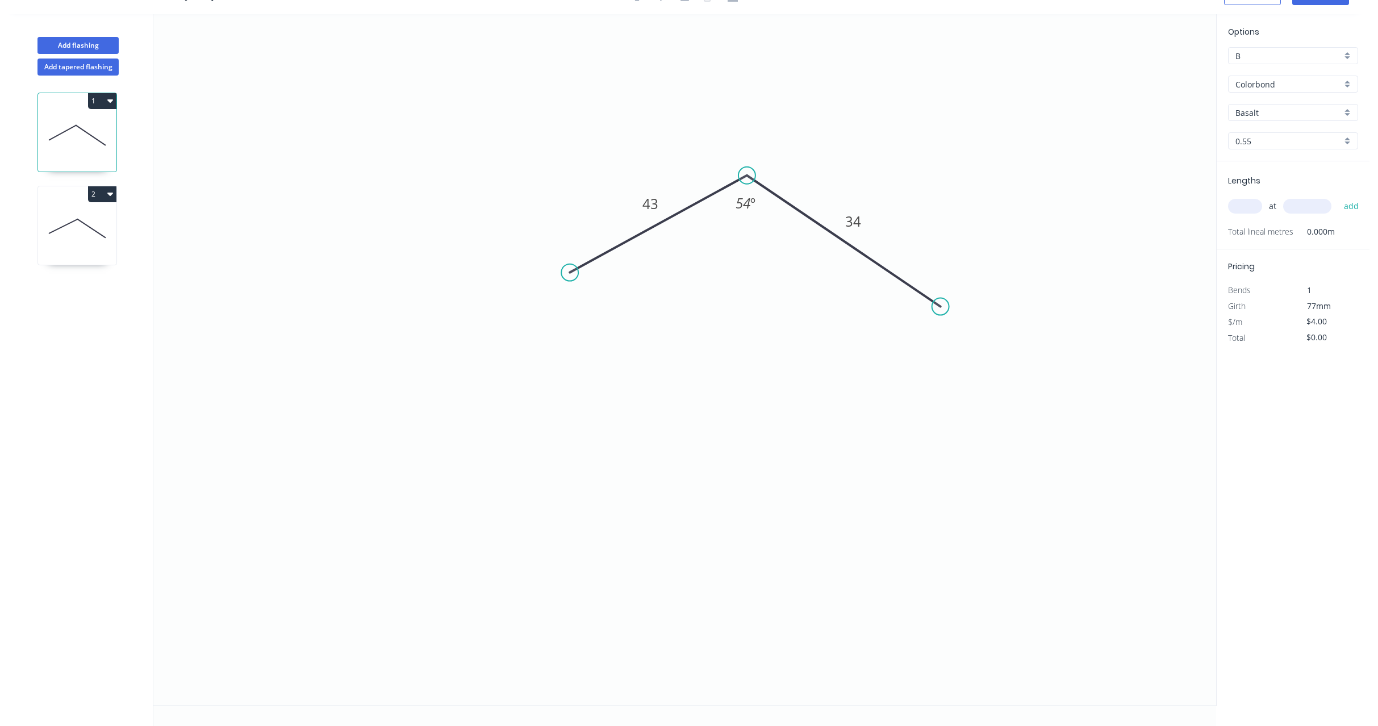
click at [1240, 207] on input "text" at bounding box center [1245, 206] width 34 height 15
type input "4"
click at [1320, 204] on input "text" at bounding box center [1307, 206] width 48 height 15
type input "1000"
click at [1338, 197] on button "add" at bounding box center [1351, 206] width 27 height 19
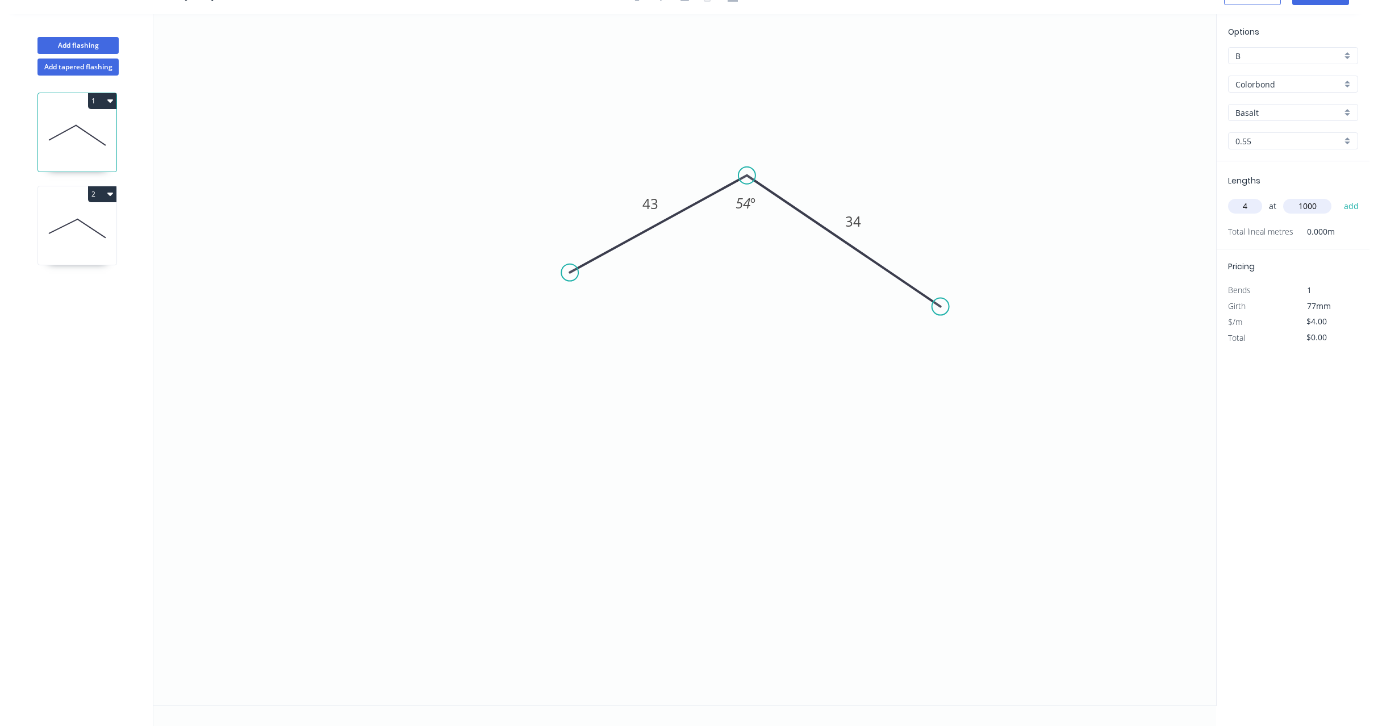
type input "$16.00"
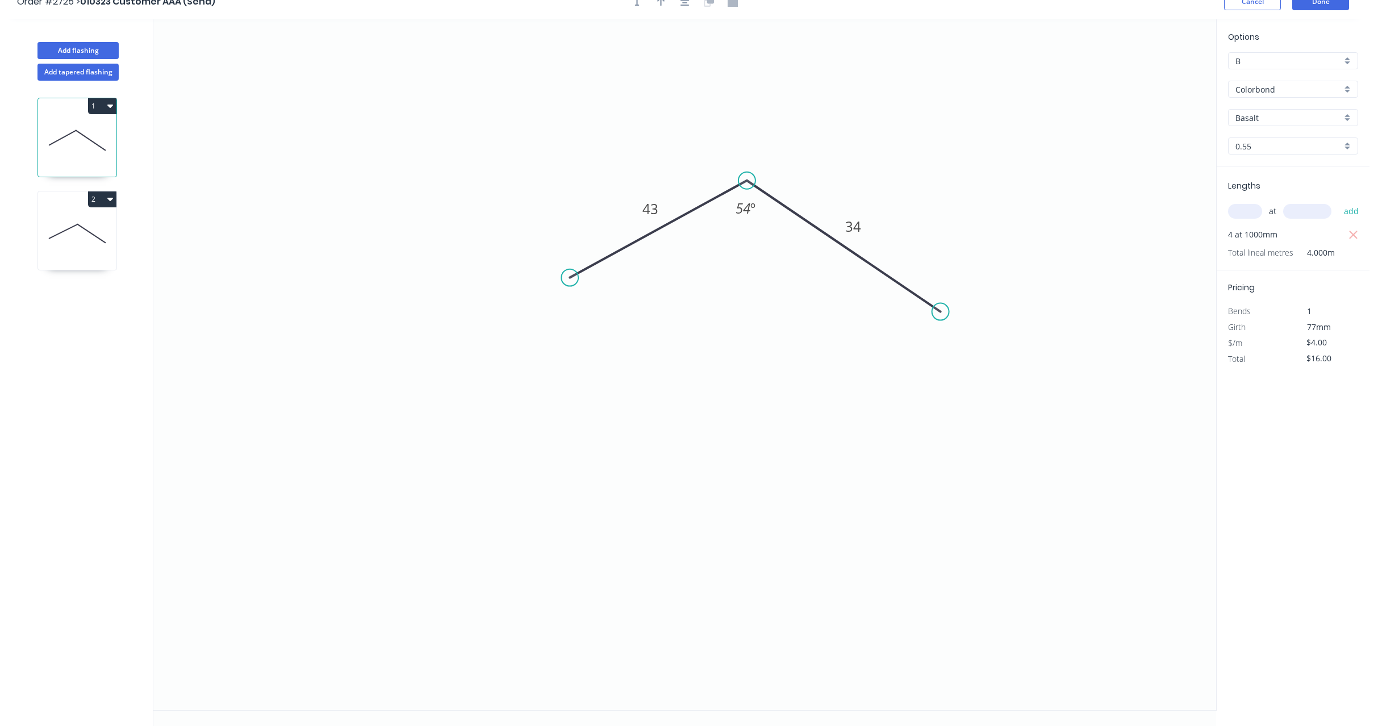
scroll to position [0, 0]
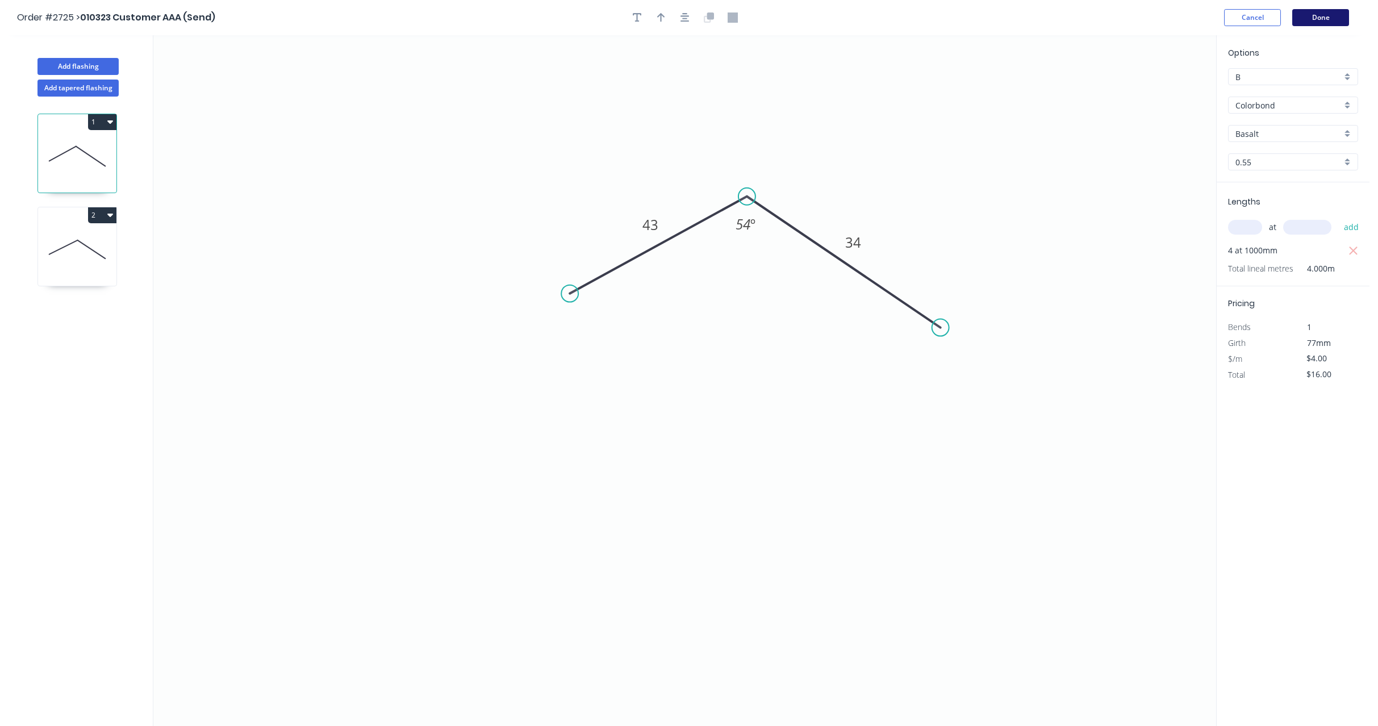
click at [1318, 20] on button "Done" at bounding box center [1320, 17] width 57 height 17
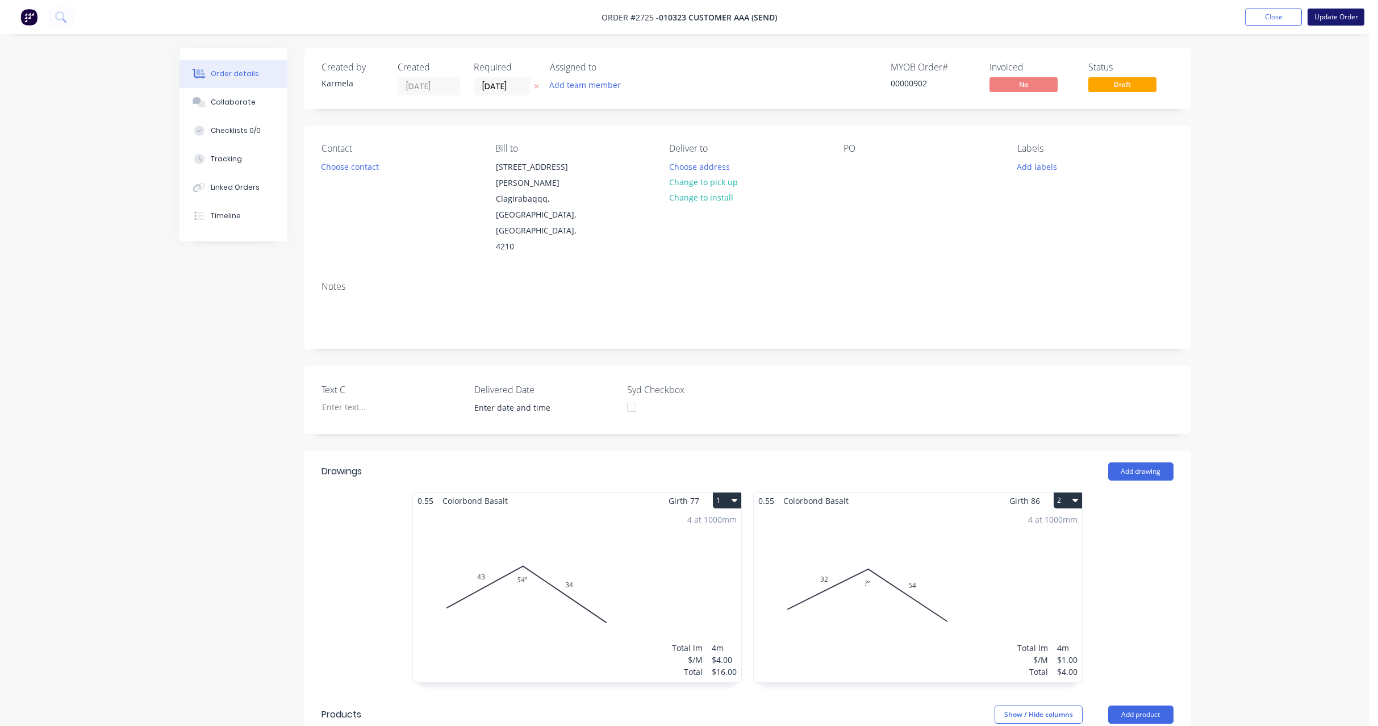
click at [1330, 18] on button "Update Order" at bounding box center [1335, 17] width 57 height 17
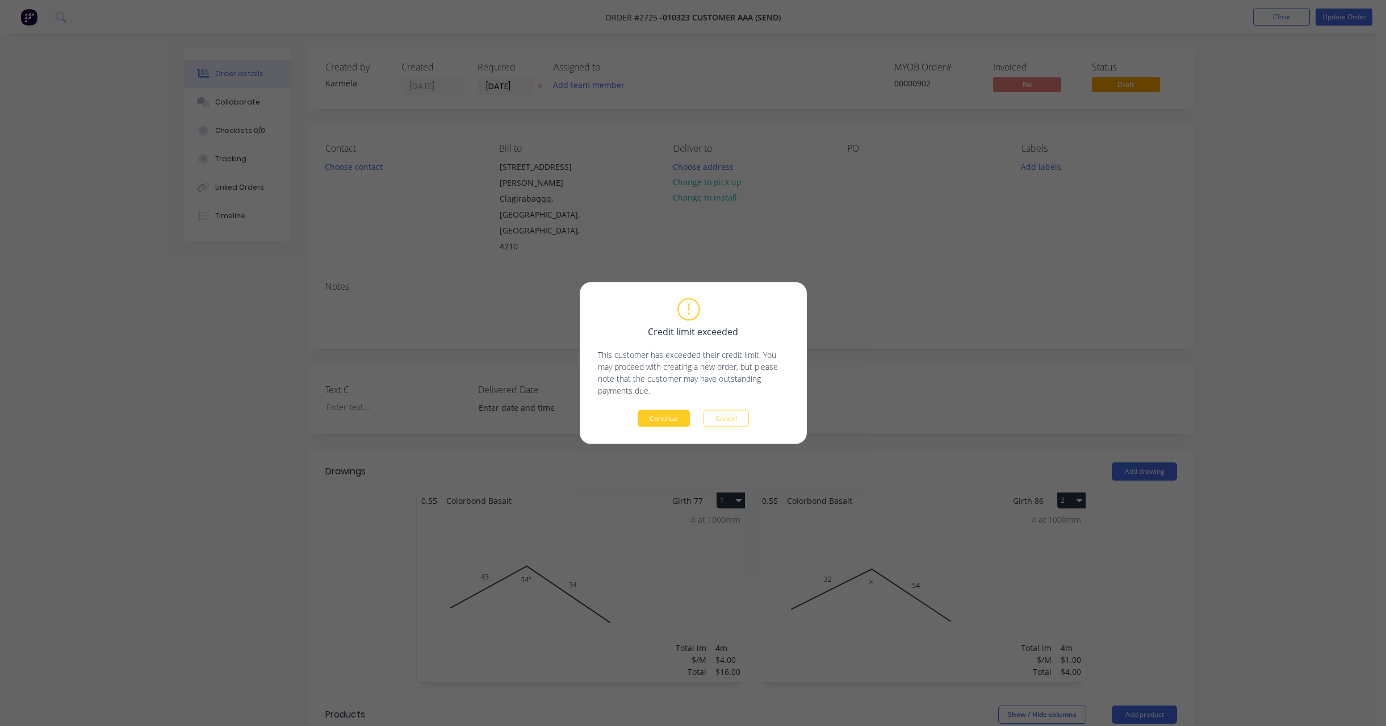
click at [661, 412] on button "Continue" at bounding box center [664, 418] width 52 height 17
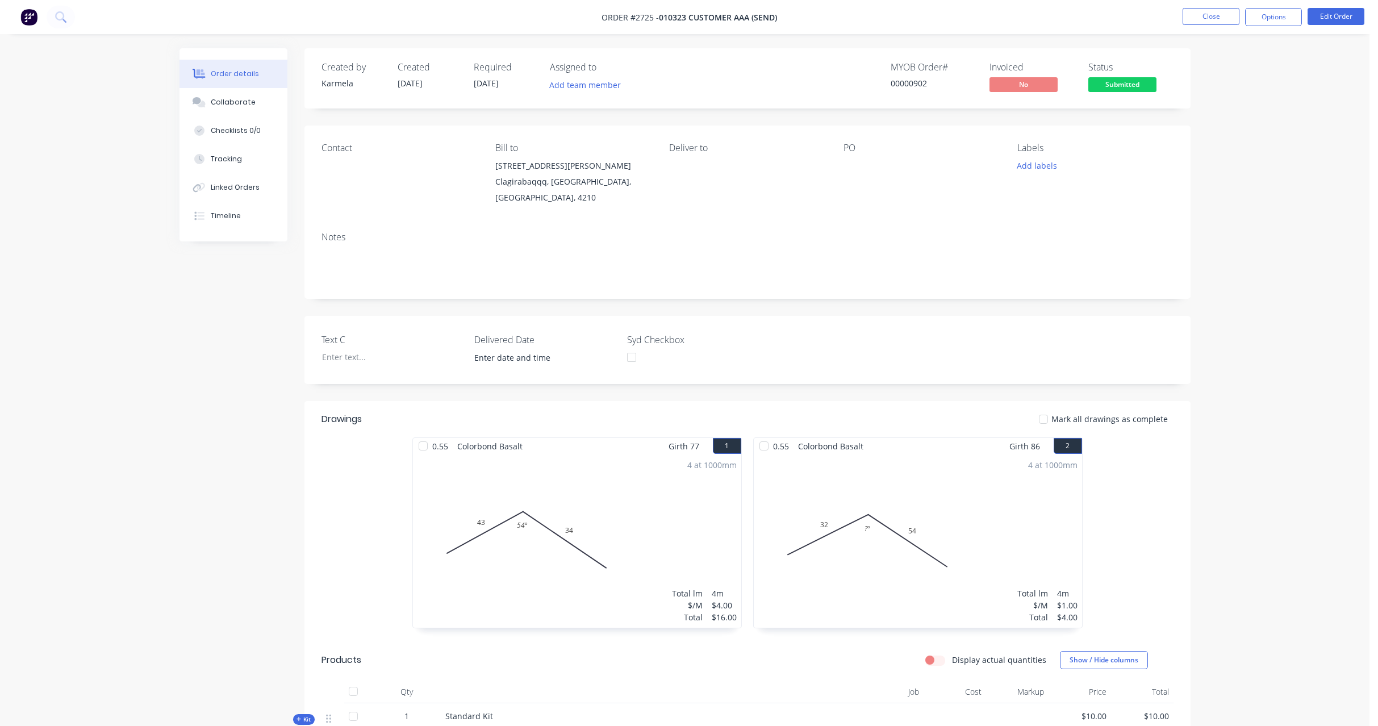
click at [1308, 186] on div "Order details Collaborate Checklists 0/0 Tracking Linked Orders Timeline Order …" at bounding box center [684, 470] width 1369 height 941
click at [1337, 14] on button "Edit Order" at bounding box center [1335, 16] width 57 height 17
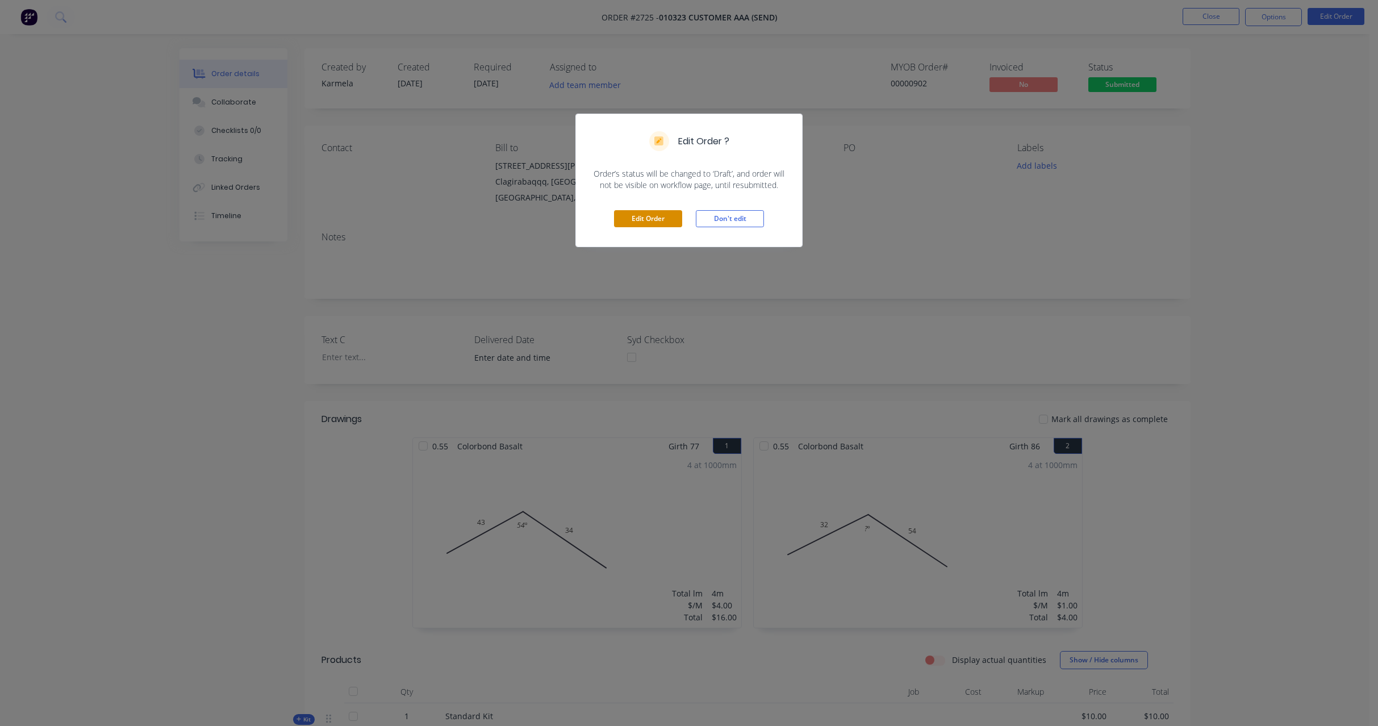
click at [647, 219] on button "Edit Order" at bounding box center [648, 218] width 68 height 17
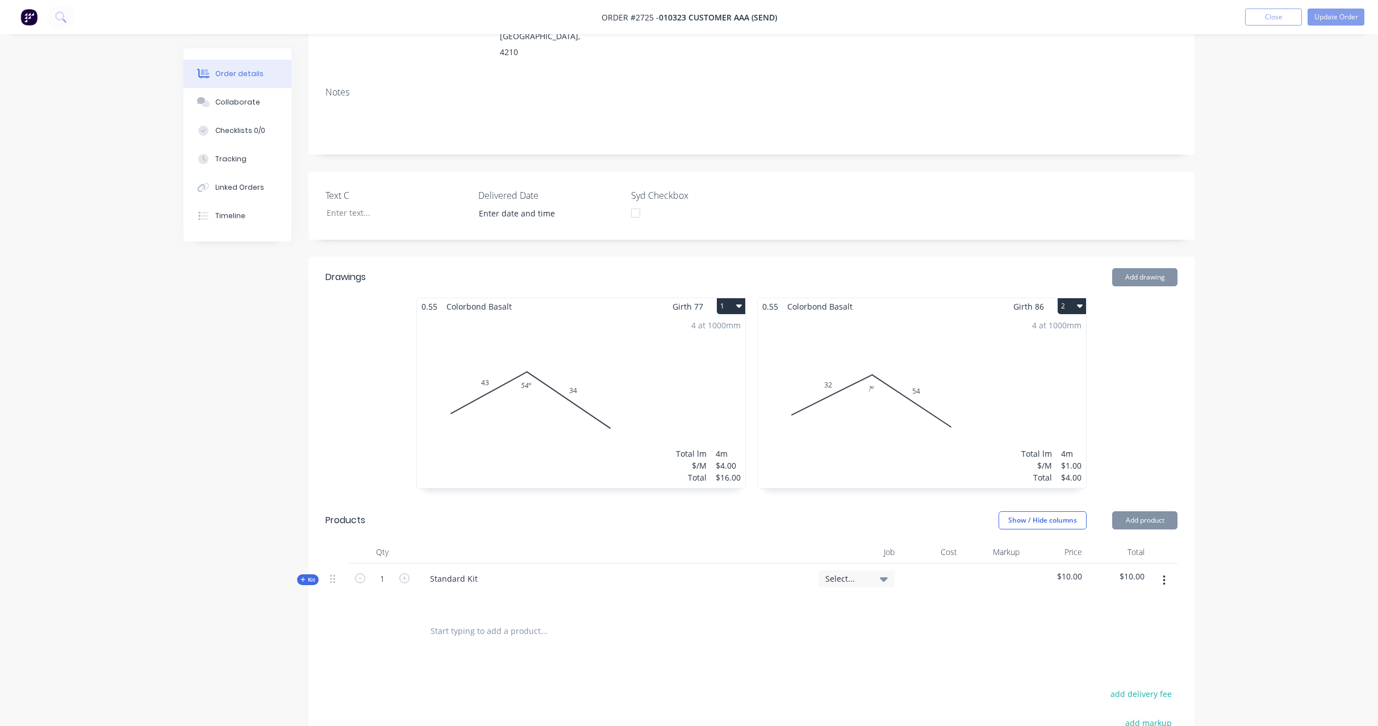
scroll to position [376, 0]
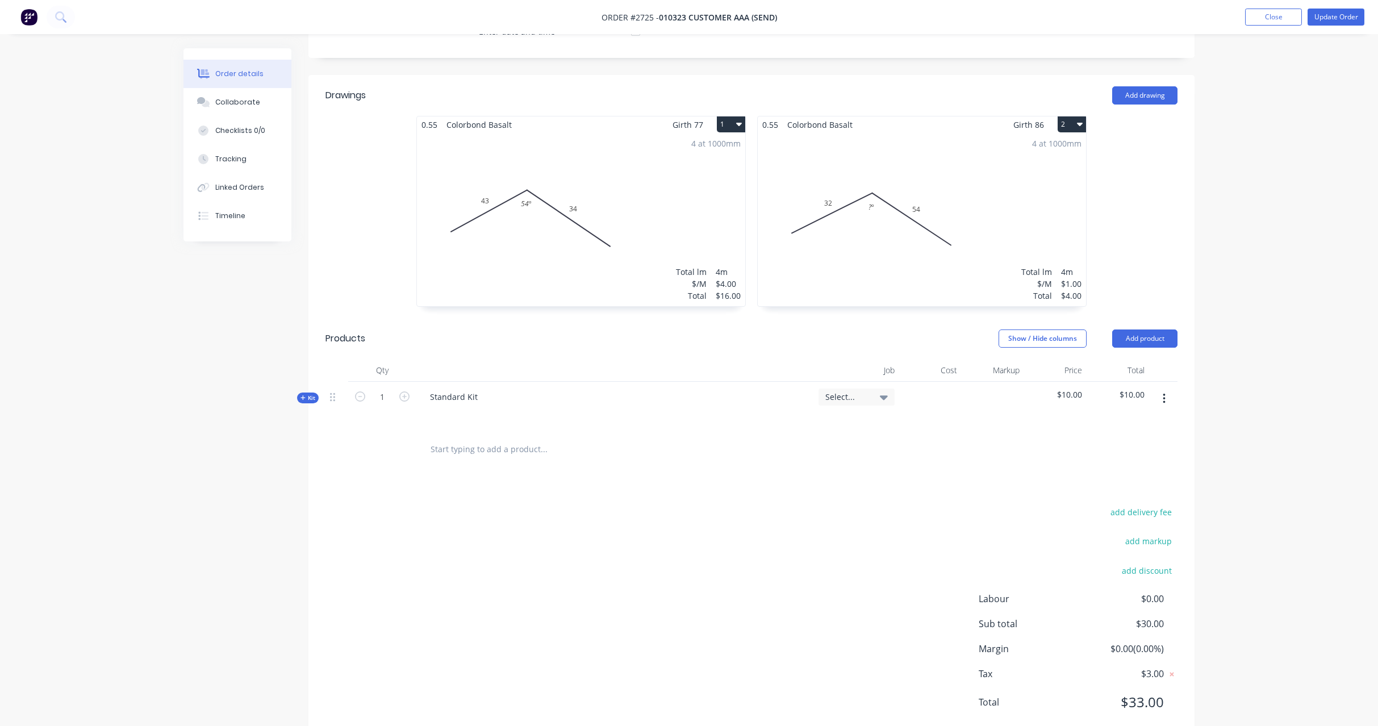
click at [625, 230] on div "4 at 1000mm Total lm $/M Total 4m $4.00 $16.00" at bounding box center [581, 219] width 328 height 173
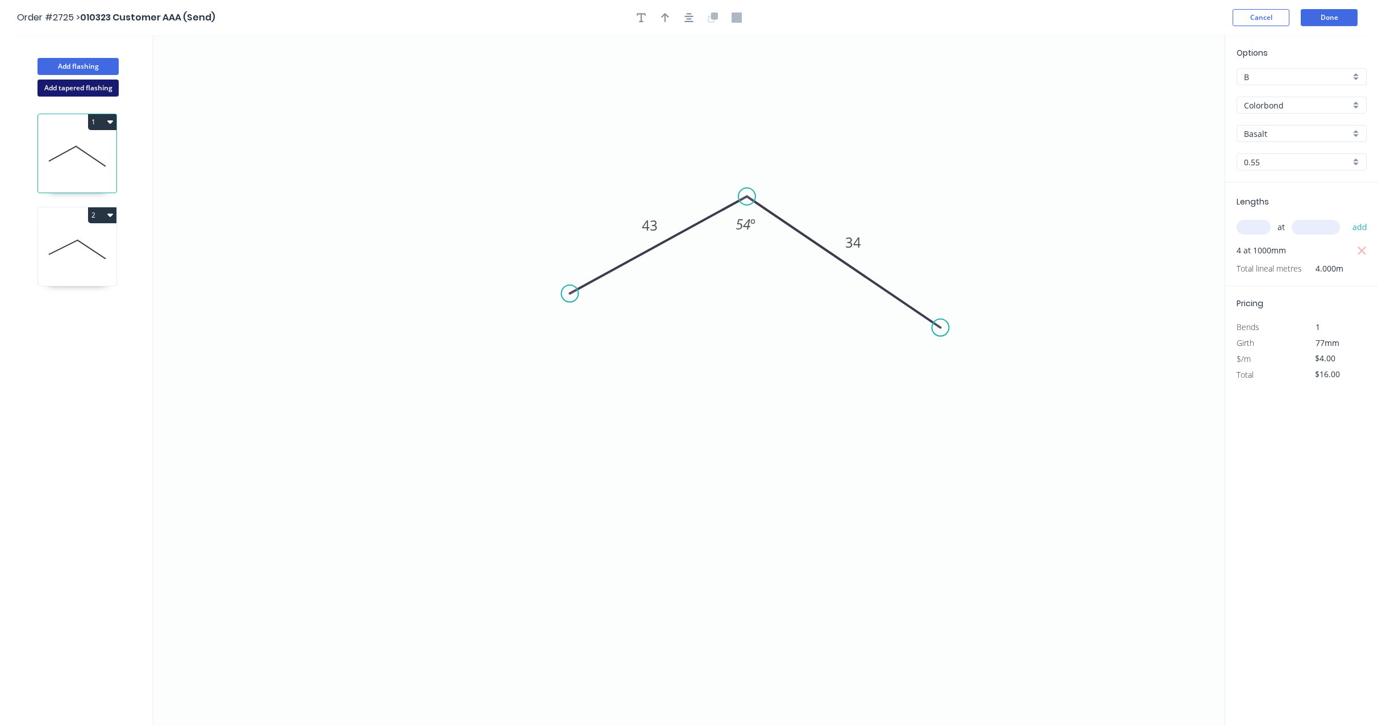
click at [87, 85] on button "Add tapered flashing" at bounding box center [77, 88] width 81 height 17
type input "$0.00"
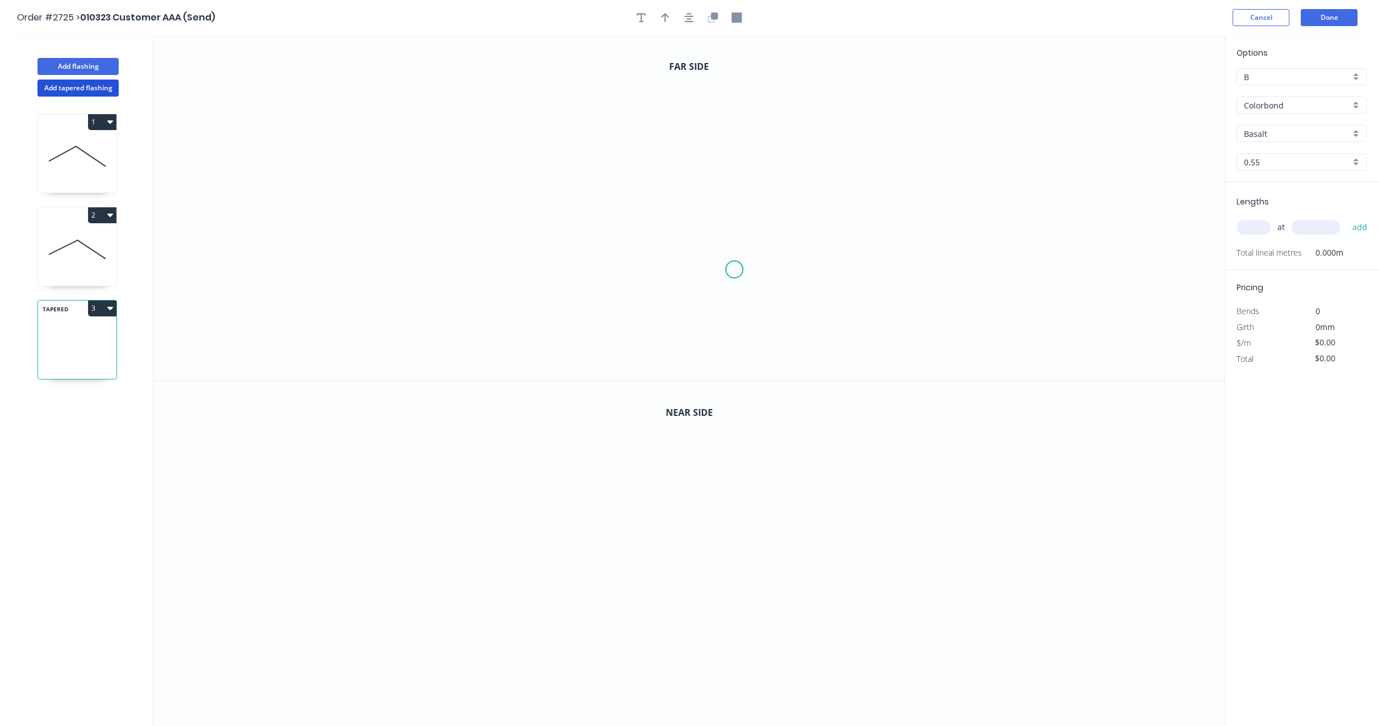
click at [792, 296] on icon "0" at bounding box center [688, 207] width 1071 height 345
click at [569, 301] on icon "0" at bounding box center [688, 207] width 1071 height 345
click at [533, 190] on icon "0 ?" at bounding box center [688, 207] width 1071 height 345
drag, startPoint x: 664, startPoint y: 630, endPoint x: 495, endPoint y: 587, distance: 174.0
click at [659, 624] on icon "0" at bounding box center [688, 554] width 1071 height 346
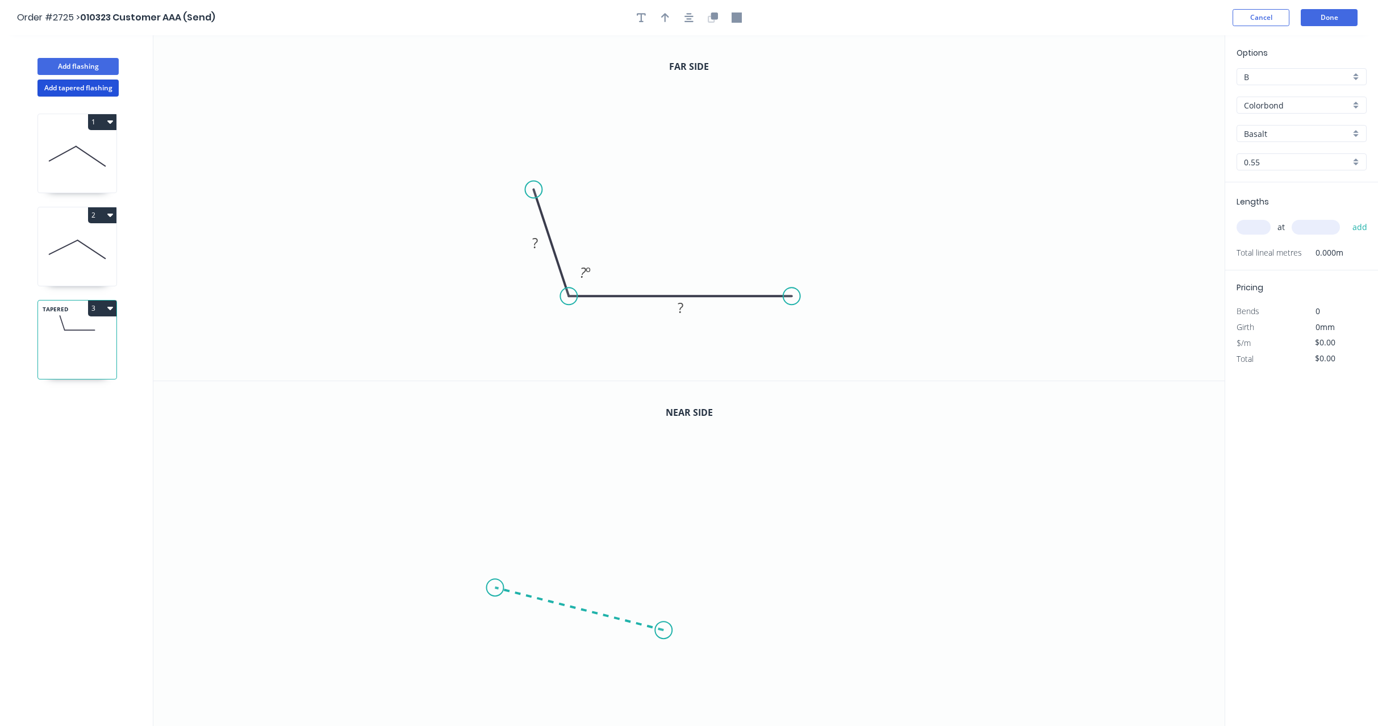
click at [495, 587] on icon at bounding box center [579, 608] width 169 height 43
click at [712, 500] on icon "0 ?" at bounding box center [688, 554] width 1071 height 346
click at [618, 535] on icon "0 ? ? ? º" at bounding box center [688, 554] width 1071 height 346
click at [603, 524] on rect at bounding box center [597, 523] width 23 height 16
click at [532, 584] on tspan "º" at bounding box center [530, 584] width 5 height 19
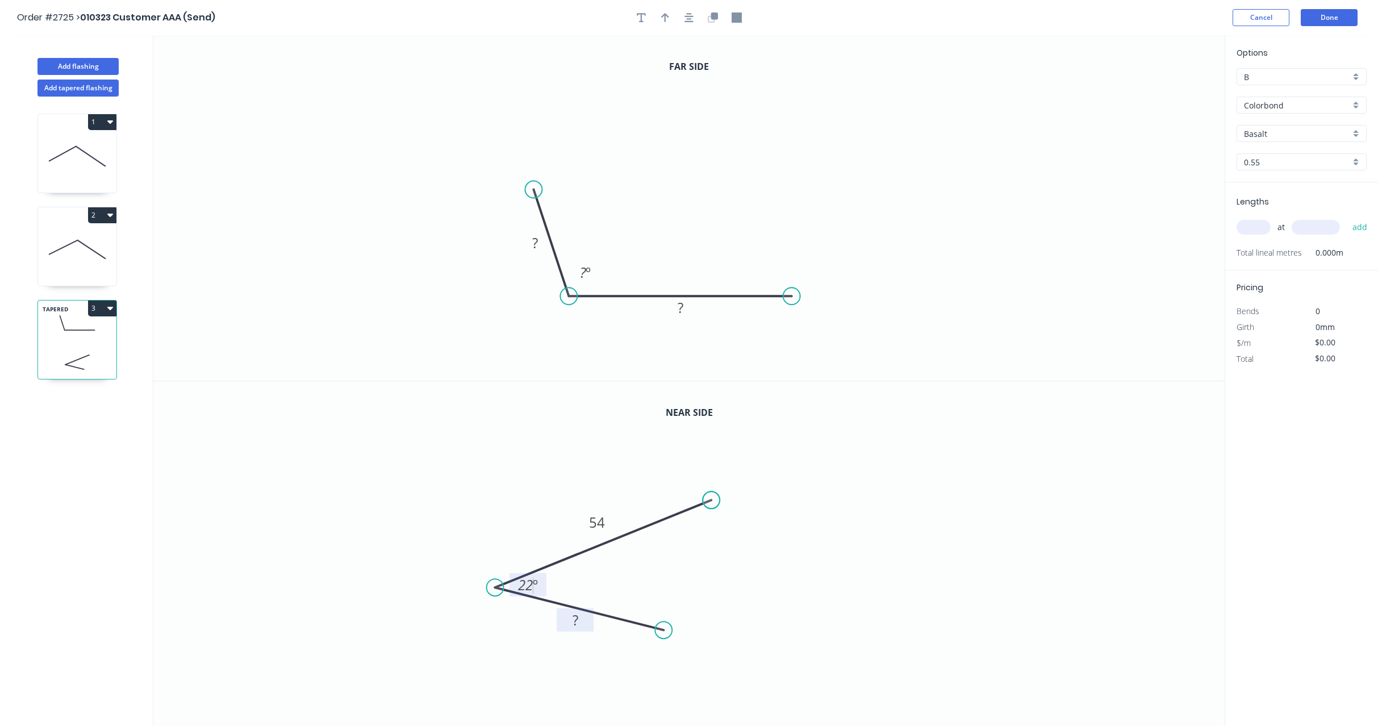
click at [573, 629] on tspan "?" at bounding box center [575, 620] width 6 height 19
click at [692, 566] on icon "0 67 54 22 º" at bounding box center [688, 554] width 1071 height 346
type input "$26.00"
click at [586, 268] on tspan "º" at bounding box center [588, 272] width 5 height 19
click at [539, 245] on rect at bounding box center [535, 244] width 23 height 16
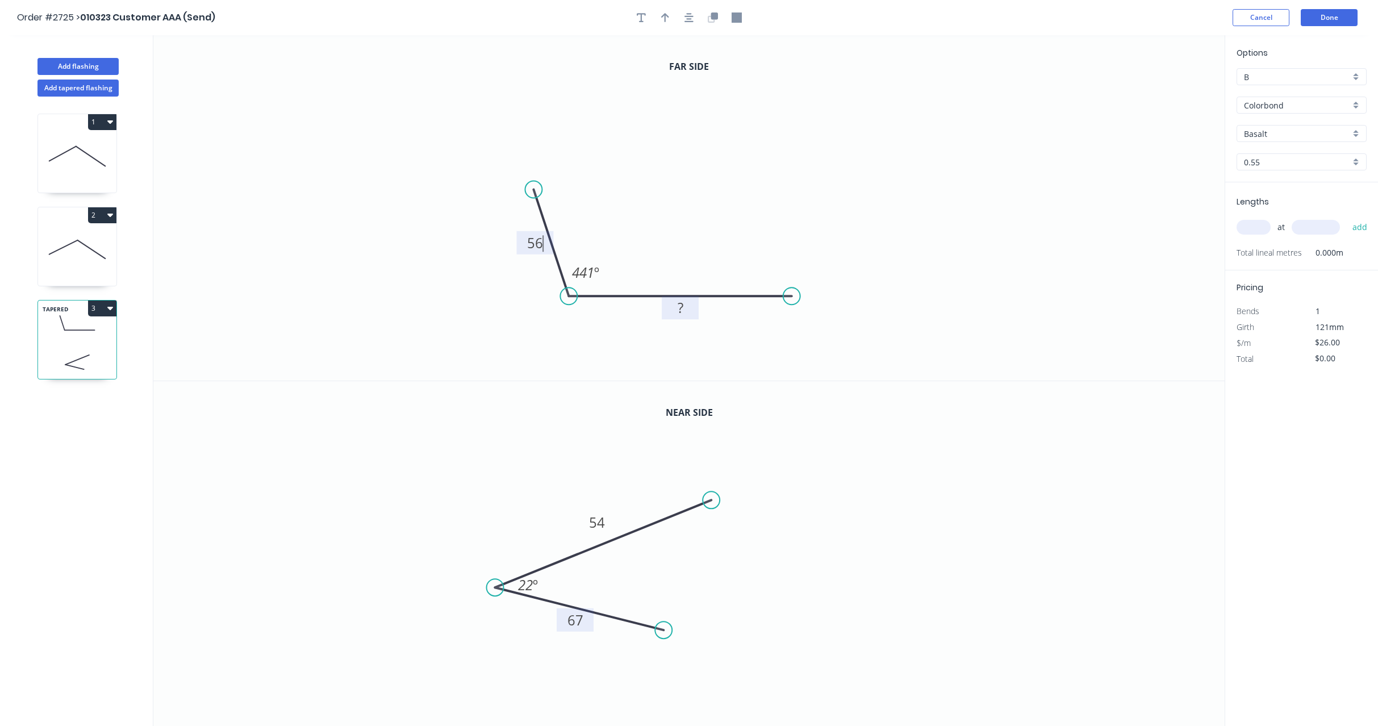
click at [665, 303] on rect at bounding box center [680, 307] width 37 height 23
click at [681, 306] on tspan "?" at bounding box center [681, 307] width 6 height 19
click at [793, 241] on icon "0 56 76 441 º" at bounding box center [688, 207] width 1071 height 345
click at [1265, 81] on input "B" at bounding box center [1297, 77] width 106 height 12
click at [1270, 107] on div "A" at bounding box center [1301, 99] width 129 height 20
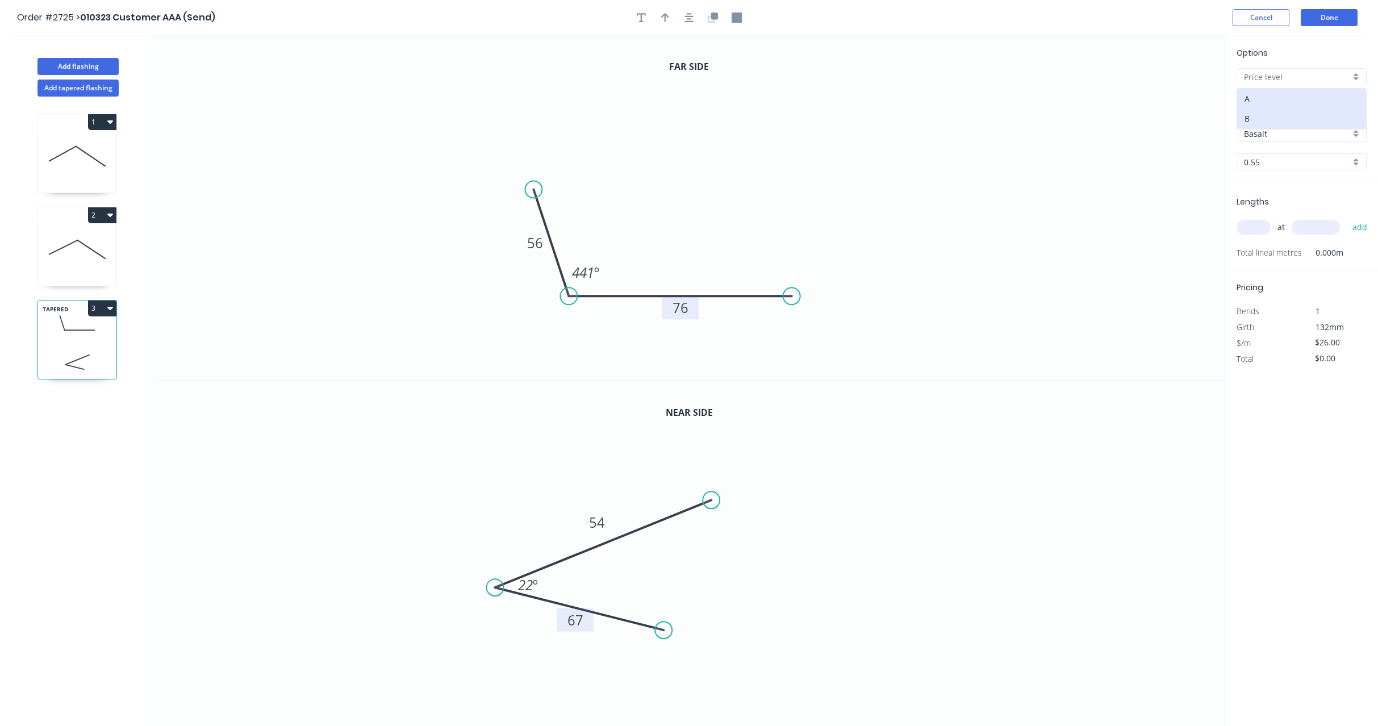
type input "A"
type input "$23.00"
click at [1259, 225] on input "text" at bounding box center [1253, 227] width 34 height 15
type input "4"
click at [1339, 231] on div "4 at add" at bounding box center [1302, 227] width 132 height 19
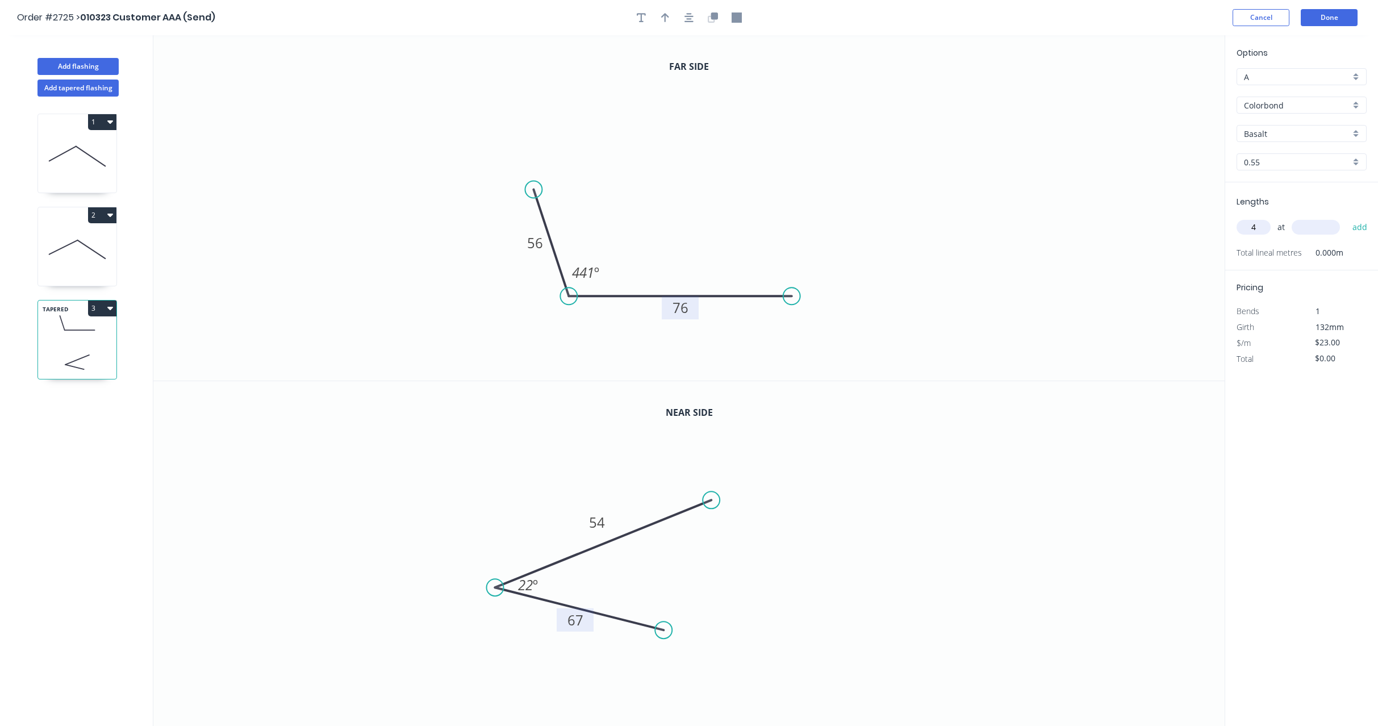
click at [1315, 227] on input "text" at bounding box center [1316, 227] width 48 height 15
type input "1000"
click at [1347, 218] on button "add" at bounding box center [1360, 227] width 27 height 19
type input "$92.00"
click at [1374, 371] on div "Total $92.00" at bounding box center [1301, 375] width 147 height 16
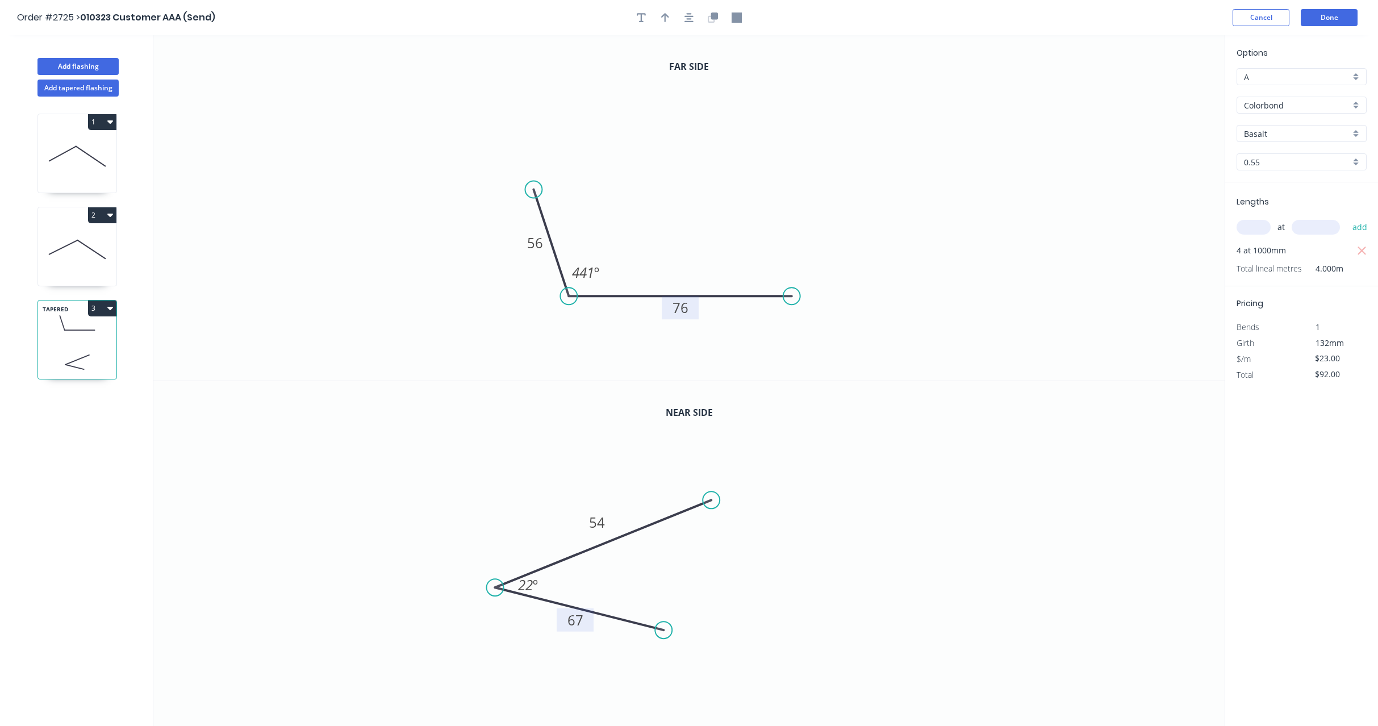
click at [681, 312] on tspan "76" at bounding box center [680, 307] width 16 height 19
click at [778, 212] on icon "0 56 ? 441 º" at bounding box center [688, 207] width 1071 height 345
click at [533, 580] on tspan "º" at bounding box center [535, 584] width 5 height 19
click at [986, 420] on icon "0 67 54 ? º" at bounding box center [688, 554] width 1071 height 346
click at [1222, 513] on icon "0 67 54 ? º" at bounding box center [688, 554] width 1071 height 346
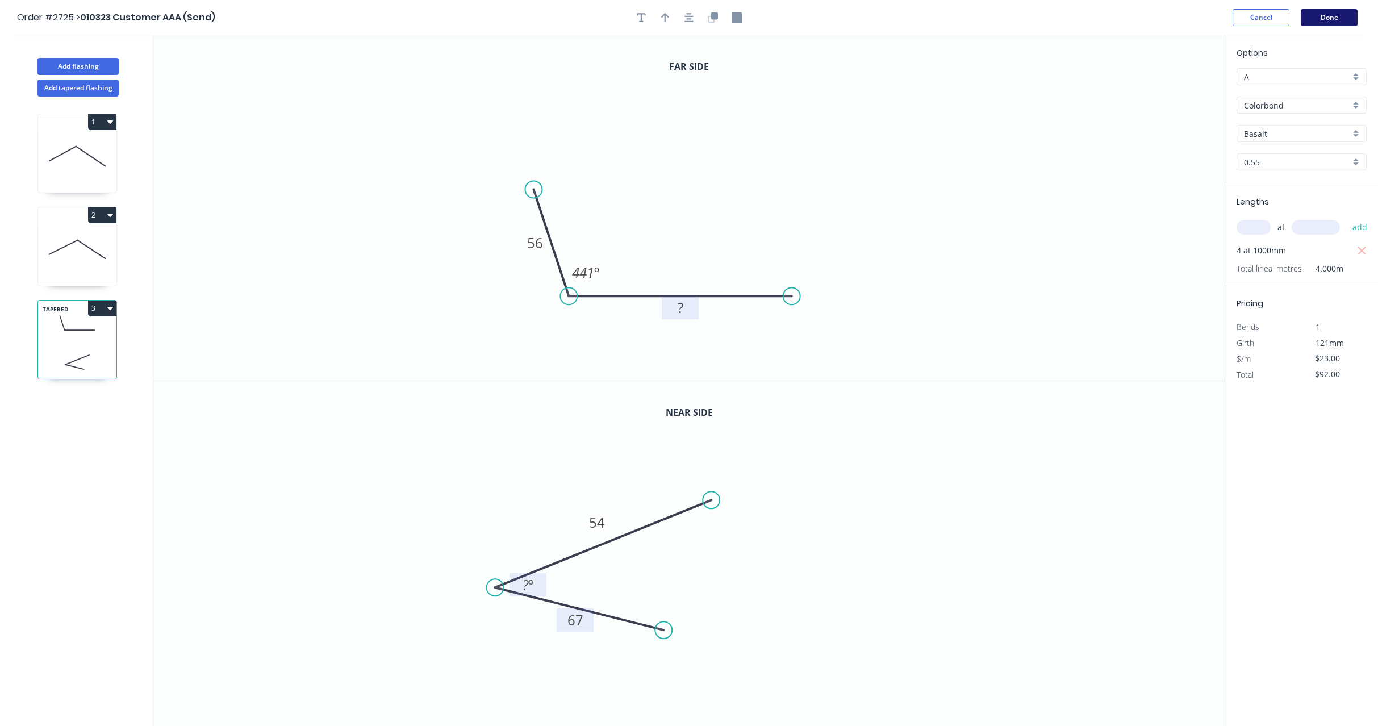
click at [1335, 17] on button "Done" at bounding box center [1329, 17] width 57 height 17
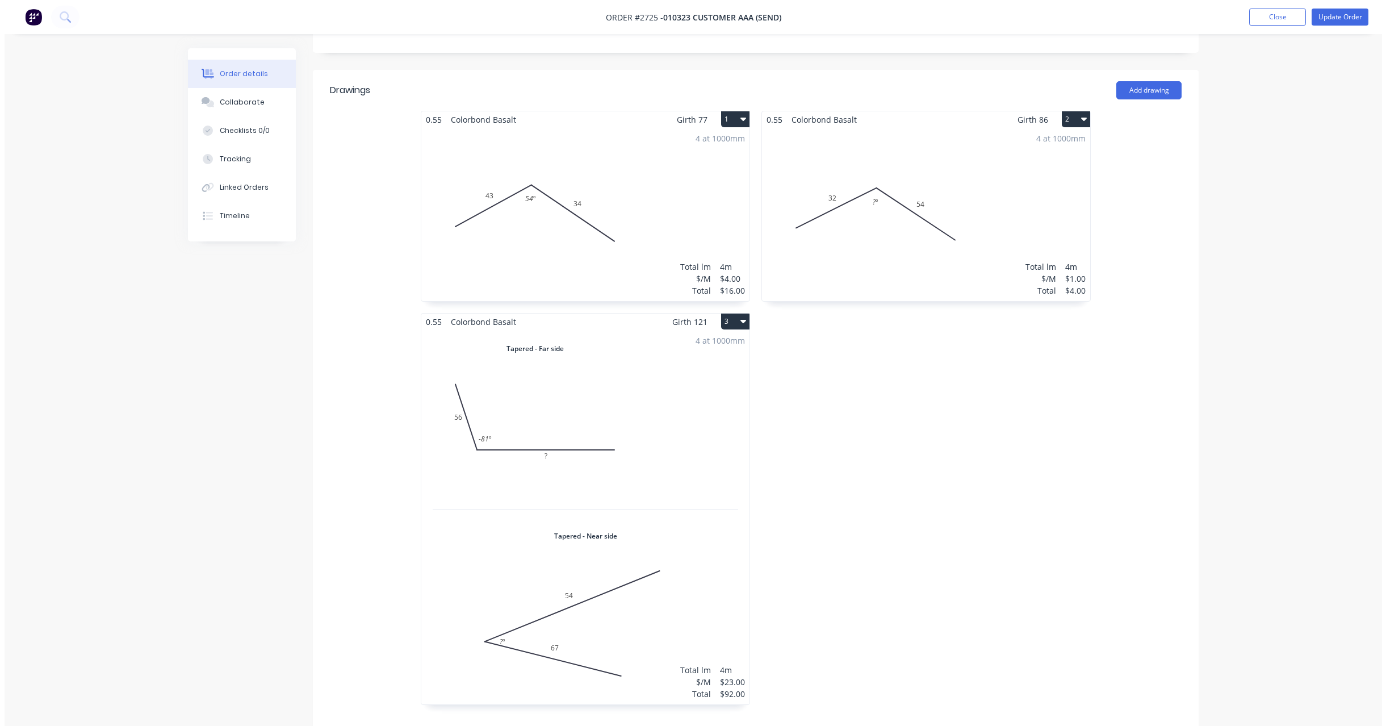
scroll to position [409, 0]
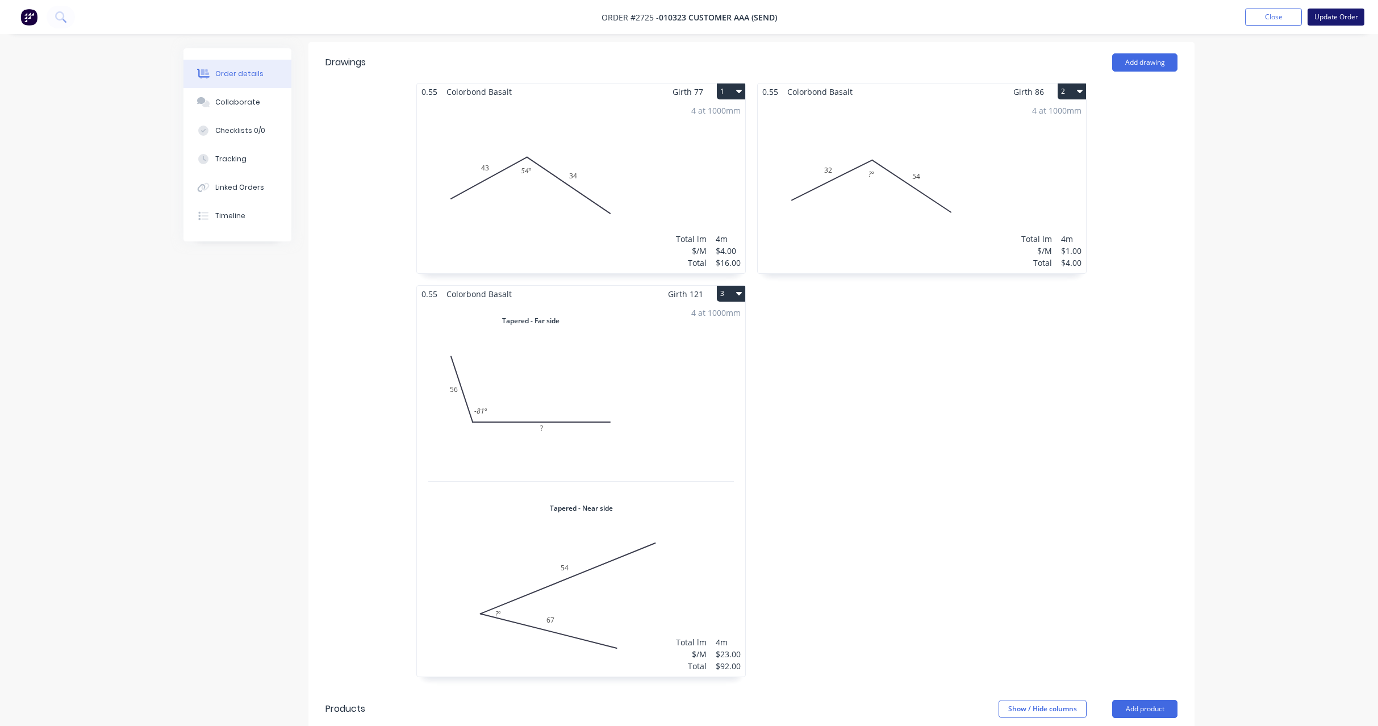
click at [1349, 14] on button "Update Order" at bounding box center [1335, 17] width 57 height 17
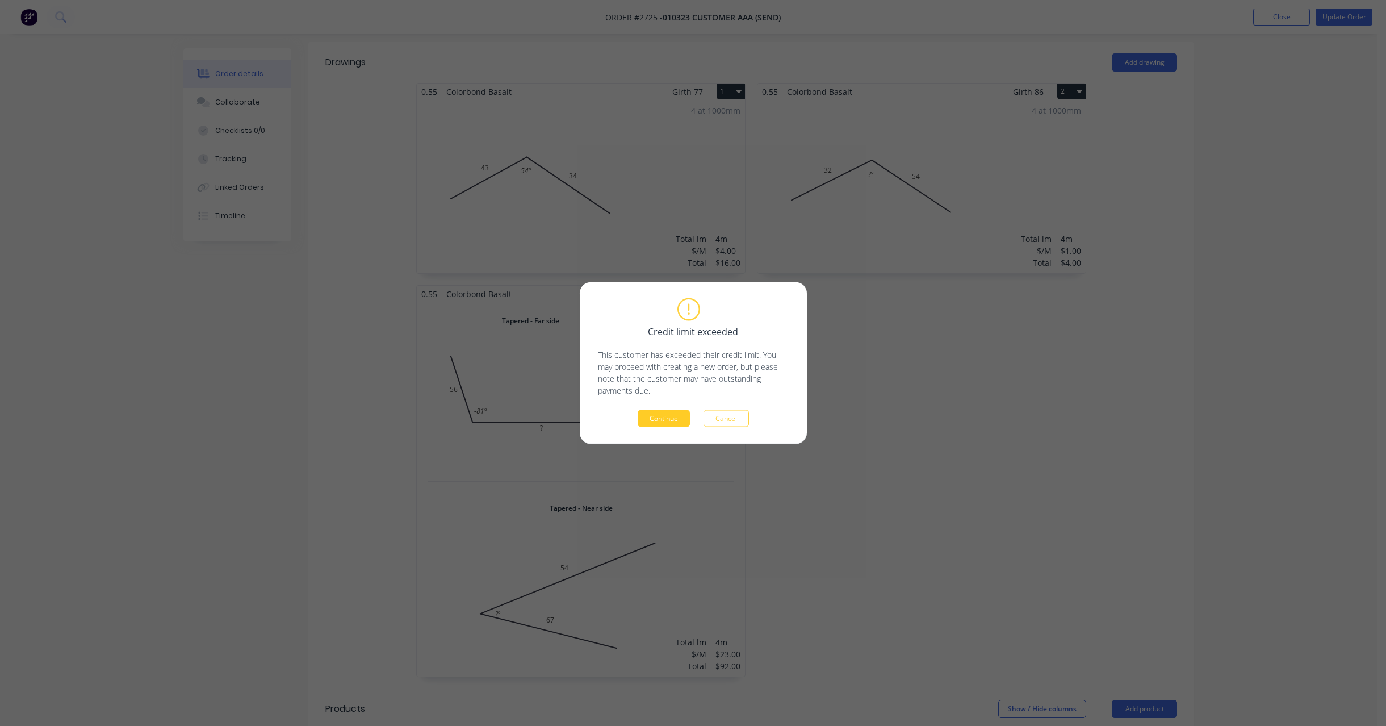
click at [650, 412] on button "Continue" at bounding box center [664, 418] width 52 height 17
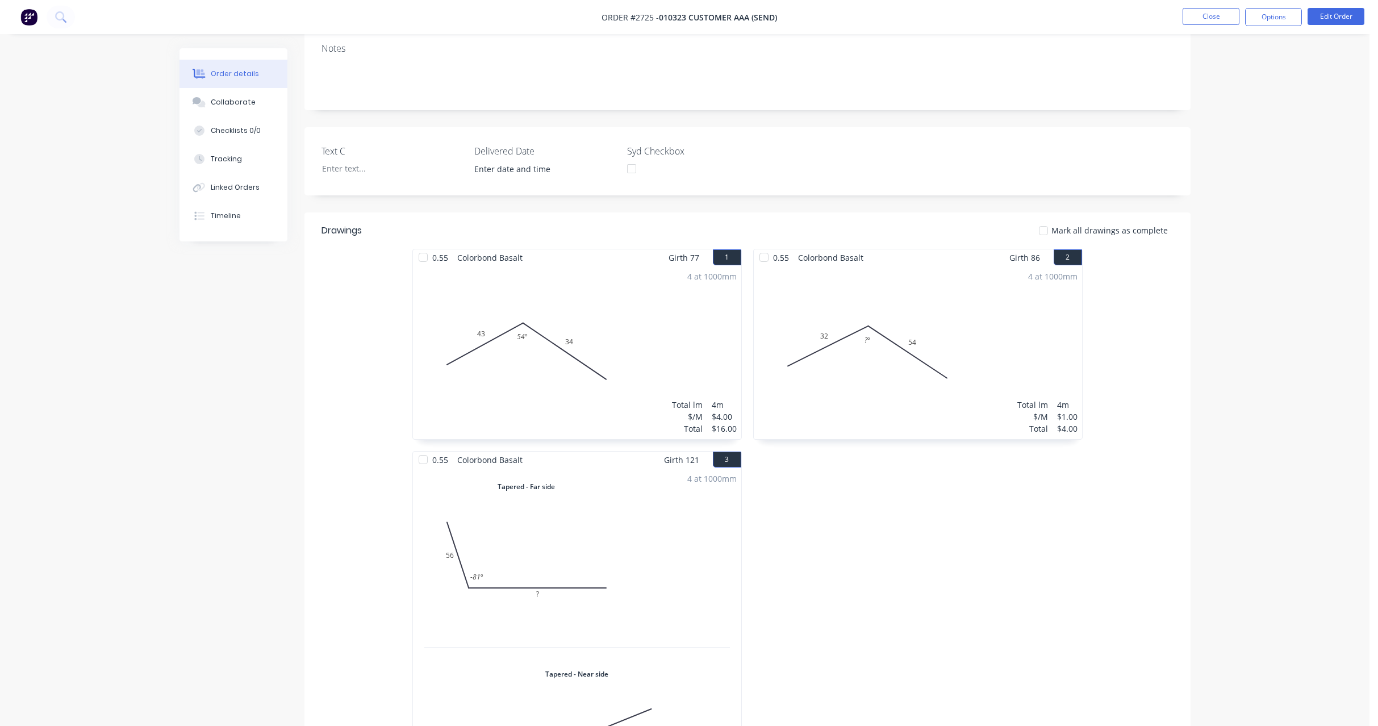
scroll to position [186, 0]
click at [1214, 240] on div "Order details Collaborate Checklists 0/0 Tracking Linked Orders Timeline Order …" at bounding box center [684, 486] width 1369 height 1344
